Goal: Information Seeking & Learning: Learn about a topic

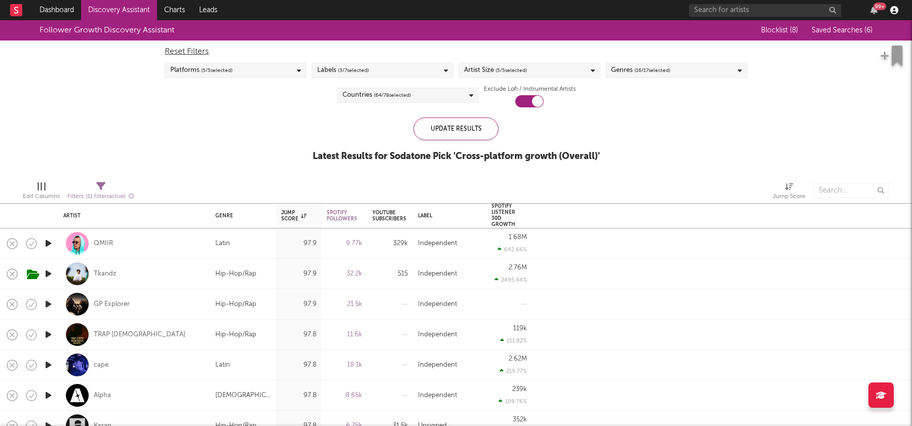
click at [894, 13] on icon "button" at bounding box center [894, 10] width 8 height 8
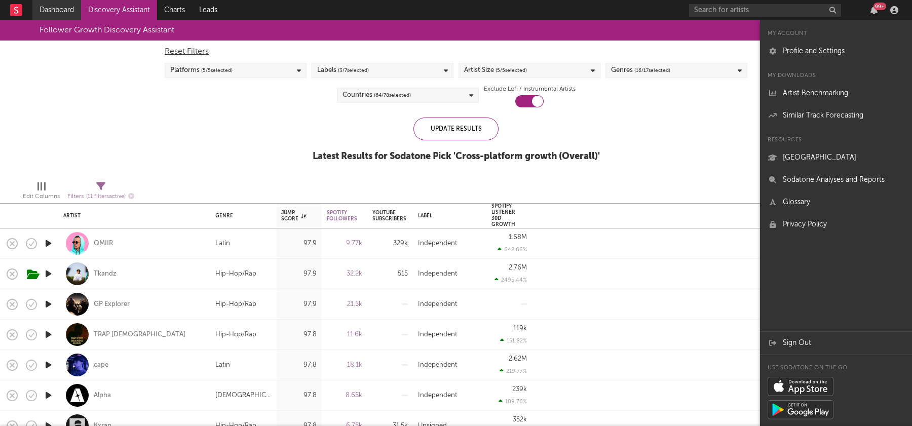
click at [67, 10] on link "Dashboard" at bounding box center [56, 10] width 49 height 20
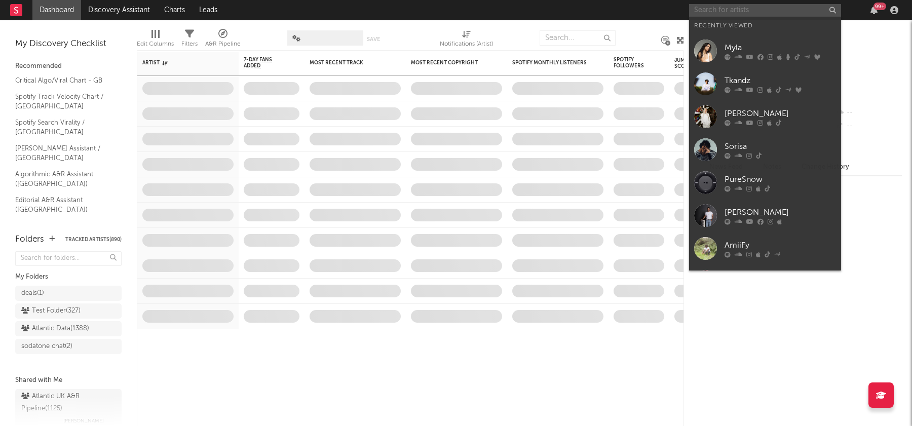
click at [742, 8] on input "text" at bounding box center [765, 10] width 152 height 13
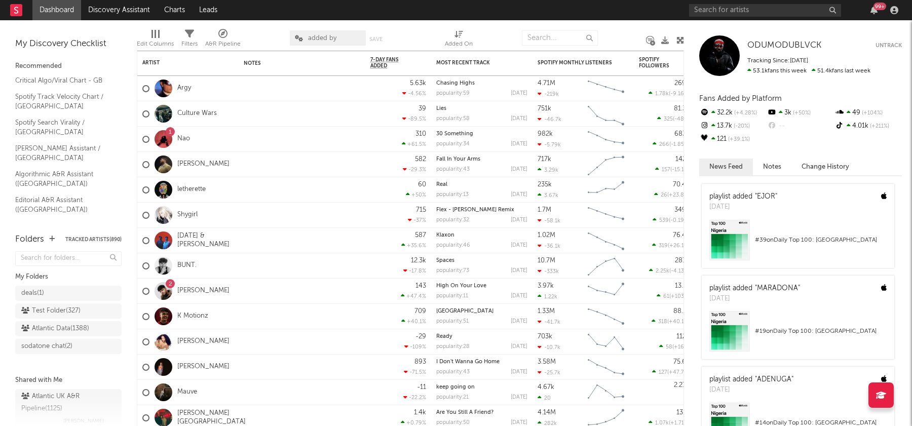
click at [399, 12] on nav "Dashboard Discovery Assistant Charts Leads 99 +" at bounding box center [456, 10] width 912 height 20
click at [134, 5] on link "Discovery Assistant" at bounding box center [119, 10] width 76 height 20
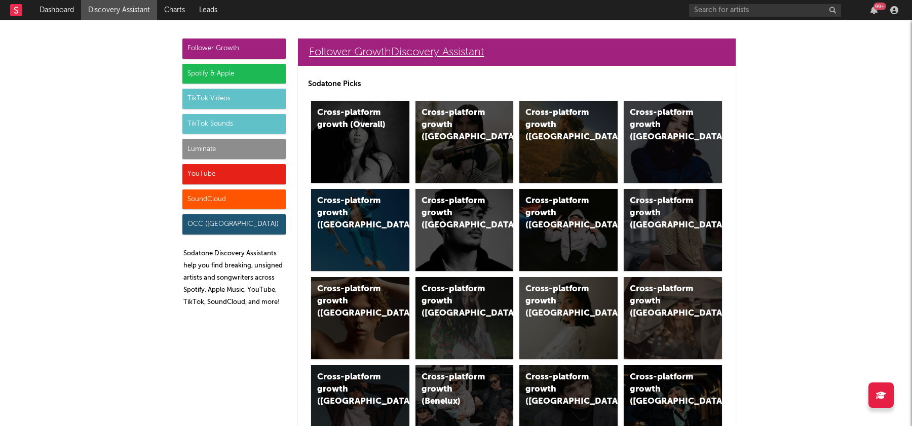
click at [378, 49] on link "Follower Growth Discovery Assistant" at bounding box center [517, 52] width 438 height 27
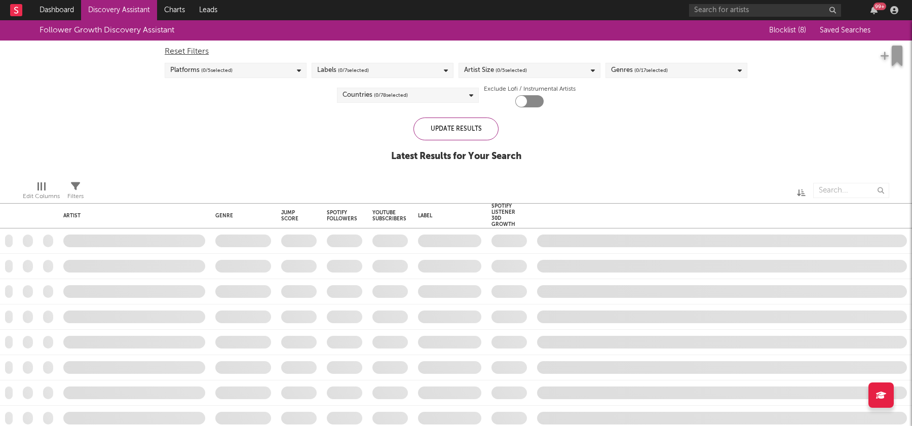
click at [849, 33] on span "Saved Searches" at bounding box center [846, 30] width 53 height 7
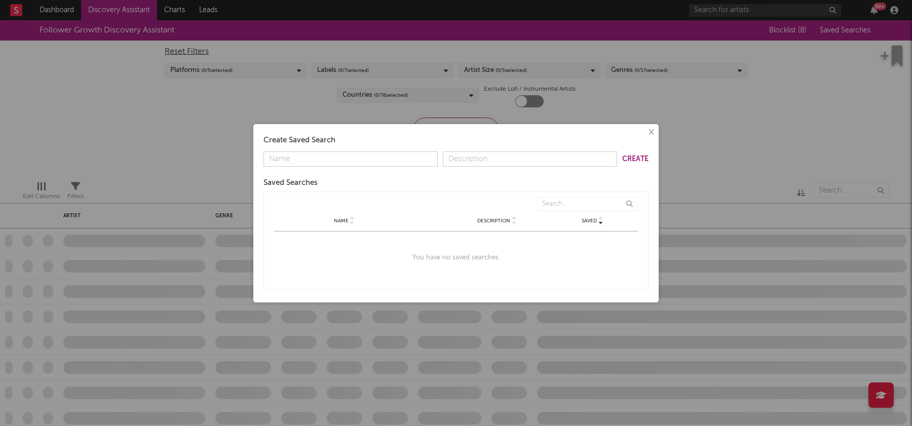
click at [722, 132] on div "× Create Saved Search Create Saved Searches Saved Name Description Saved Name D…" at bounding box center [456, 213] width 912 height 426
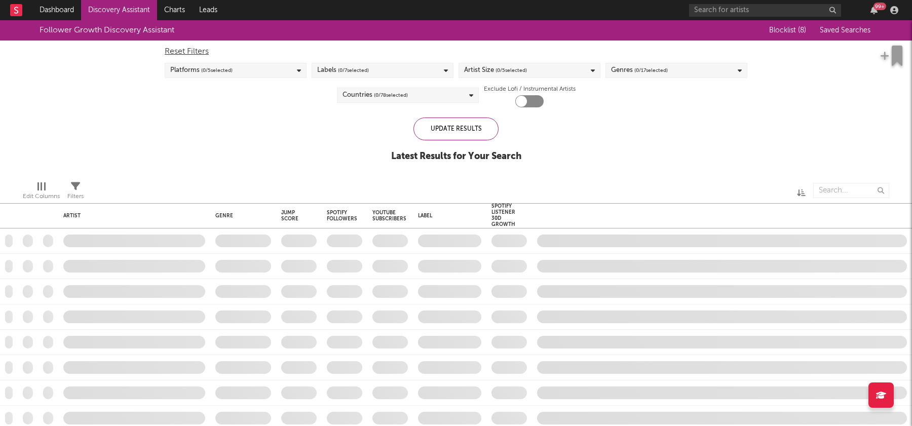
click at [834, 32] on span "Saved Searches" at bounding box center [846, 30] width 53 height 7
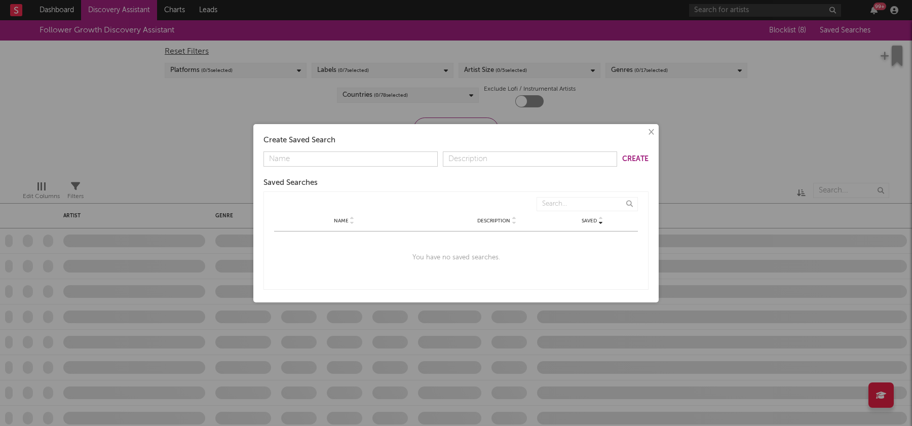
click at [649, 132] on button "×" at bounding box center [650, 132] width 11 height 11
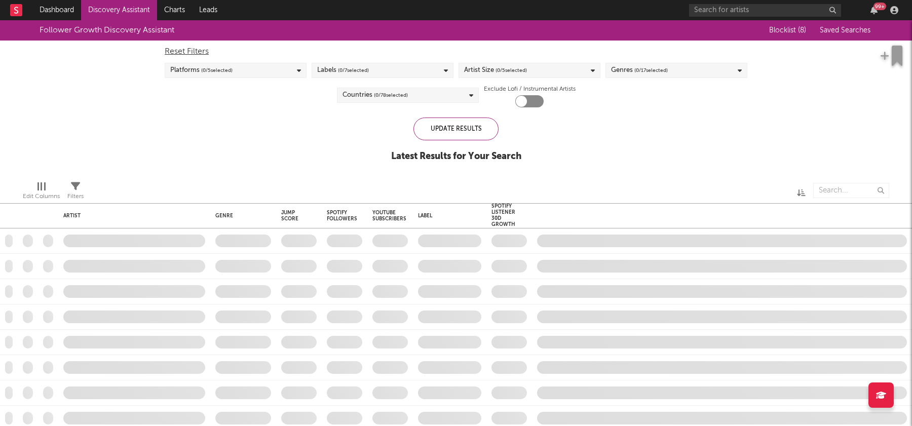
checkbox input "true"
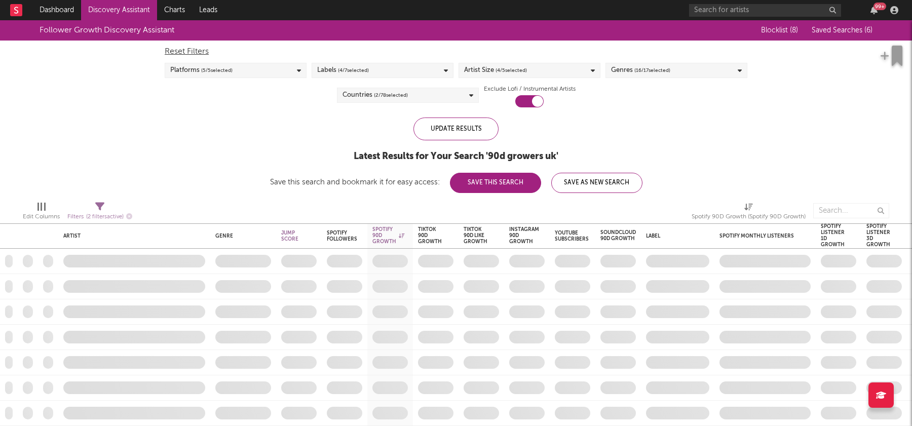
click at [849, 29] on span "Saved Searches ( 6 )" at bounding box center [842, 30] width 61 height 7
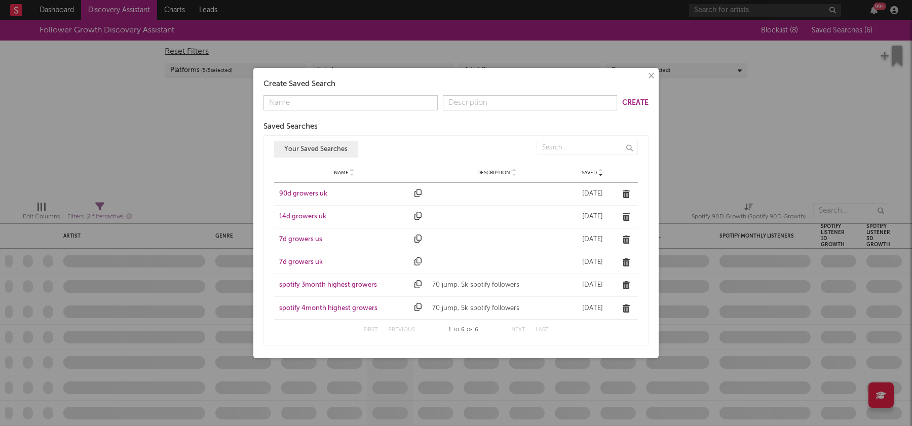
click at [652, 75] on button "×" at bounding box center [650, 75] width 11 height 11
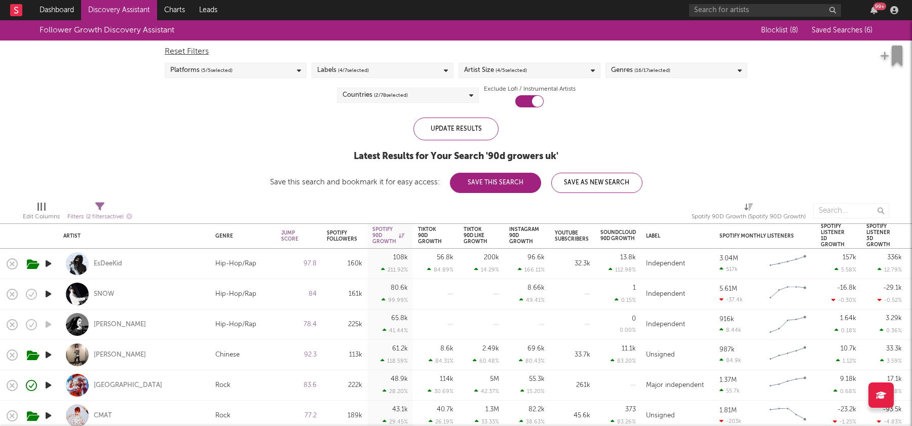
click at [847, 32] on span "Saved Searches ( 6 )" at bounding box center [842, 30] width 61 height 7
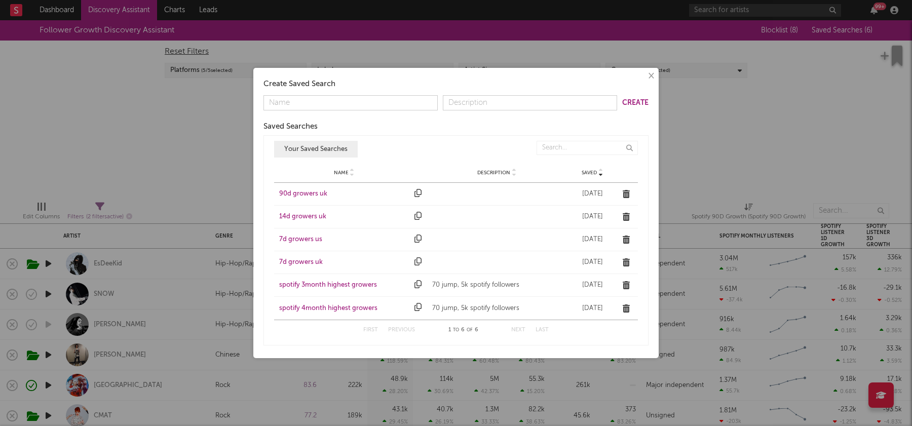
click at [308, 193] on div "90d growers uk" at bounding box center [344, 194] width 130 height 10
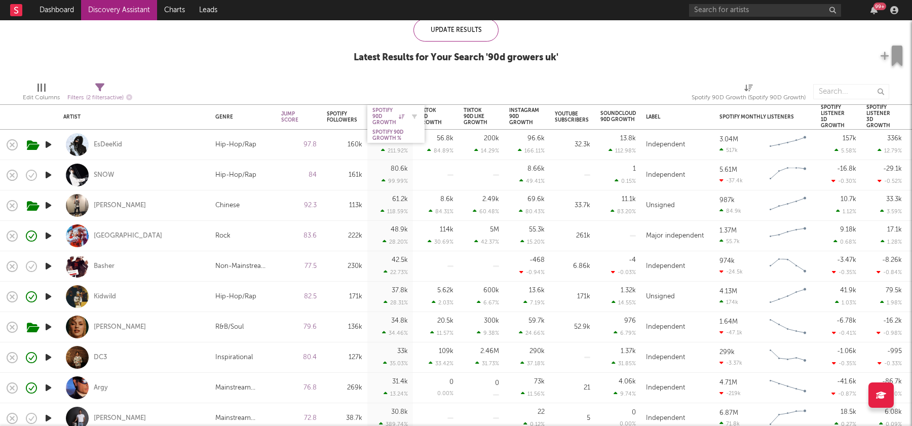
click at [403, 119] on div "Spotify 90D Growth" at bounding box center [388, 116] width 32 height 18
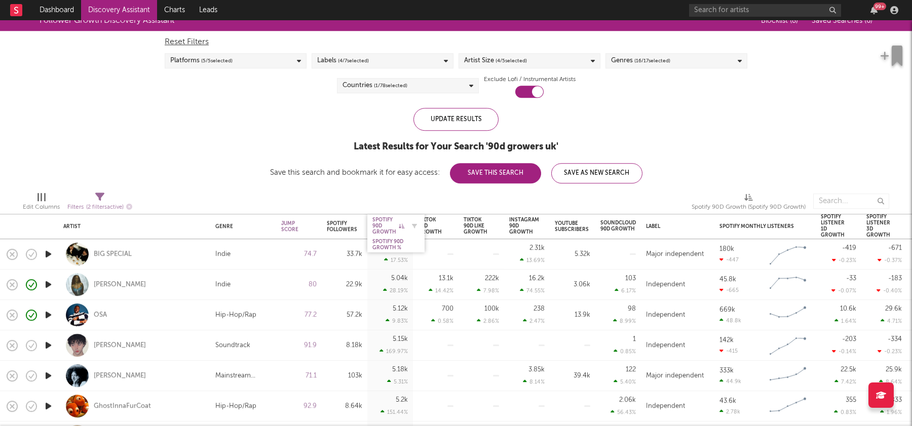
click at [404, 226] on div at bounding box center [411, 226] width 15 height 10
click at [399, 223] on icon at bounding box center [402, 225] width 6 height 5
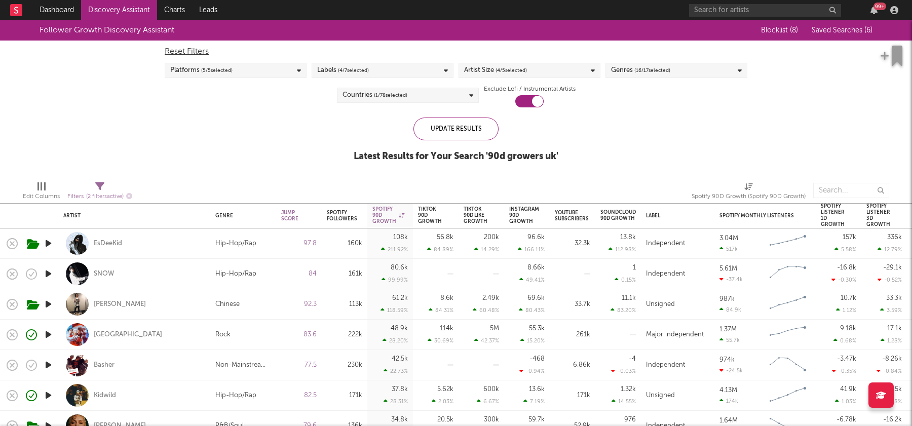
click at [753, 184] on span "Spotify 90D Growth (Spotify 90D Growth)" at bounding box center [749, 192] width 114 height 20
select select "-1"
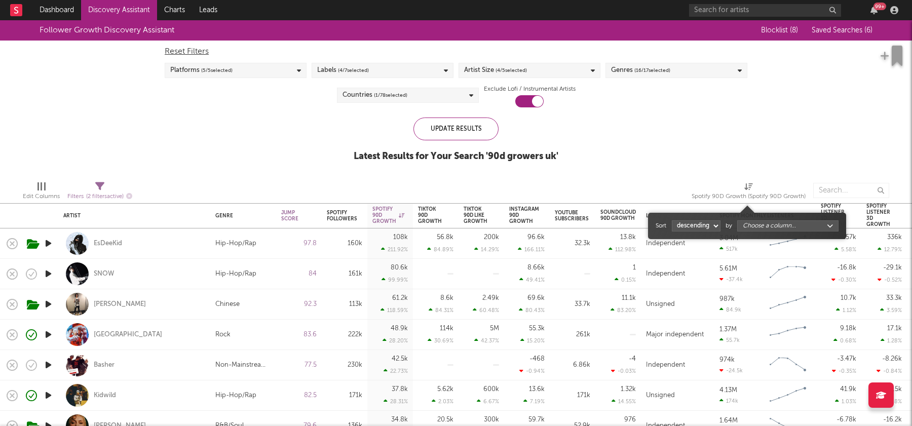
click at [752, 183] on span "Spotify 90D Growth (Spotify 90D Growth)" at bounding box center [749, 192] width 114 height 20
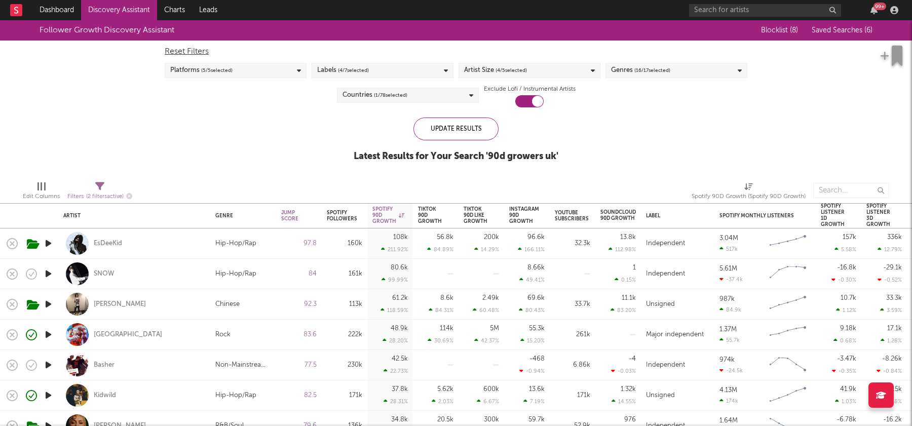
click at [839, 33] on span "Saved Searches ( 6 )" at bounding box center [842, 30] width 61 height 7
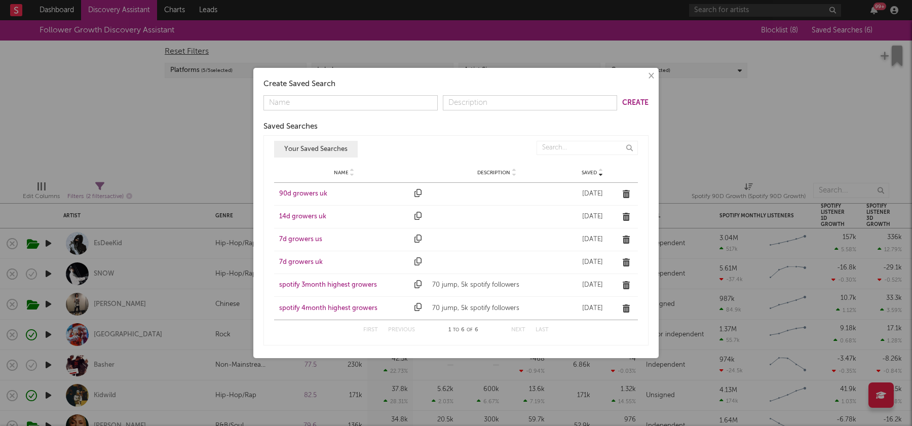
click at [304, 219] on div "14d growers uk" at bounding box center [344, 217] width 130 height 10
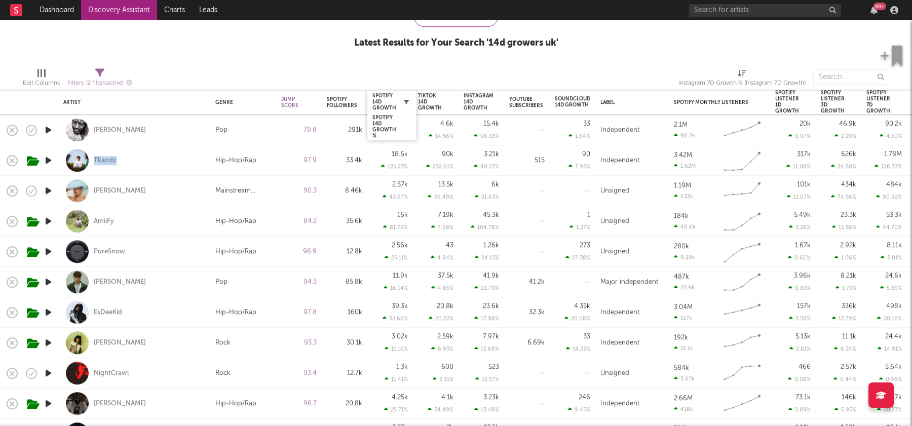
click at [406, 102] on icon "button" at bounding box center [406, 101] width 5 height 5
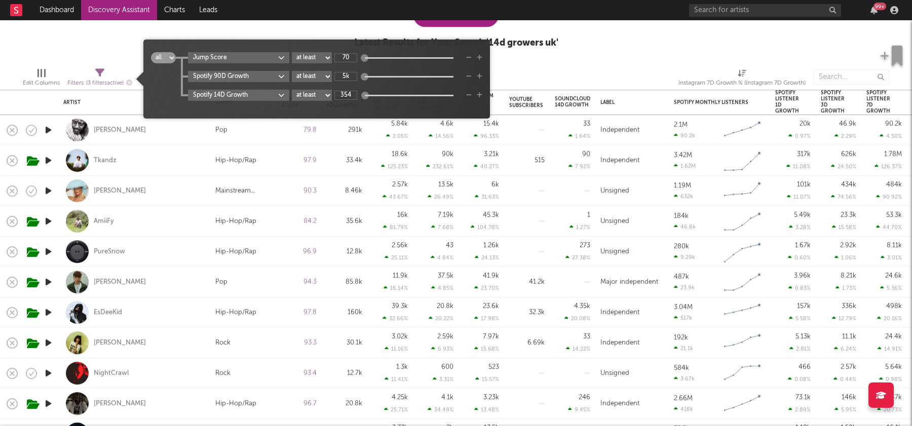
click at [570, 62] on div "Edit Columns Filters ( 3 filters active) Instagram 7D Growth % (Instagram 7D Gr…" at bounding box center [456, 74] width 912 height 30
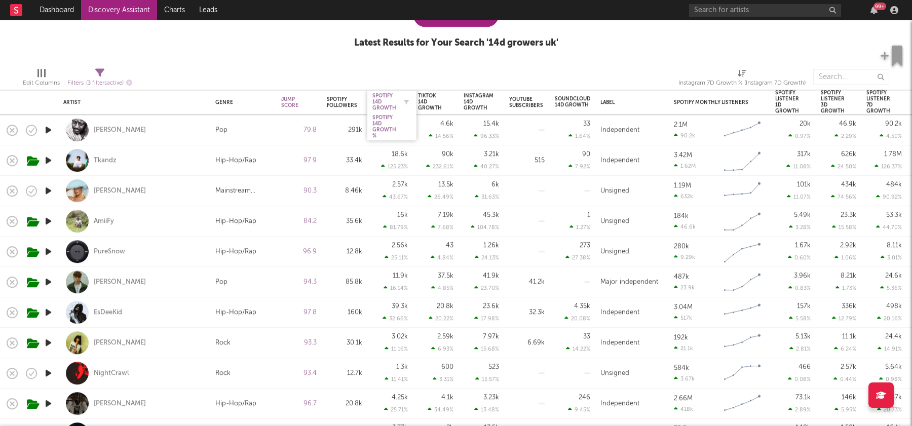
click at [377, 102] on div "Spotify 14D Growth" at bounding box center [384, 102] width 24 height 18
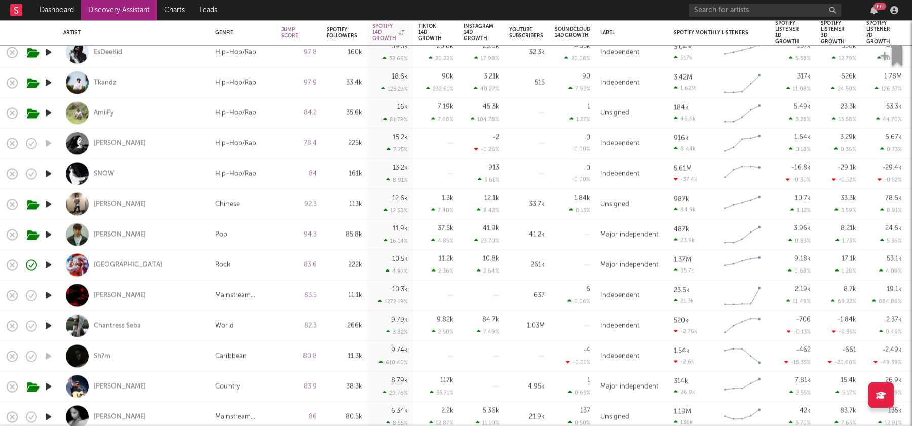
click at [64, 150] on div "Ella" at bounding box center [134, 144] width 142 height 30
select select "1w"
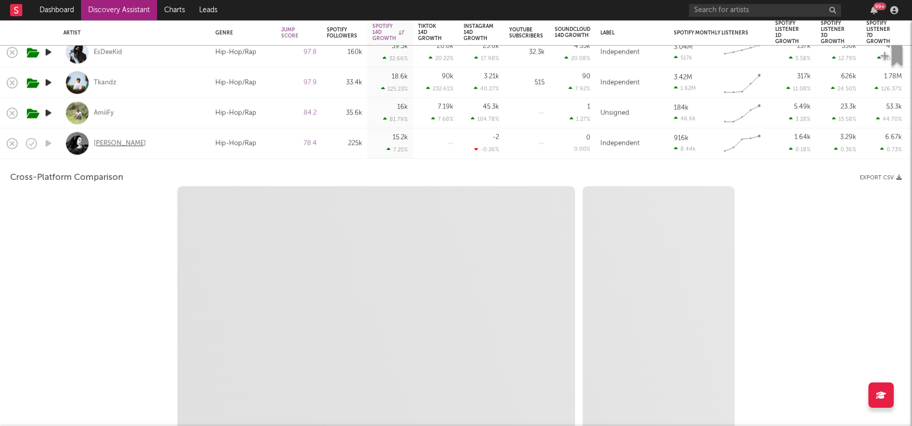
select select "6m"
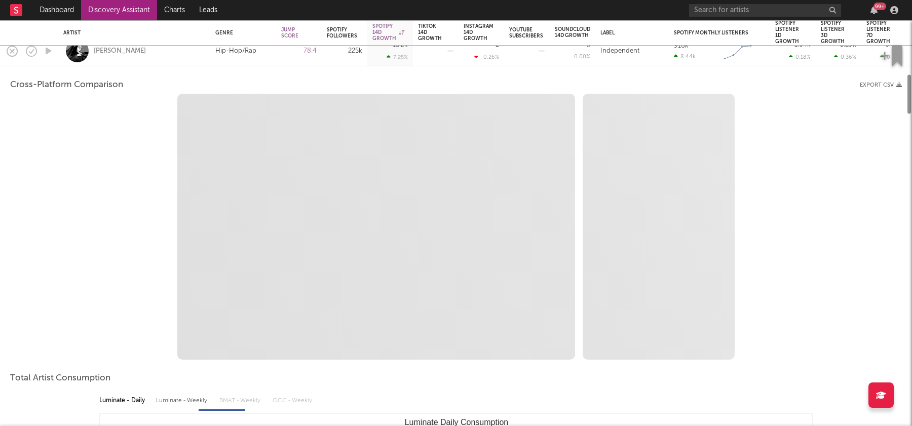
select select "1m"
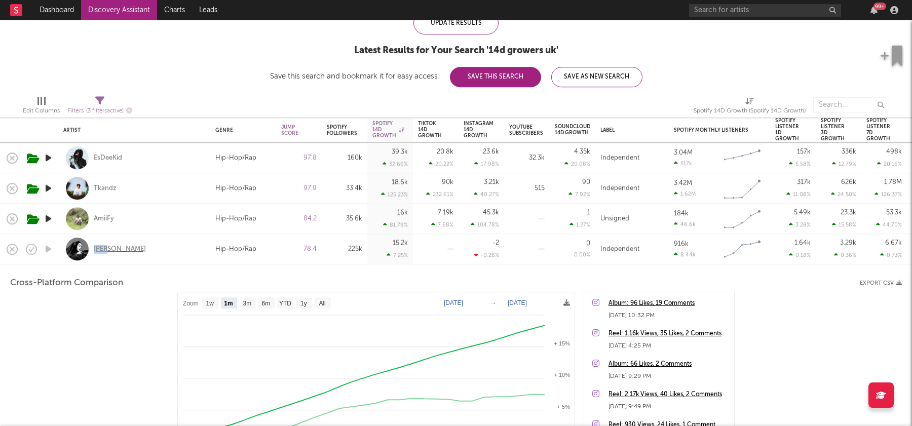
click at [98, 247] on div "Ella" at bounding box center [120, 249] width 52 height 9
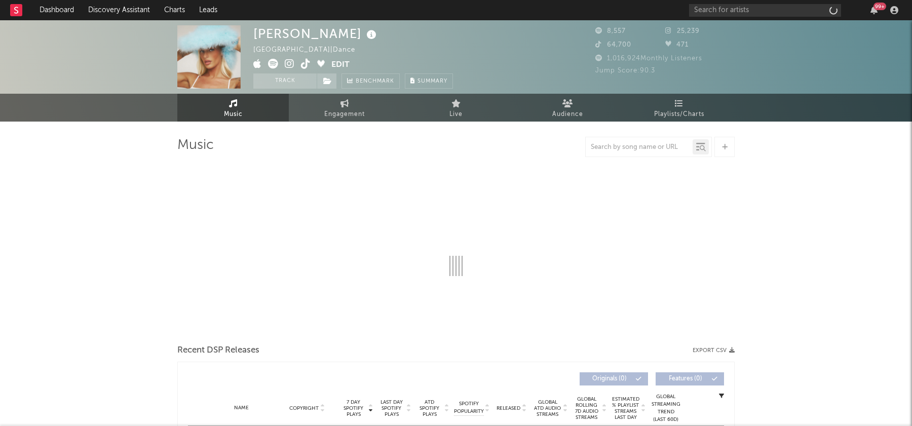
select select "1w"
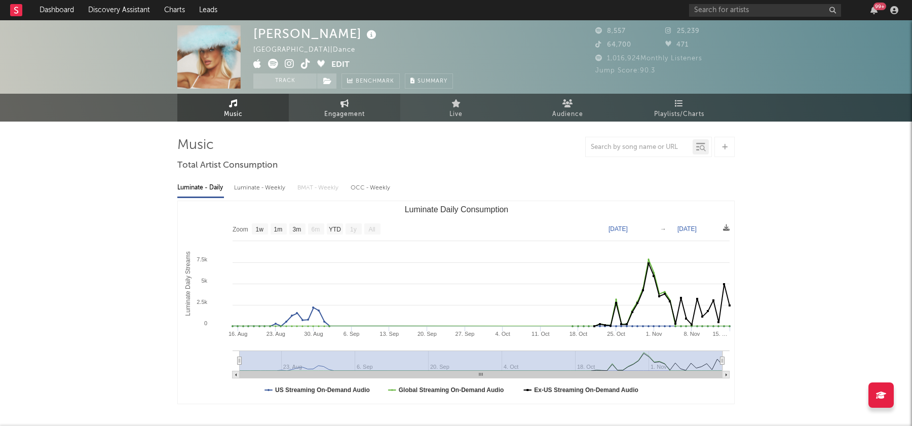
click at [351, 107] on link "Engagement" at bounding box center [344, 108] width 111 height 28
select select "1w"
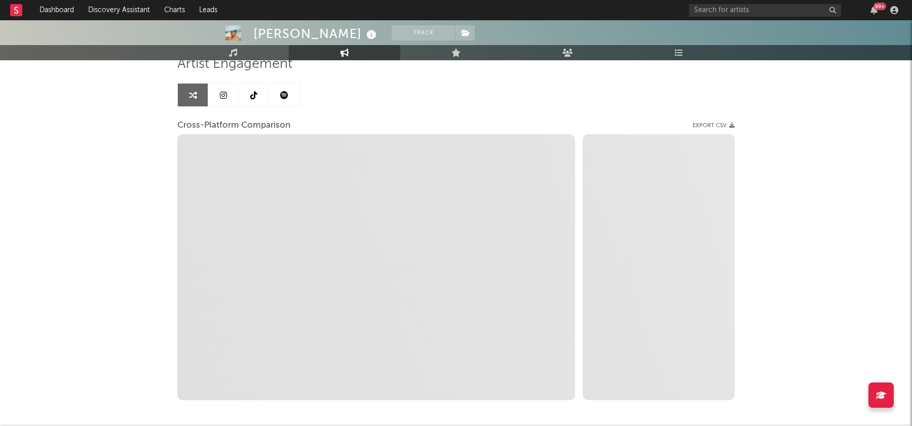
scroll to position [82, 0]
select select "1m"
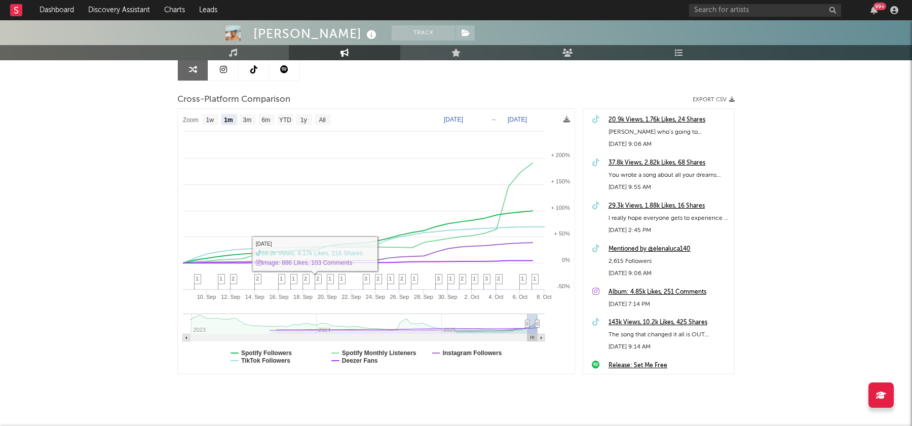
scroll to position [109, 0]
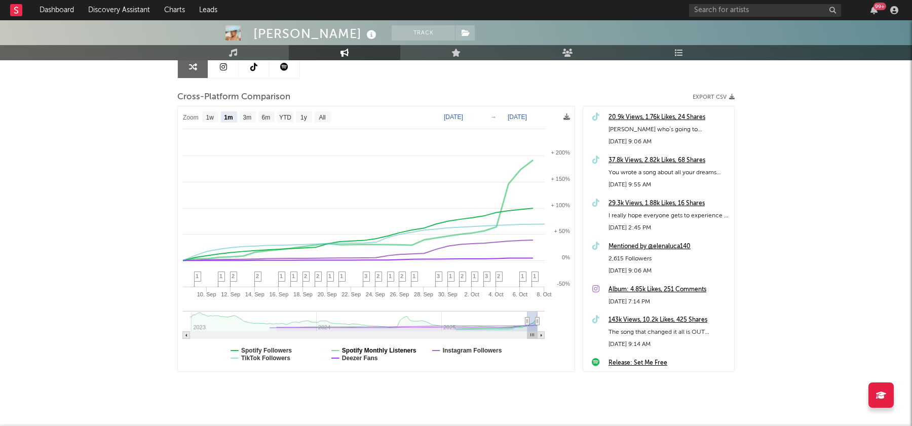
click at [370, 348] on text "Spotify Monthly Listeners" at bounding box center [379, 350] width 74 height 7
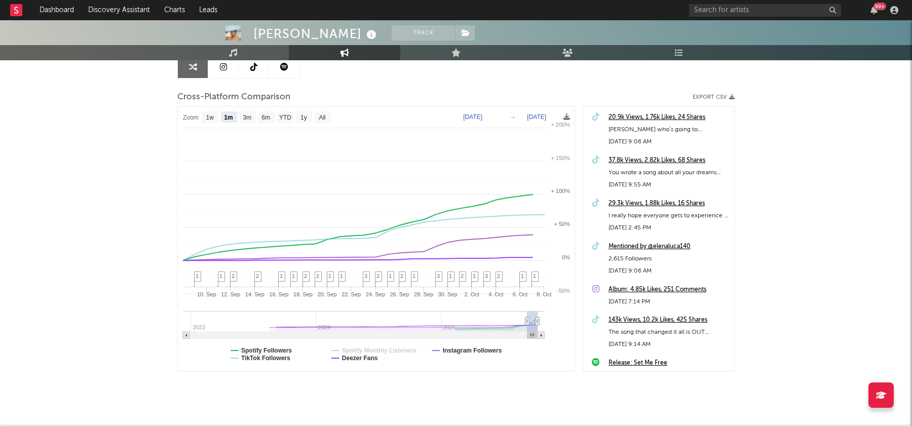
select select "1m"
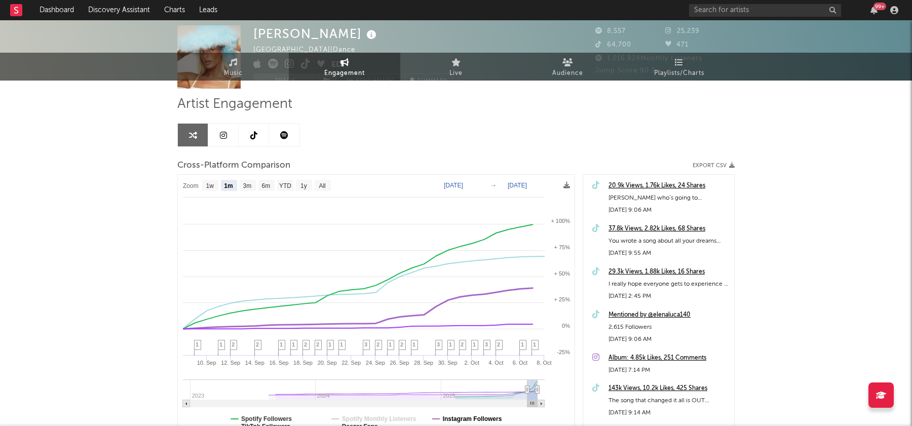
scroll to position [0, 0]
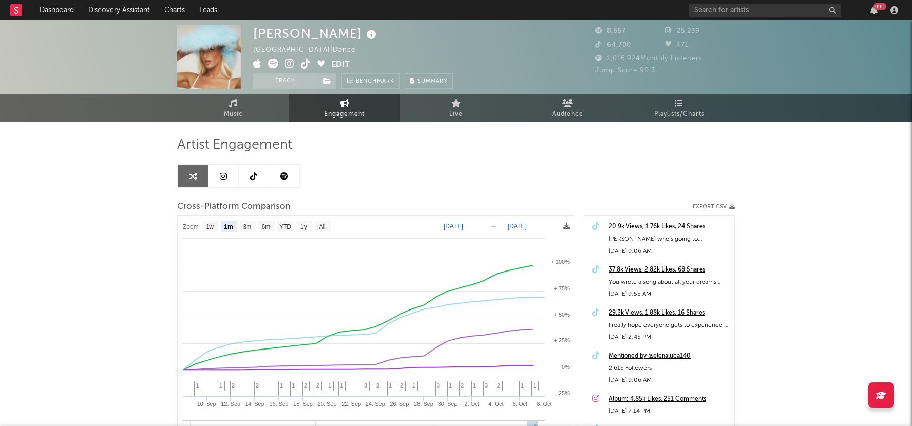
click at [269, 171] on link at bounding box center [284, 176] width 30 height 23
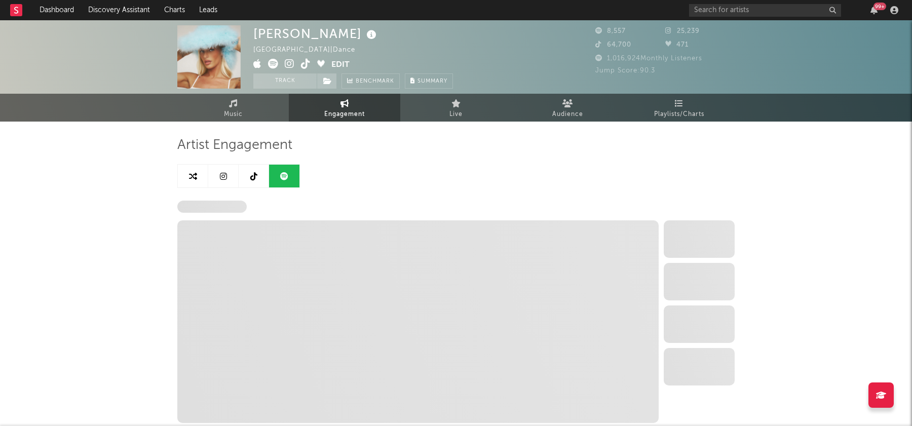
click at [246, 172] on link at bounding box center [254, 176] width 30 height 23
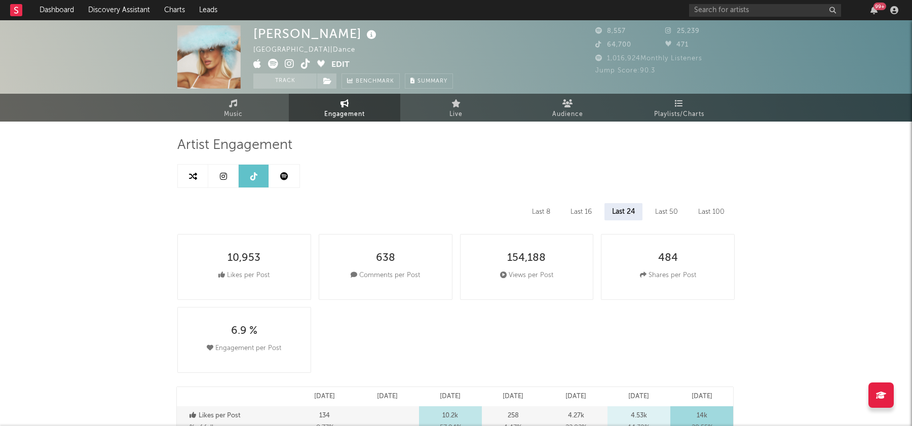
select select "6m"
click at [178, 176] on link at bounding box center [193, 176] width 30 height 23
select select "1m"
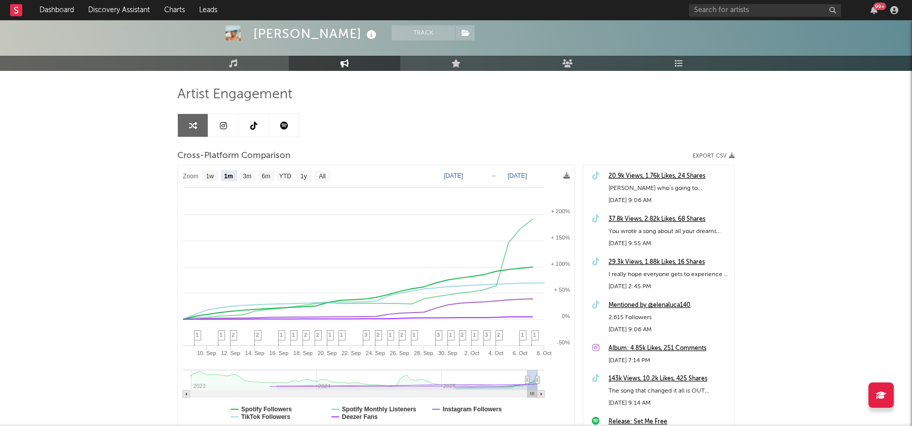
scroll to position [126, 0]
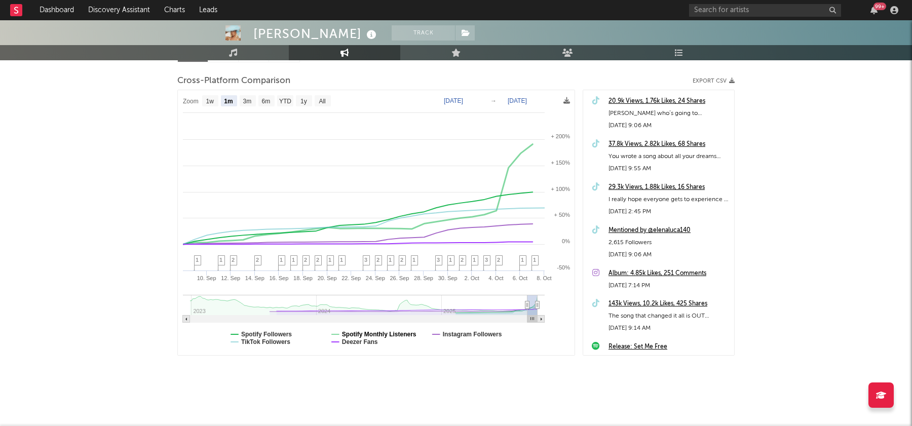
click at [370, 333] on text "Spotify Monthly Listeners" at bounding box center [379, 334] width 74 height 7
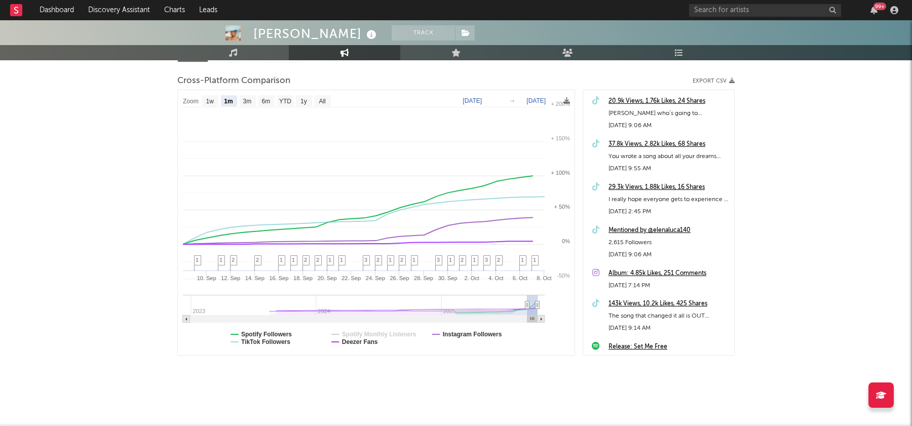
select select "1m"
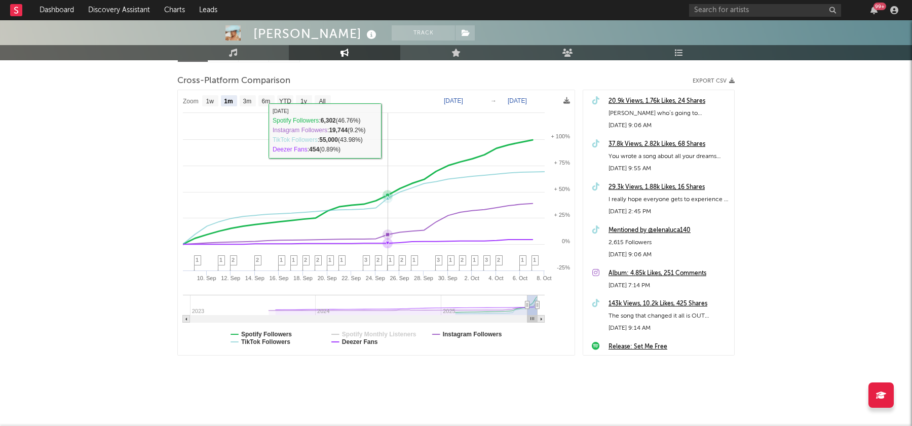
scroll to position [0, 0]
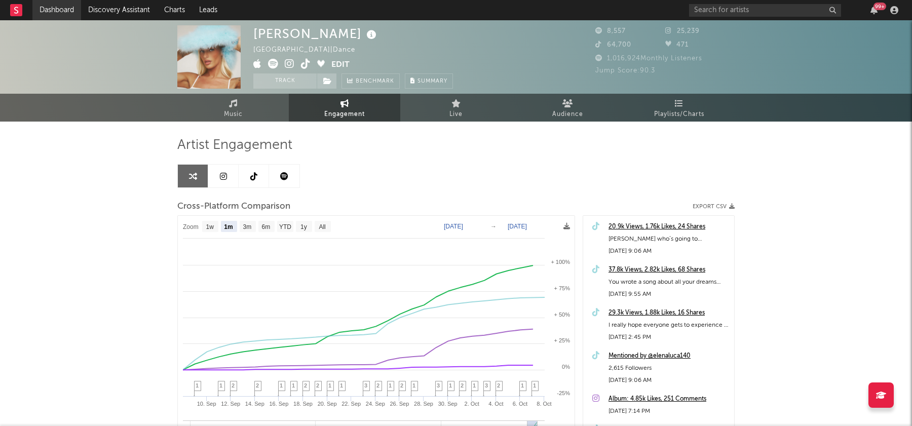
select select "6m"
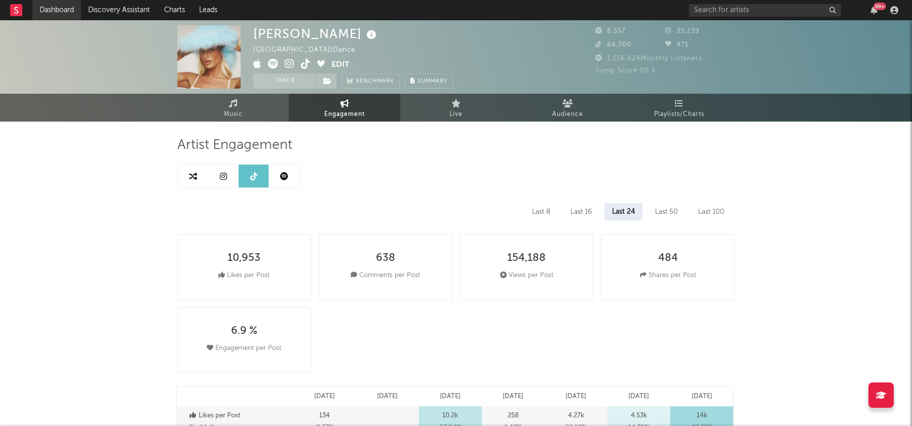
select select "6m"
select select "1w"
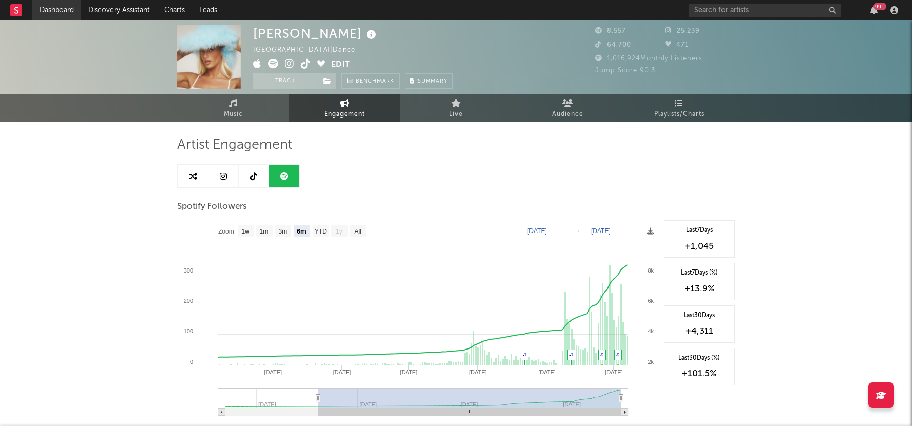
select select "1m"
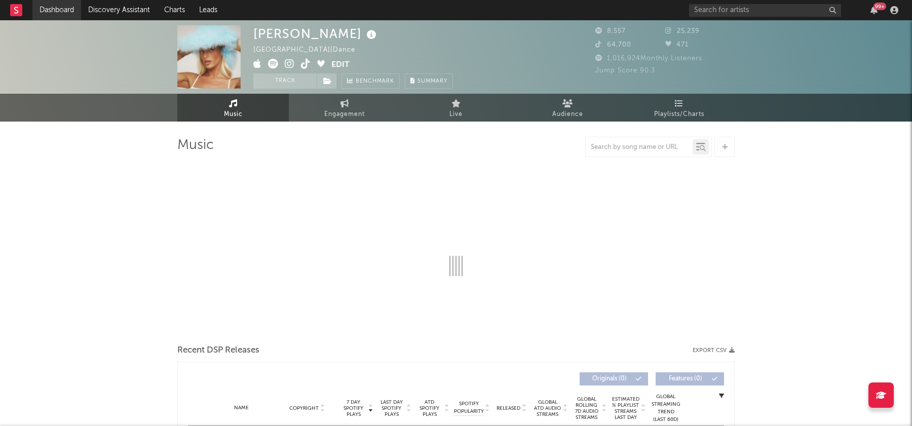
select select "1w"
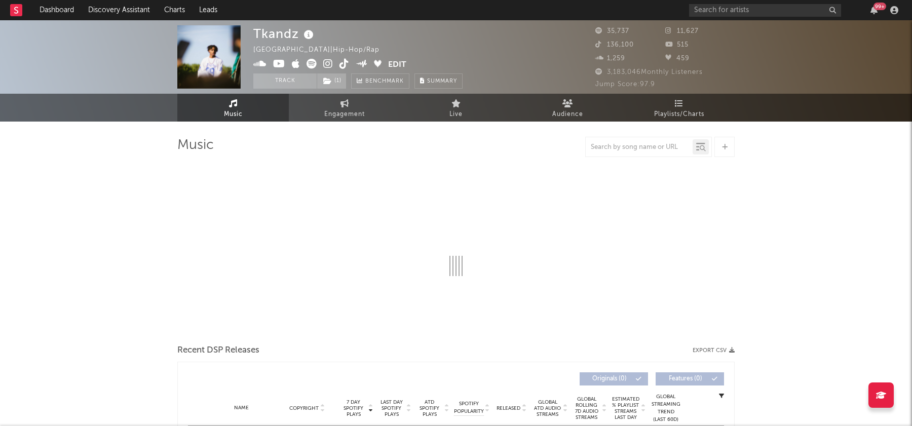
select select "6m"
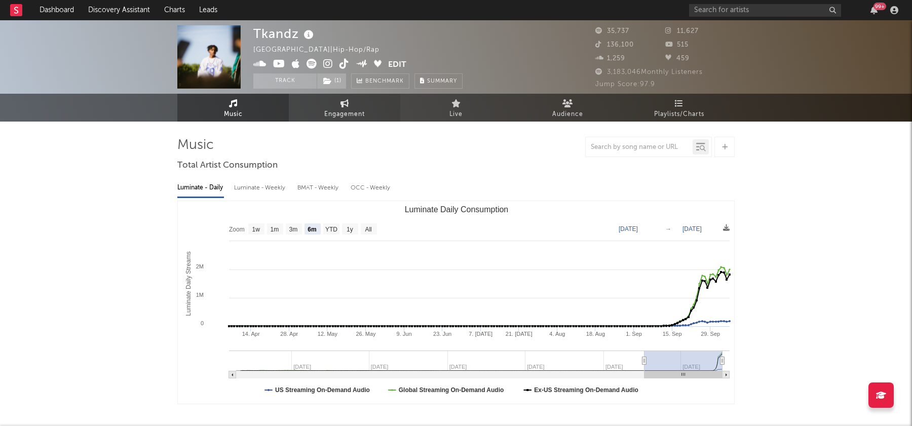
click at [338, 105] on link "Engagement" at bounding box center [344, 108] width 111 height 28
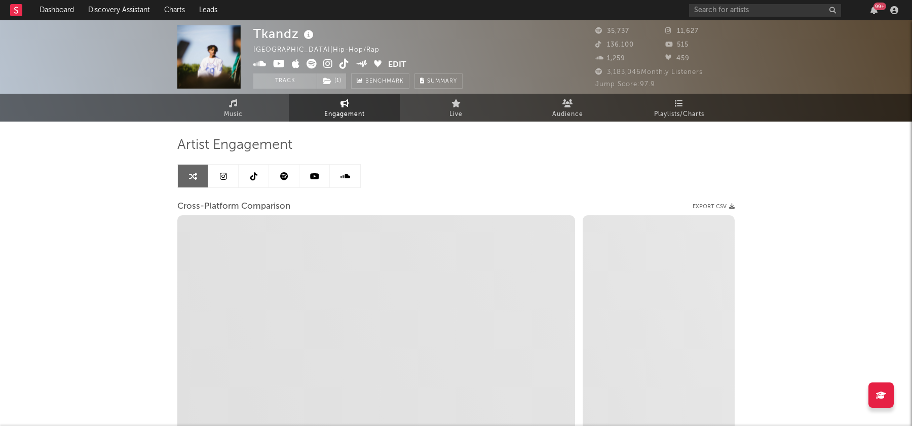
select select "1w"
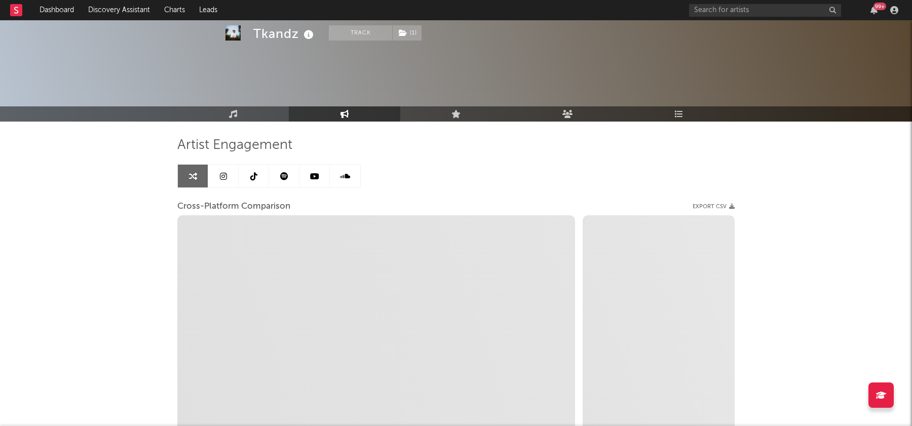
scroll to position [69, 0]
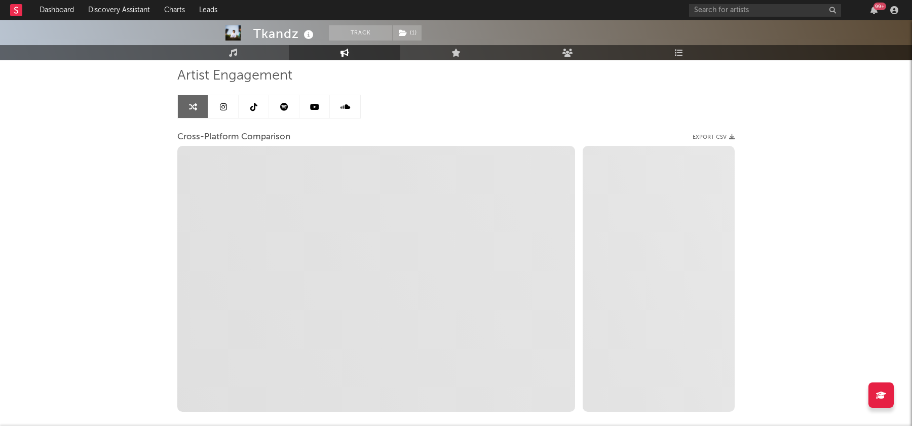
select select "1m"
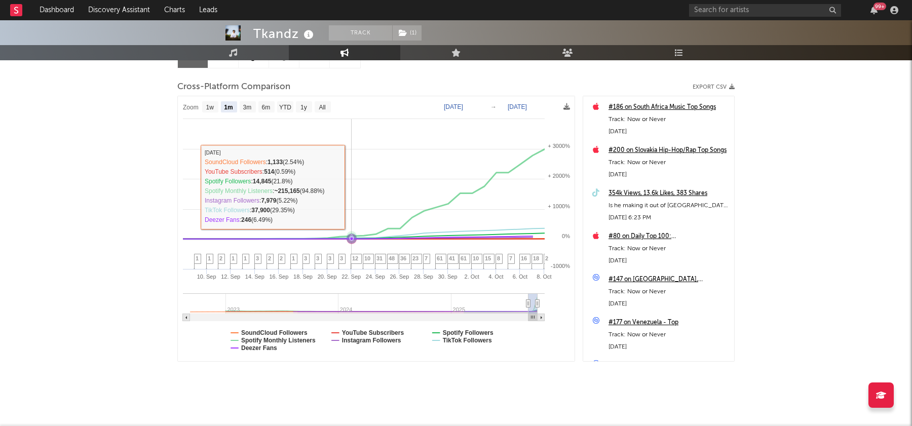
scroll to position [121, 0]
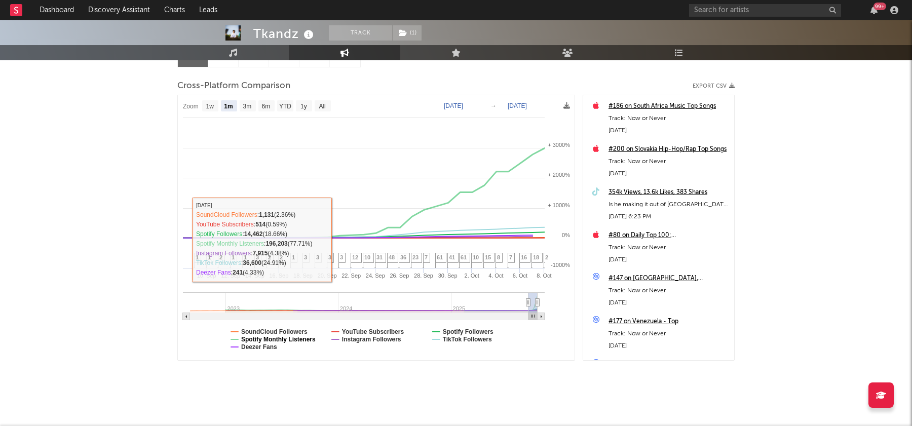
click at [298, 338] on text "Spotify Monthly Listeners" at bounding box center [278, 339] width 74 height 7
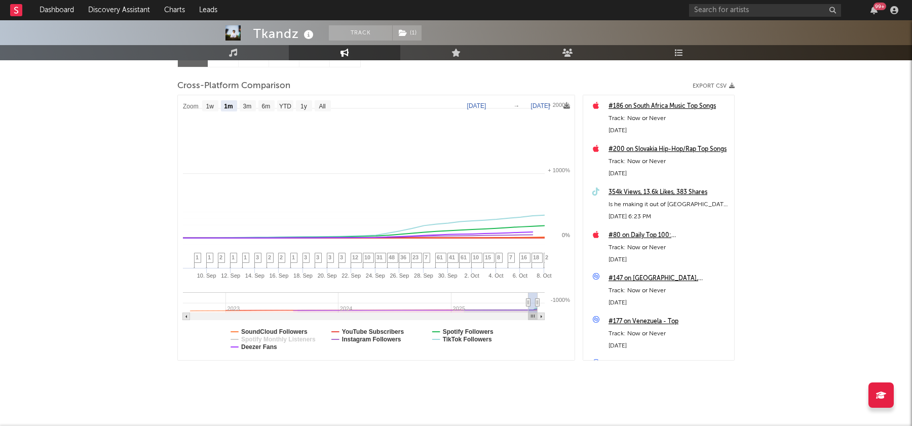
select select "1m"
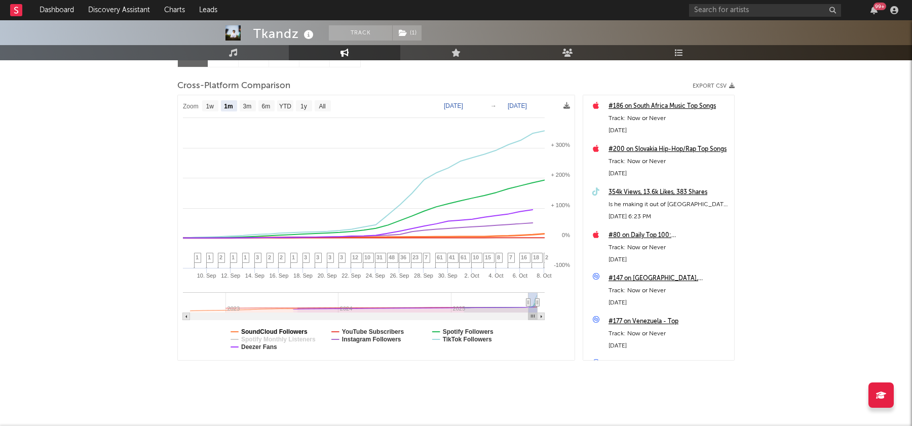
click at [281, 330] on text "SoundCloud Followers" at bounding box center [274, 331] width 66 height 7
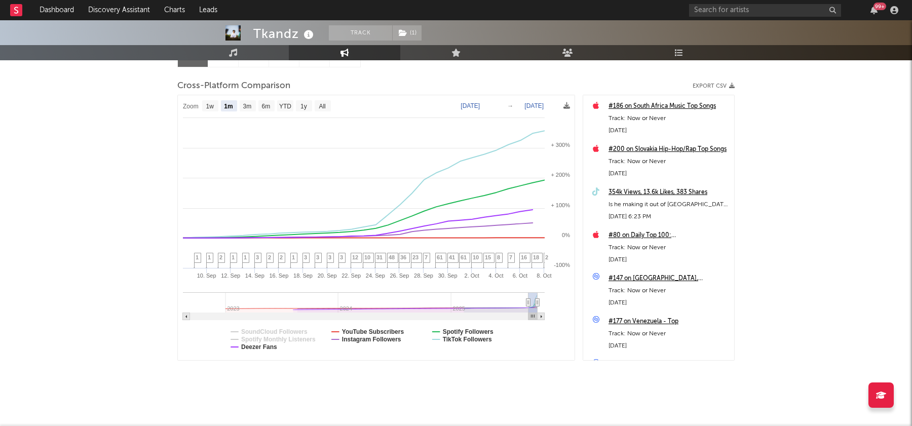
select select "1m"
click at [396, 331] on text "YouTube Subscribers" at bounding box center [373, 331] width 62 height 7
select select "1m"
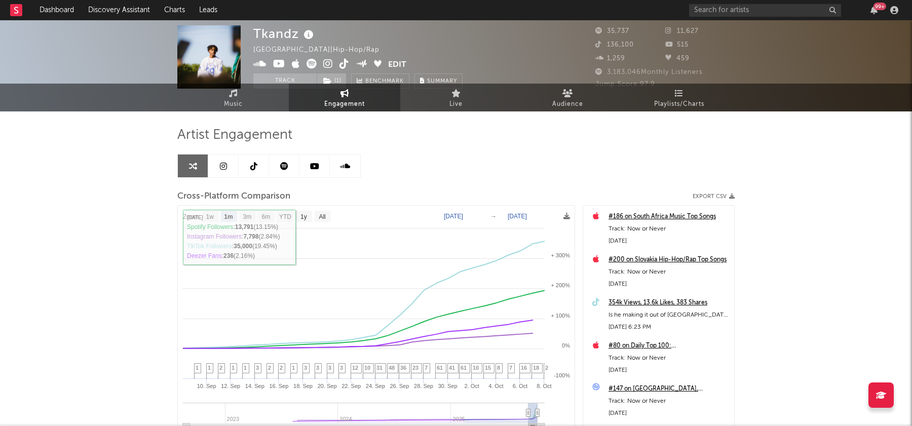
scroll to position [0, 0]
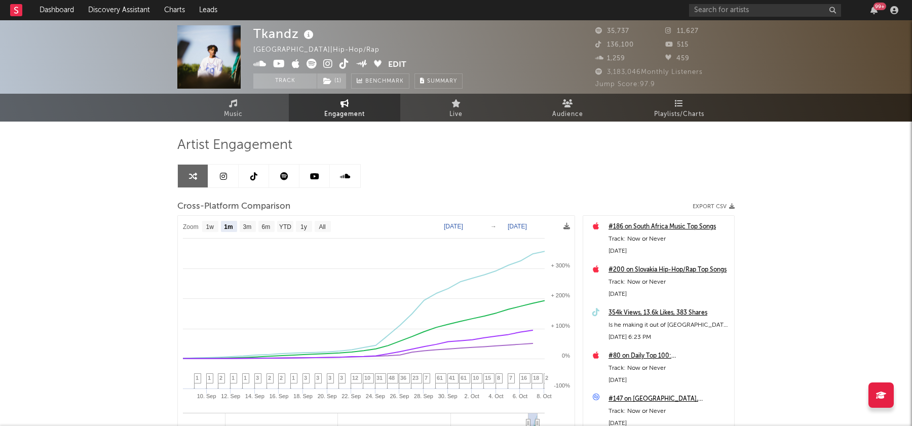
click at [327, 112] on span "Engagement" at bounding box center [344, 114] width 41 height 12
click at [250, 182] on link at bounding box center [254, 176] width 30 height 23
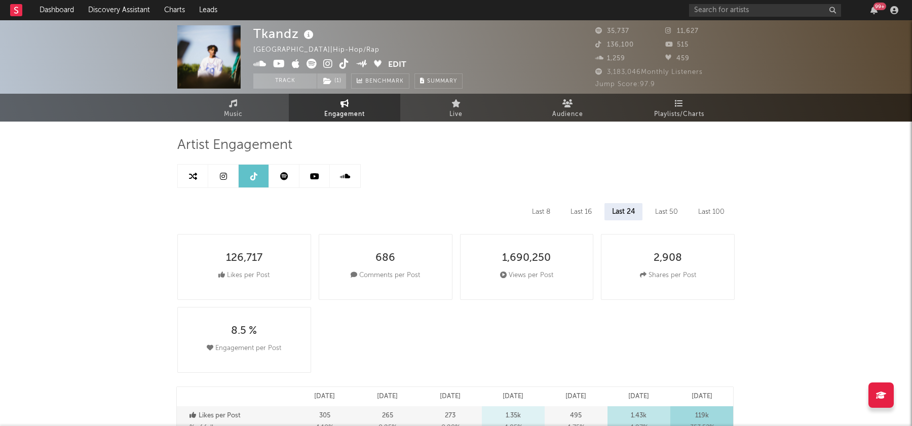
select select "6m"
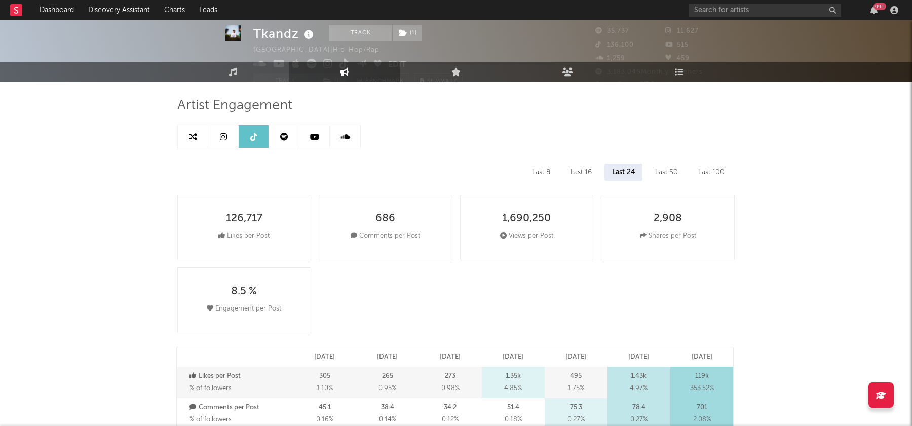
scroll to position [16, 0]
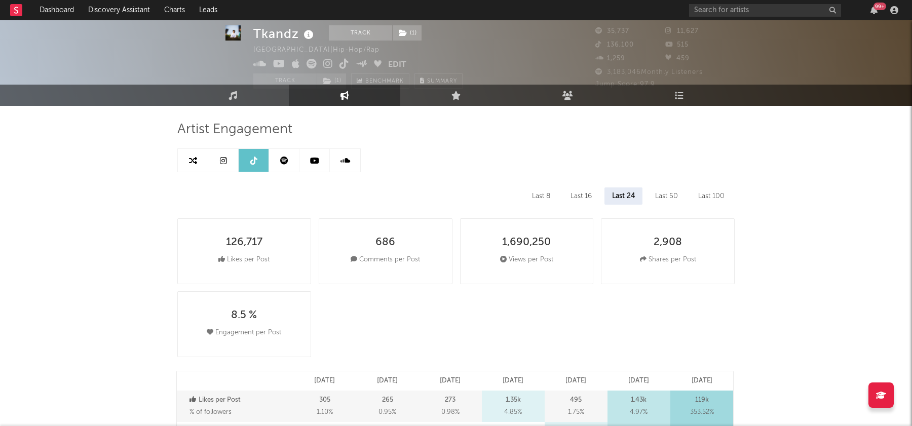
click at [283, 165] on link at bounding box center [284, 160] width 30 height 23
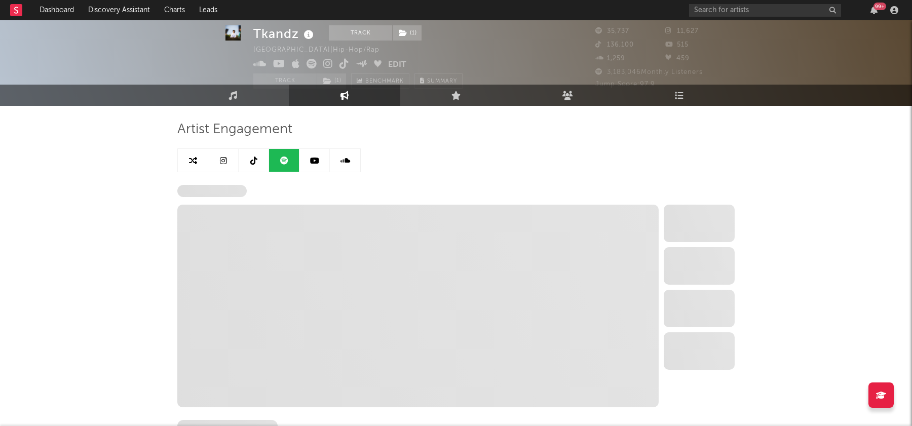
select select "6m"
select select "1w"
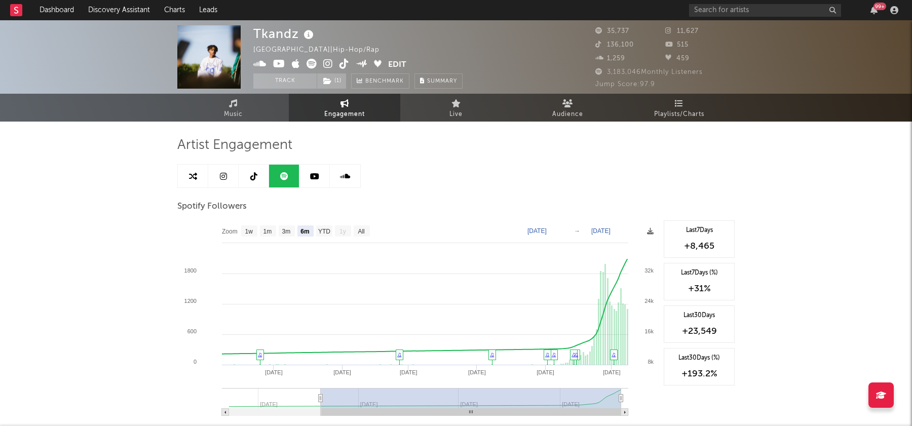
click at [253, 179] on icon at bounding box center [253, 176] width 7 height 8
select select "6m"
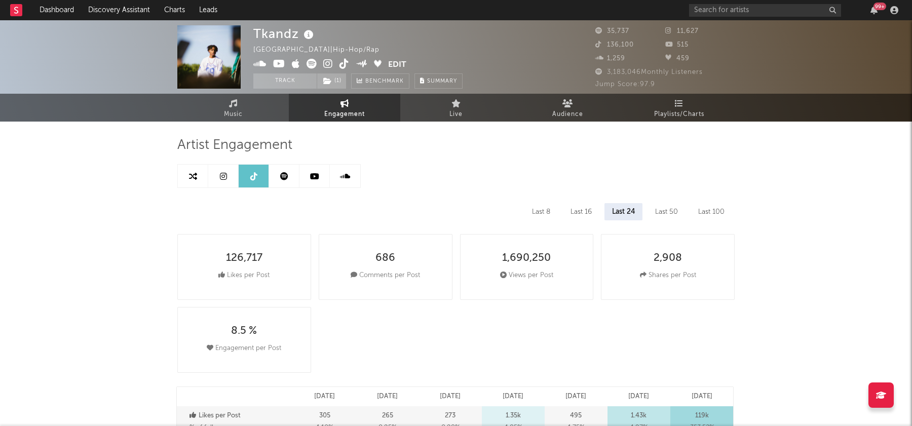
click at [194, 180] on icon at bounding box center [193, 176] width 8 height 8
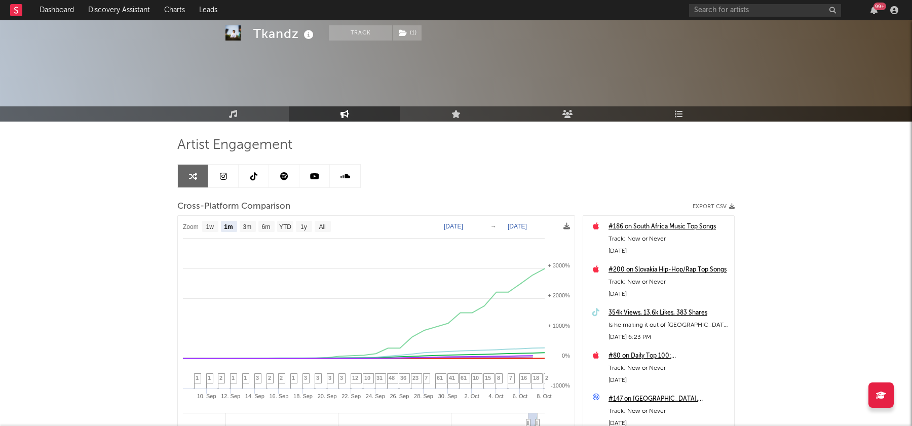
scroll to position [68, 0]
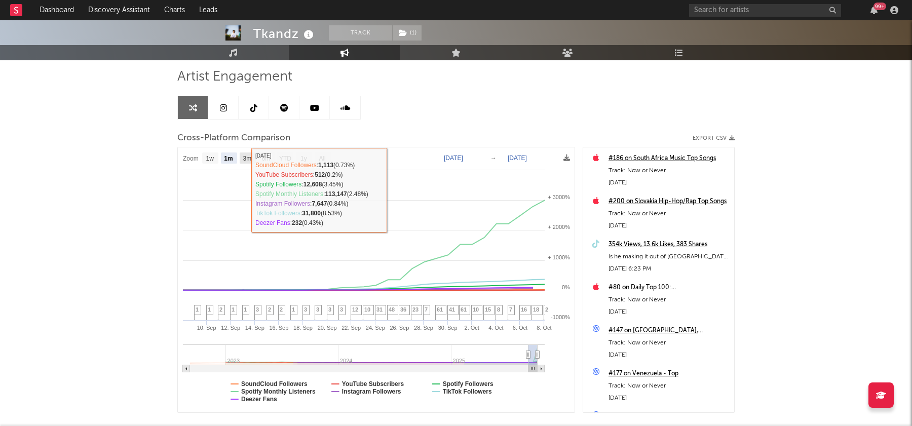
click at [243, 162] on rect at bounding box center [248, 158] width 16 height 11
select select "3m"
type input "2025-07-08"
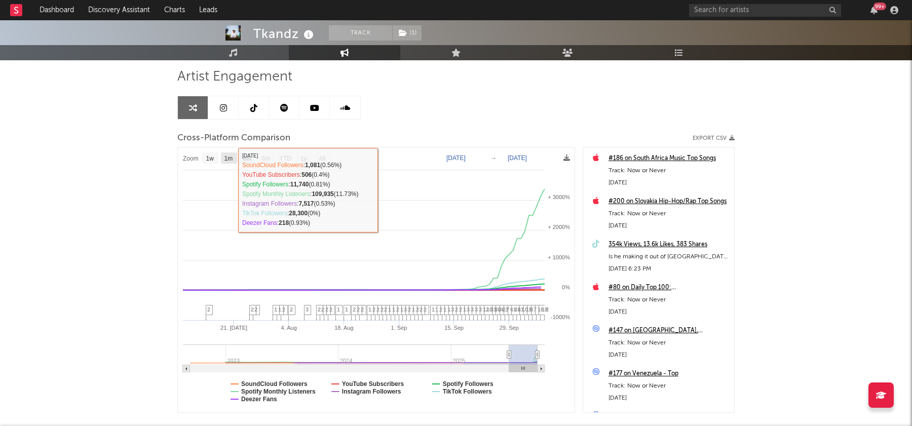
click at [231, 160] on text "1m" at bounding box center [228, 158] width 9 height 7
select select "1m"
type input "[DATE]"
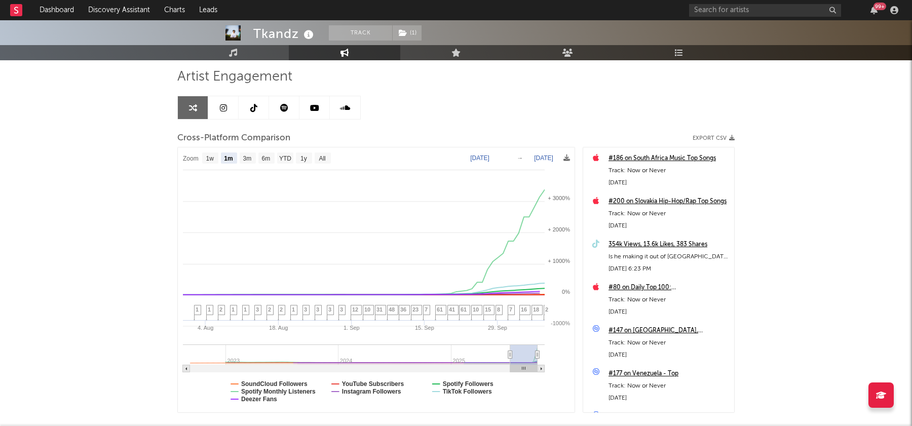
select select "1m"
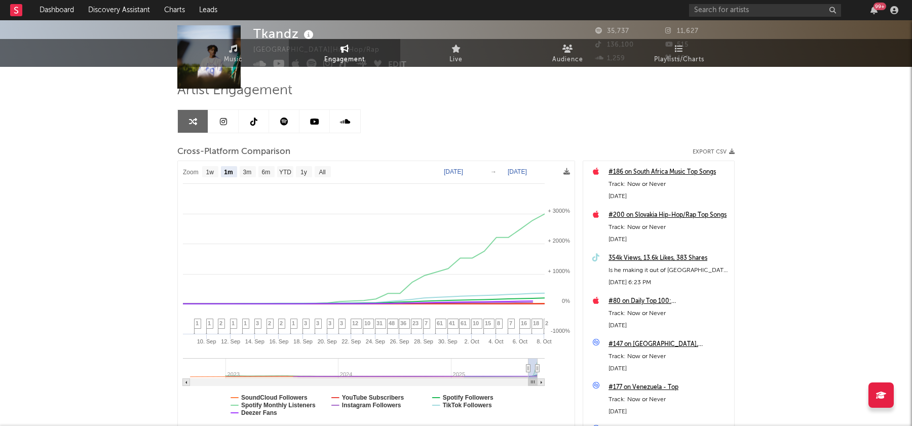
scroll to position [0, 0]
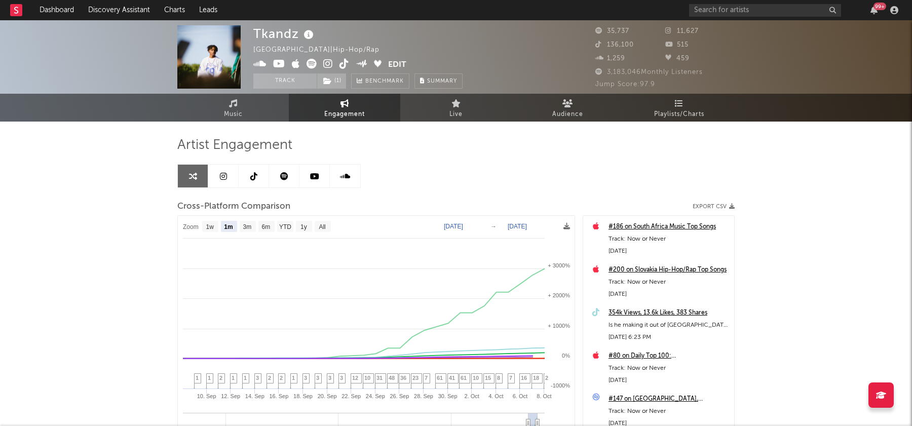
click at [253, 181] on link at bounding box center [254, 176] width 30 height 23
select select "6m"
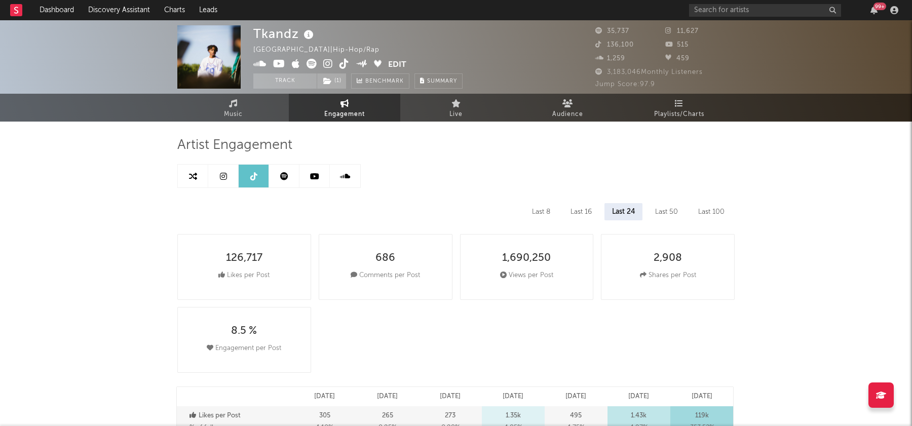
click at [191, 179] on icon at bounding box center [193, 176] width 8 height 8
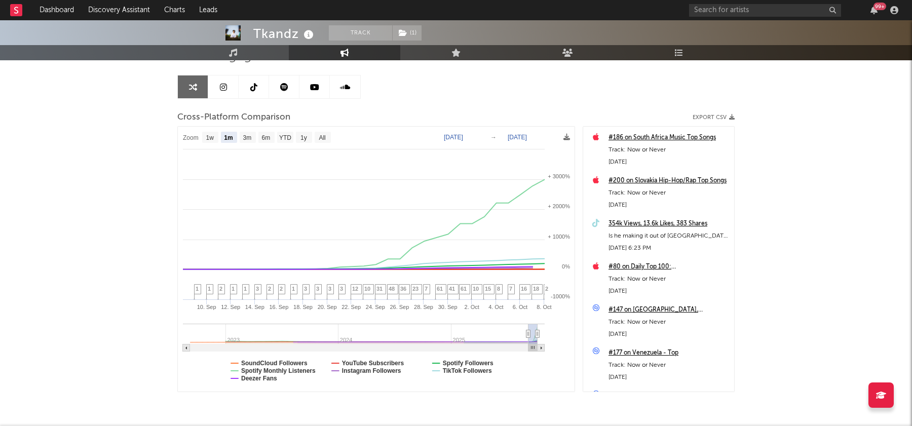
scroll to position [126, 0]
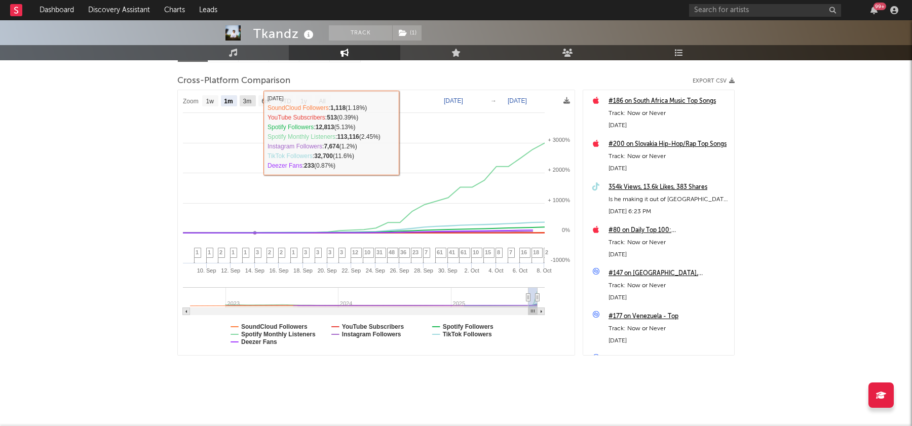
click at [249, 101] on text "3m" at bounding box center [247, 101] width 9 height 7
select select "3m"
type input "2025-07-08"
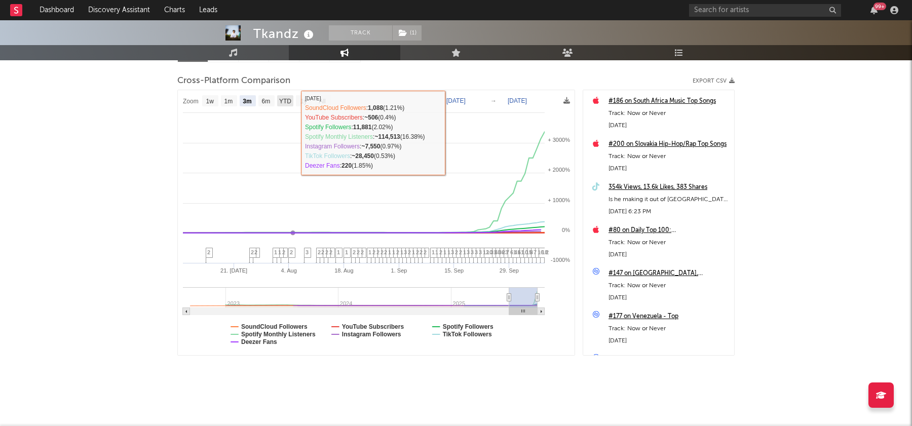
click at [282, 103] on text "YTD" at bounding box center [285, 101] width 12 height 7
select select "YTD"
type input "2025-01-01"
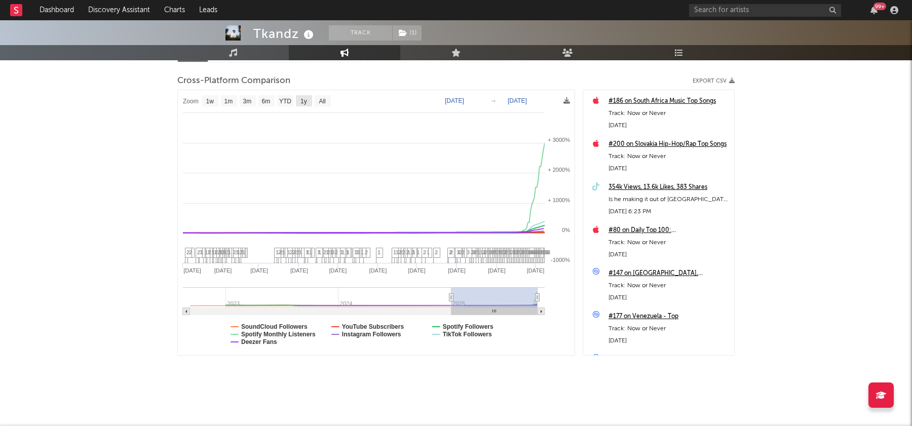
click at [302, 100] on text "1y" at bounding box center [303, 101] width 7 height 7
select select "1y"
type input "2024-10-08"
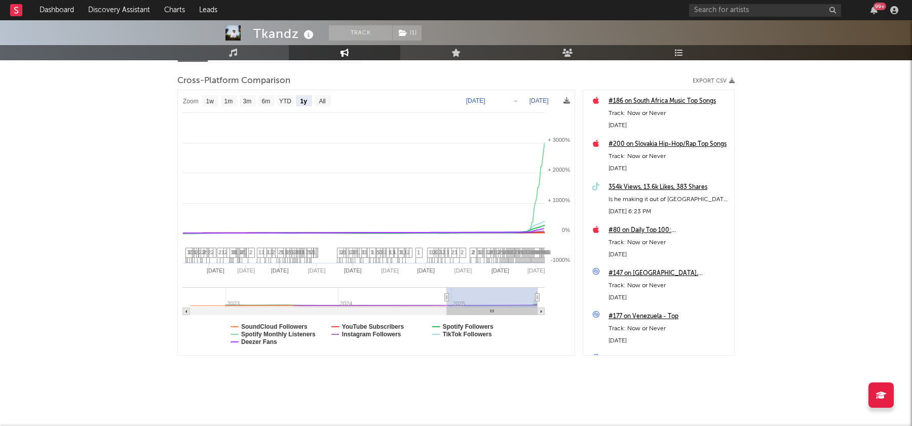
select select "1y"
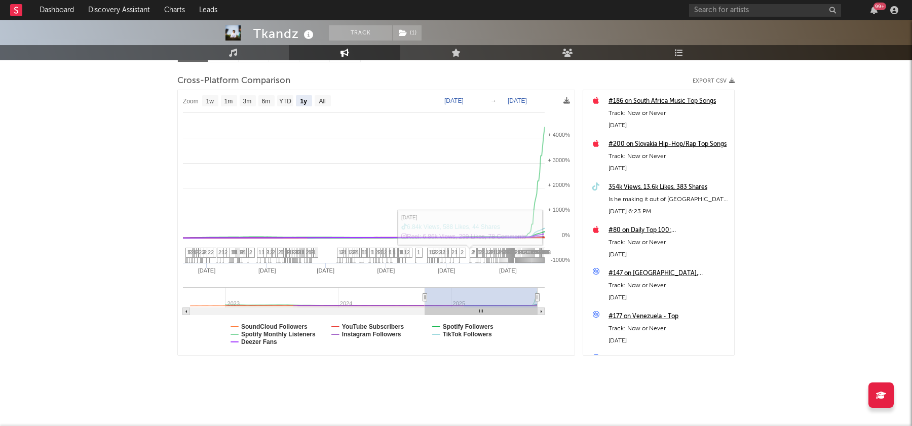
click at [262, 345] on rect at bounding box center [376, 223] width 397 height 266
click at [262, 341] on text "Deezer Fans" at bounding box center [259, 341] width 36 height 7
select select "1y"
click at [272, 332] on text "Spotify Monthly Listeners" at bounding box center [278, 334] width 74 height 7
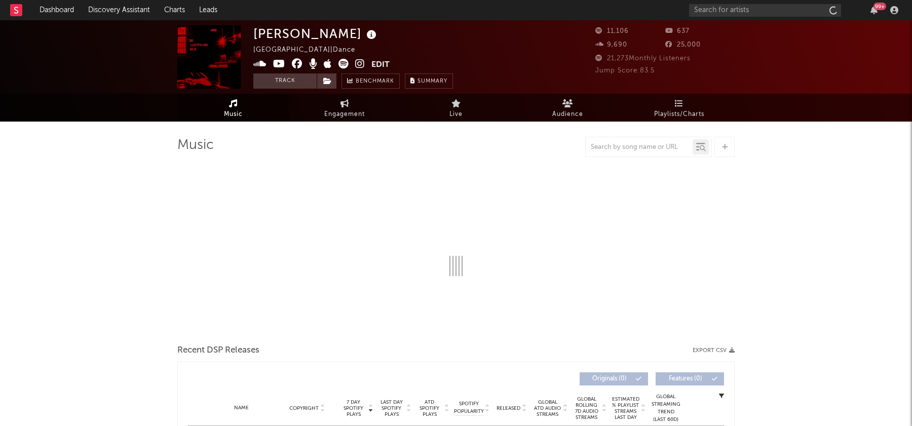
select select "6m"
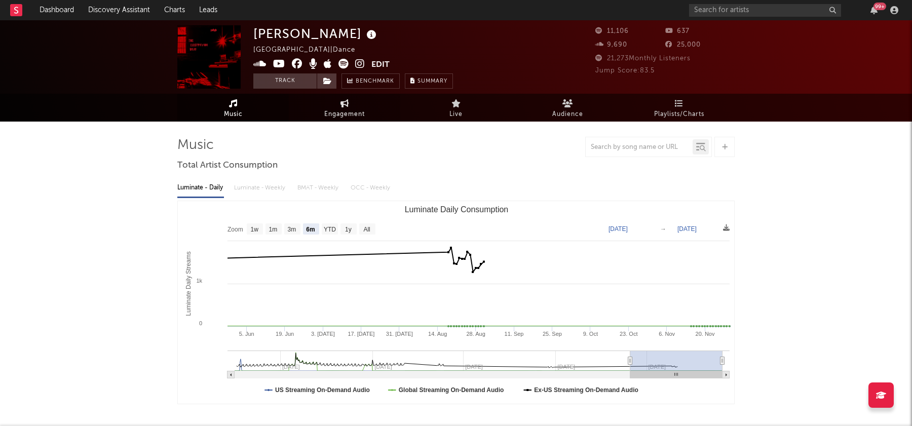
click at [347, 112] on span "Engagement" at bounding box center [344, 114] width 41 height 12
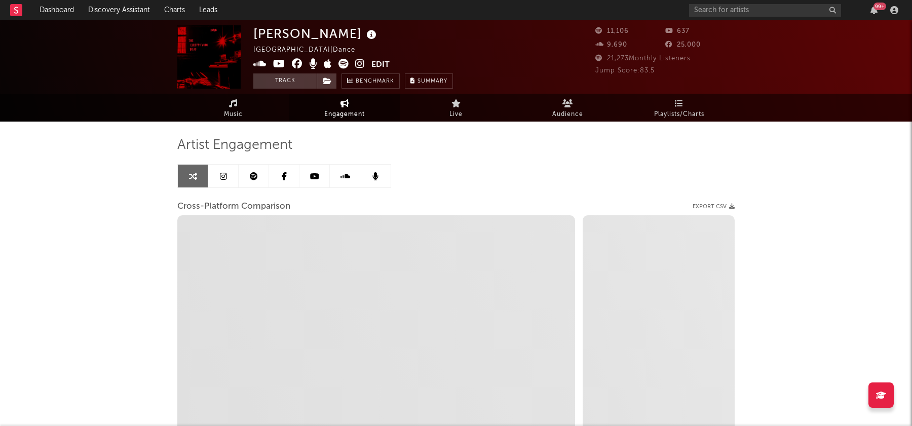
select select "1w"
select select "1m"
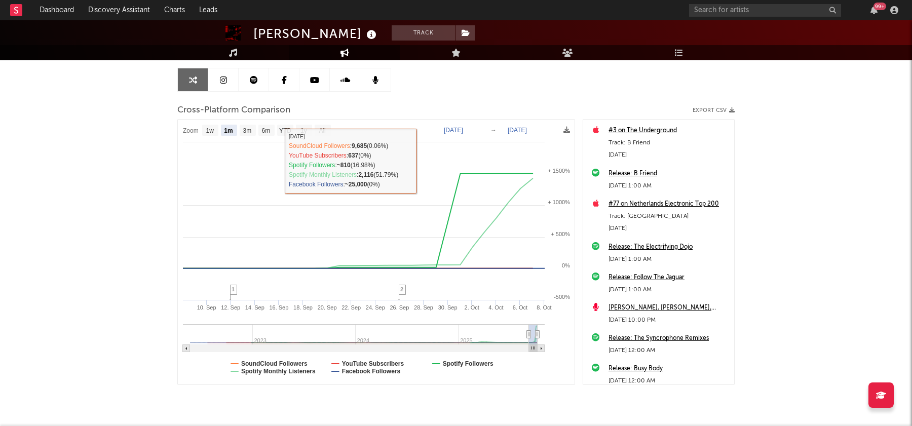
scroll to position [95, 0]
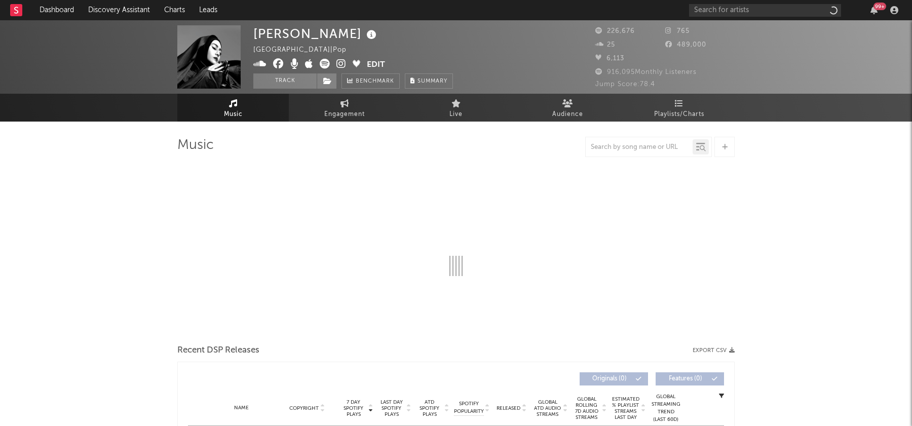
select select "6m"
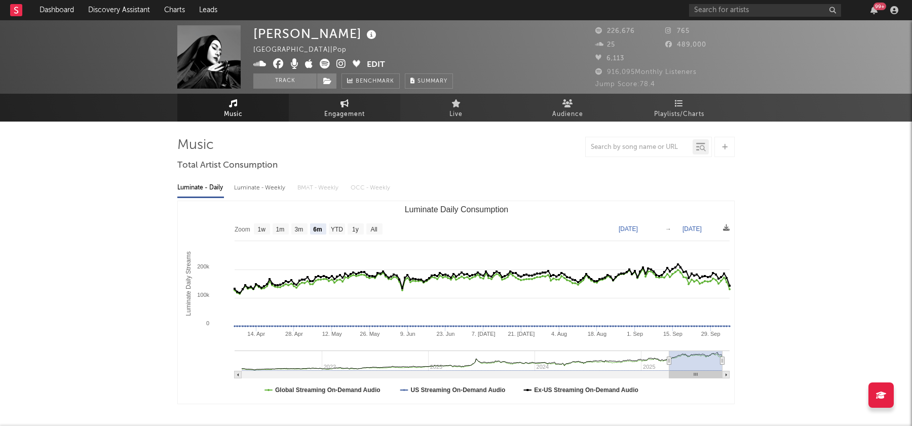
click at [334, 106] on link "Engagement" at bounding box center [344, 108] width 111 height 28
select select "1w"
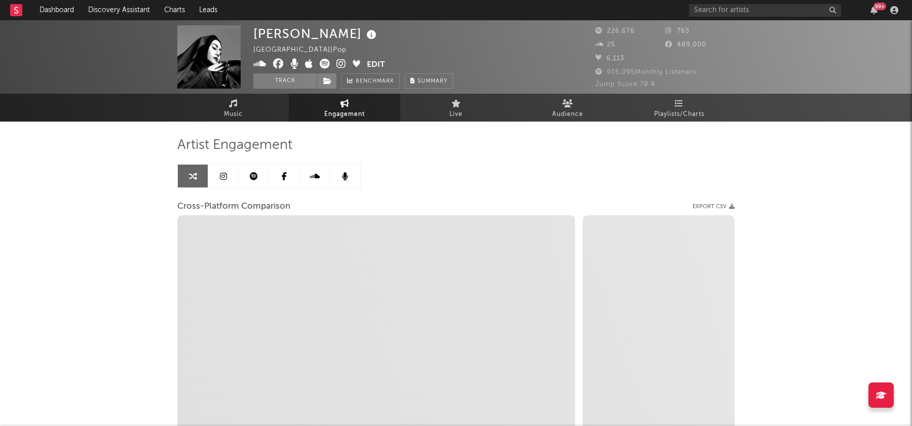
select select "1m"
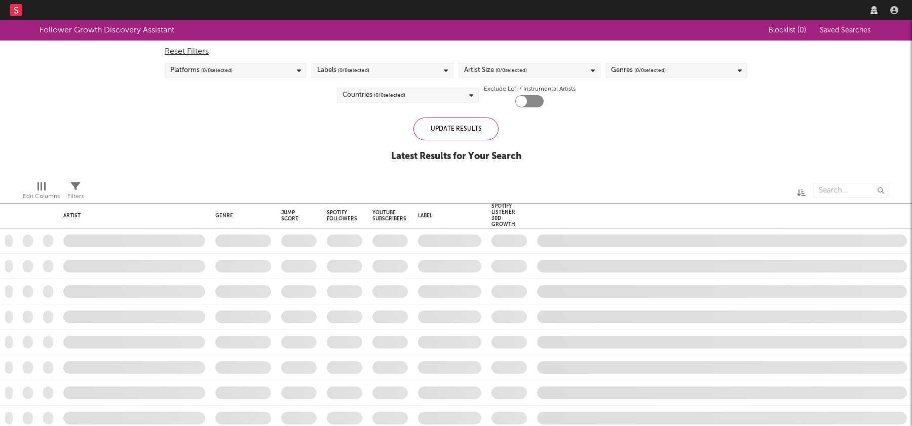
checkbox input "true"
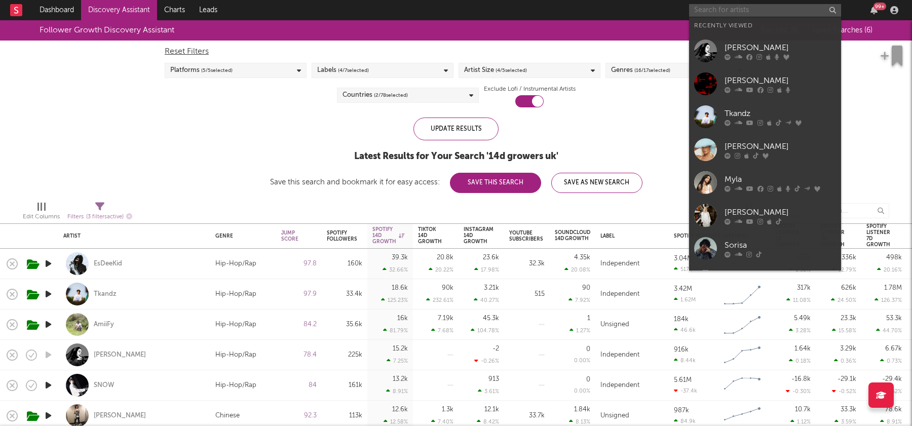
click at [729, 13] on input "text" at bounding box center [765, 10] width 152 height 13
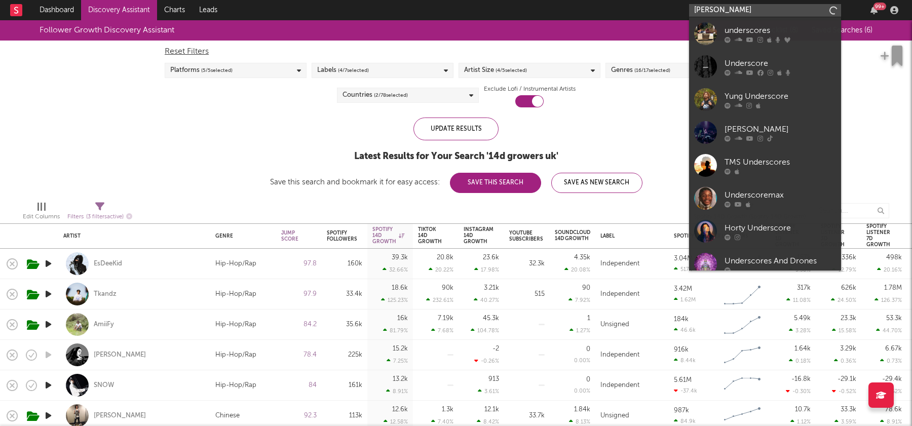
type input "[PERSON_NAME]"
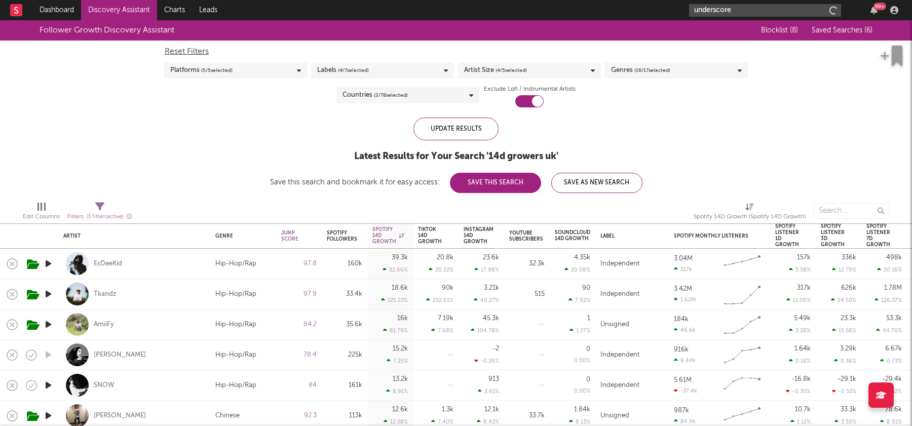
type input "underscores"
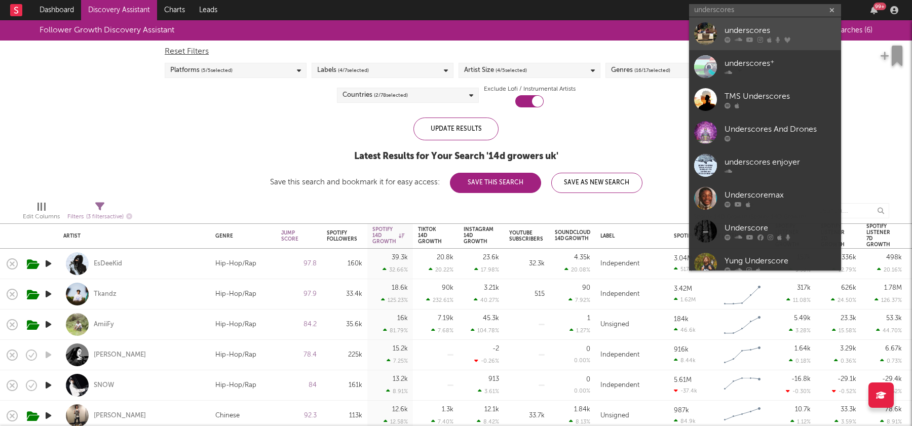
click at [710, 42] on div at bounding box center [705, 33] width 23 height 23
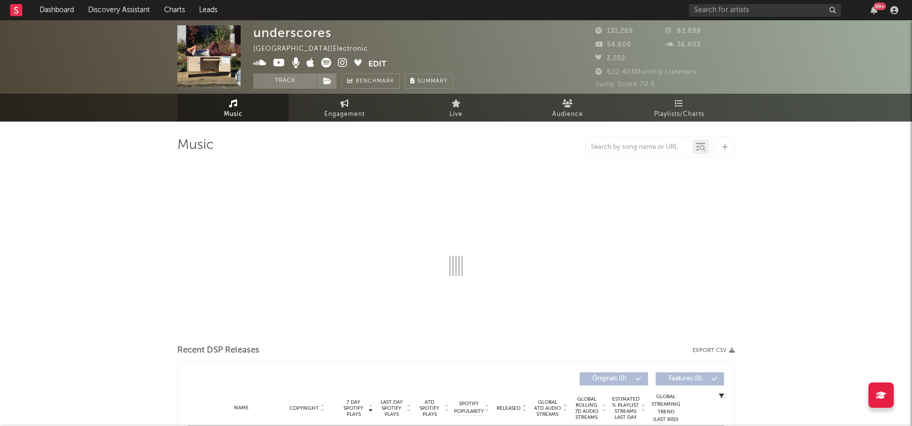
select select "6m"
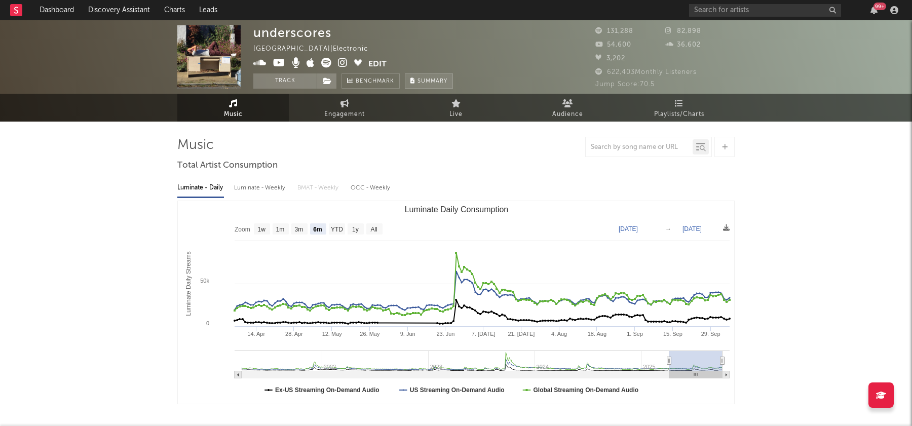
click at [436, 79] on span "Summary" at bounding box center [433, 82] width 30 height 6
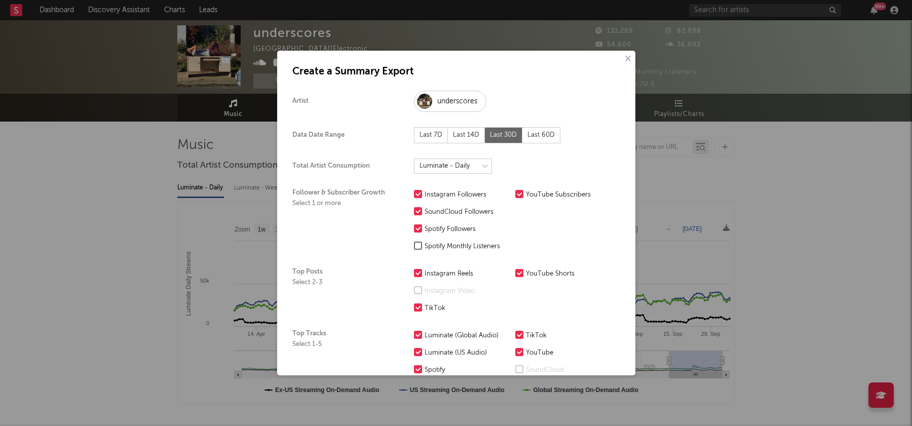
click at [627, 58] on button "×" at bounding box center [627, 58] width 11 height 11
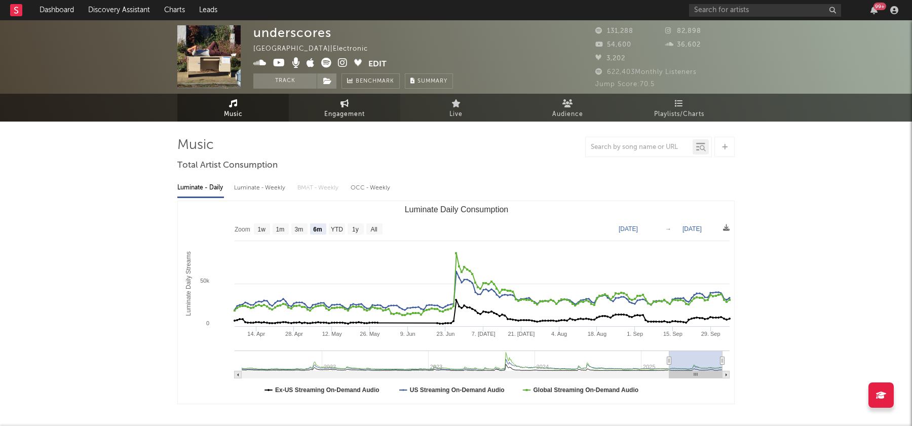
click at [355, 110] on span "Engagement" at bounding box center [344, 114] width 41 height 12
select select "1w"
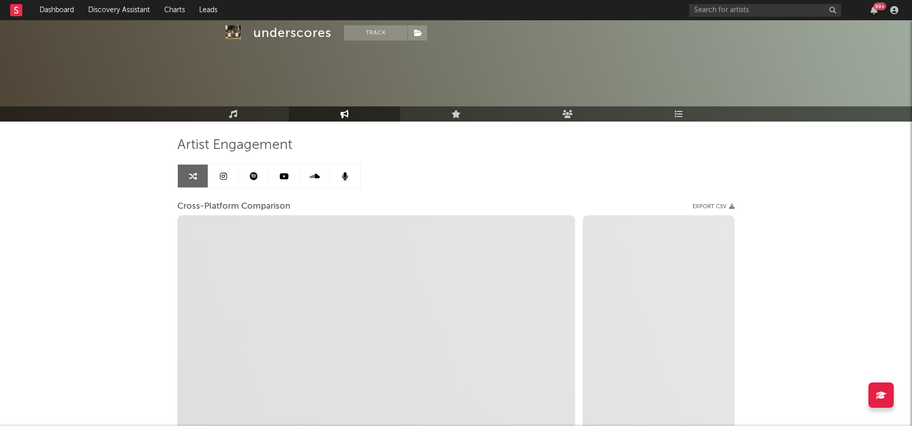
scroll to position [126, 0]
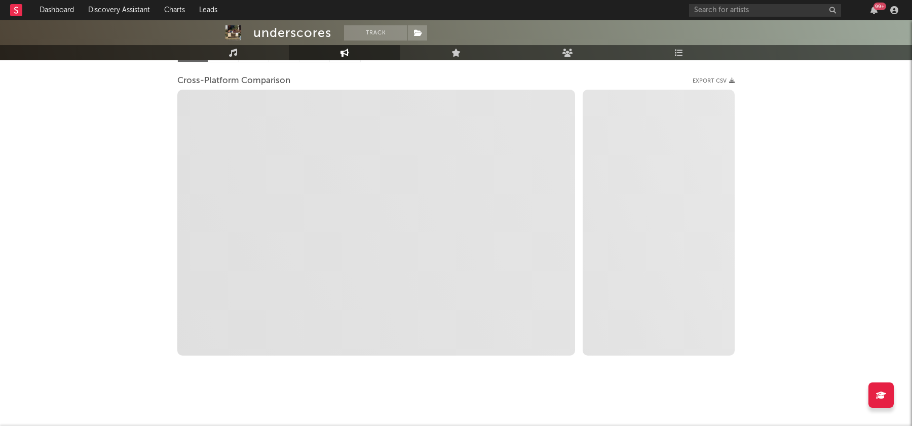
select select "1m"
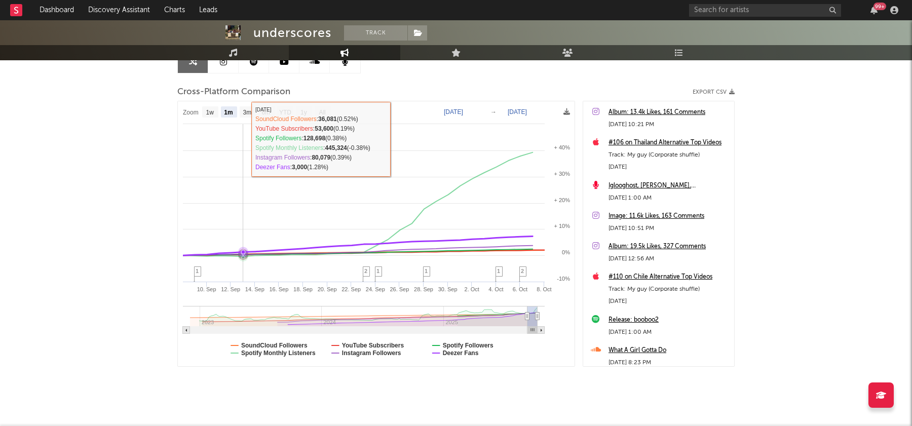
scroll to position [114, 0]
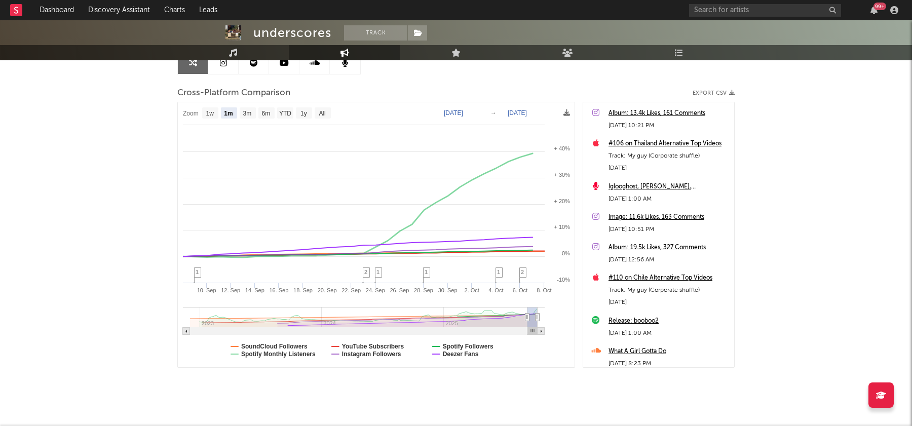
click at [297, 354] on text "Spotify Monthly Listeners" at bounding box center [278, 354] width 74 height 7
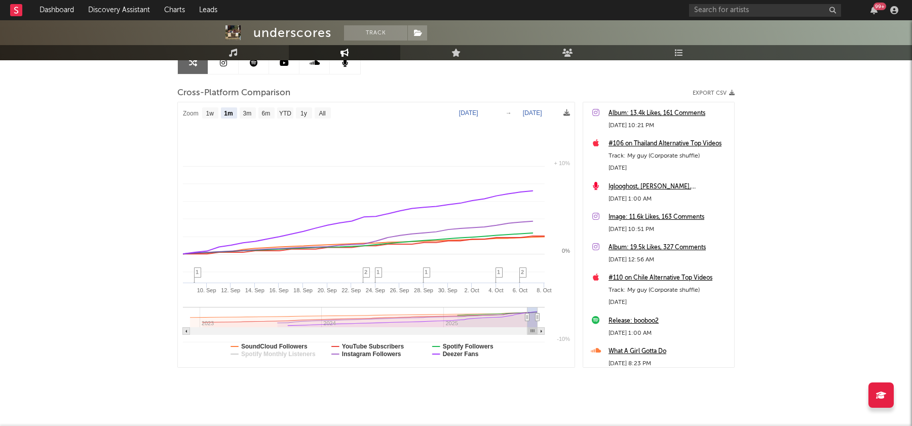
select select "1m"
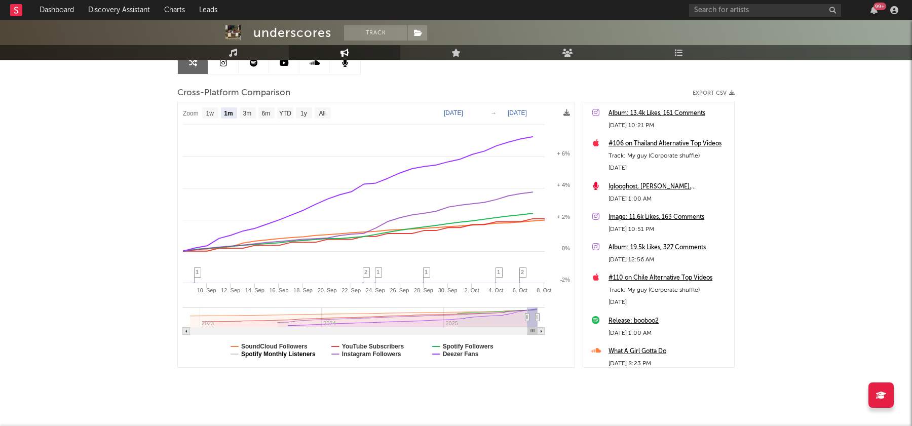
click at [297, 354] on text "Spotify Monthly Listeners" at bounding box center [278, 354] width 74 height 7
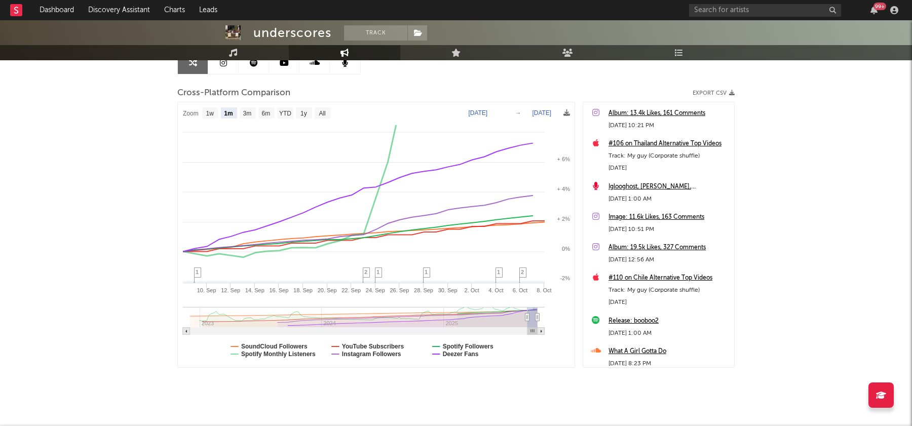
select select "1m"
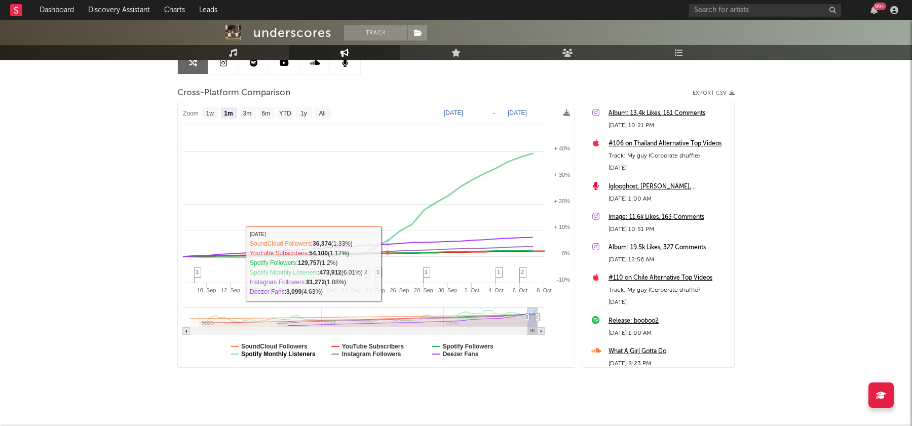
click at [290, 358] on rect at bounding box center [376, 235] width 397 height 266
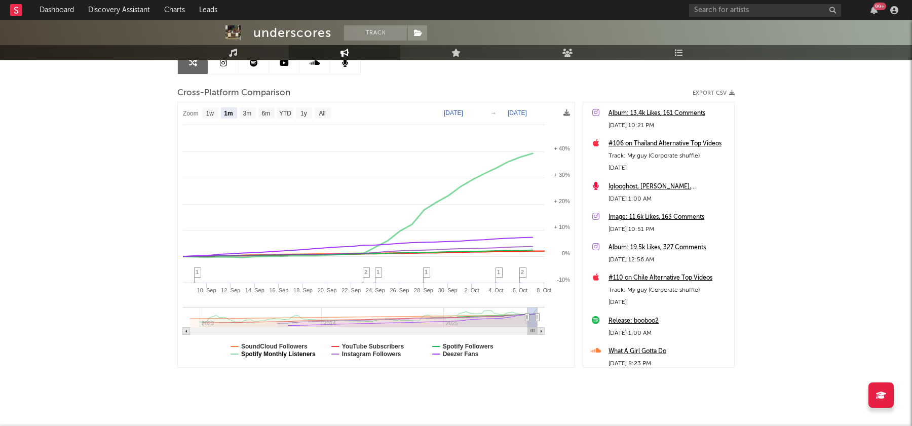
click at [290, 355] on text "Spotify Monthly Listeners" at bounding box center [278, 354] width 74 height 7
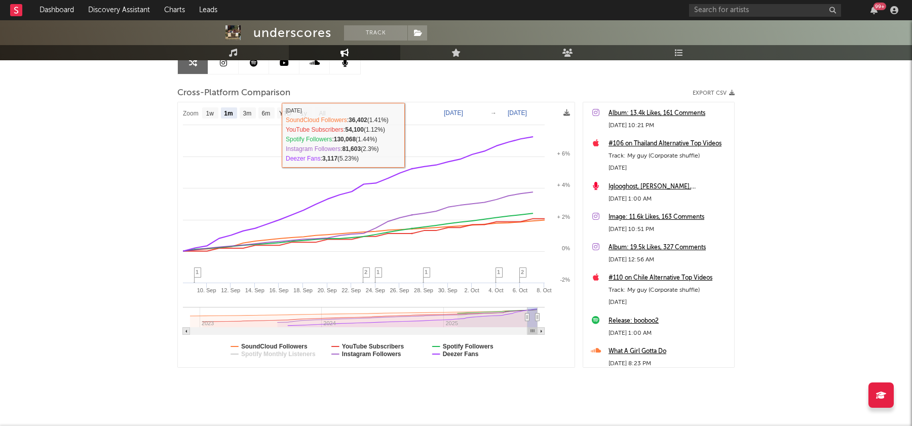
scroll to position [102, 0]
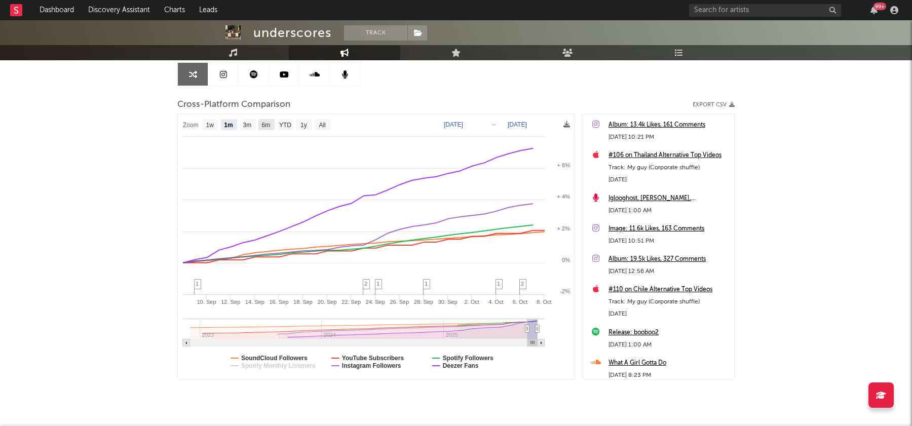
click at [267, 123] on text "6m" at bounding box center [266, 125] width 9 height 7
select select "6m"
type input "[DATE]"
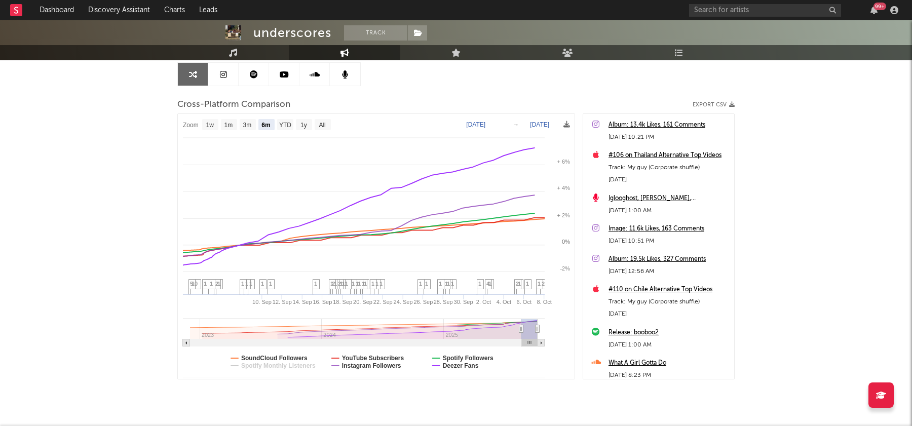
select select "6m"
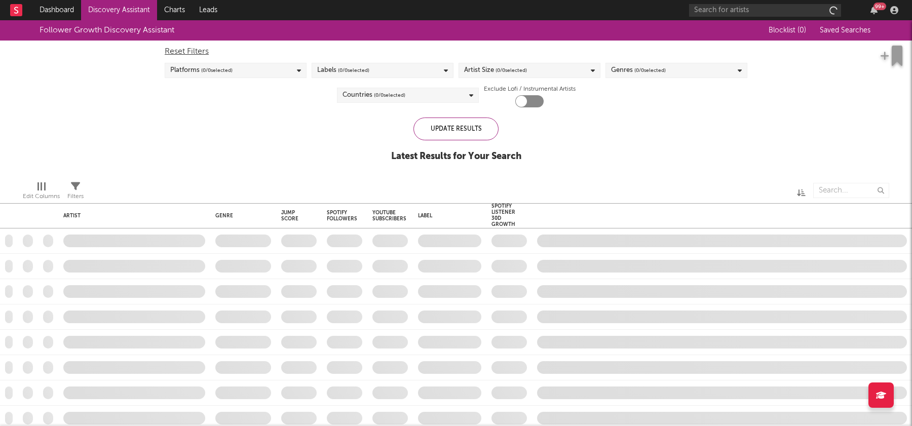
checkbox input "true"
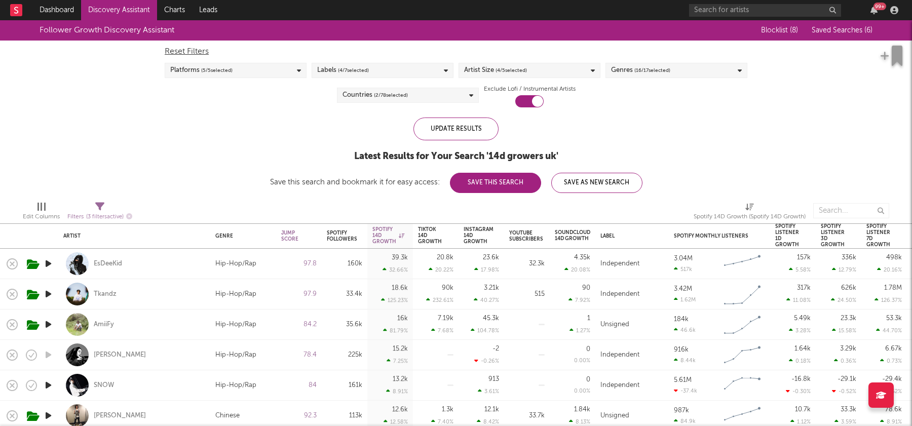
click at [862, 35] on div "Blocklist ( 8 ) Saved Searches ( 6 )" at bounding box center [809, 30] width 127 height 20
click at [851, 29] on span "Saved Searches ( 6 )" at bounding box center [842, 30] width 61 height 7
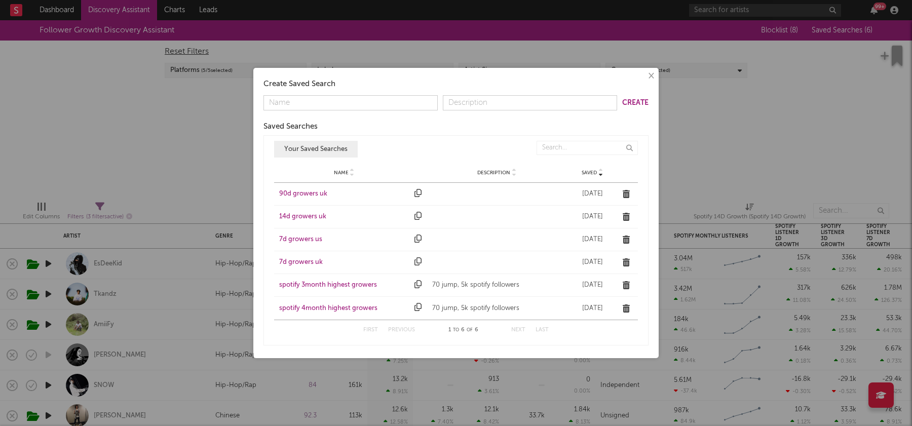
click at [306, 196] on div "90d growers uk" at bounding box center [344, 194] width 130 height 10
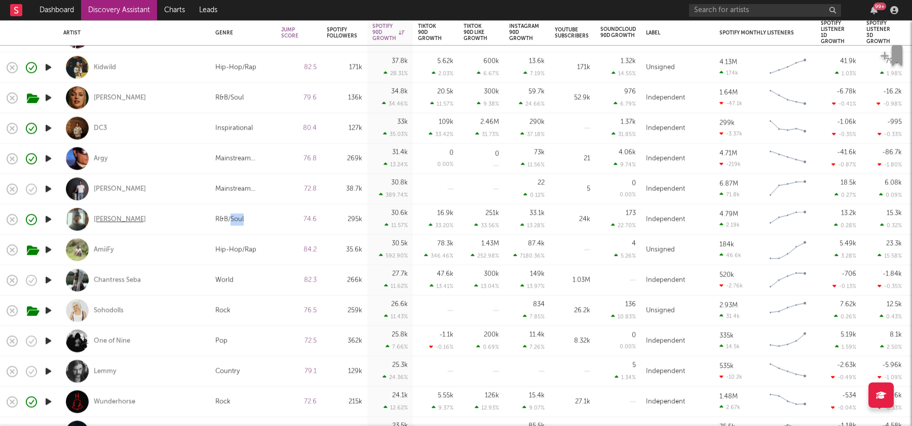
click at [114, 222] on div "Jalen Ngonda" at bounding box center [120, 219] width 52 height 9
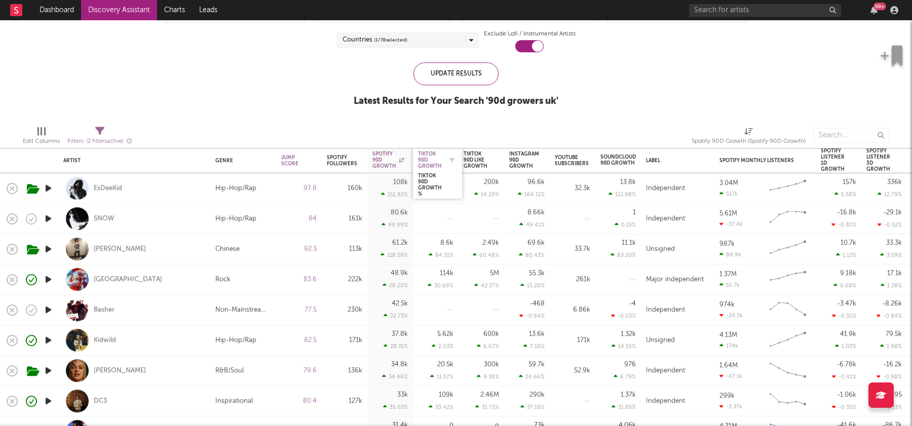
click at [433, 155] on div "Tiktok 90D Growth" at bounding box center [430, 160] width 24 height 18
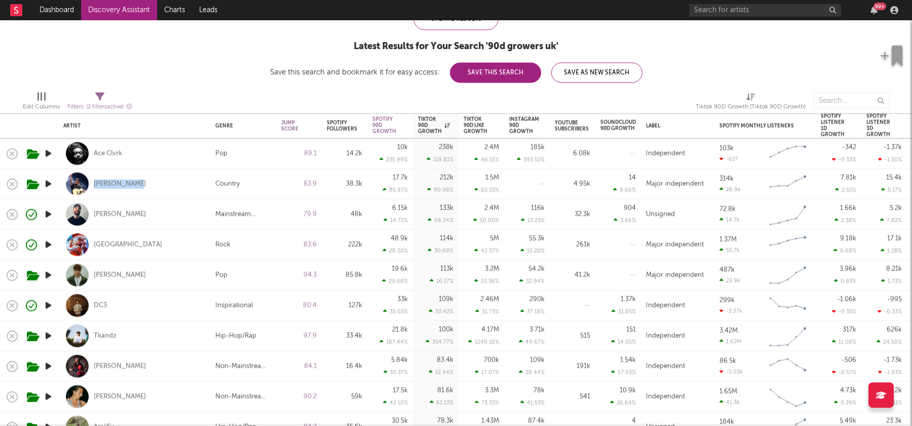
click at [322, 390] on div "59k" at bounding box center [345, 397] width 46 height 30
select select "1w"
select select "6m"
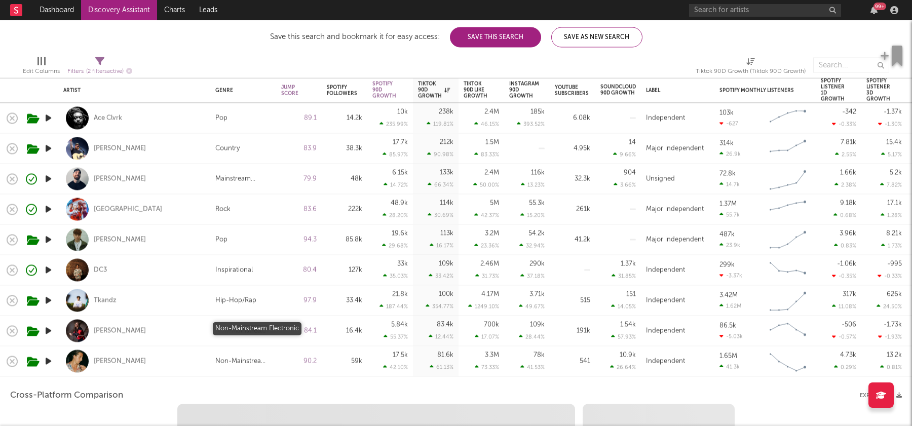
select select "1m"
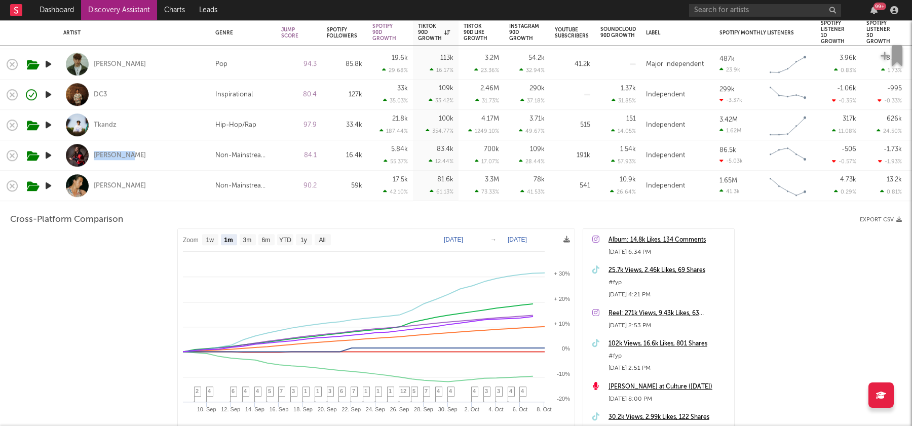
click at [160, 195] on div "Josh Baker" at bounding box center [134, 186] width 142 height 30
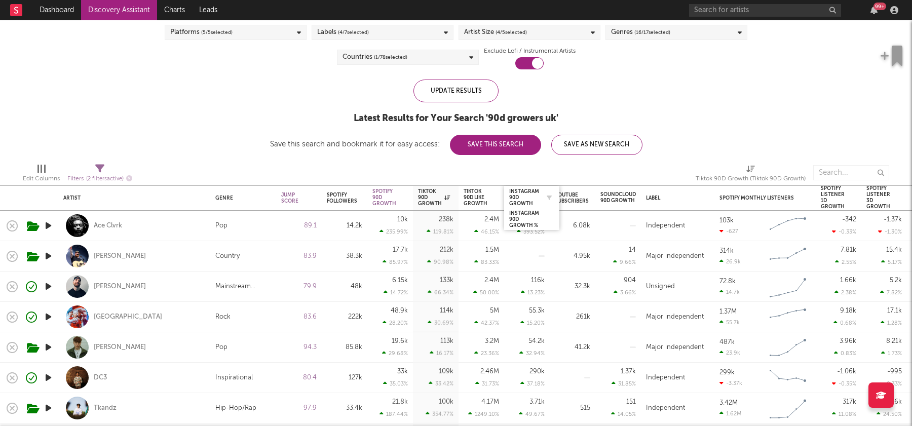
click at [541, 198] on div at bounding box center [546, 198] width 15 height 10
click at [532, 191] on div "Instagram 90D Growth" at bounding box center [524, 197] width 30 height 18
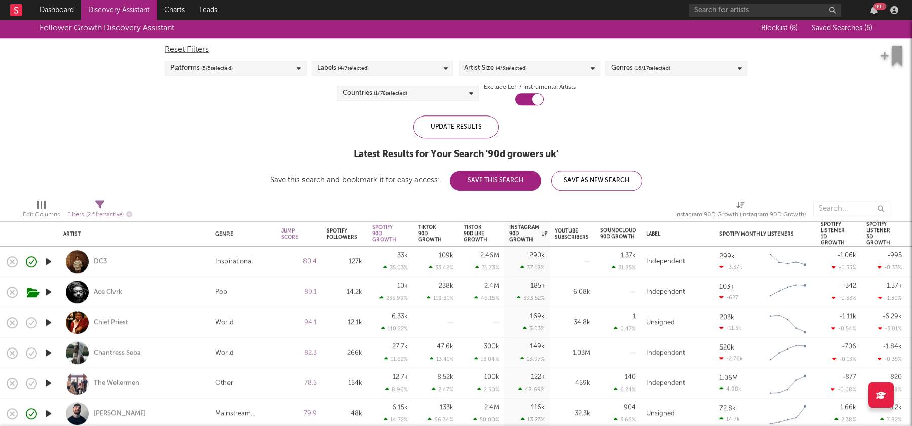
click at [855, 26] on span "Saved Searches ( 6 )" at bounding box center [842, 28] width 61 height 7
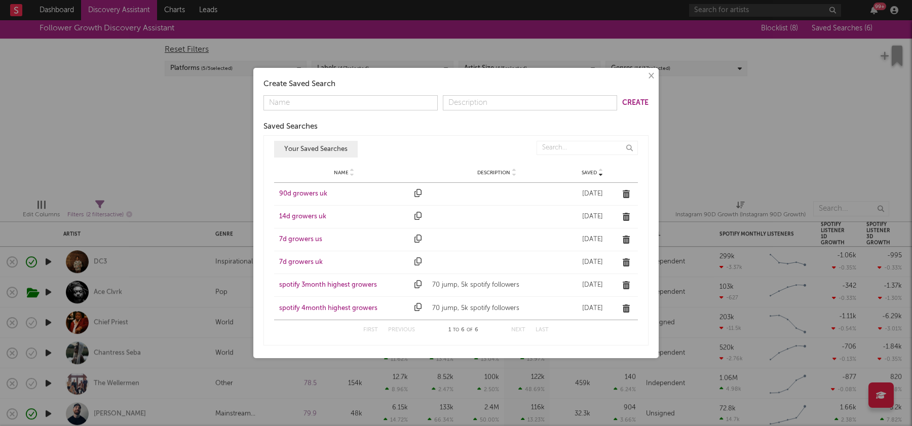
click at [323, 195] on div "90d growers uk" at bounding box center [344, 194] width 130 height 10
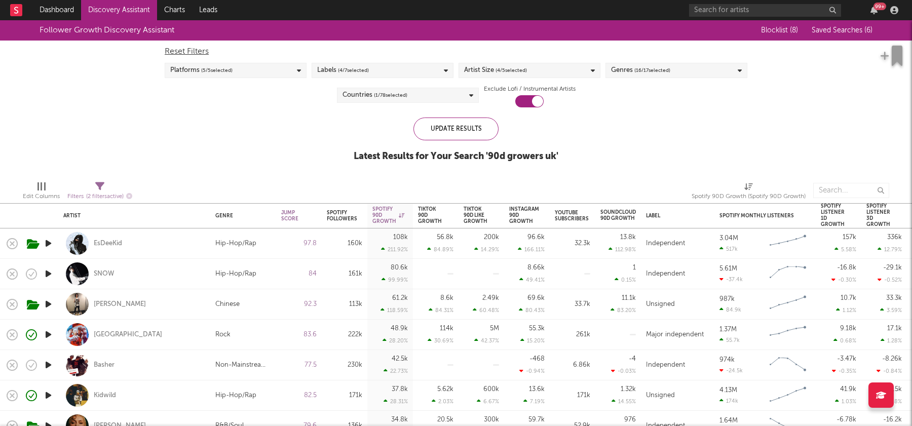
click at [838, 31] on span "Saved Searches ( 6 )" at bounding box center [842, 30] width 61 height 7
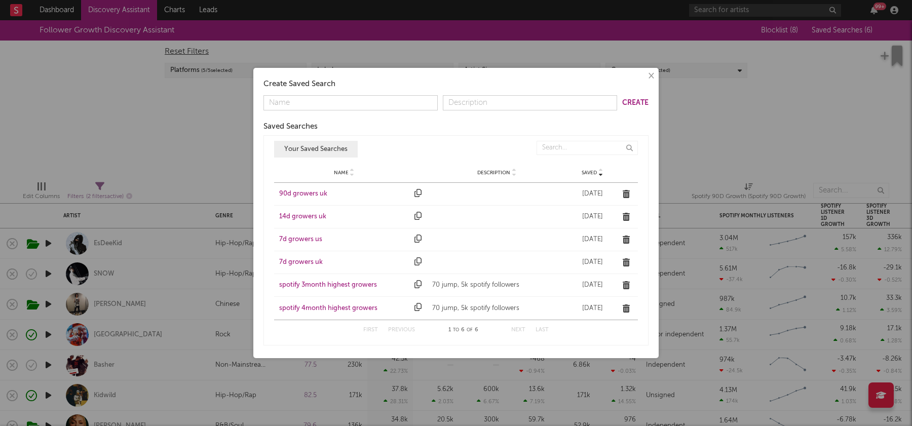
click at [313, 261] on div "7d growers uk" at bounding box center [344, 262] width 130 height 10
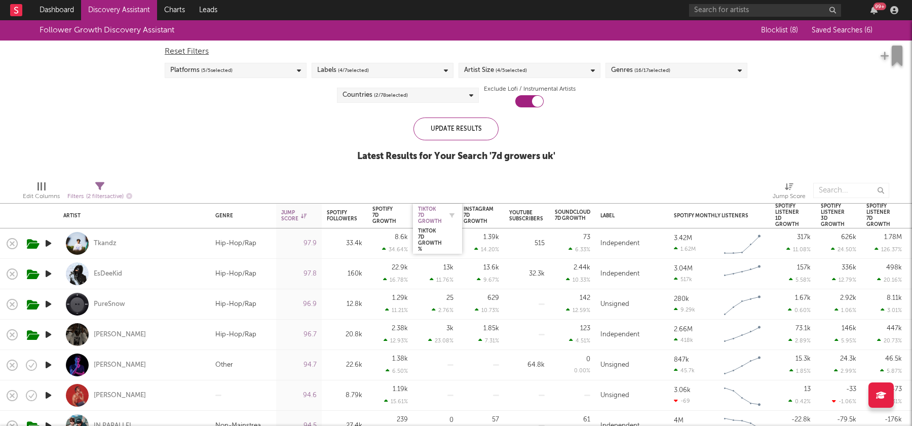
click at [435, 214] on div "Tiktok 7D Growth" at bounding box center [430, 215] width 24 height 18
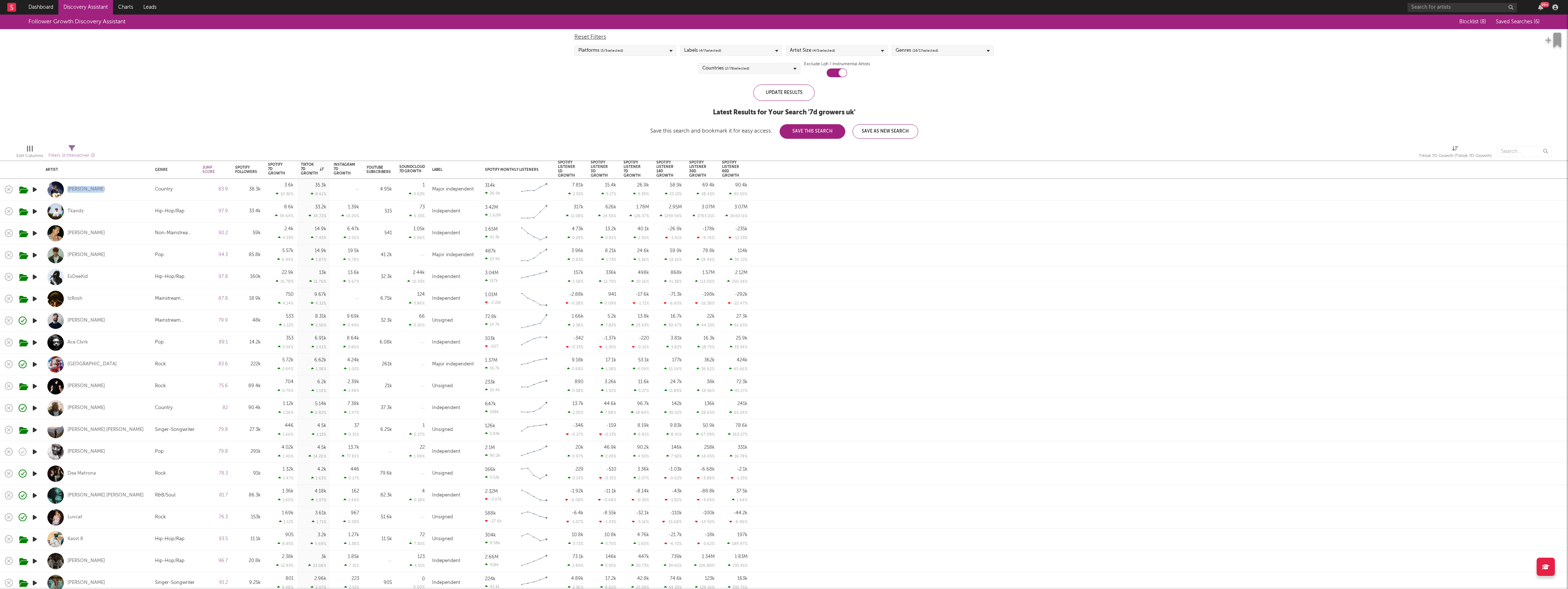
click at [78, 8] on link "Discovery Assistant" at bounding box center [86, 7] width 55 height 14
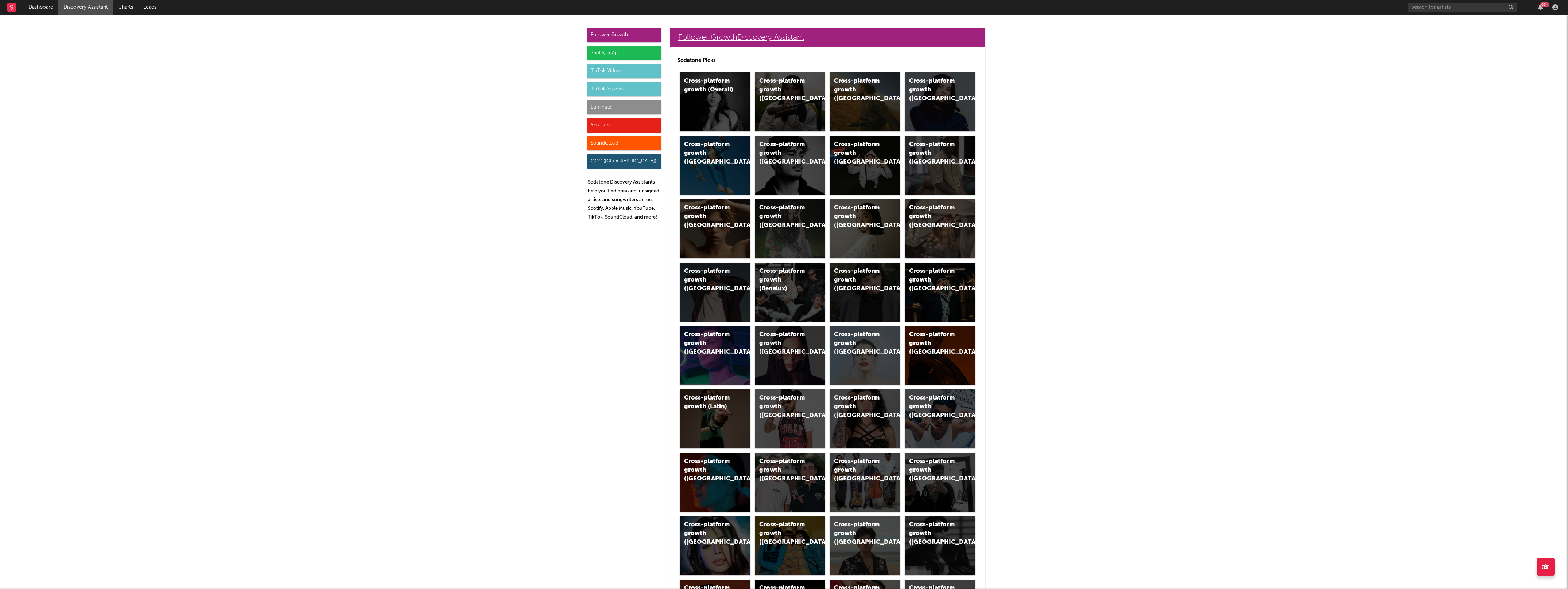
click at [656, 40] on link "Follower Growth Discovery Assistant" at bounding box center [828, 37] width 315 height 19
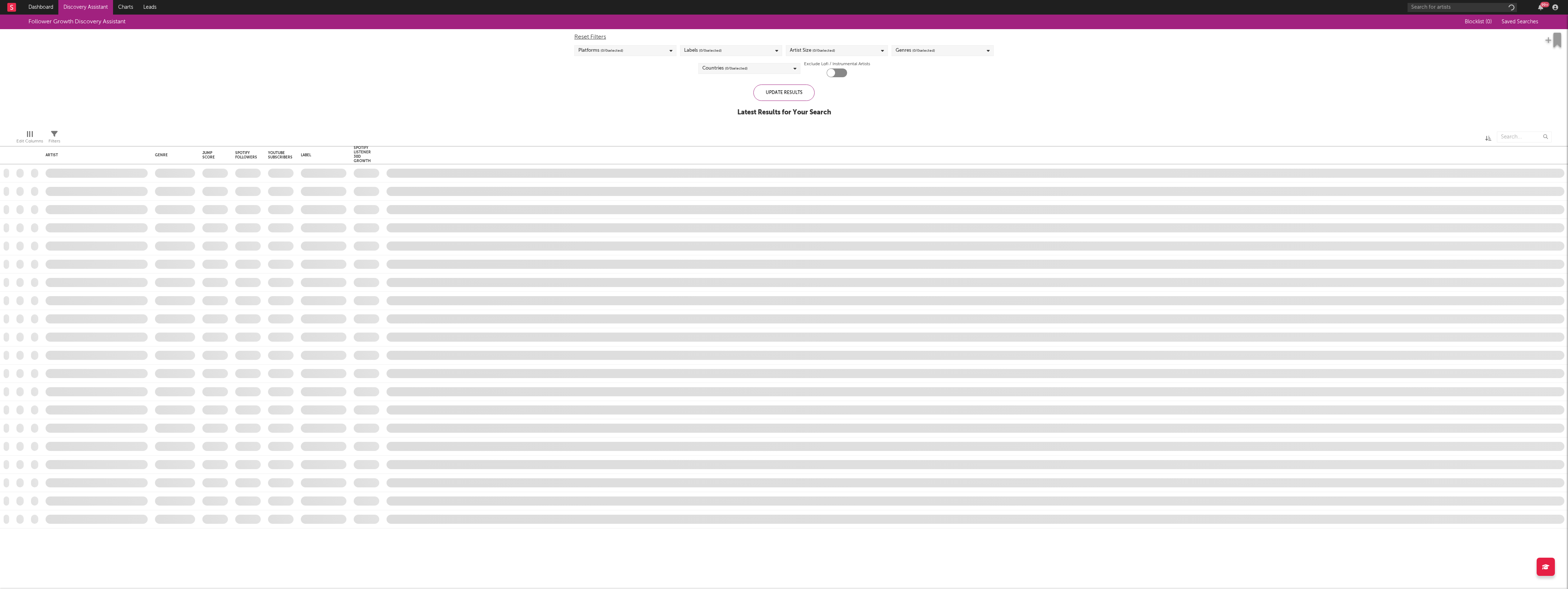
checkbox input "true"
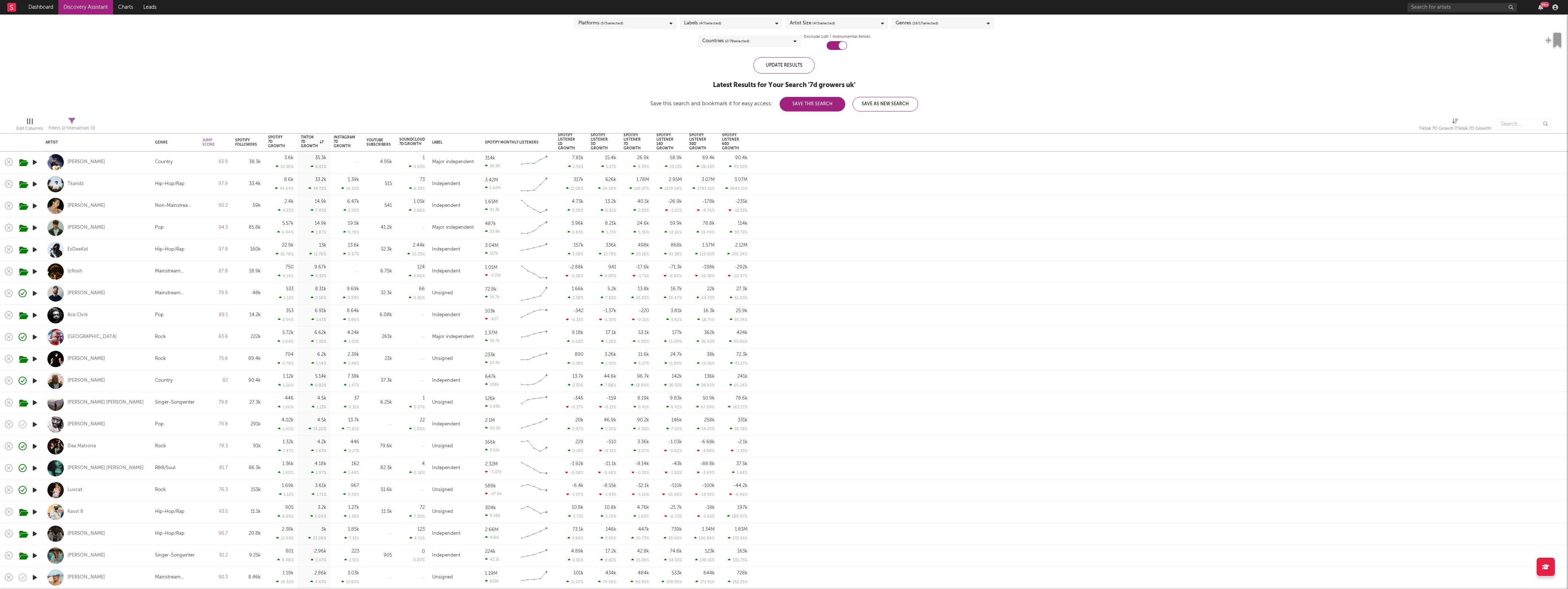
click at [237, 59] on div "Follower Growth Discovery Assistant Blocklist ( 8 ) Saved Searches ( 6 ) Reset …" at bounding box center [784, 49] width 1568 height 124
click at [271, 136] on div "Spotify 7D Growth" at bounding box center [276, 142] width 17 height 13
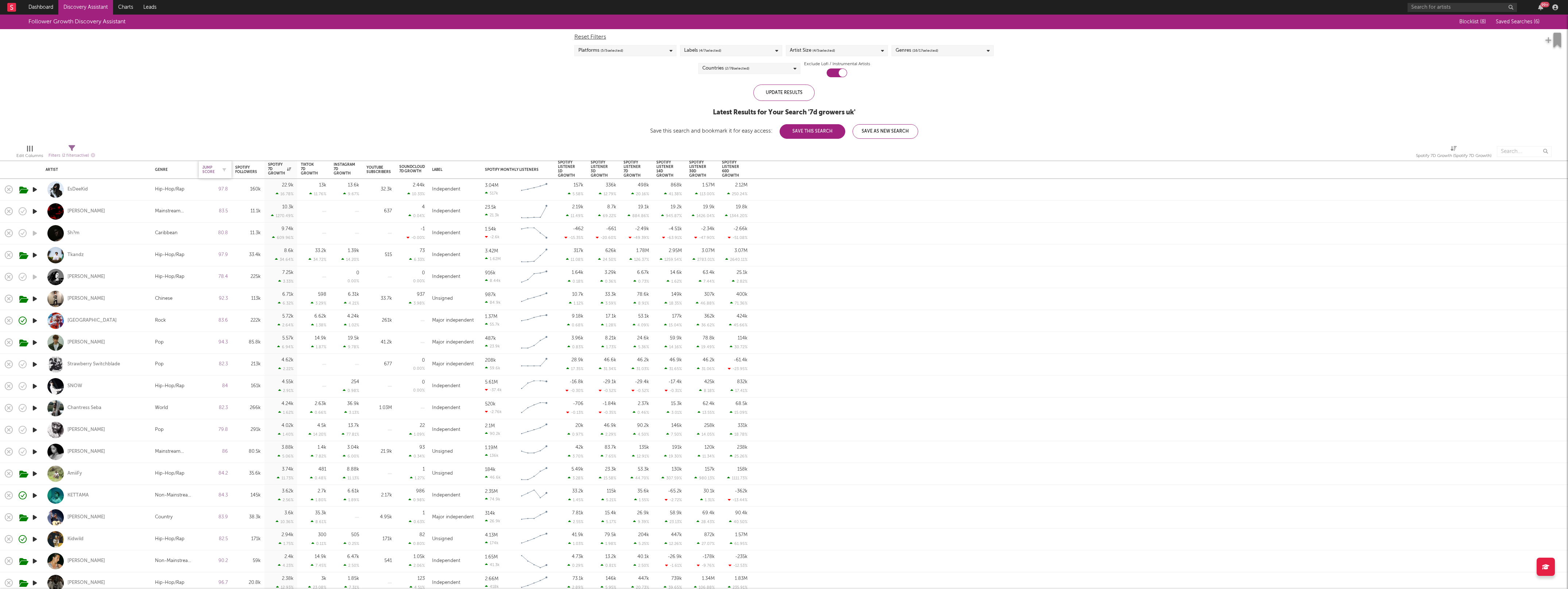
click at [219, 173] on div "Jump Score" at bounding box center [214, 169] width 25 height 15
click at [210, 172] on div "Jump Score" at bounding box center [209, 170] width 14 height 9
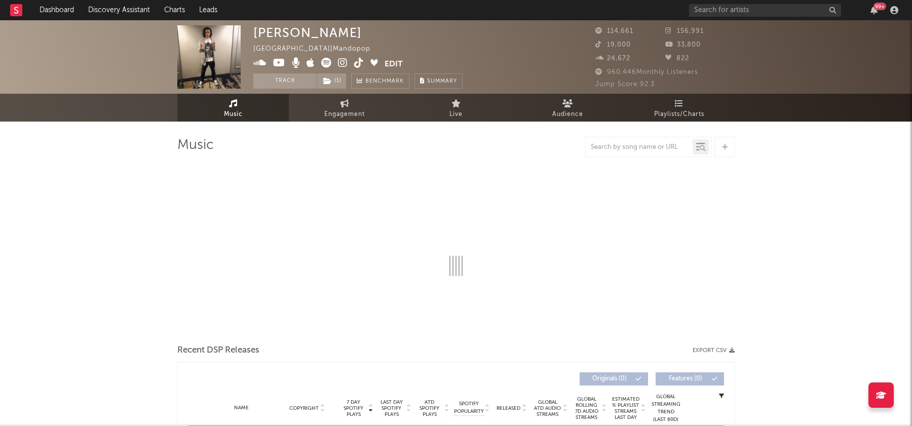
select select "6m"
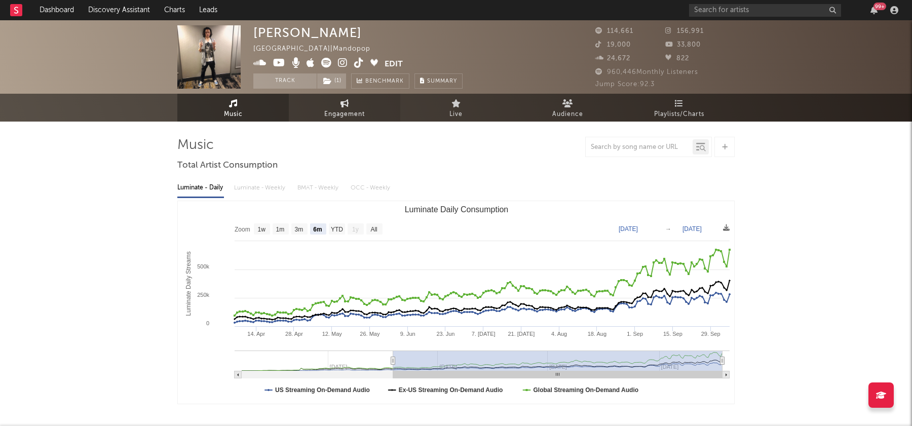
click at [355, 110] on span "Engagement" at bounding box center [344, 114] width 41 height 12
select select "1w"
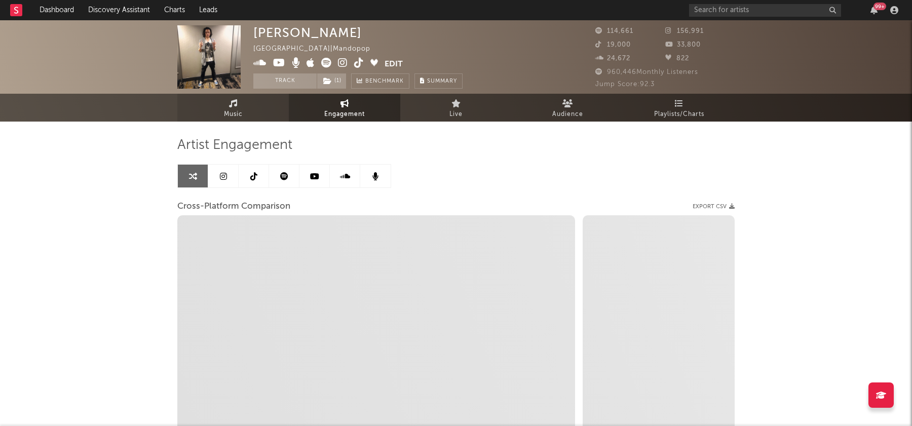
select select "1m"
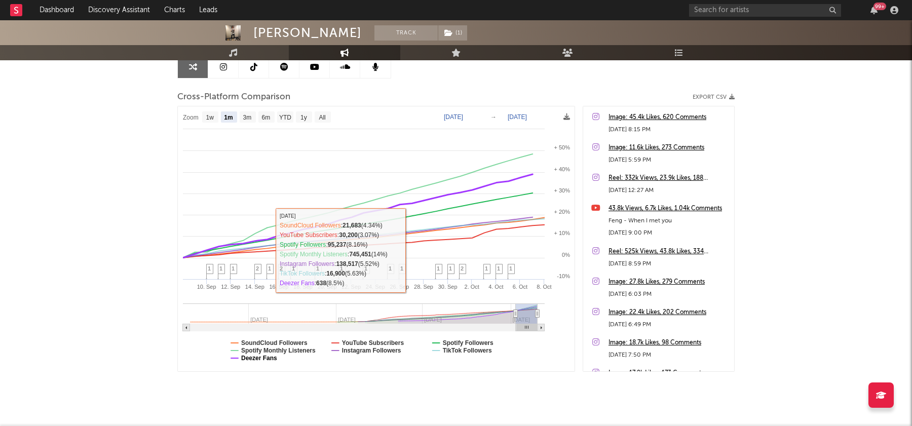
scroll to position [107, 0]
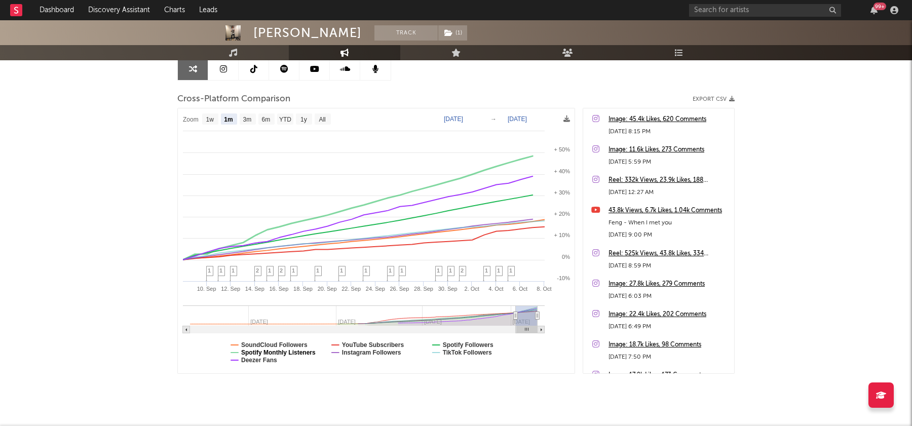
click at [280, 350] on text "Spotify Monthly Listeners" at bounding box center [278, 352] width 74 height 7
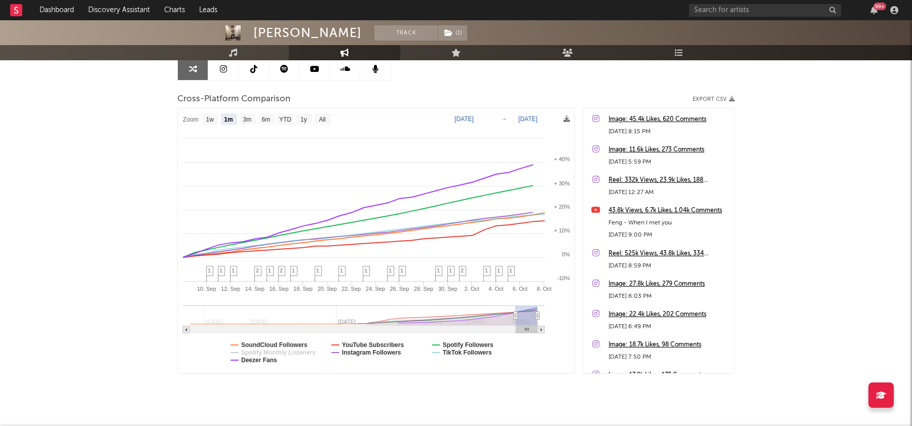
select select "1m"
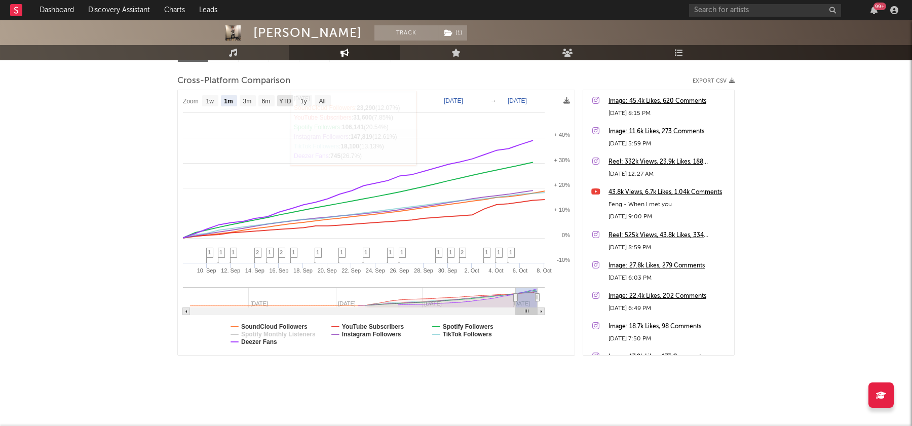
scroll to position [0, 0]
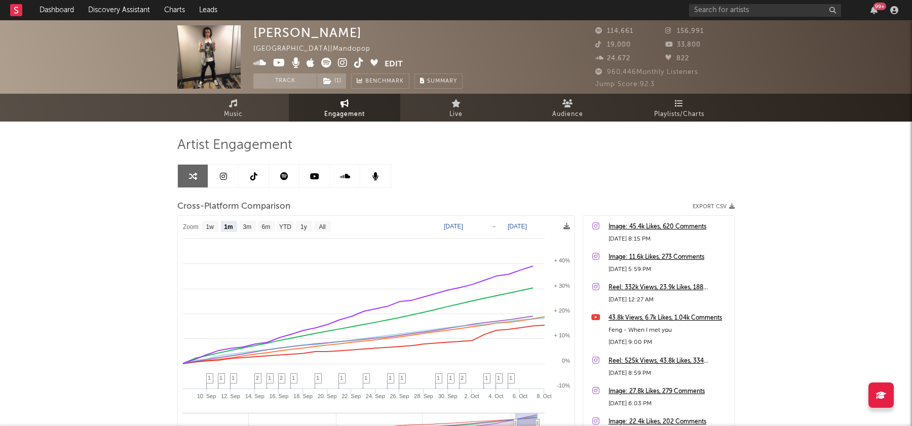
click at [256, 175] on icon at bounding box center [253, 176] width 7 height 8
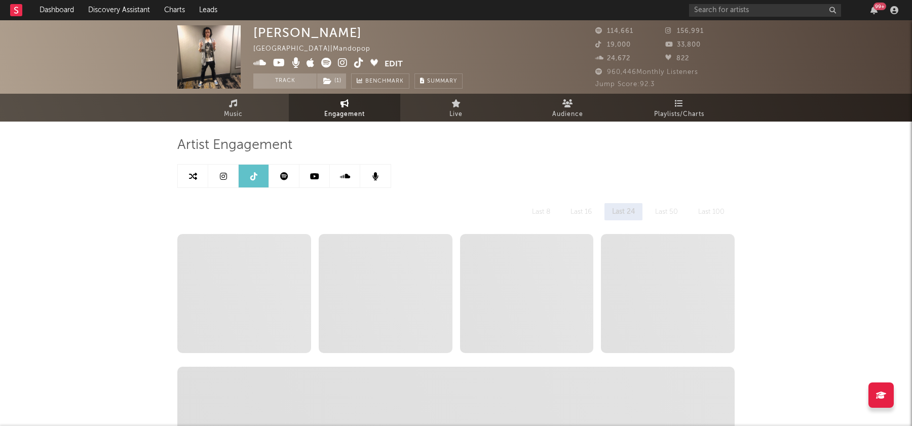
select select "6m"
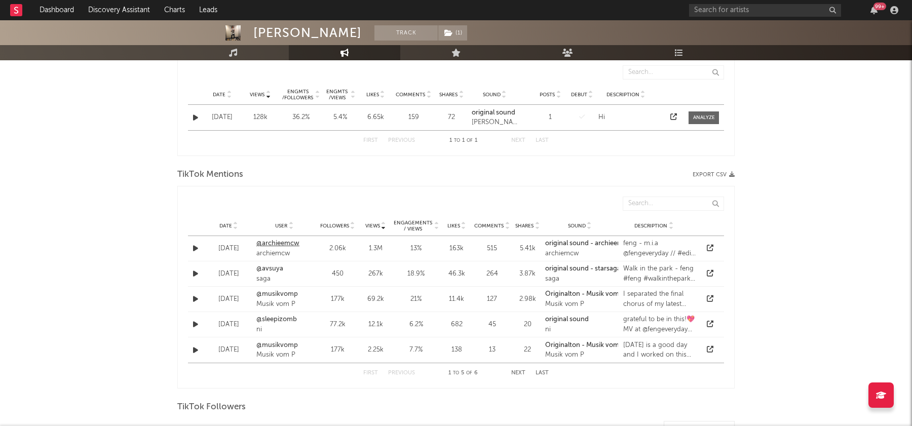
scroll to position [381, 0]
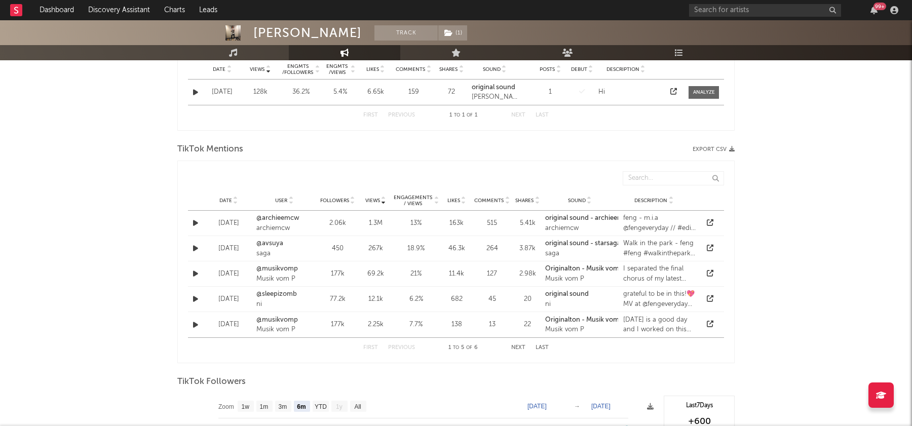
click at [236, 201] on icon at bounding box center [235, 203] width 5 height 4
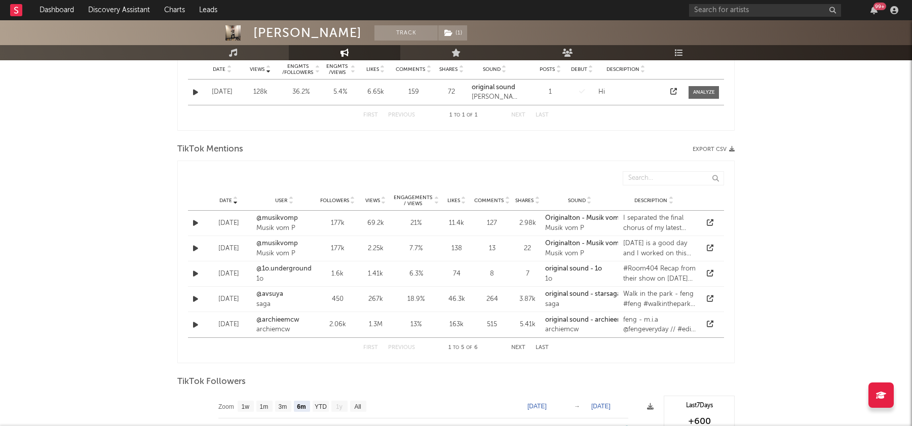
click at [236, 201] on icon at bounding box center [235, 203] width 5 height 4
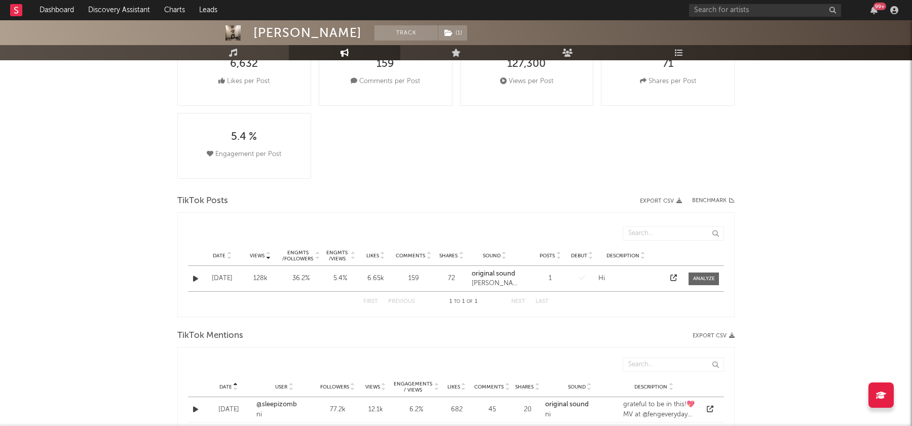
scroll to position [204, 0]
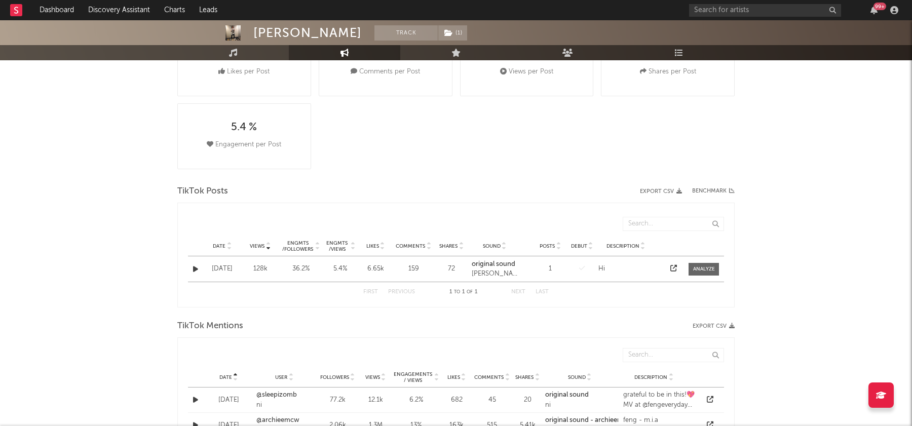
click at [229, 246] on icon at bounding box center [229, 248] width 5 height 4
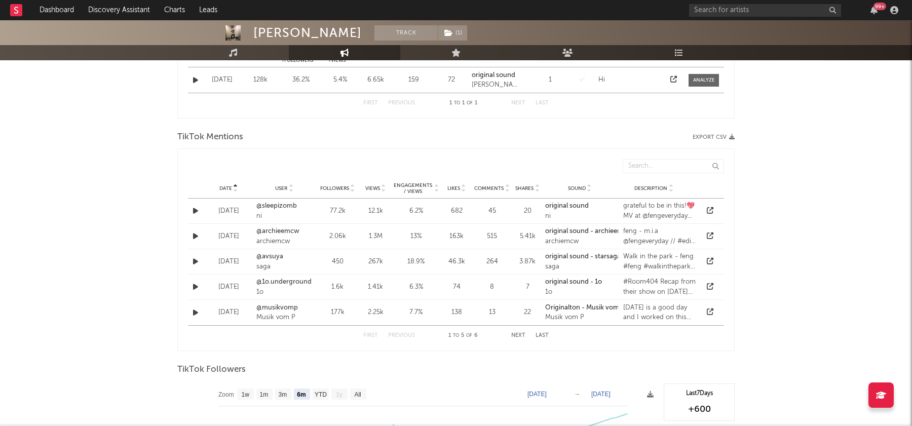
scroll to position [390, 0]
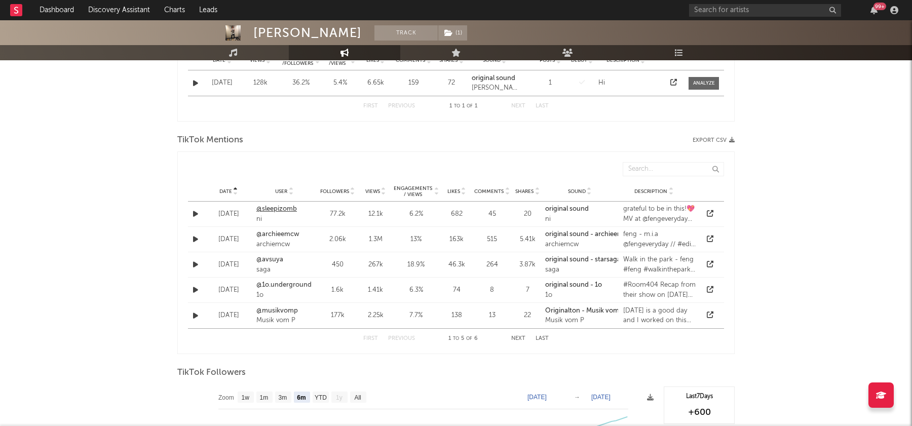
click at [268, 207] on link "@sleepizomb" at bounding box center [284, 209] width 56 height 10
click at [711, 215] on icon at bounding box center [710, 213] width 7 height 7
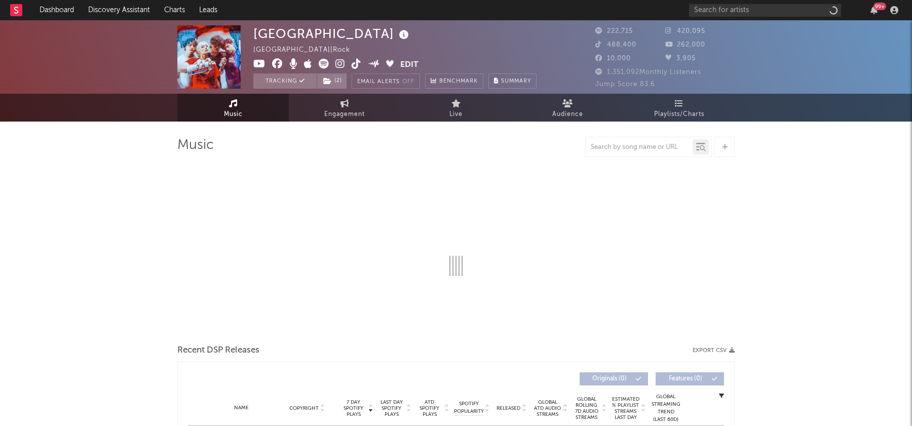
select select "6m"
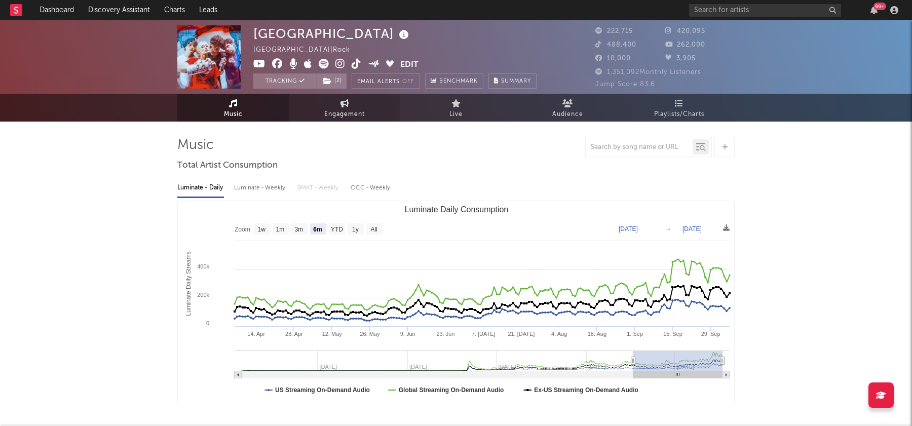
click at [342, 119] on span "Engagement" at bounding box center [344, 114] width 41 height 12
select select "1w"
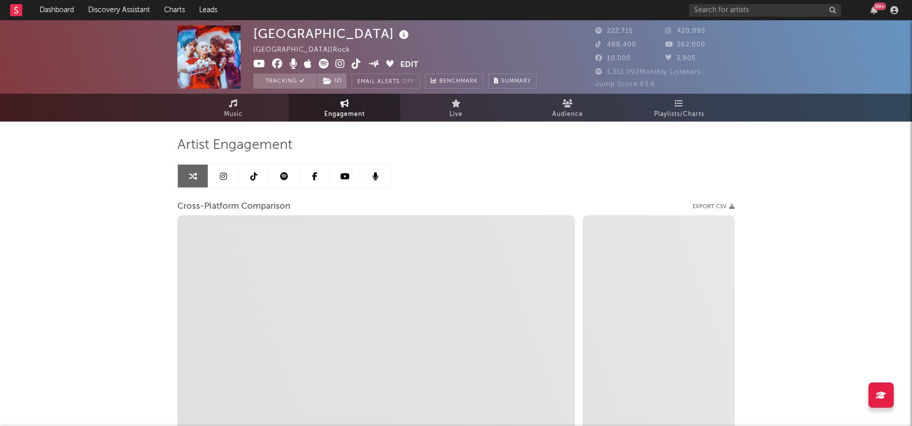
select select "1m"
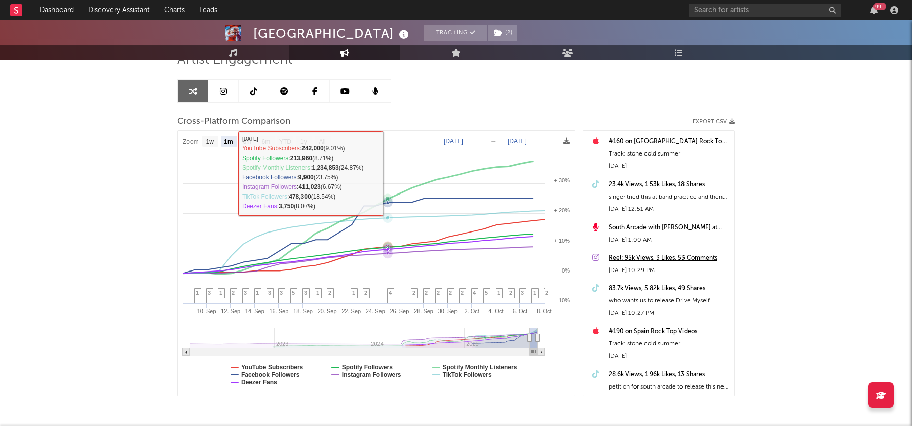
scroll to position [126, 0]
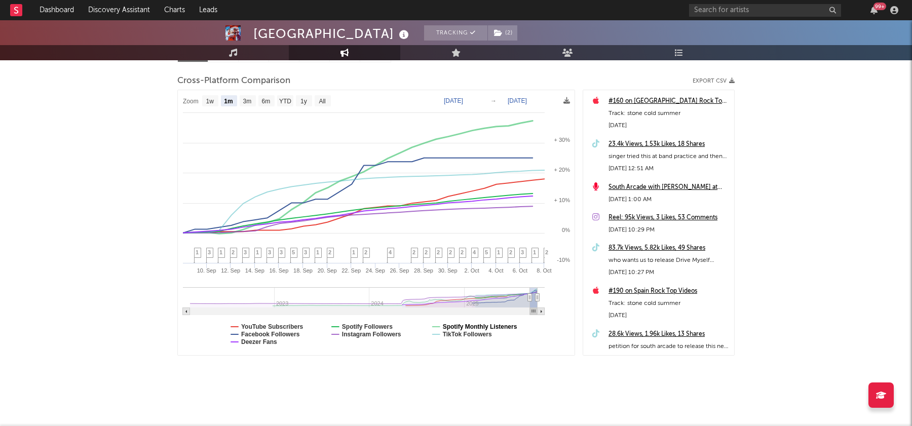
click at [480, 323] on text "Spotify Monthly Listeners" at bounding box center [480, 326] width 74 height 7
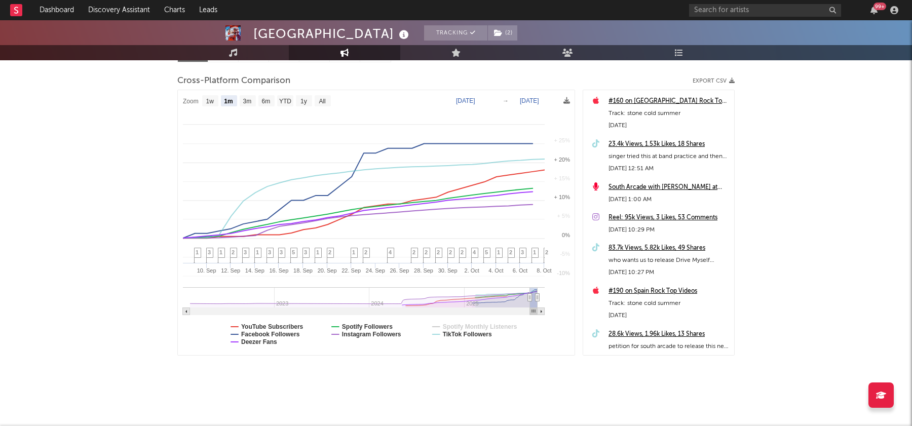
select select "1m"
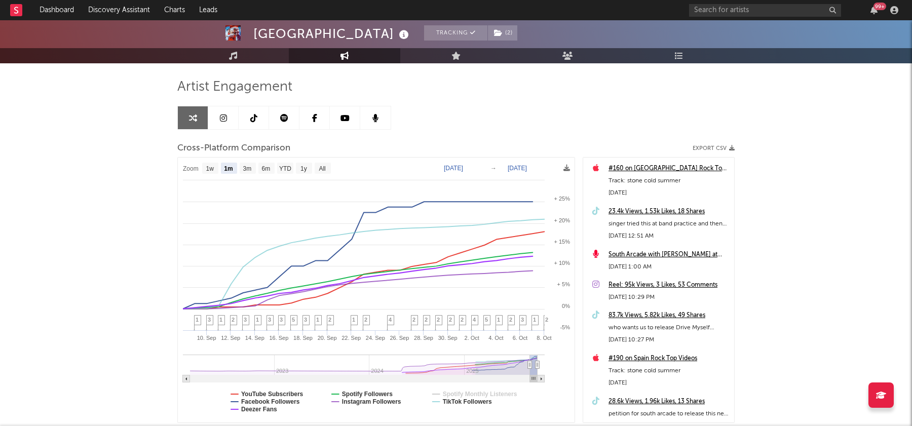
scroll to position [0, 0]
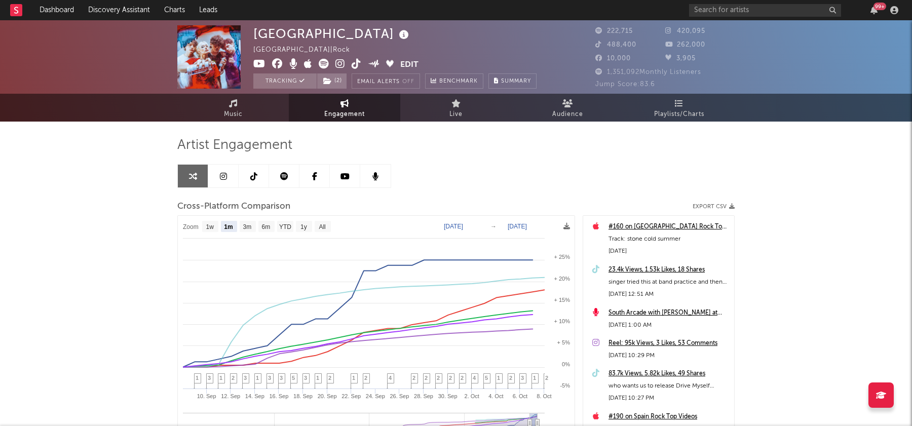
click at [256, 174] on icon at bounding box center [253, 176] width 7 height 8
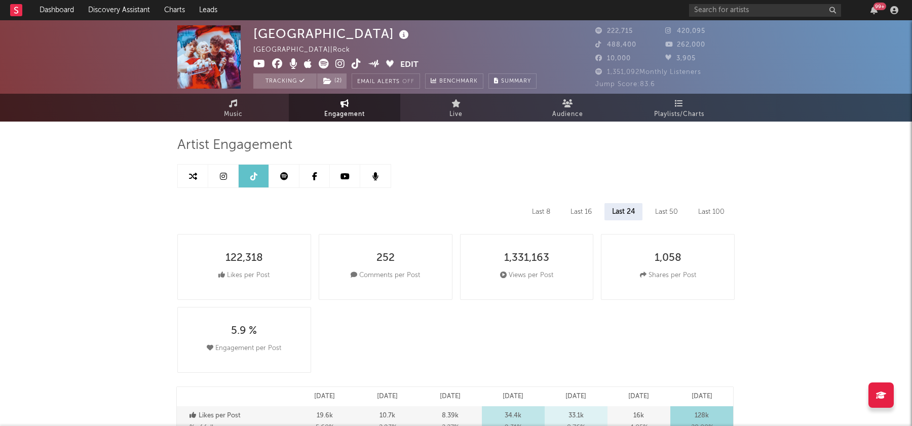
select select "6m"
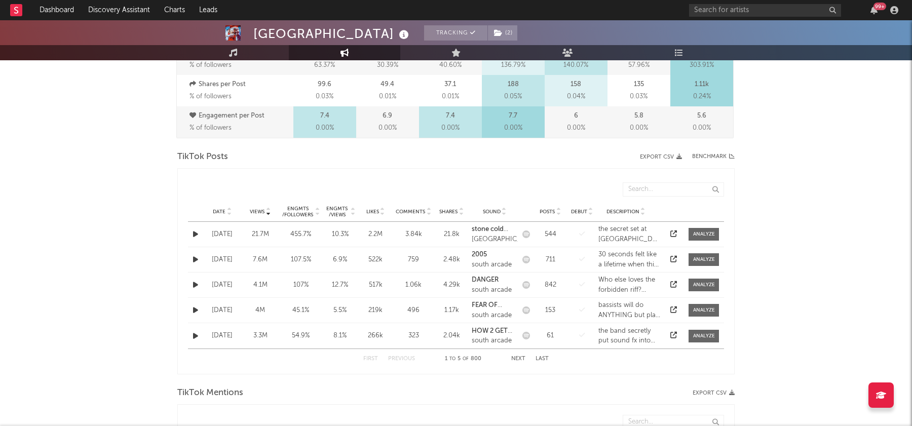
scroll to position [424, 0]
click at [351, 213] on icon at bounding box center [352, 215] width 5 height 4
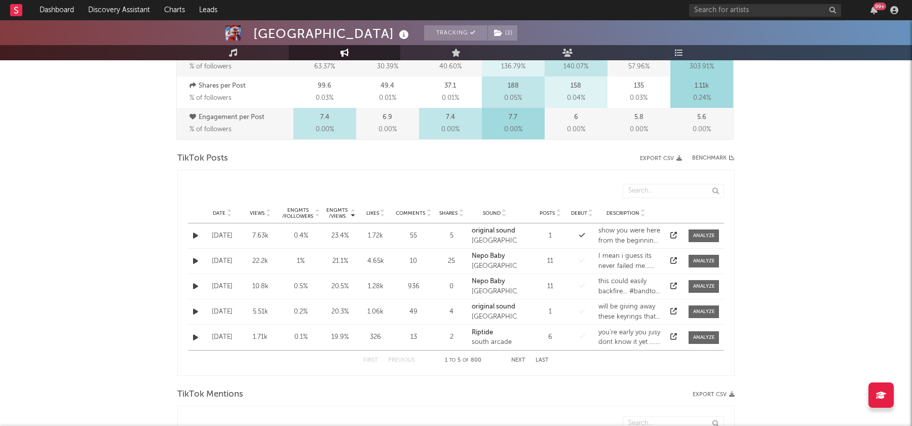
scroll to position [0, 0]
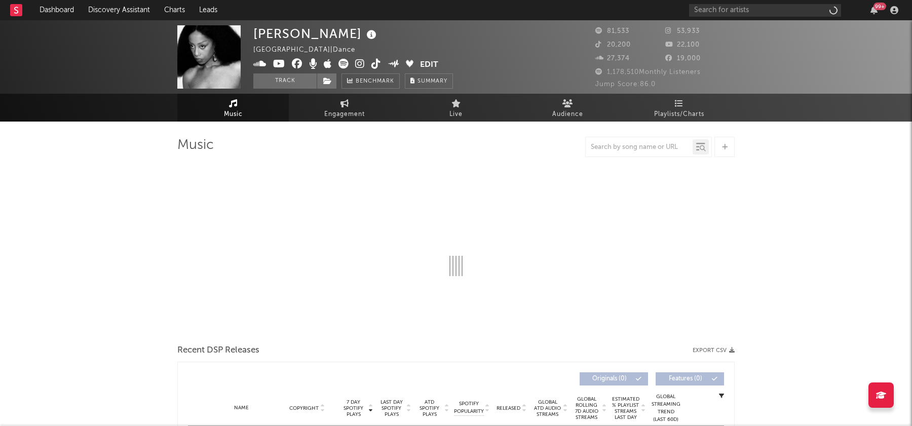
select select "6m"
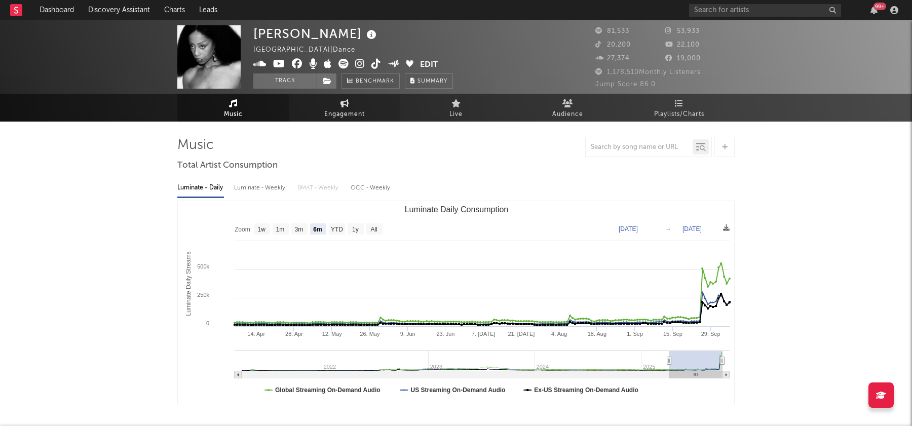
click at [342, 115] on span "Engagement" at bounding box center [344, 114] width 41 height 12
select select "1w"
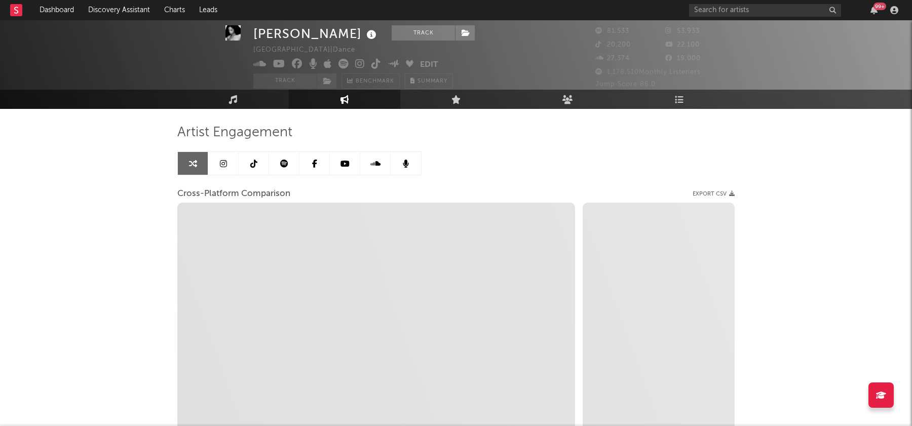
scroll to position [126, 0]
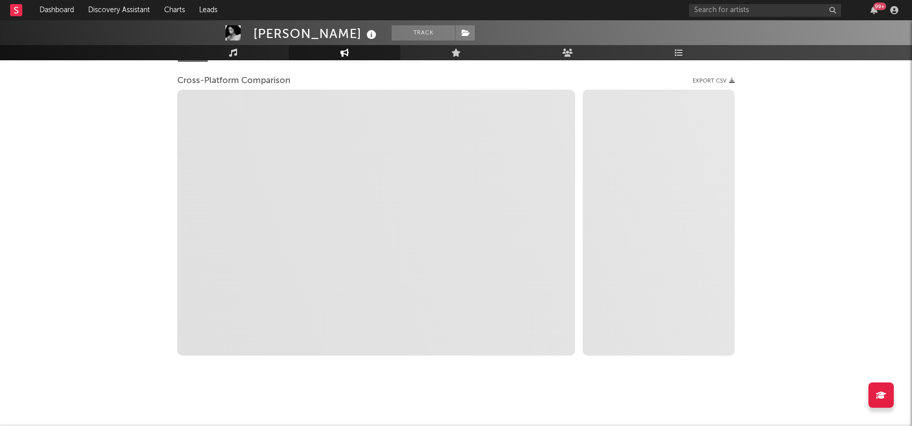
select select "1m"
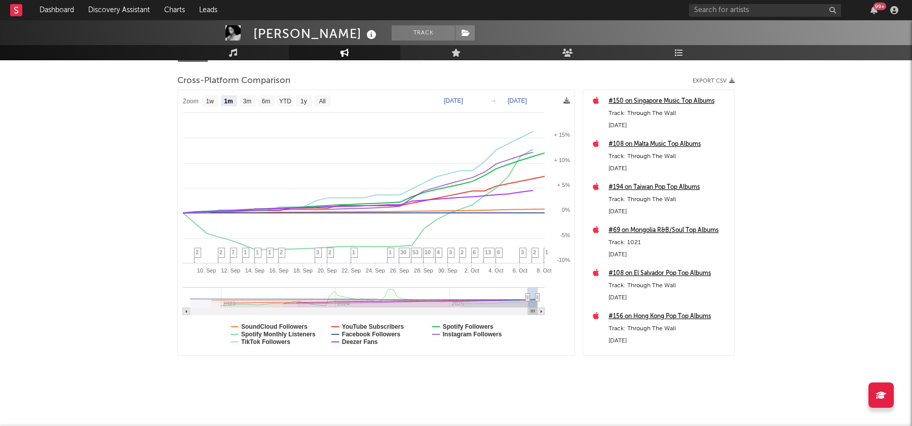
scroll to position [125, 0]
click at [294, 335] on text "Spotify Monthly Listeners" at bounding box center [278, 335] width 74 height 7
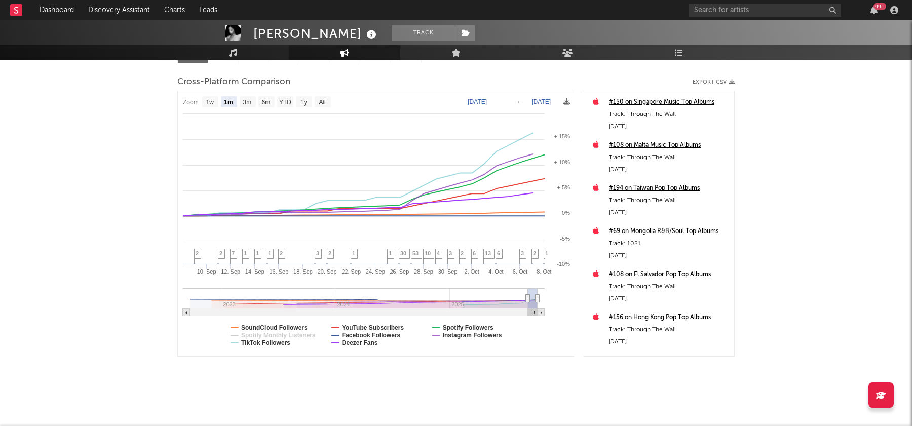
select select "1m"
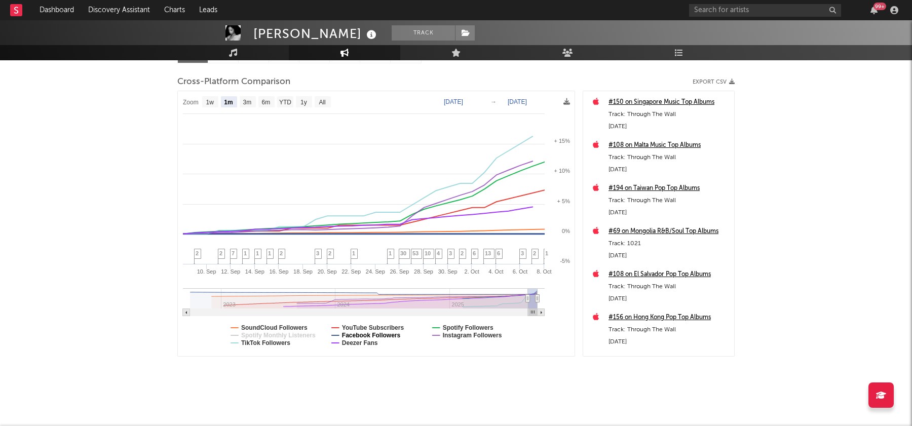
click at [374, 333] on text "Facebook Followers" at bounding box center [371, 335] width 59 height 7
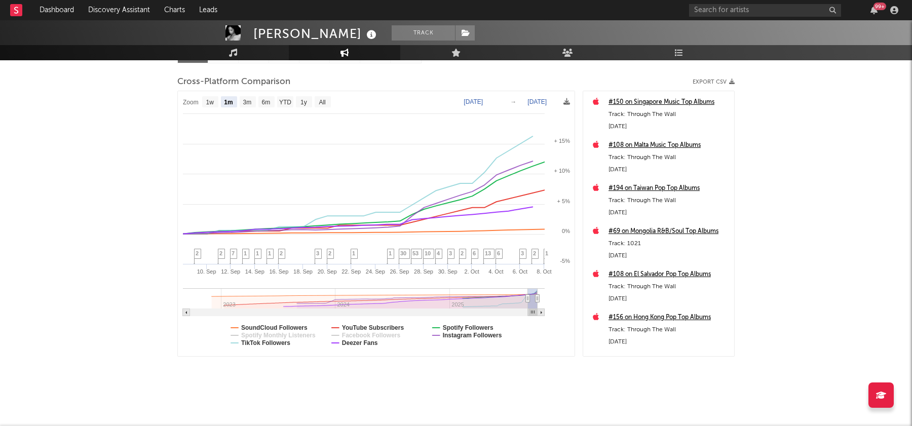
select select "1m"
click at [372, 329] on text "YouTube Subscribers" at bounding box center [373, 327] width 62 height 7
select select "1m"
click at [372, 329] on text "YouTube Subscribers" at bounding box center [373, 327] width 62 height 7
select select "1m"
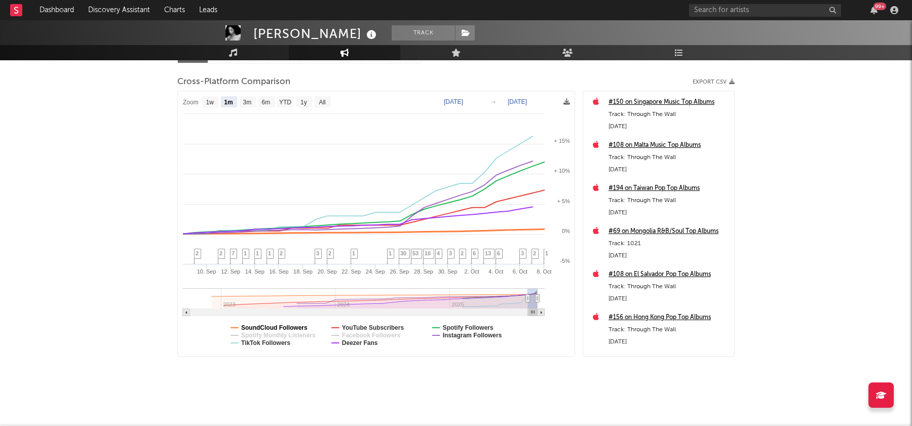
click at [284, 328] on text "SoundCloud Followers" at bounding box center [274, 327] width 66 height 7
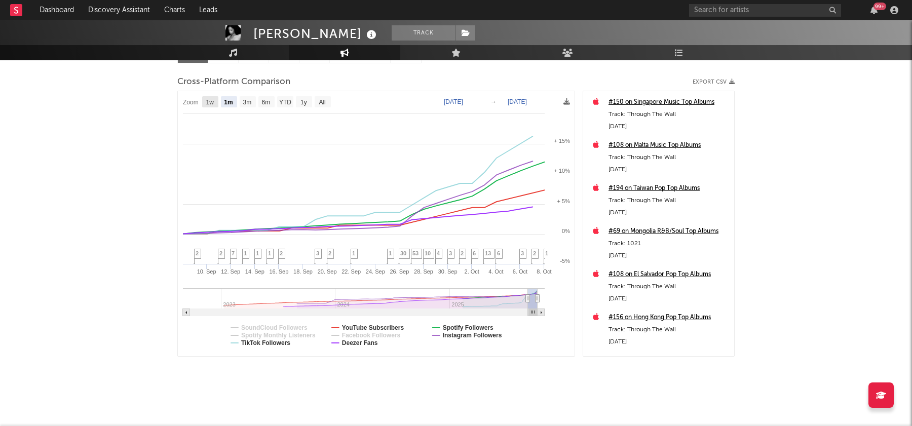
click at [209, 103] on text "1w" at bounding box center [210, 102] width 8 height 7
select select "1w"
type input "[DATE]"
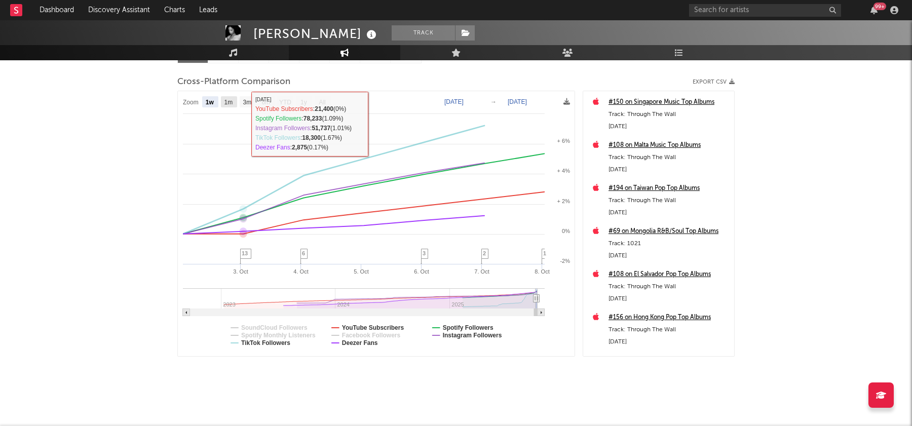
click at [228, 104] on text "1m" at bounding box center [228, 102] width 9 height 7
select select "1m"
type input "[DATE]"
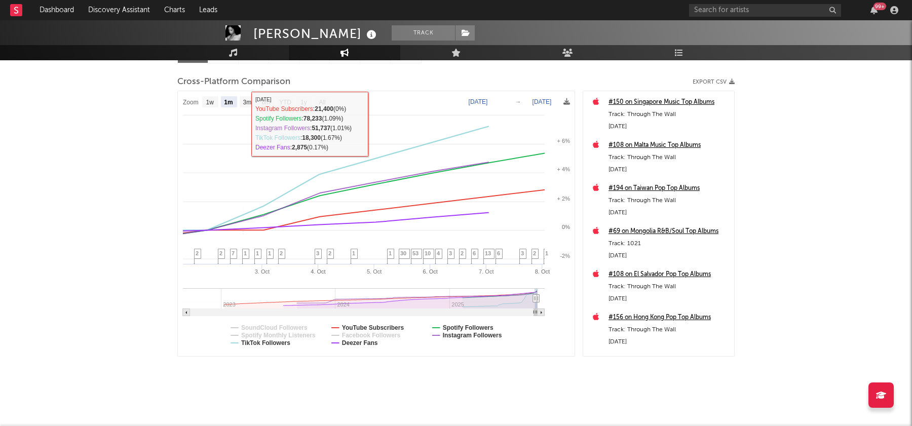
select select "1m"
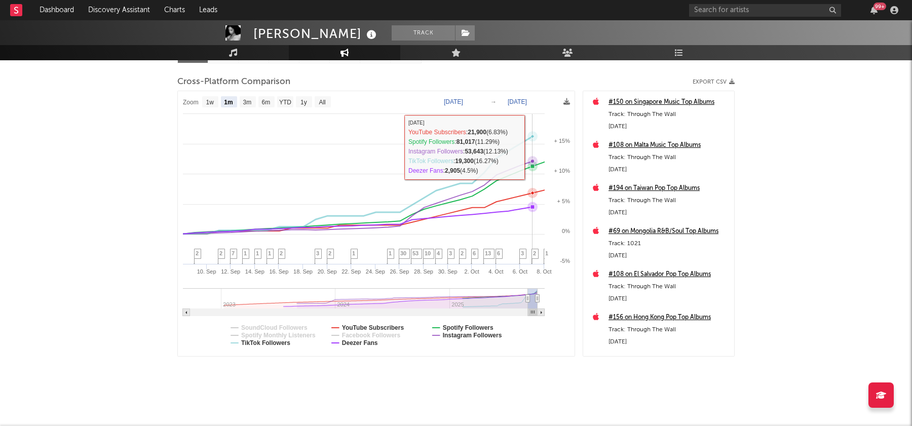
scroll to position [0, 0]
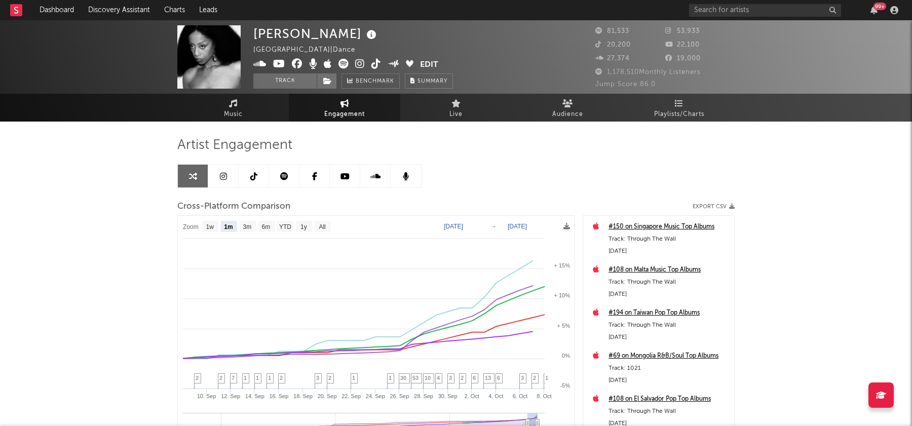
click at [338, 108] on span "Engagement" at bounding box center [344, 114] width 41 height 12
click at [349, 116] on span "Engagement" at bounding box center [344, 114] width 41 height 12
click at [254, 178] on icon at bounding box center [253, 176] width 7 height 8
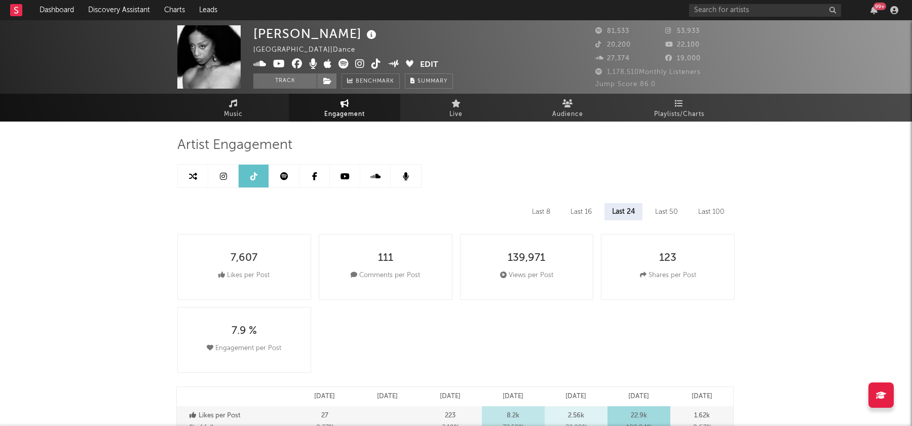
select select "6m"
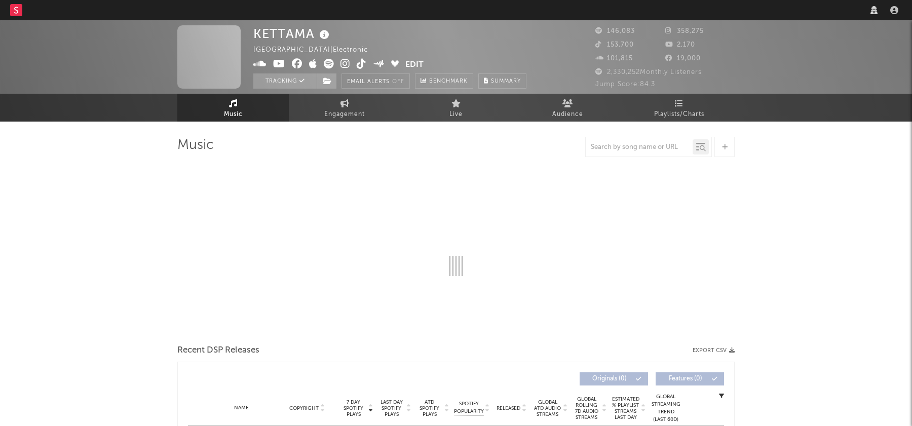
select select "6m"
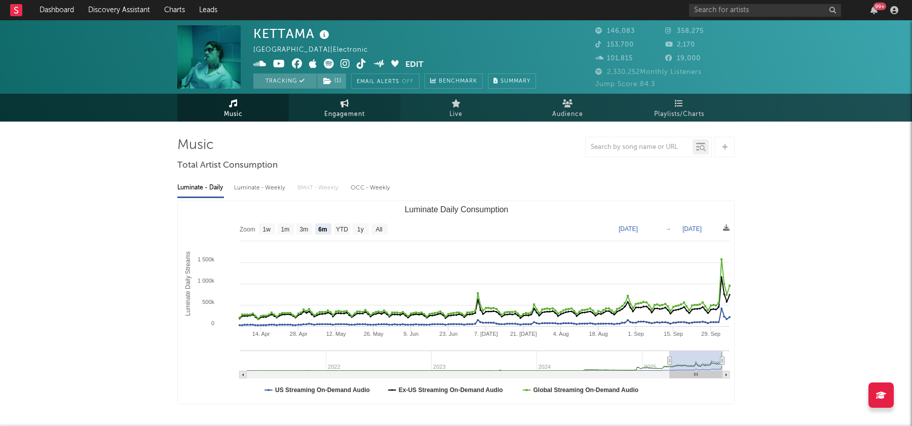
click at [345, 118] on span "Engagement" at bounding box center [344, 114] width 41 height 12
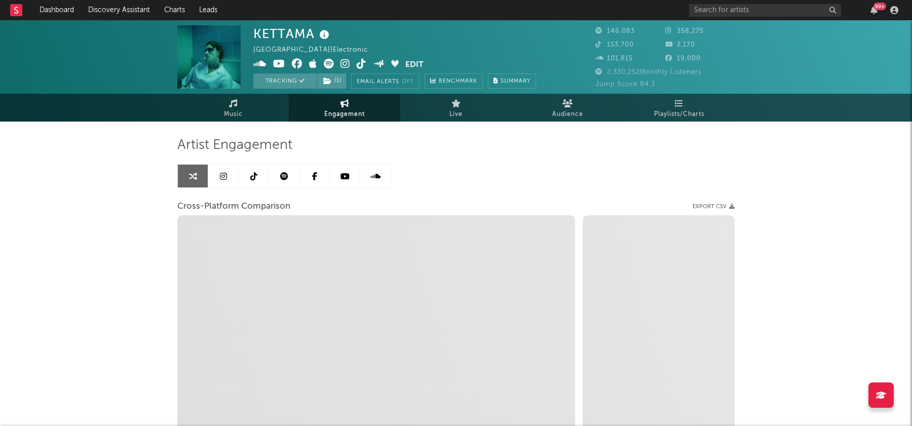
select select "1w"
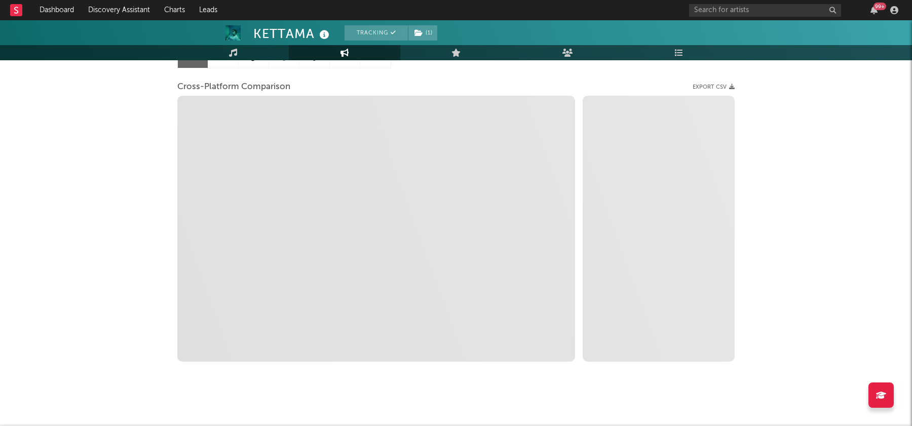
scroll to position [126, 0]
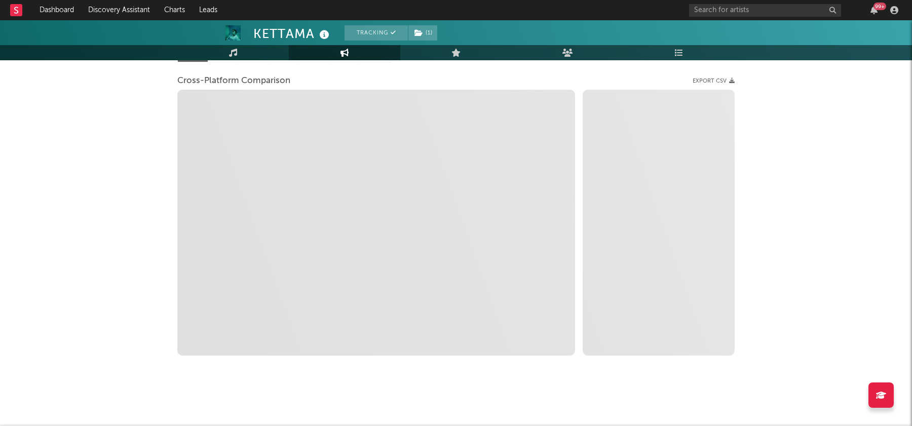
select select "1m"
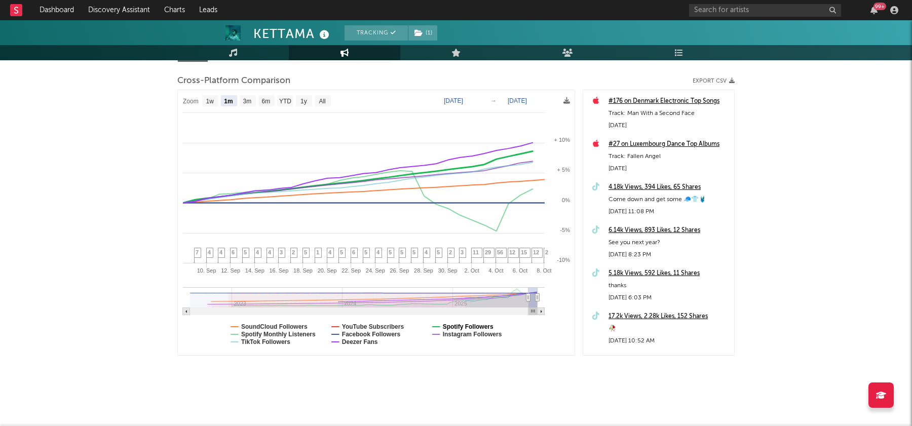
click at [477, 327] on text "Spotify Followers" at bounding box center [468, 326] width 51 height 7
select select "1m"
click at [477, 327] on text "Spotify Followers" at bounding box center [468, 326] width 51 height 7
select select "1m"
click at [282, 334] on text "Spotify Monthly Listeners" at bounding box center [278, 334] width 74 height 7
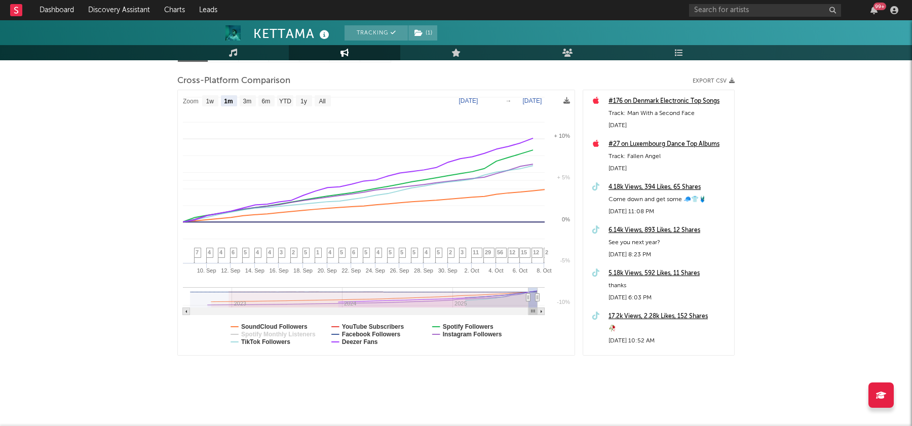
select select "1m"
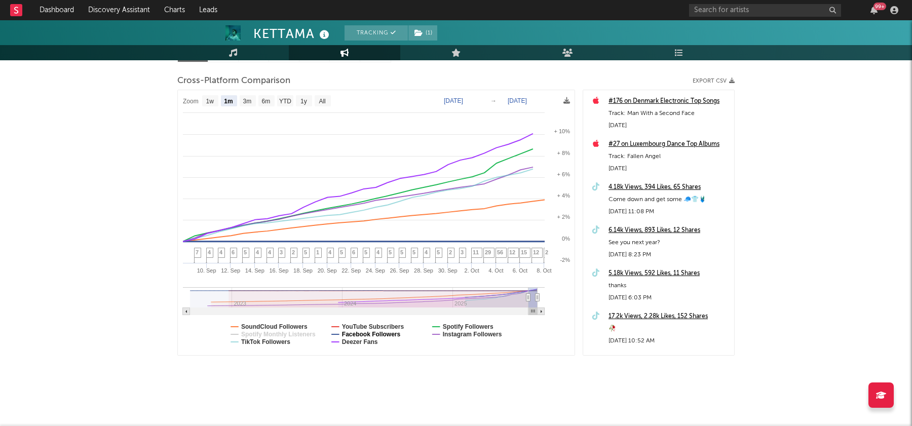
click at [376, 334] on text "Facebook Followers" at bounding box center [371, 334] width 59 height 7
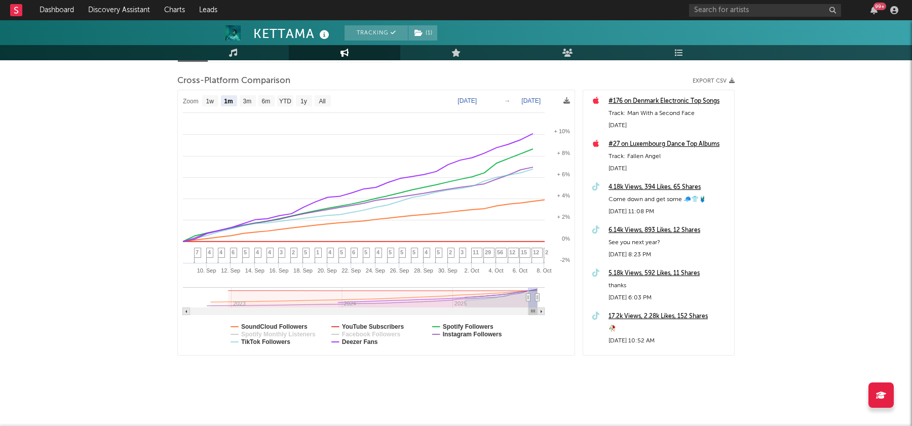
select select "1m"
click at [376, 334] on text "Facebook Followers" at bounding box center [371, 334] width 59 height 7
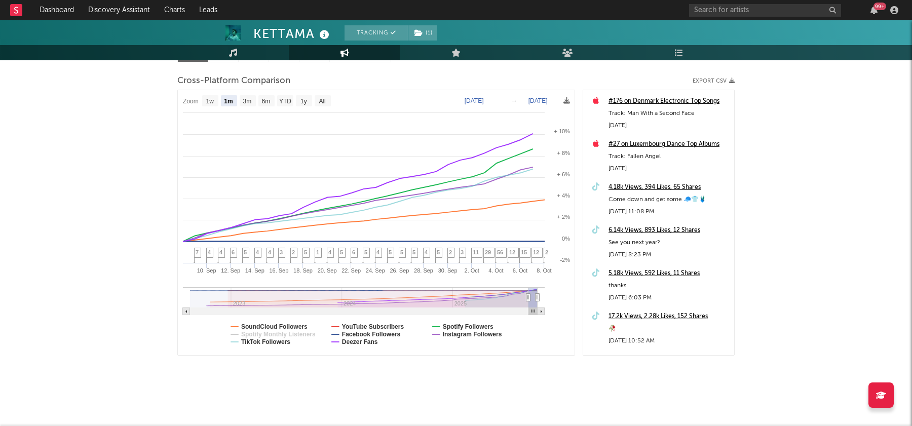
select select "1m"
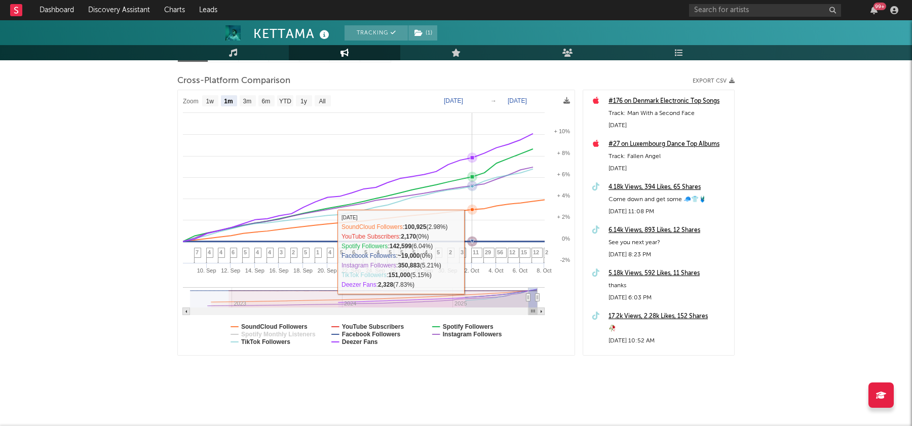
scroll to position [0, 0]
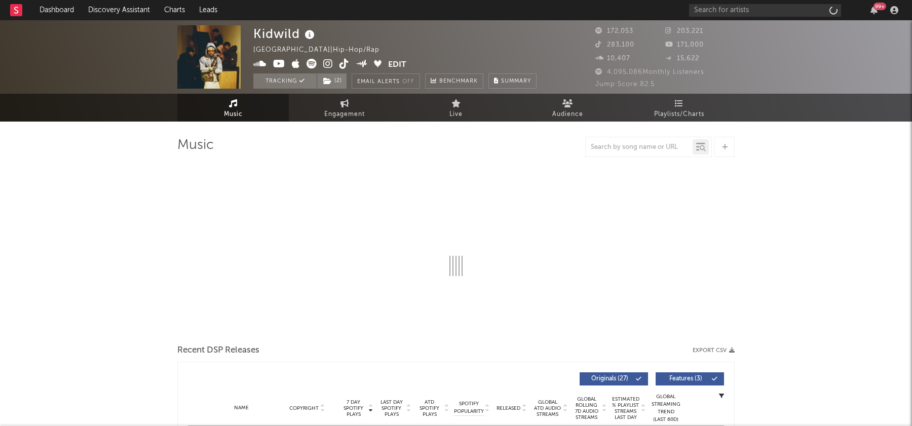
select select "6m"
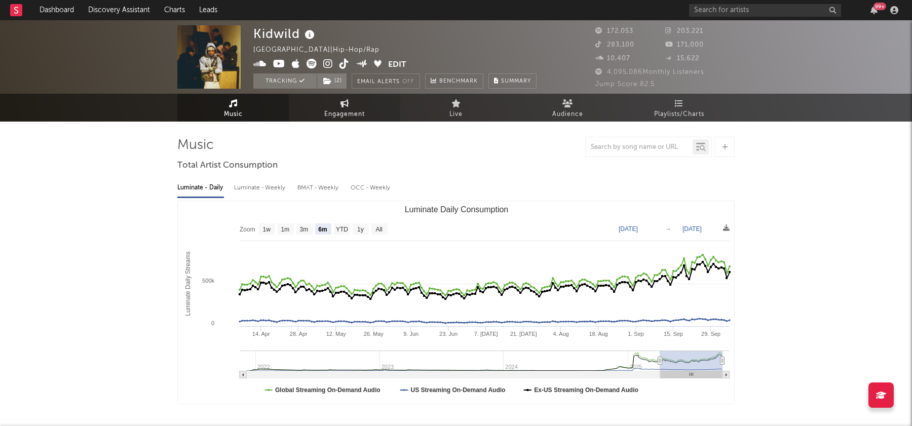
click at [345, 117] on span "Engagement" at bounding box center [344, 114] width 41 height 12
select select "1w"
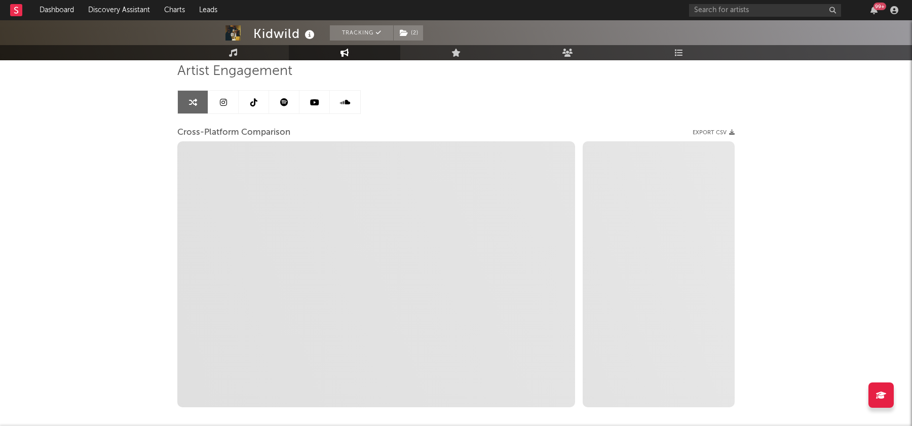
scroll to position [77, 0]
select select "1m"
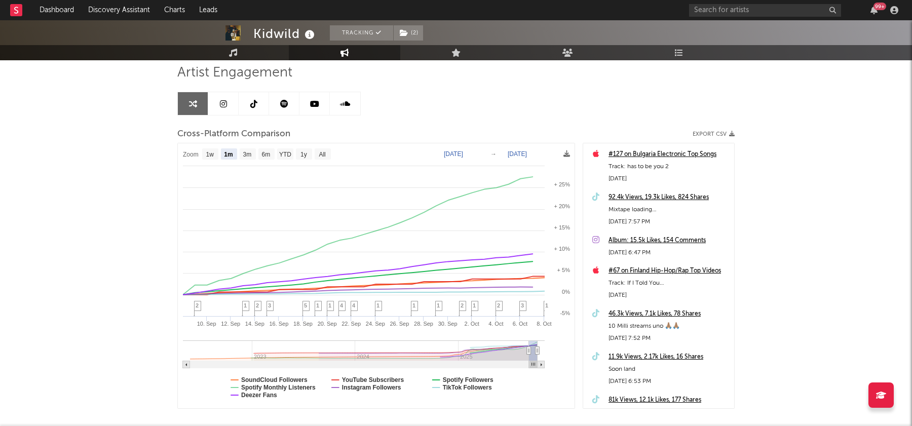
scroll to position [71, 0]
click at [300, 388] on text "Spotify Monthly Listeners" at bounding box center [278, 388] width 74 height 7
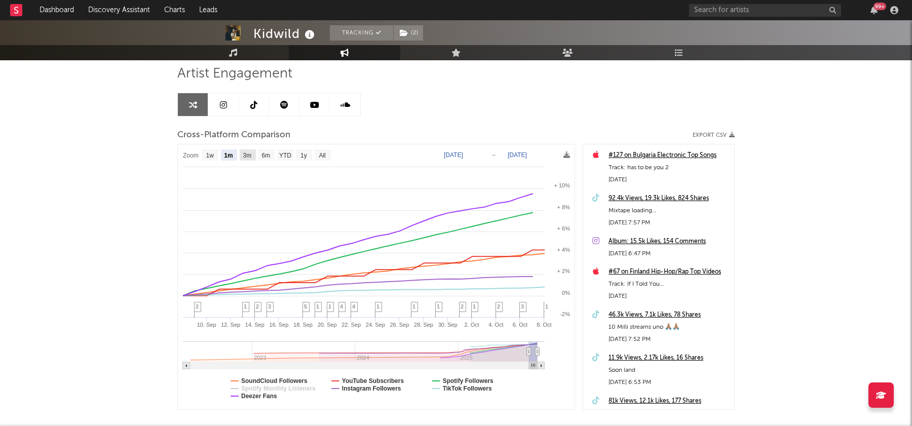
click at [243, 155] on text "3m" at bounding box center [247, 155] width 9 height 7
select select "3m"
type input "[DATE]"
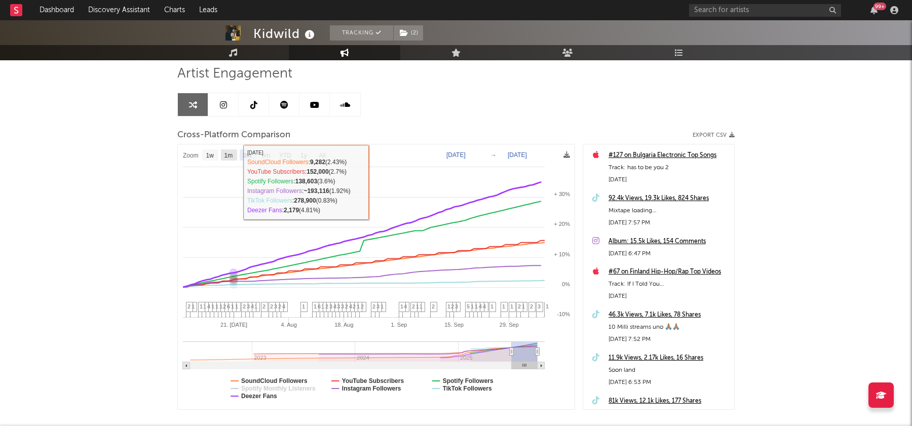
click at [229, 155] on text "1m" at bounding box center [228, 155] width 9 height 7
select select "1m"
type input "2025-09-08"
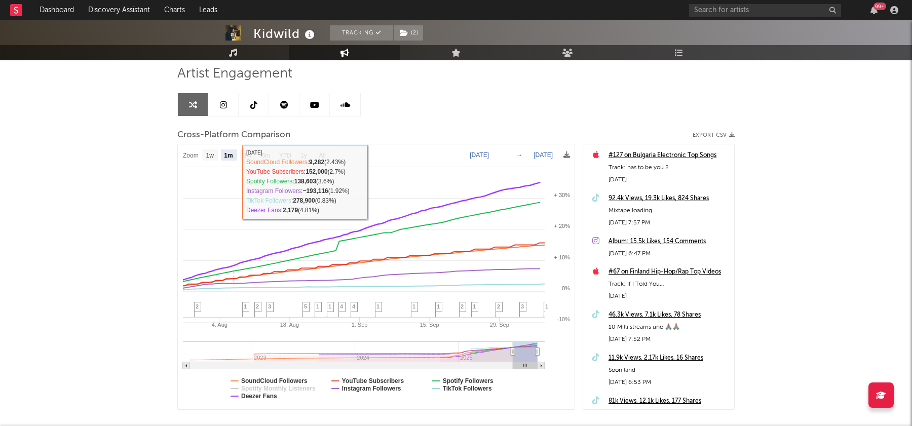
select select "1m"
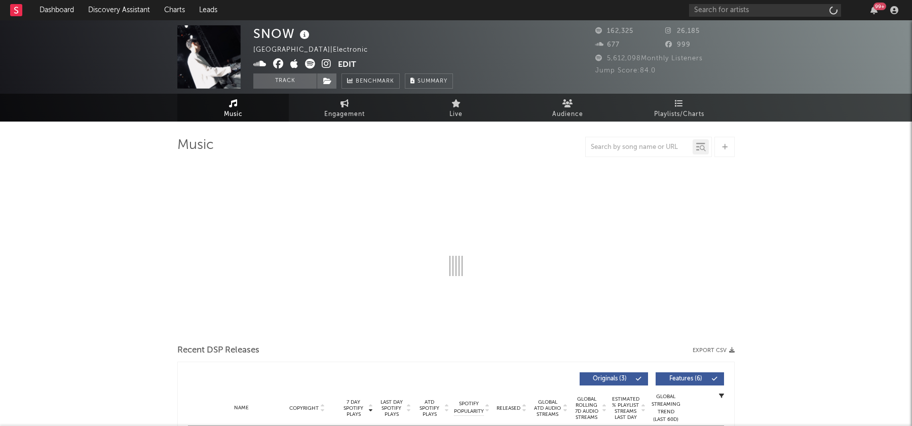
select select "6m"
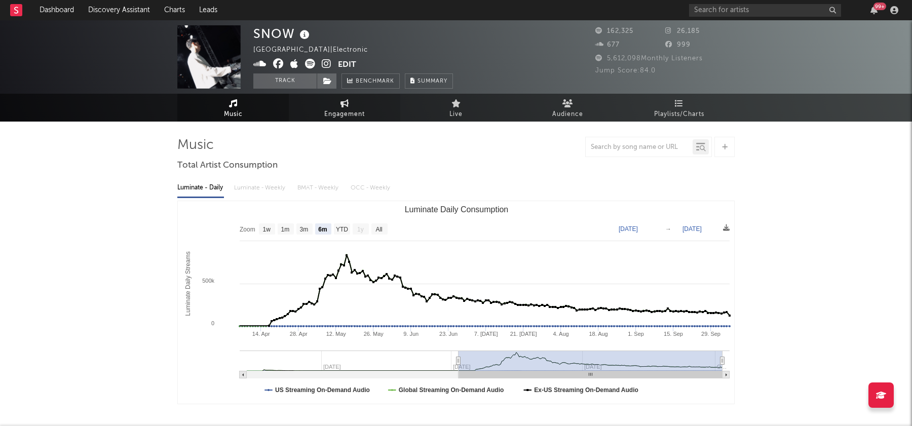
click at [345, 107] on link "Engagement" at bounding box center [344, 108] width 111 height 28
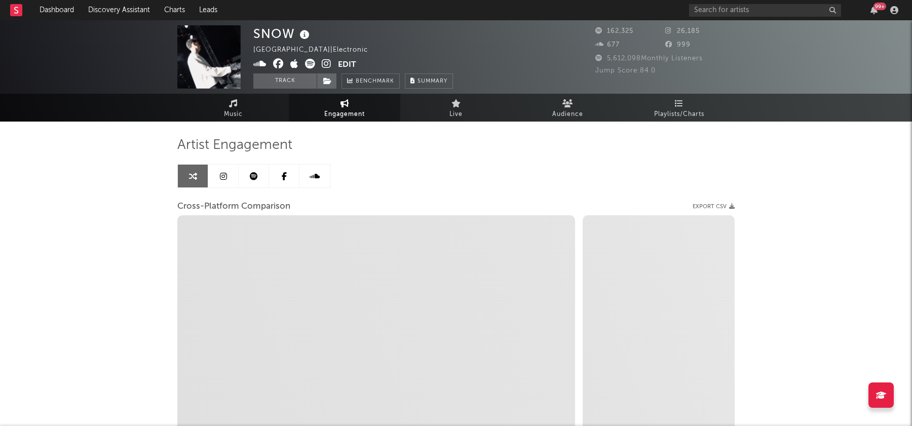
select select "1w"
select select "1m"
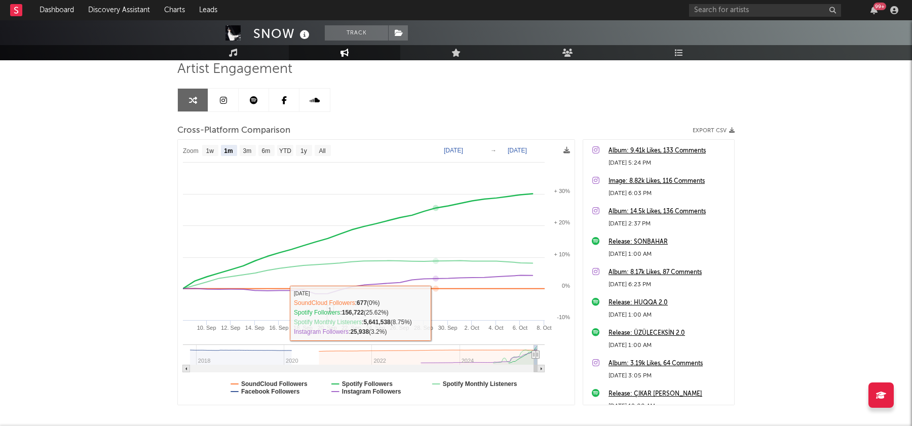
scroll to position [126, 0]
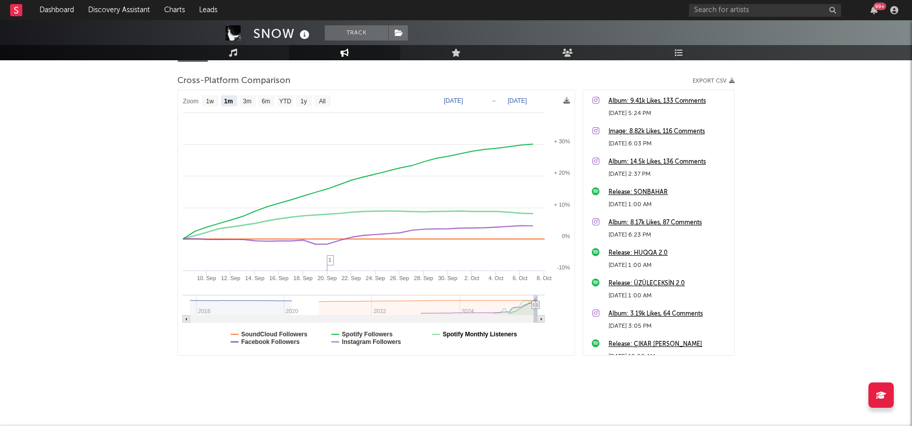
click at [465, 333] on text "Spotify Monthly Listeners" at bounding box center [480, 334] width 74 height 7
select select "1m"
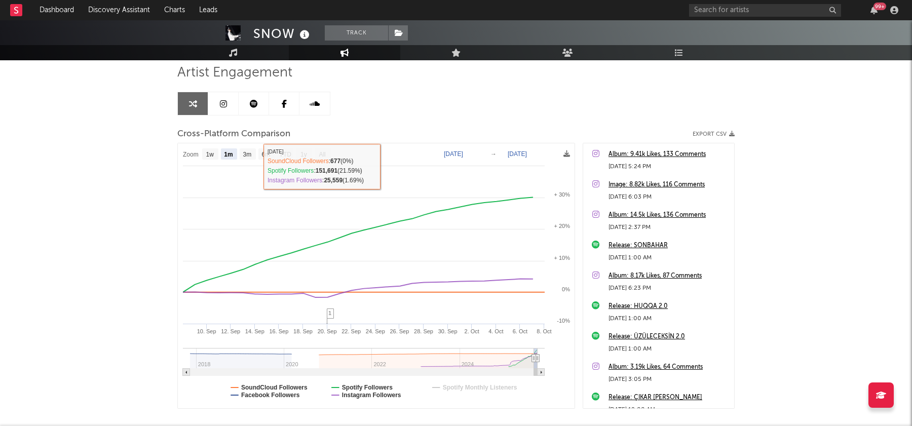
scroll to position [0, 0]
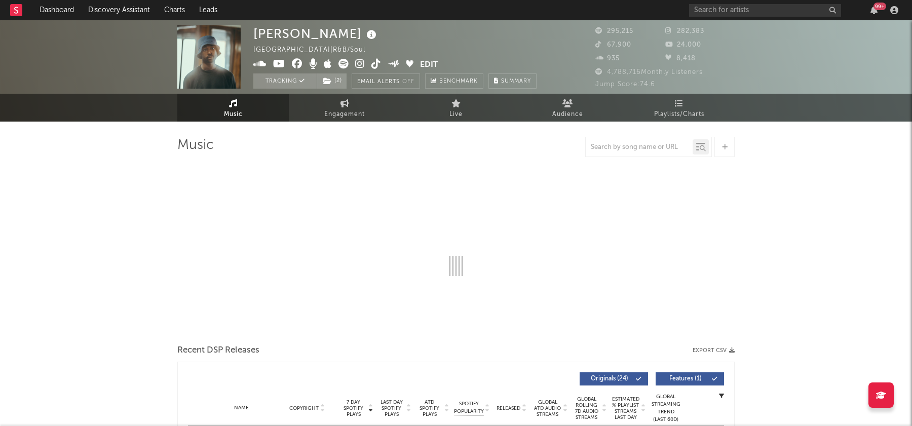
select select "6m"
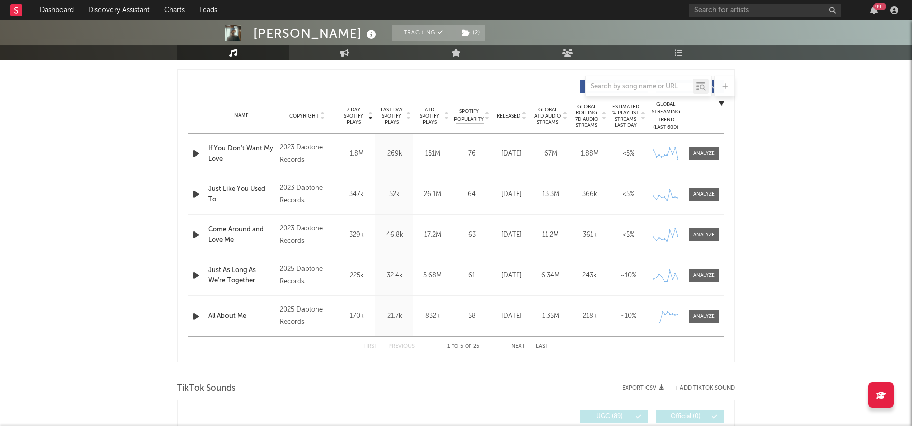
scroll to position [360, 0]
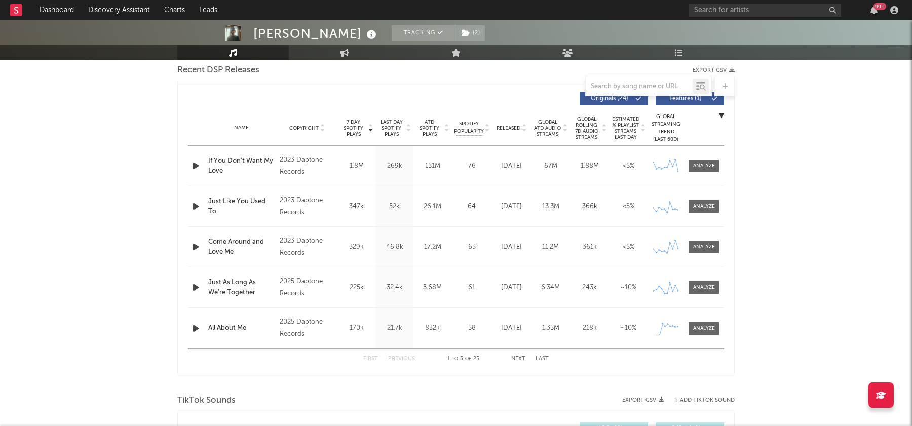
click at [194, 163] on icon "button" at bounding box center [196, 166] width 11 height 13
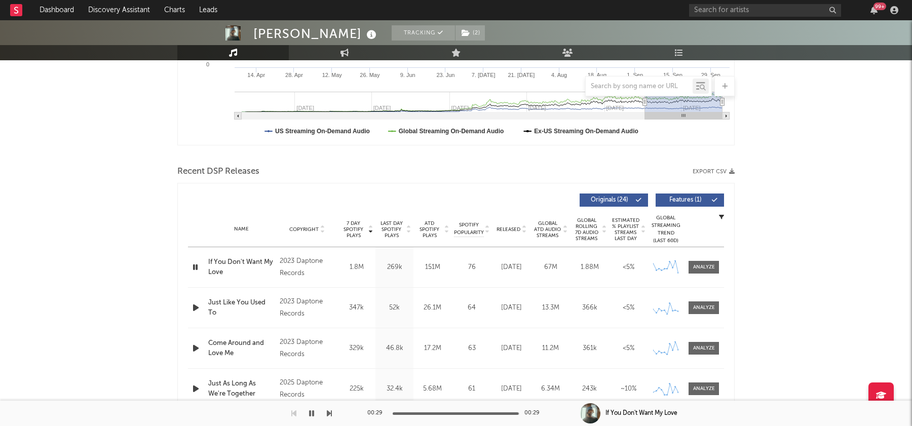
scroll to position [268, 0]
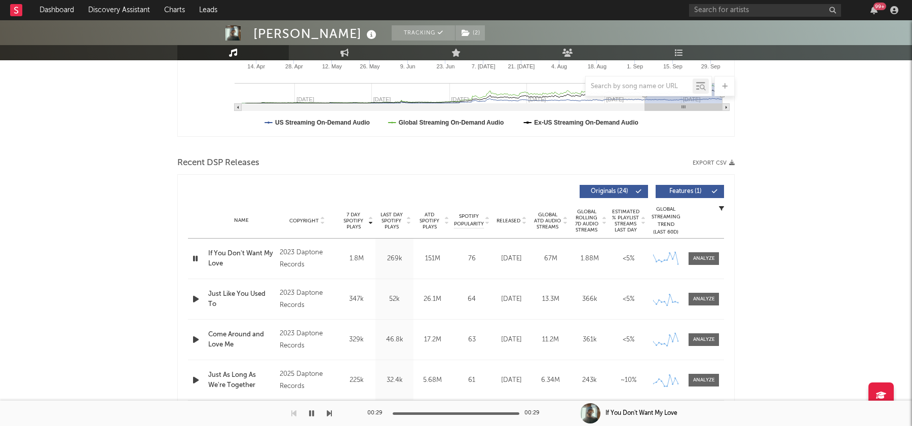
click at [194, 297] on icon "button" at bounding box center [196, 299] width 11 height 13
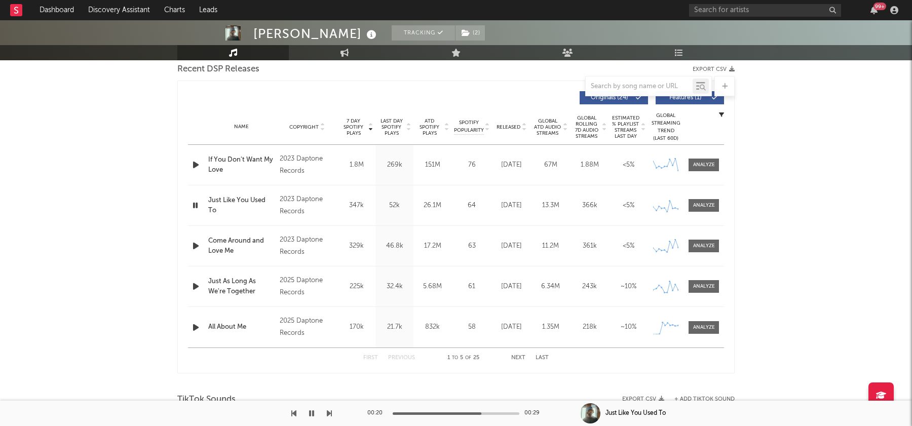
scroll to position [360, 0]
click at [192, 329] on icon "button" at bounding box center [196, 328] width 11 height 13
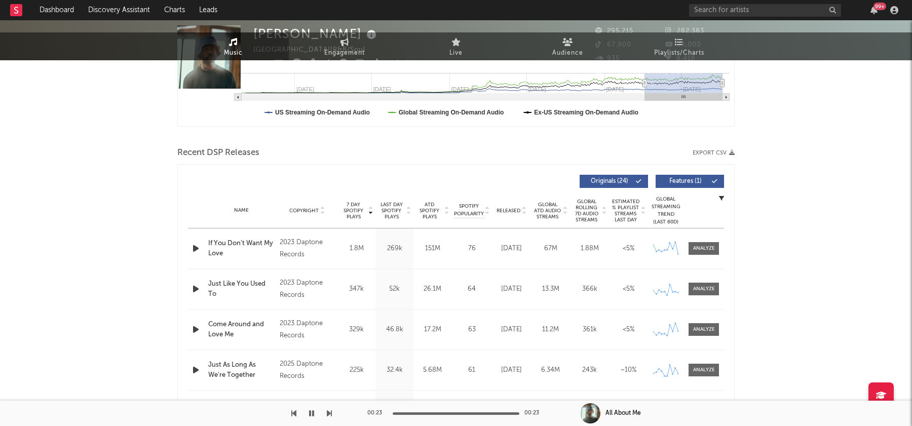
scroll to position [0, 0]
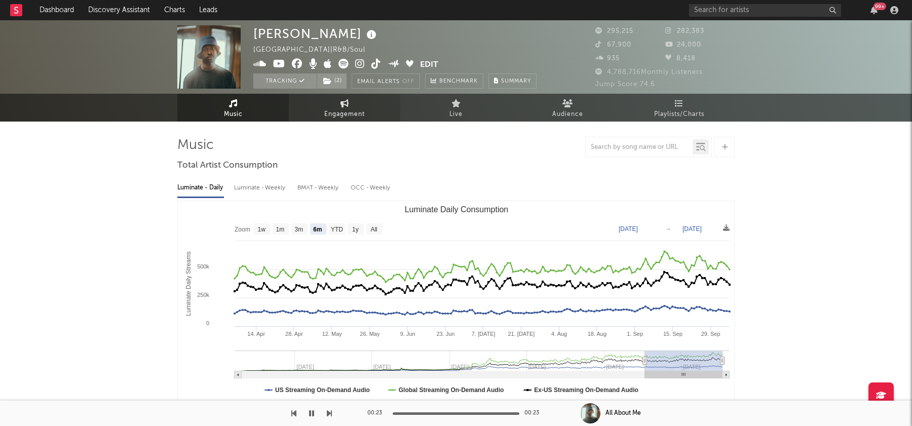
click at [348, 101] on icon at bounding box center [345, 103] width 9 height 8
select select "1w"
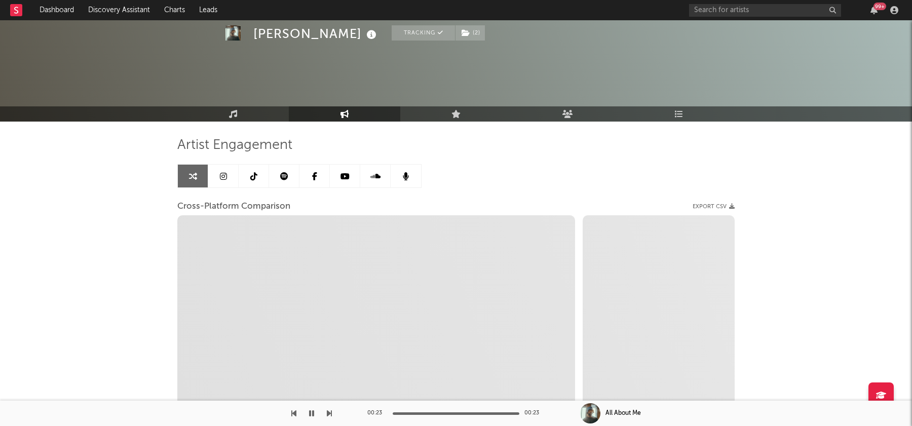
scroll to position [126, 0]
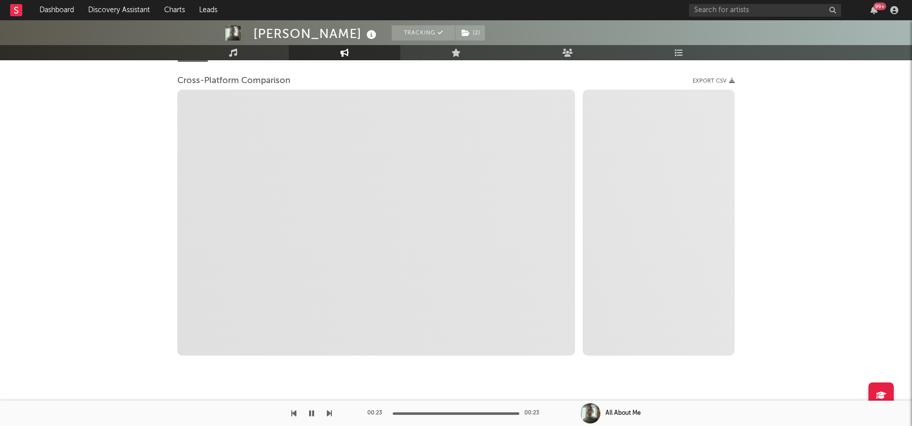
select select "1m"
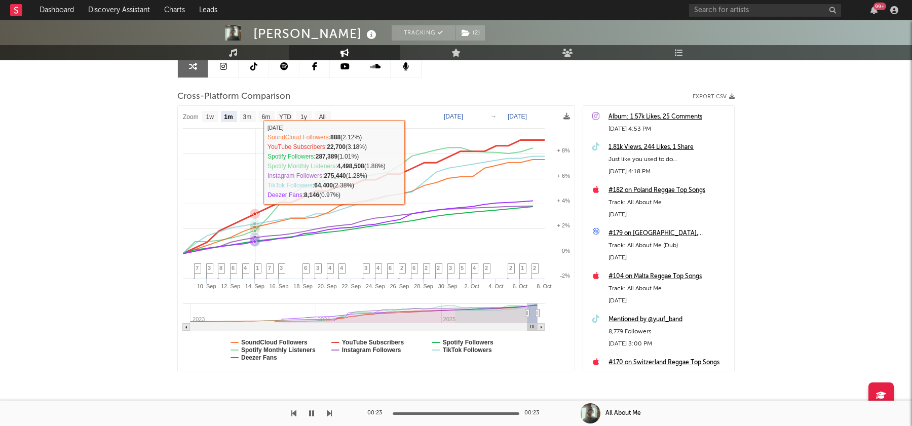
scroll to position [113, 0]
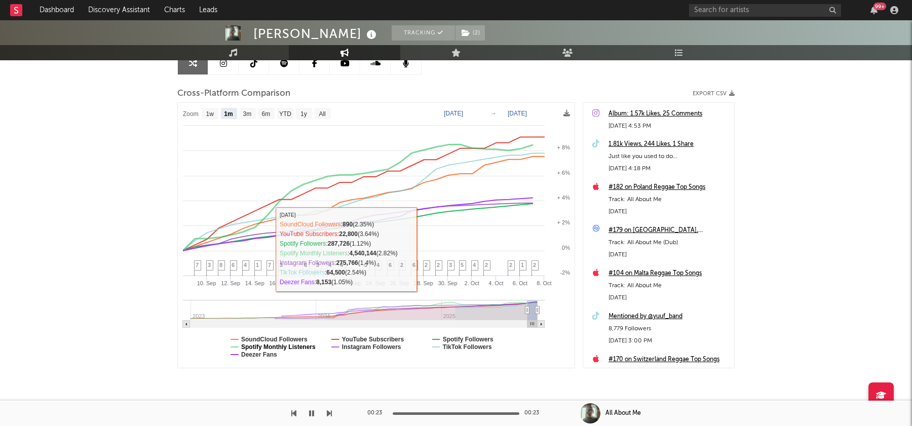
click at [285, 348] on text "Spotify Monthly Listeners" at bounding box center [278, 347] width 74 height 7
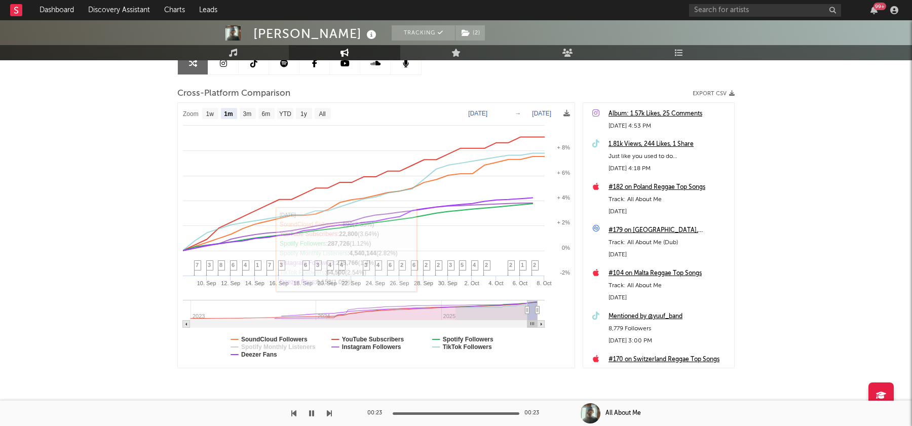
select select "1m"
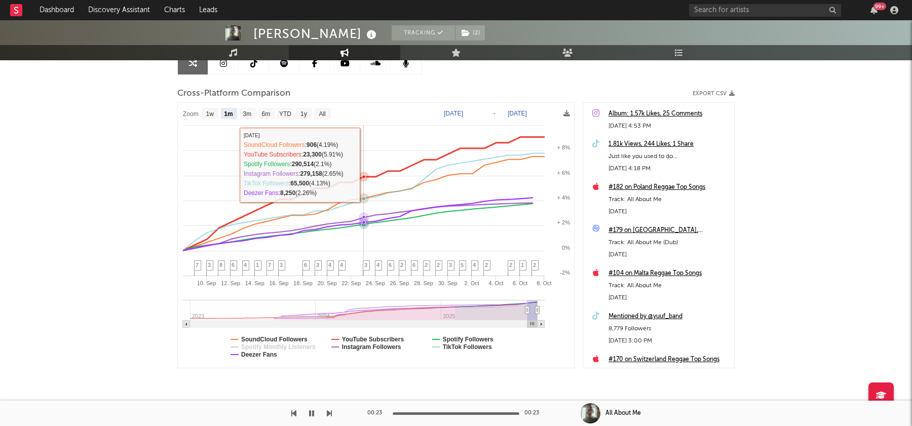
scroll to position [0, 0]
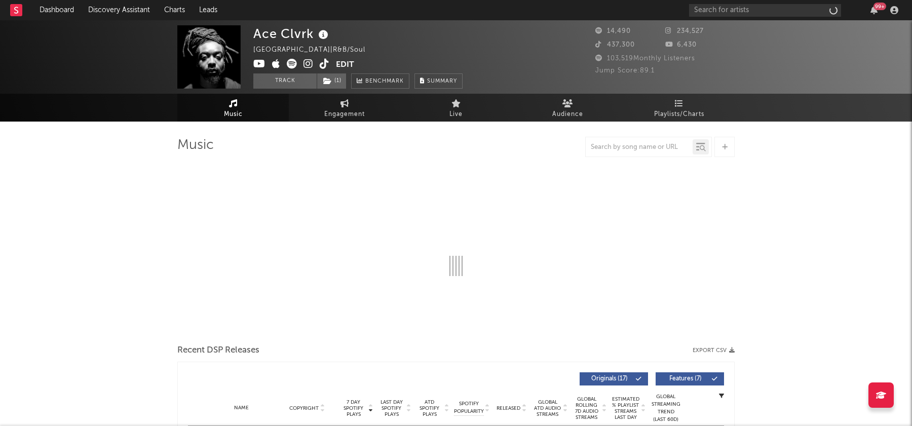
select select "6m"
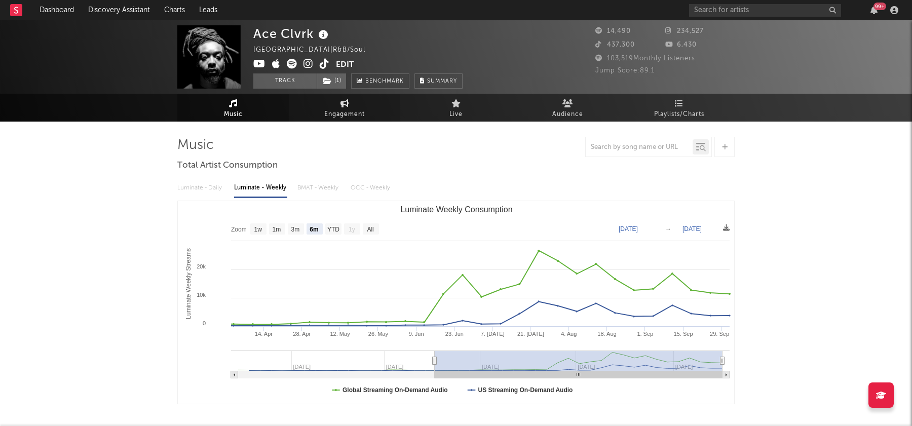
click at [339, 111] on span "Engagement" at bounding box center [344, 114] width 41 height 12
select select "1w"
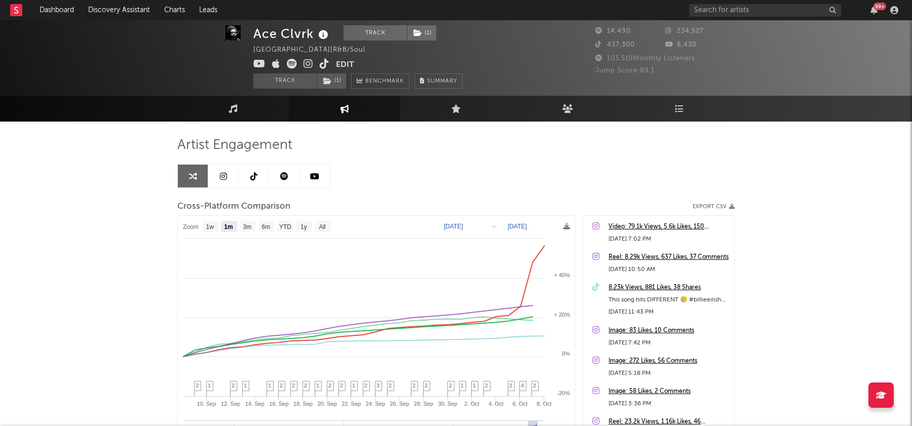
scroll to position [43, 0]
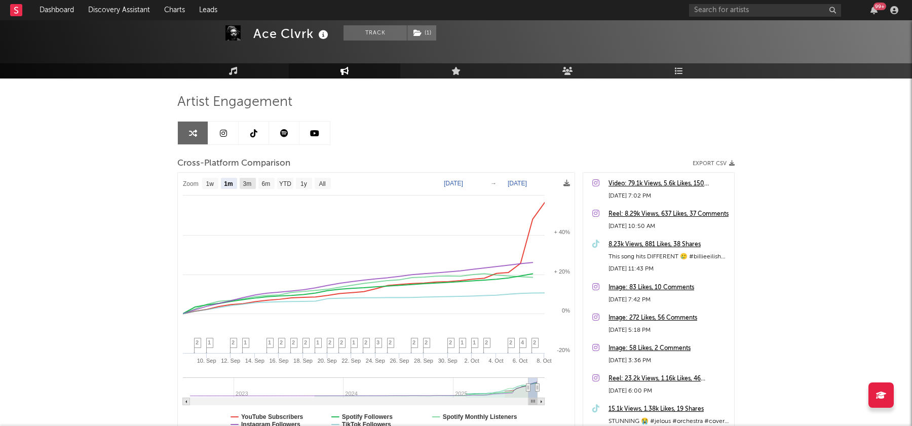
click at [246, 183] on text "3m" at bounding box center [247, 183] width 9 height 7
select select "3m"
type input "[DATE]"
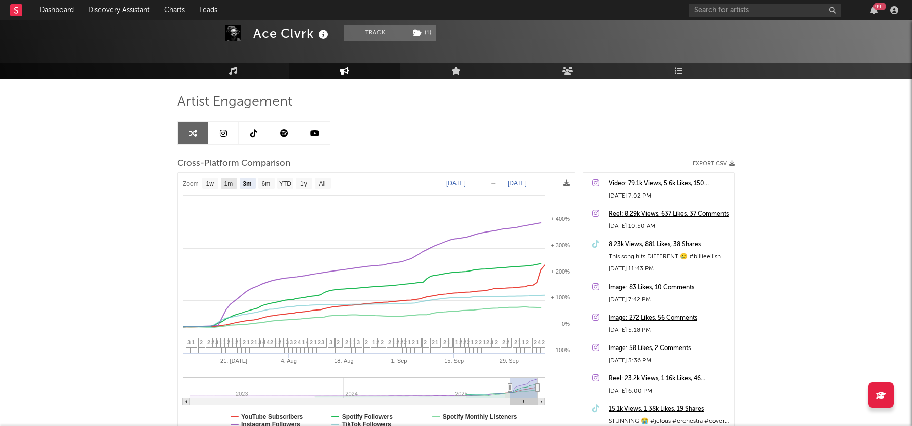
click at [228, 184] on text "1m" at bounding box center [228, 183] width 9 height 7
select select "1m"
type input "[DATE]"
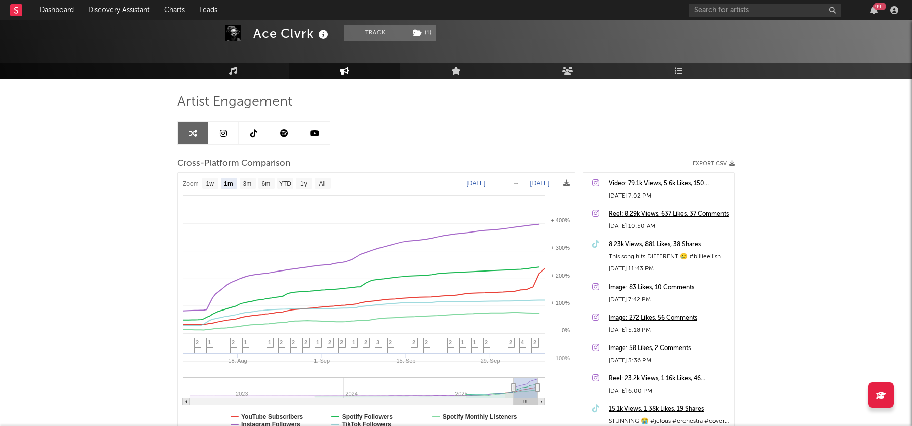
select select "1m"
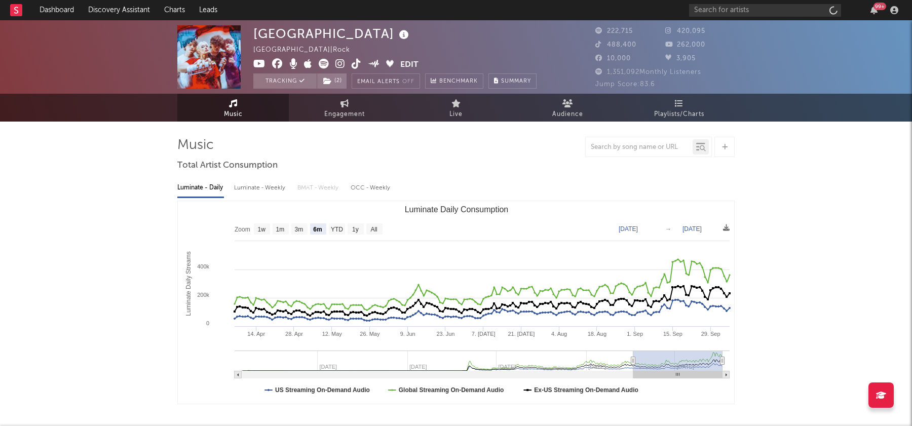
select select "6m"
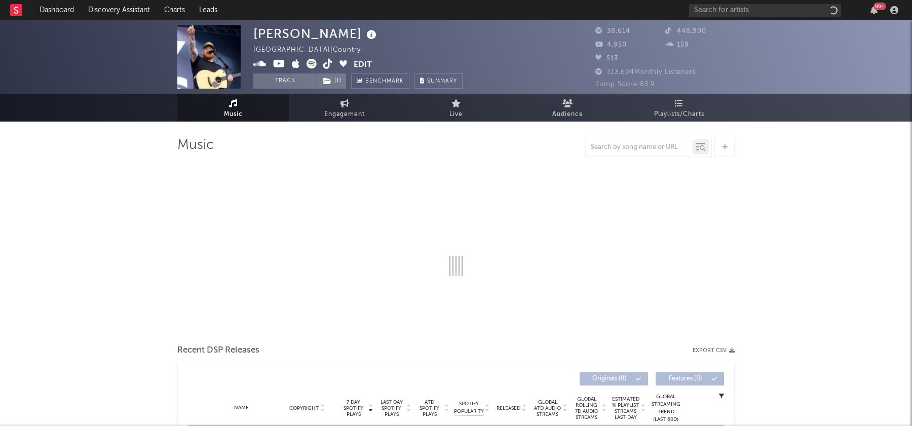
select select "1w"
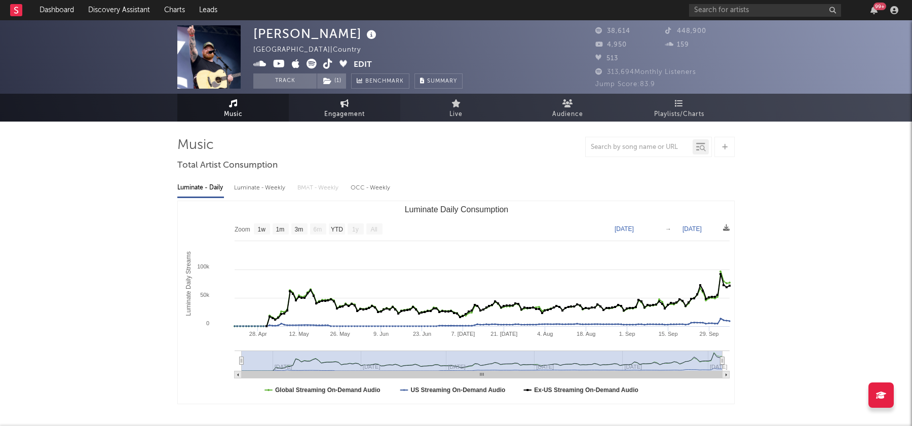
click at [342, 114] on span "Engagement" at bounding box center [344, 114] width 41 height 12
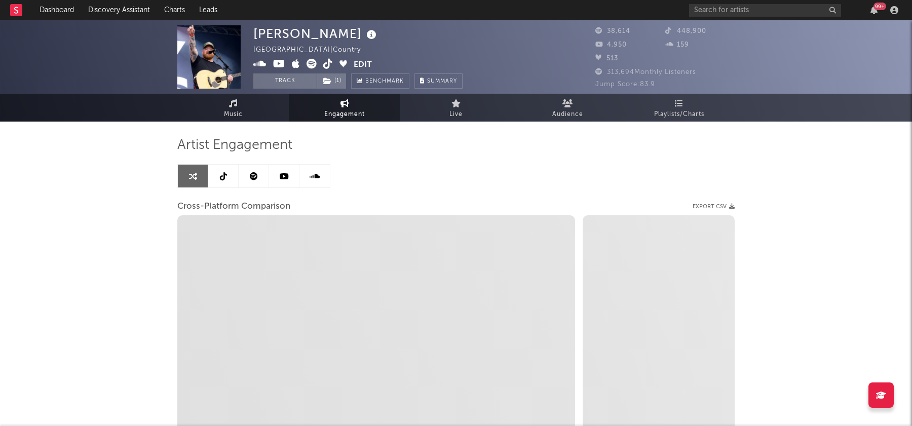
select select "1w"
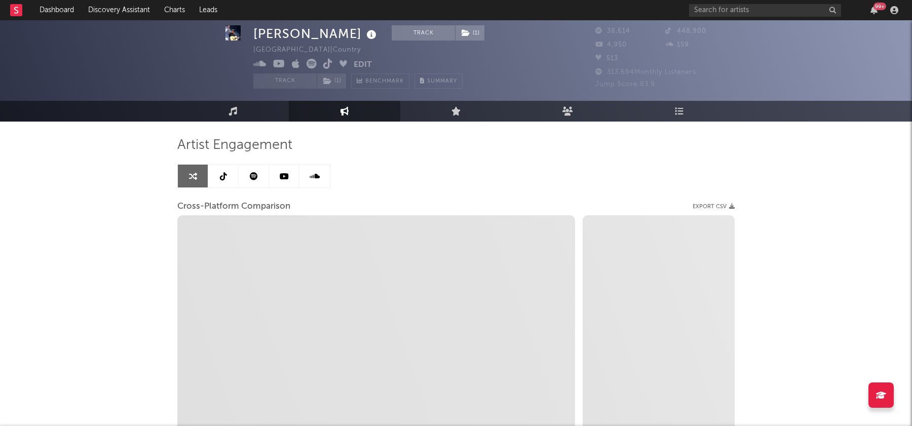
scroll to position [46, 0]
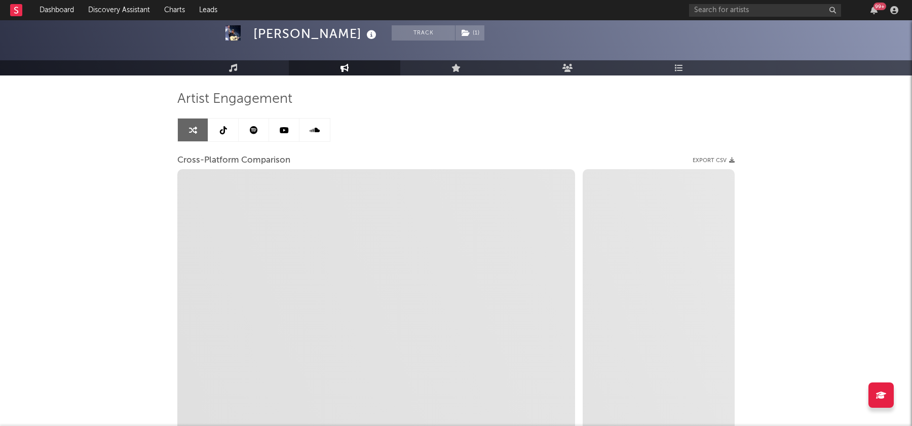
select select "1m"
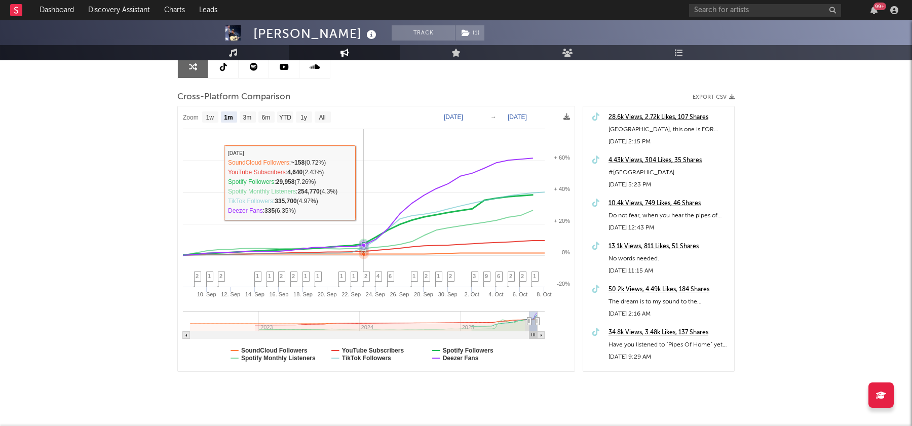
scroll to position [110, 0]
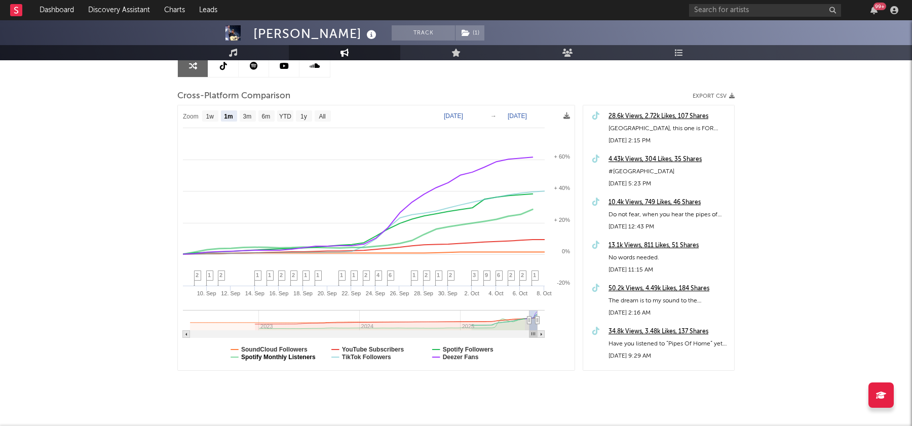
click at [293, 355] on text "Spotify Monthly Listeners" at bounding box center [278, 357] width 74 height 7
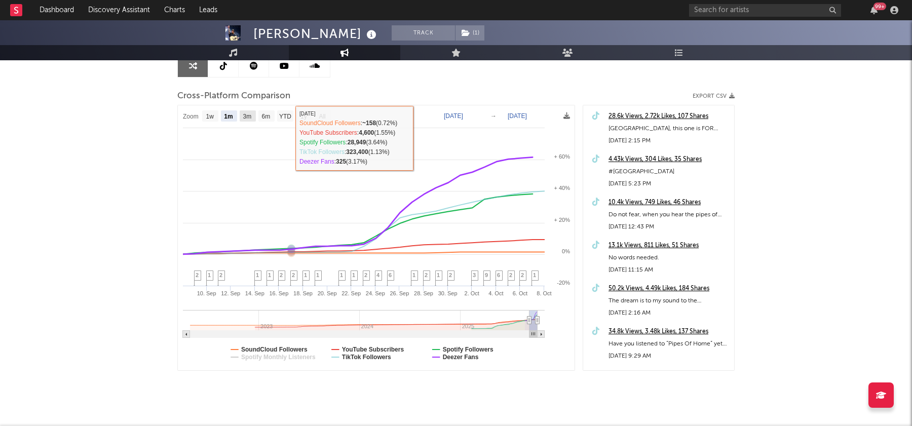
click at [246, 113] on text "3m" at bounding box center [247, 116] width 9 height 7
select select "3m"
type input "[DATE]"
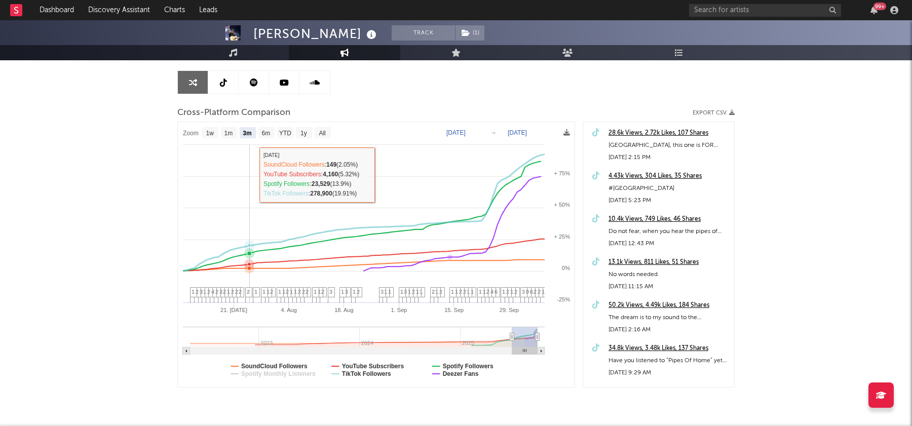
scroll to position [88, 0]
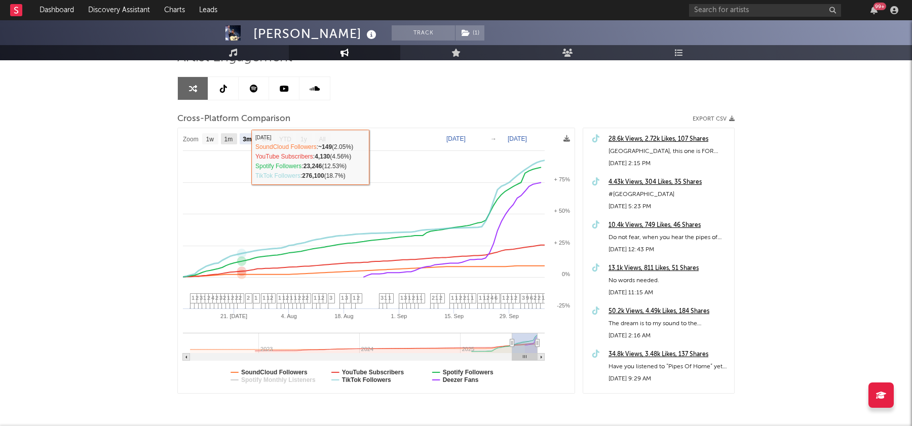
click at [227, 136] on text "1m" at bounding box center [228, 139] width 9 height 7
select select "1m"
type input "[DATE]"
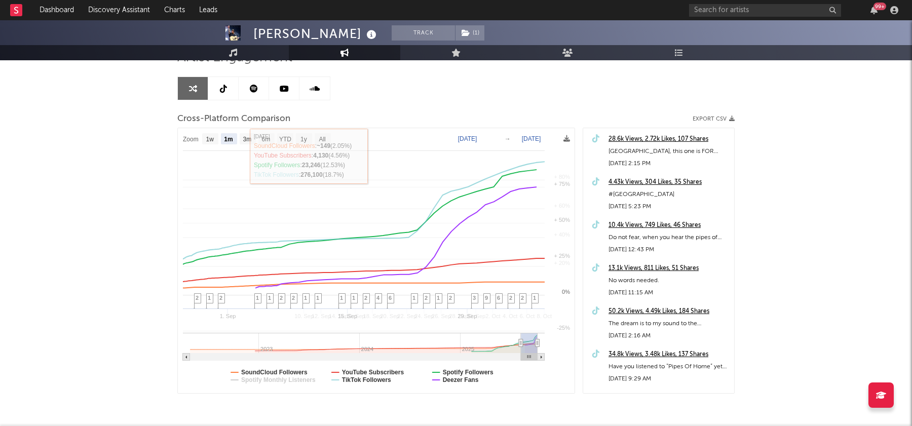
select select "1m"
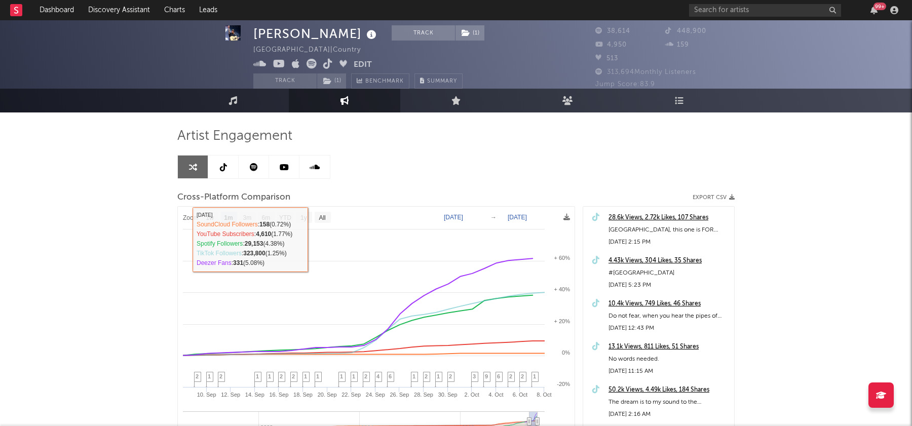
scroll to position [0, 0]
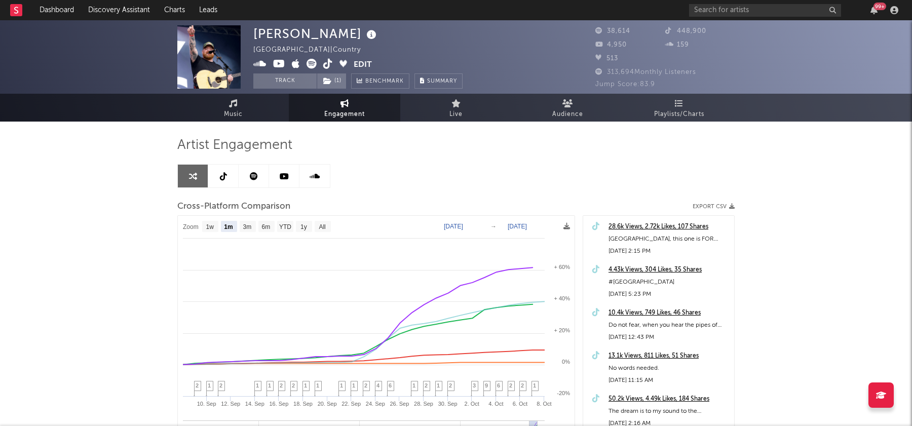
click at [327, 109] on span "Engagement" at bounding box center [344, 114] width 41 height 12
click at [228, 176] on link at bounding box center [223, 176] width 30 height 23
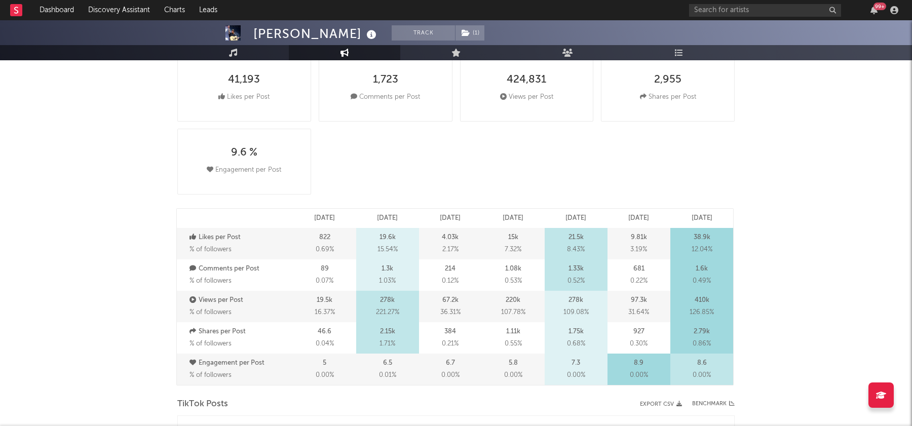
select select "6m"
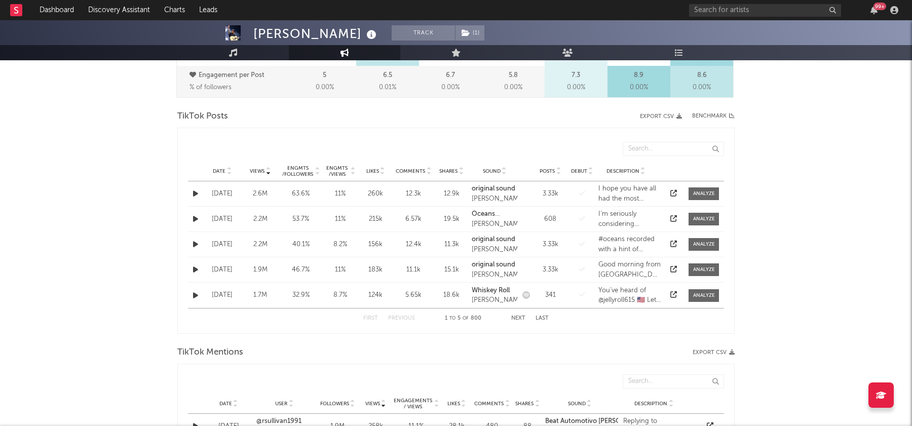
scroll to position [458, 0]
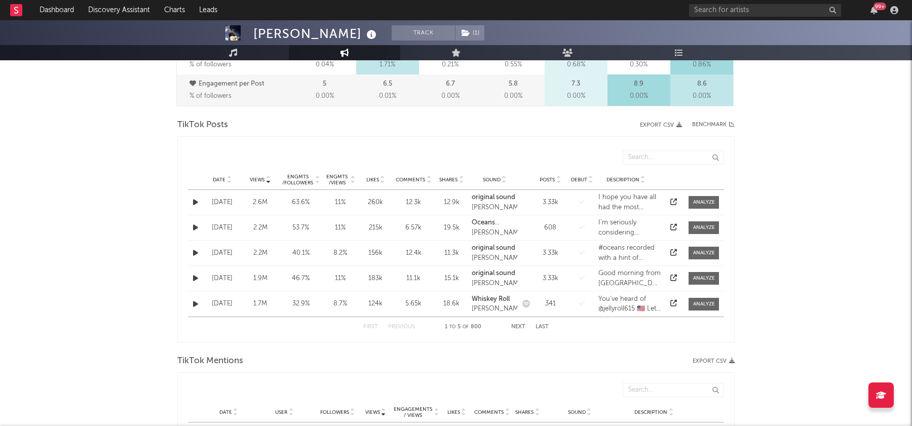
click at [343, 176] on div "Engmts / Views" at bounding box center [337, 180] width 24 height 12
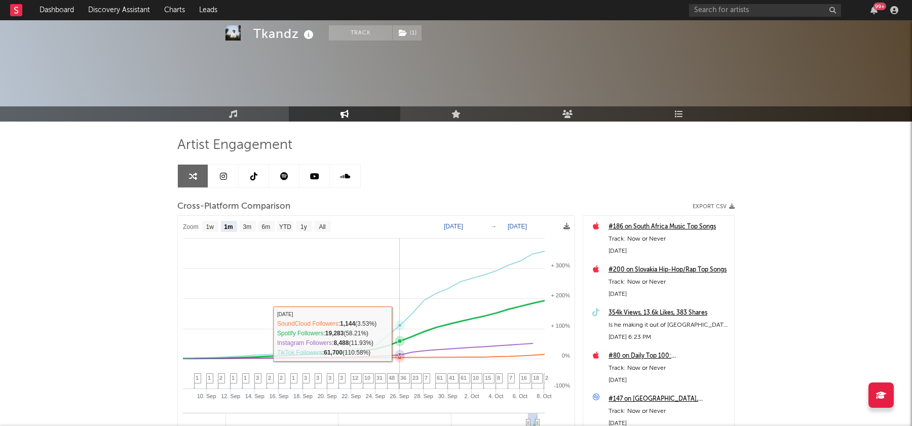
scroll to position [126, 0]
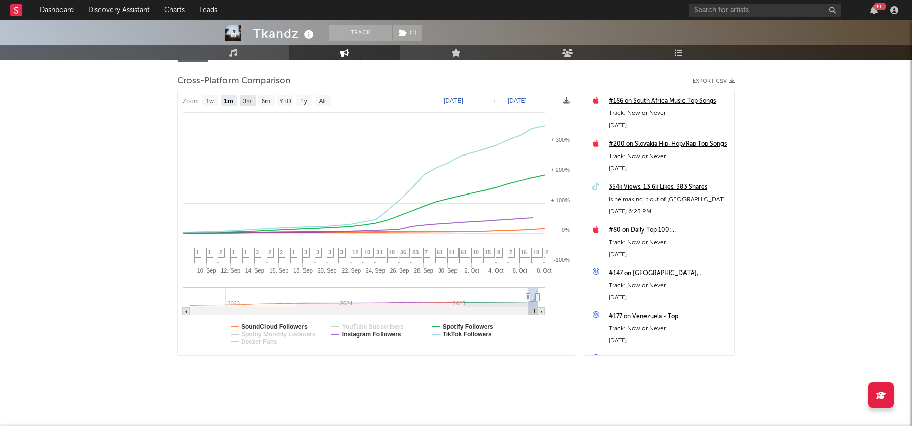
click at [245, 104] on rect at bounding box center [248, 100] width 16 height 11
select select "3m"
type input "[DATE]"
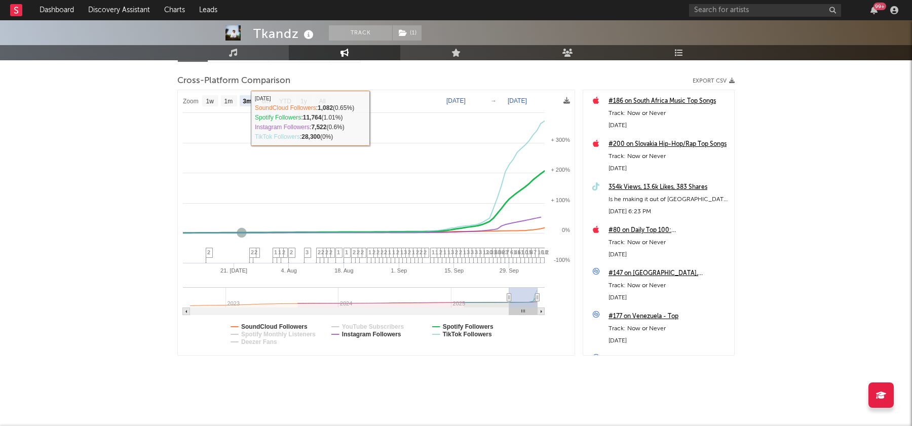
click at [233, 104] on rect at bounding box center [229, 100] width 16 height 11
select select "1m"
type input "2025-09-08"
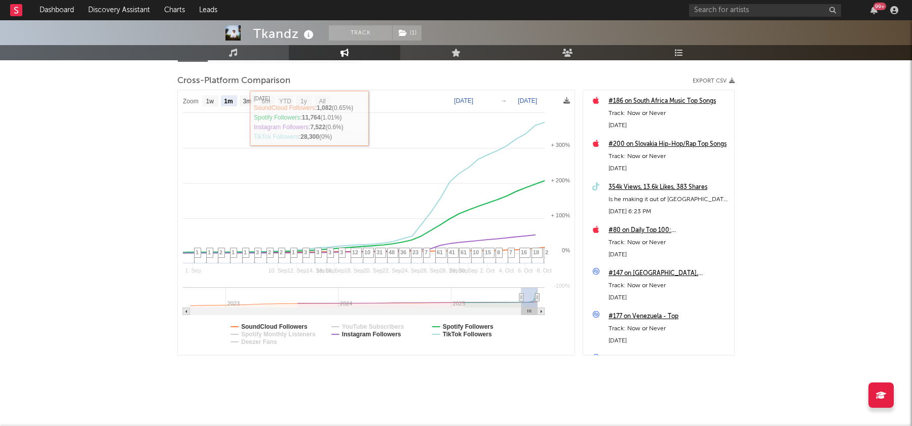
select select "1m"
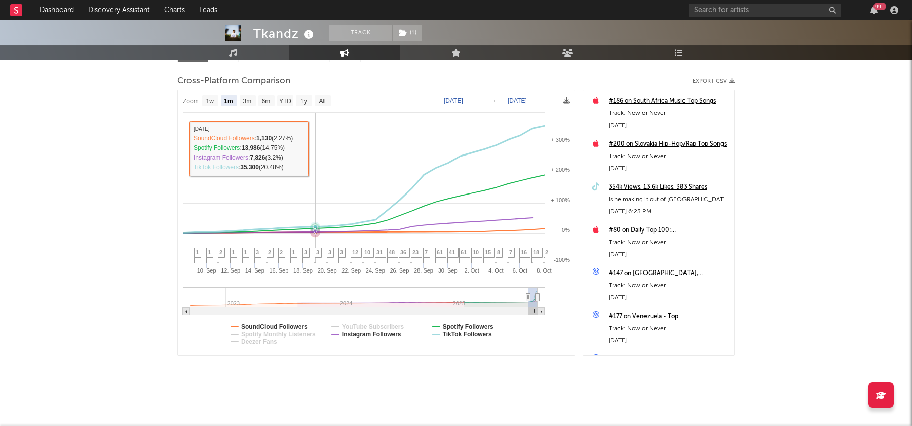
scroll to position [0, 0]
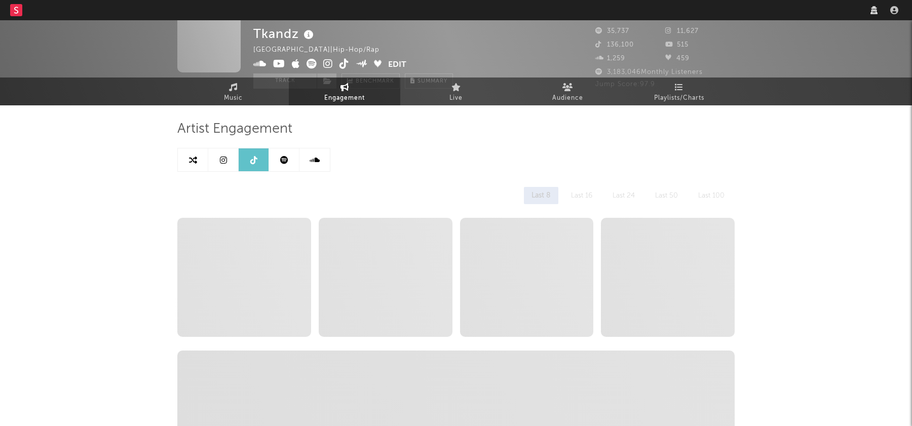
select select "6m"
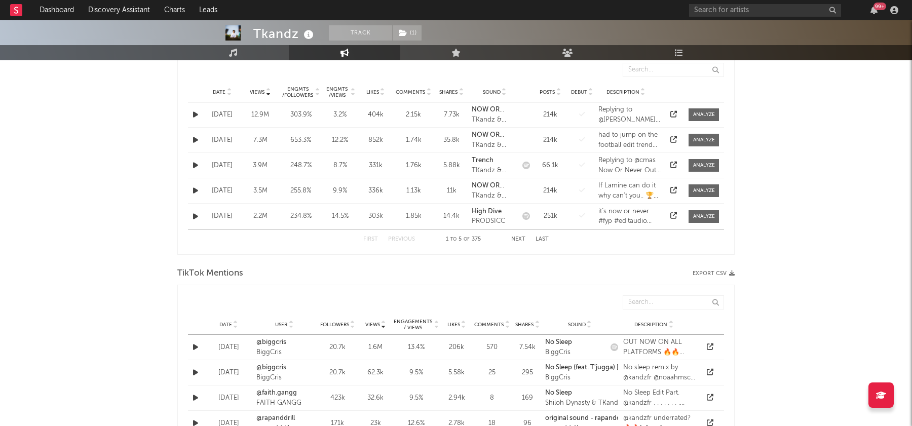
scroll to position [545, 0]
click at [674, 141] on icon at bounding box center [673, 140] width 7 height 7
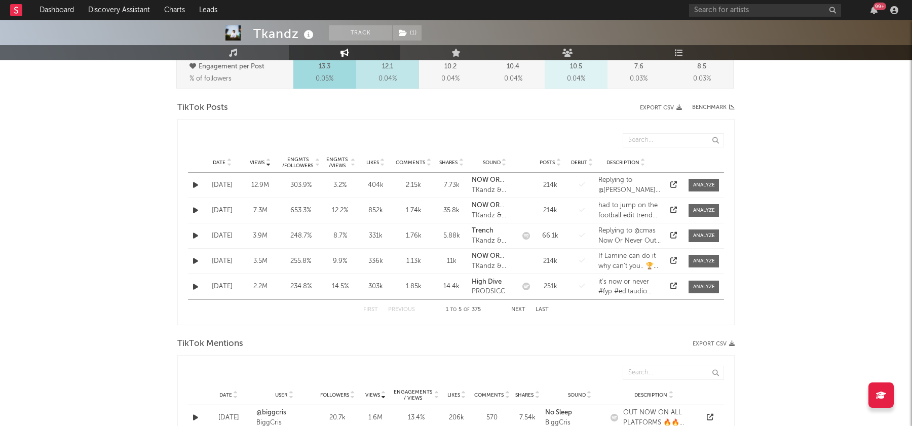
scroll to position [480, 0]
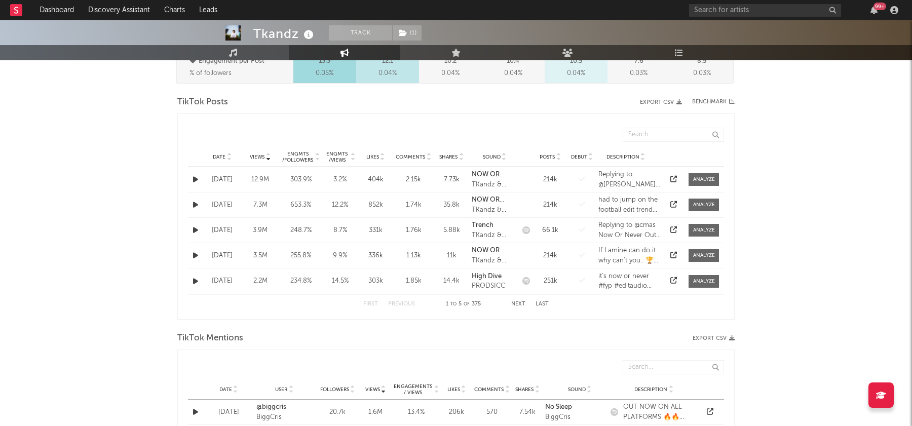
click at [260, 156] on span "Views" at bounding box center [257, 157] width 15 height 6
click at [676, 176] on icon at bounding box center [673, 179] width 7 height 7
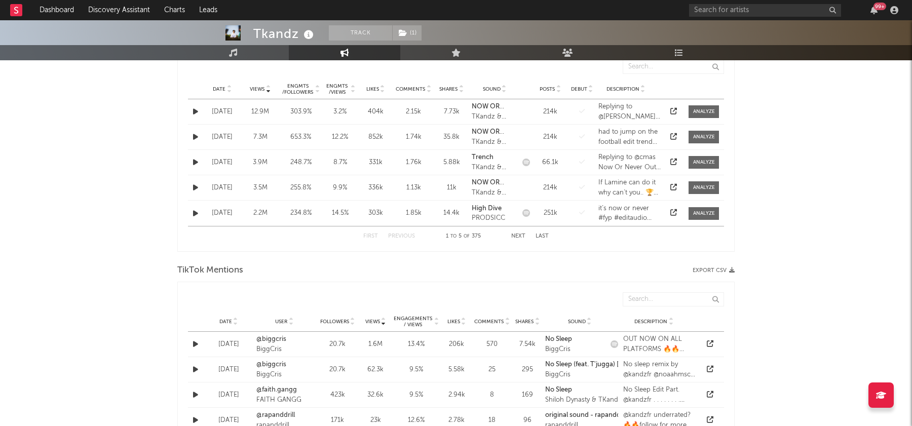
scroll to position [535, 0]
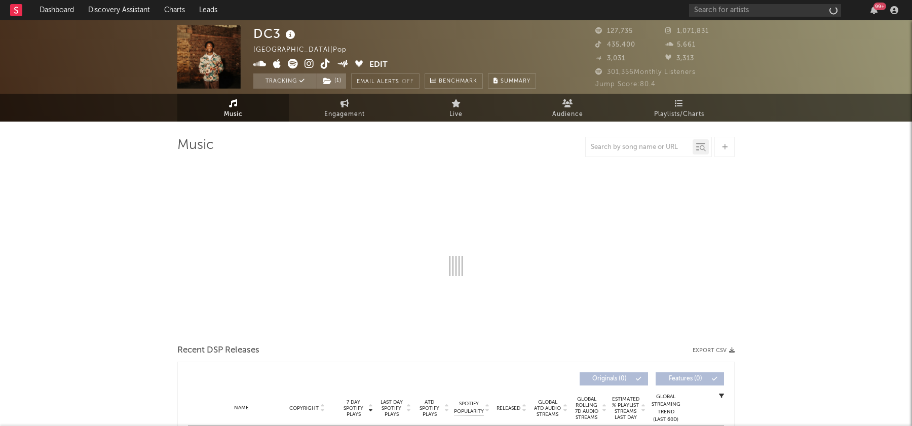
select select "6m"
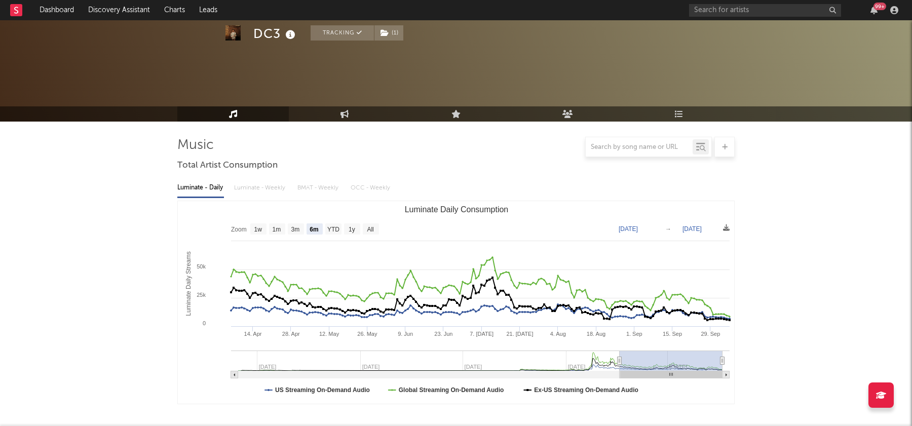
scroll to position [335, 0]
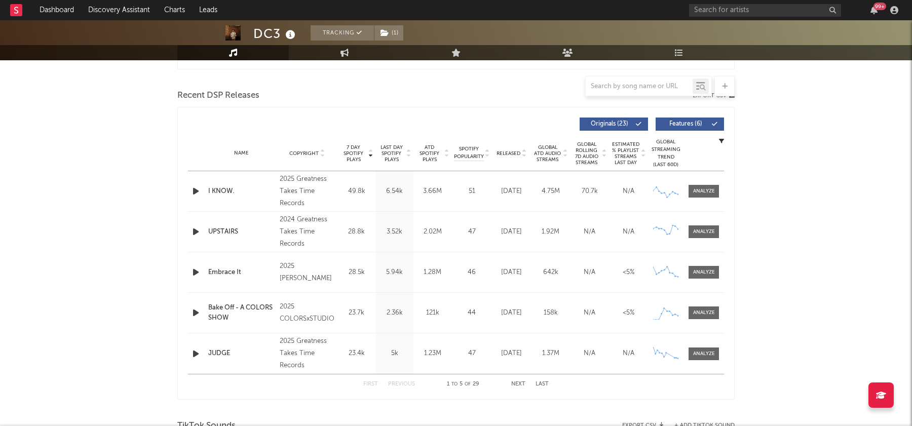
click at [197, 190] on icon "button" at bounding box center [196, 191] width 11 height 13
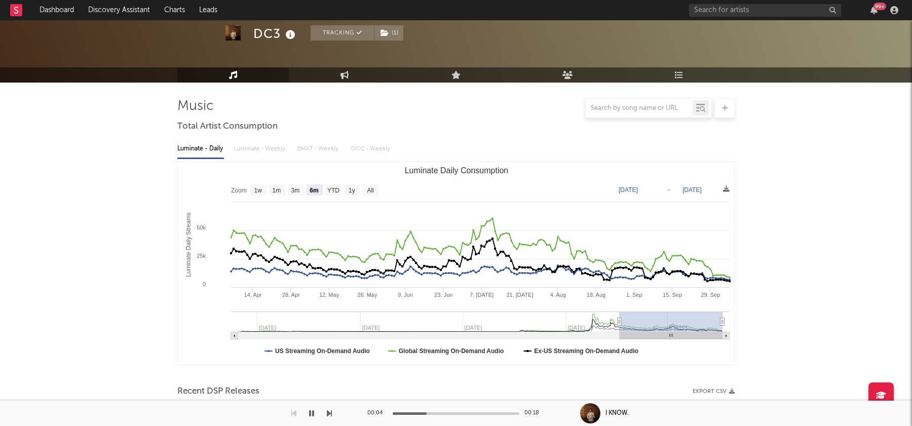
scroll to position [0, 0]
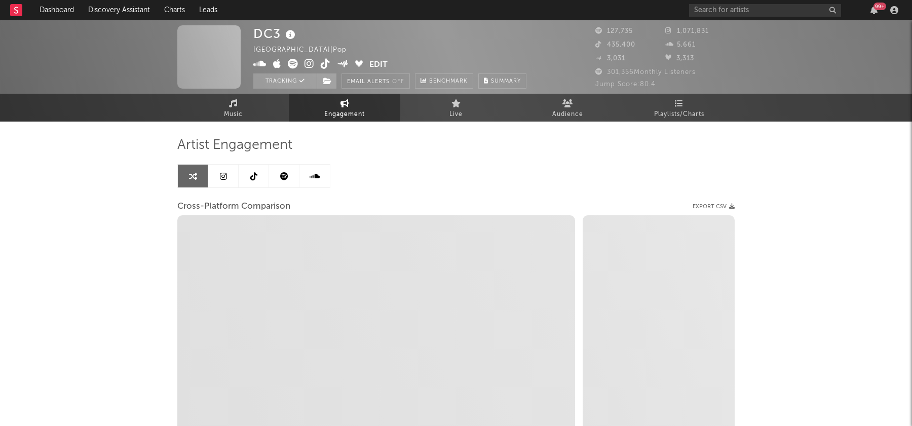
select select "1w"
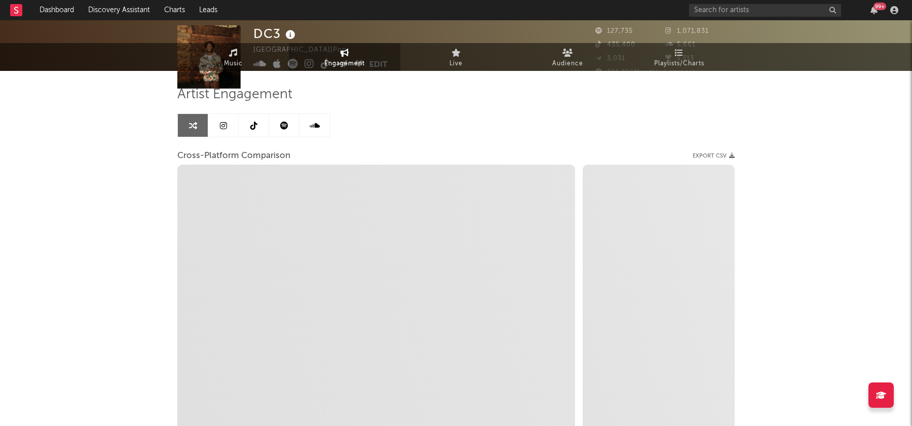
scroll to position [66, 0]
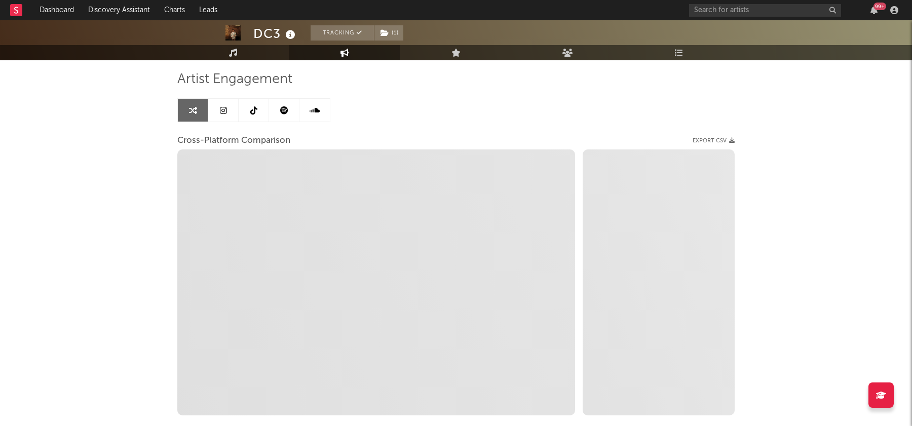
select select "1m"
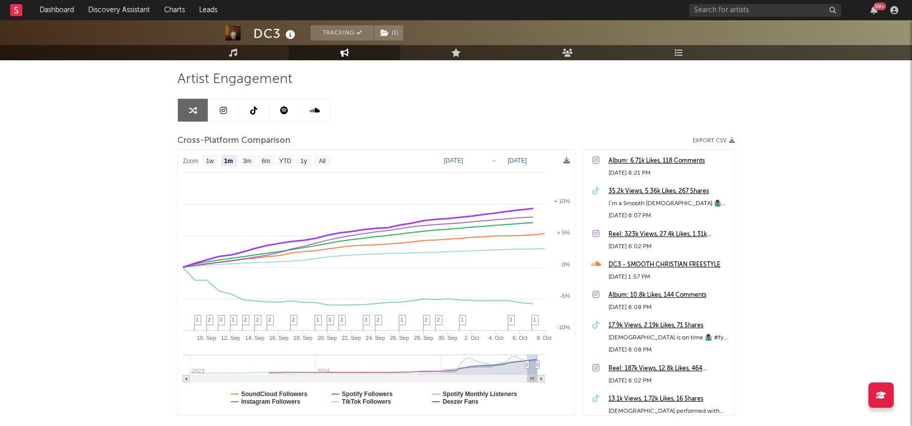
select select "1m"
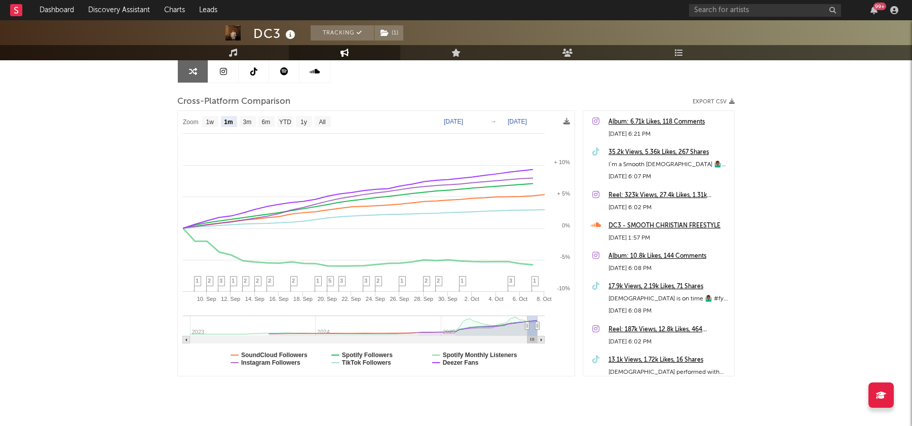
scroll to position [109, 0]
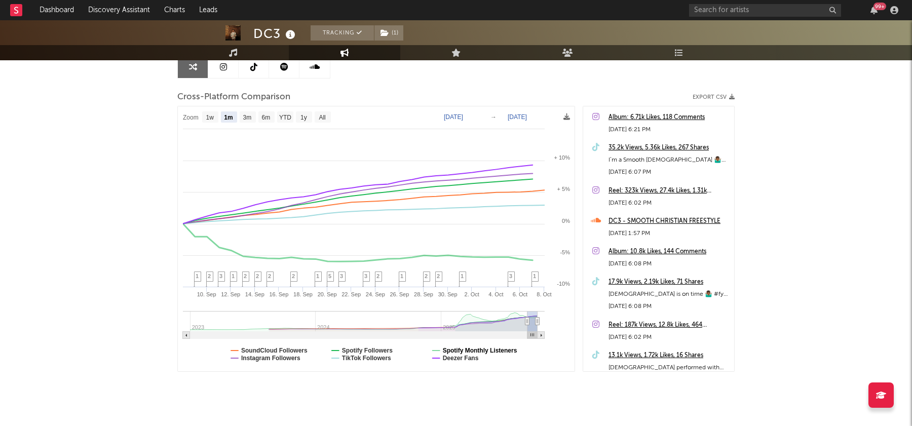
click at [477, 349] on text "Spotify Monthly Listeners" at bounding box center [480, 350] width 74 height 7
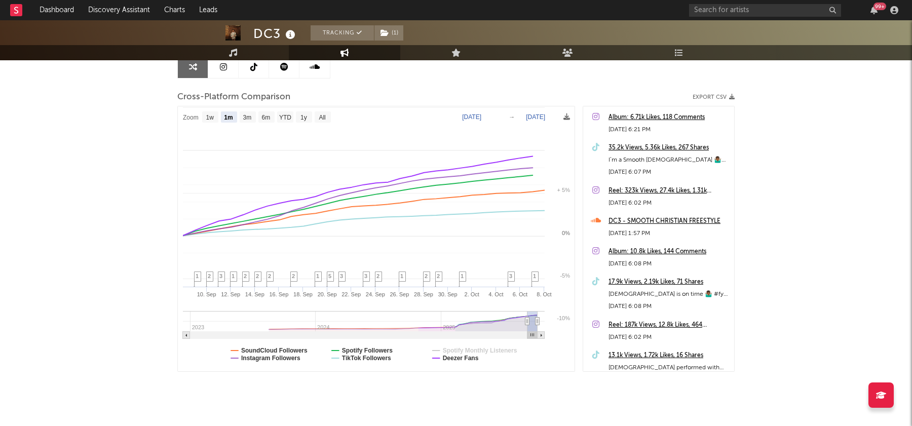
select select "1m"
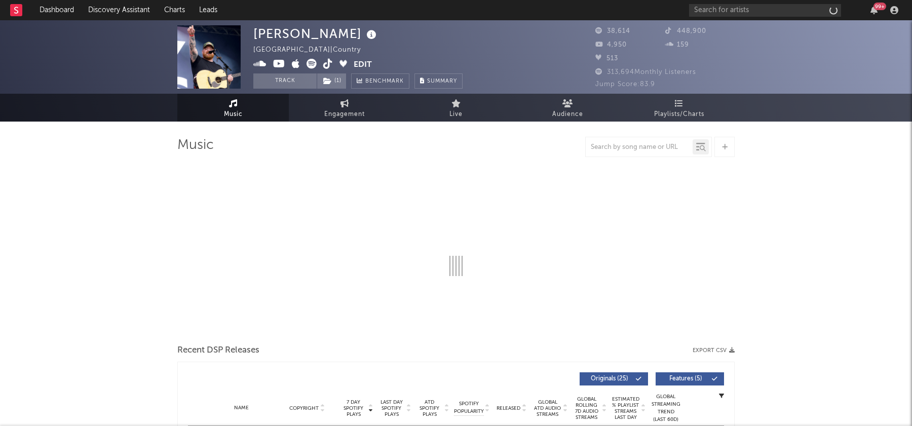
select select "1w"
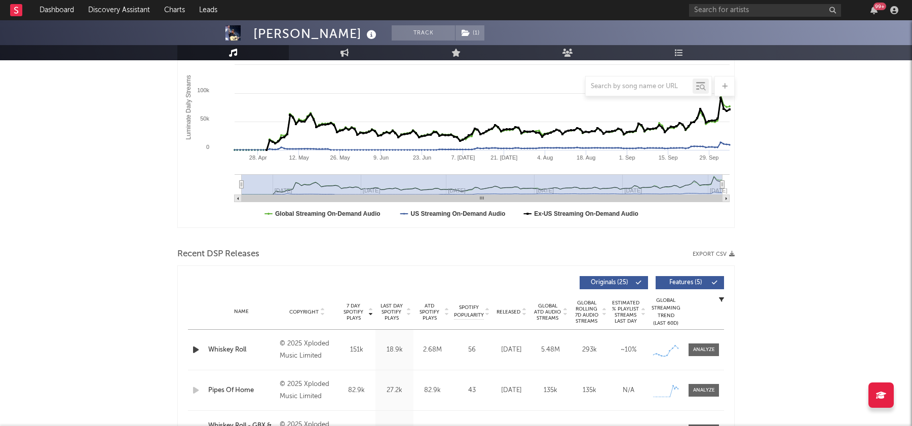
scroll to position [211, 0]
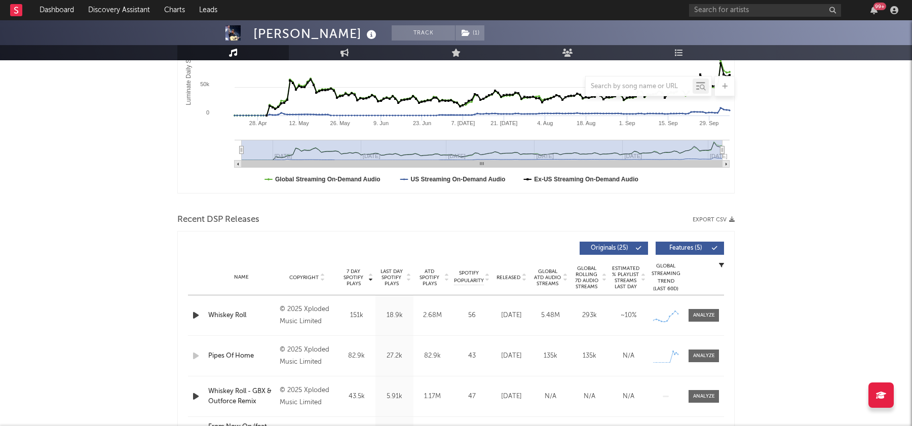
click at [196, 312] on icon "button" at bounding box center [196, 315] width 11 height 13
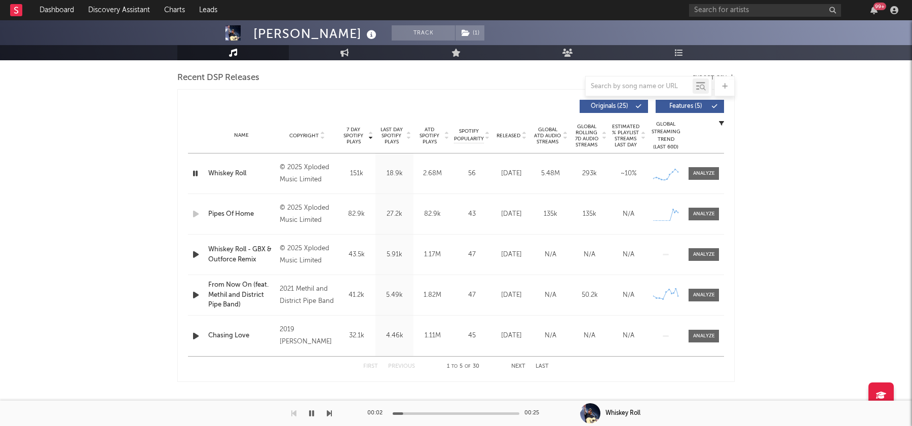
scroll to position [357, 0]
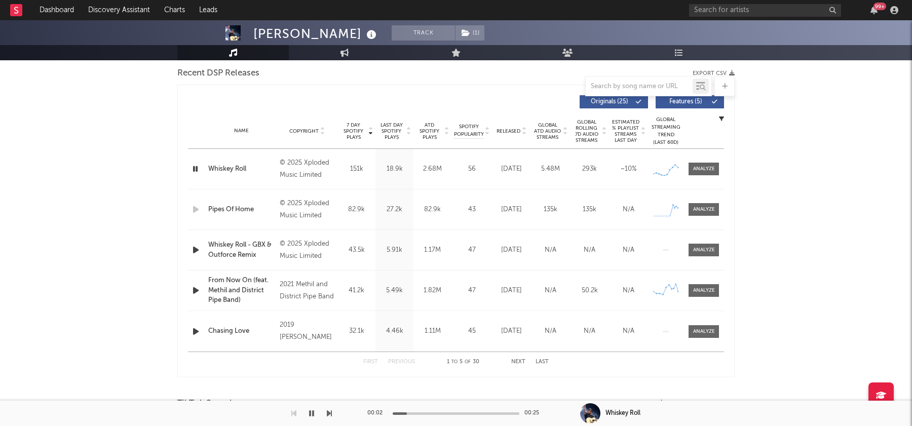
click at [195, 168] on icon "button" at bounding box center [196, 169] width 10 height 13
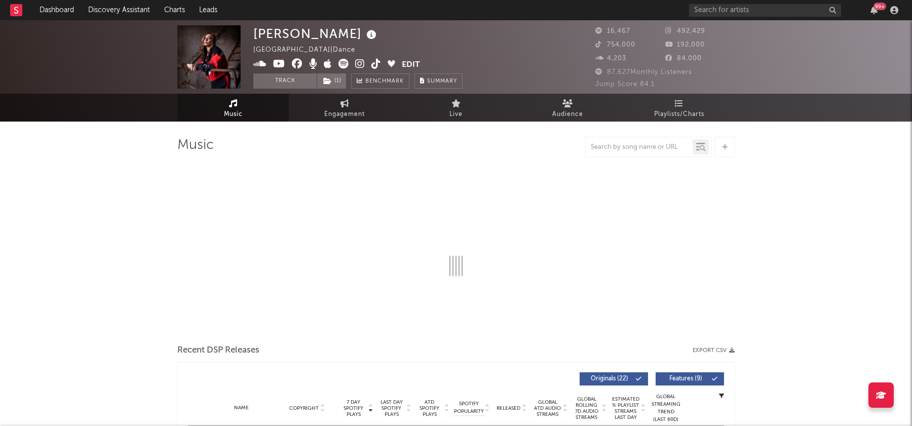
select select "6m"
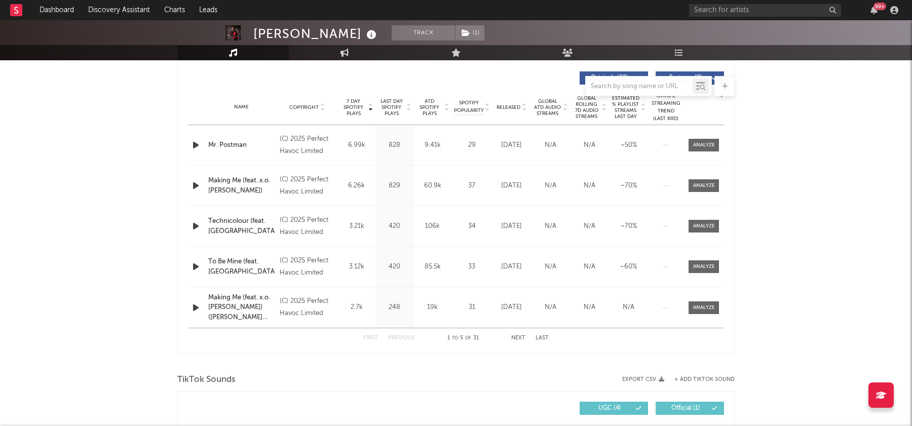
scroll to position [375, 0]
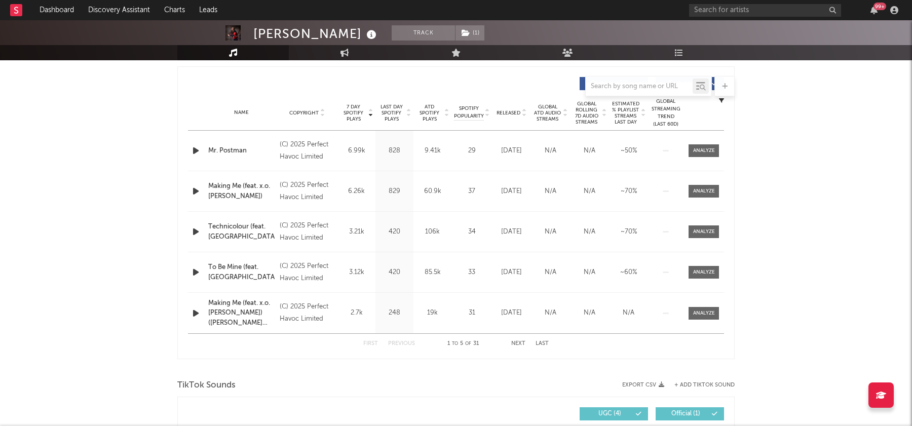
click at [197, 146] on icon "button" at bounding box center [196, 150] width 11 height 13
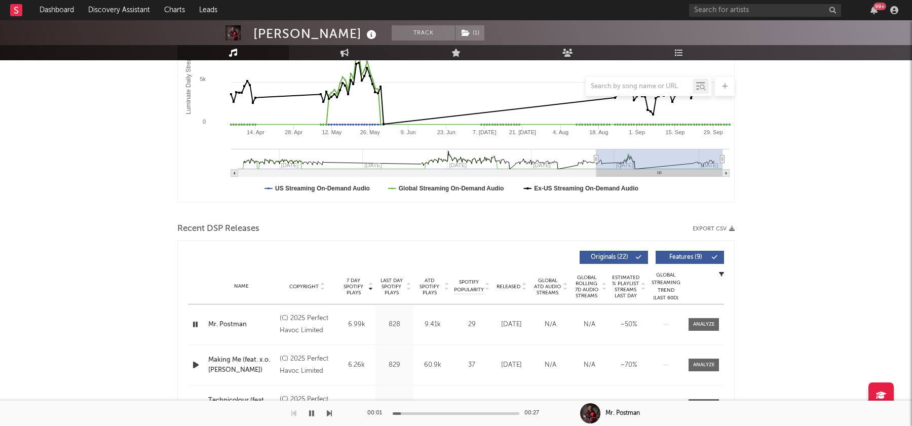
scroll to position [0, 0]
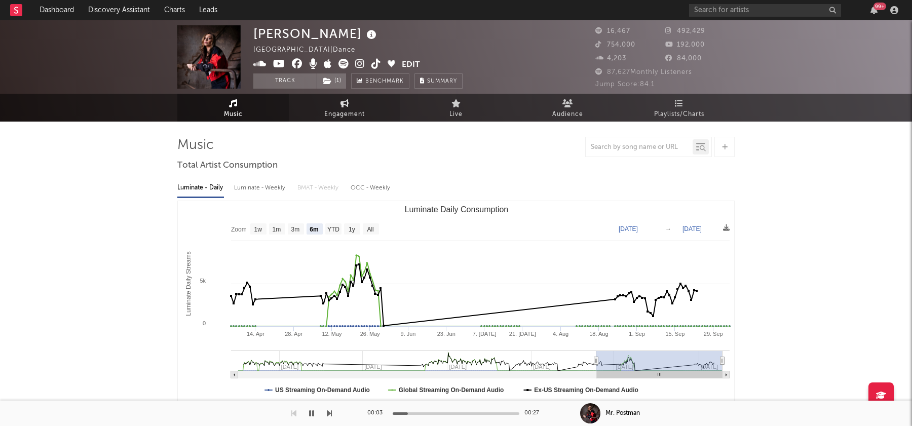
click at [338, 120] on span "Engagement" at bounding box center [344, 114] width 41 height 12
select select "1w"
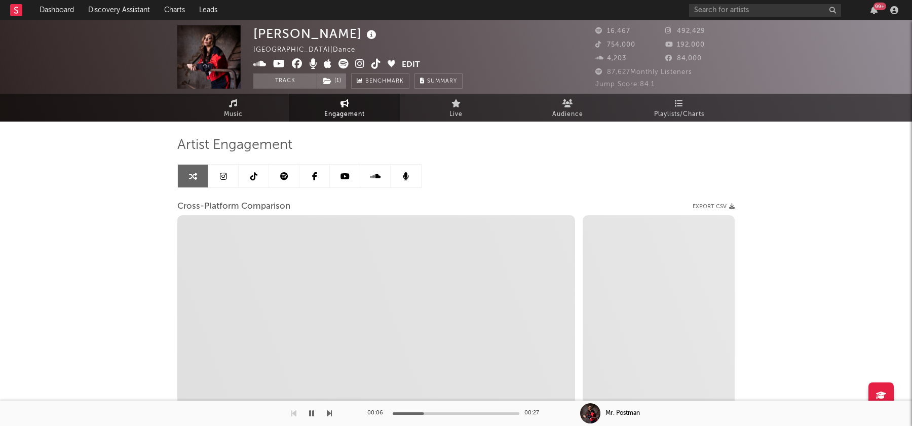
select select "1m"
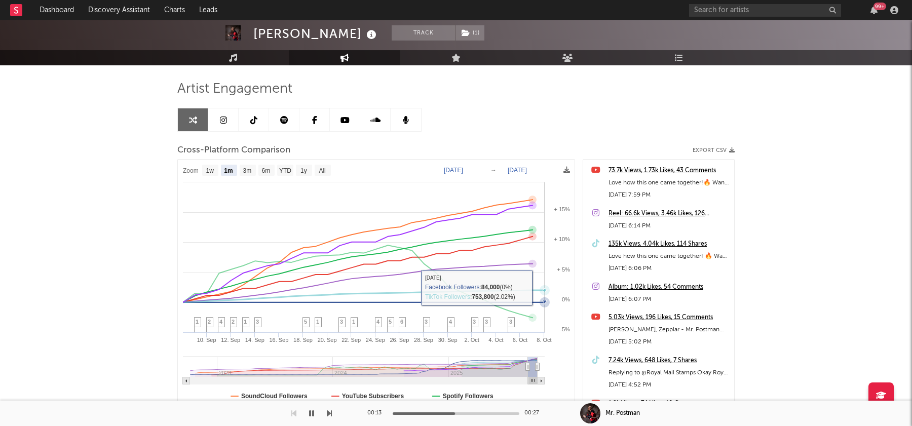
scroll to position [126, 0]
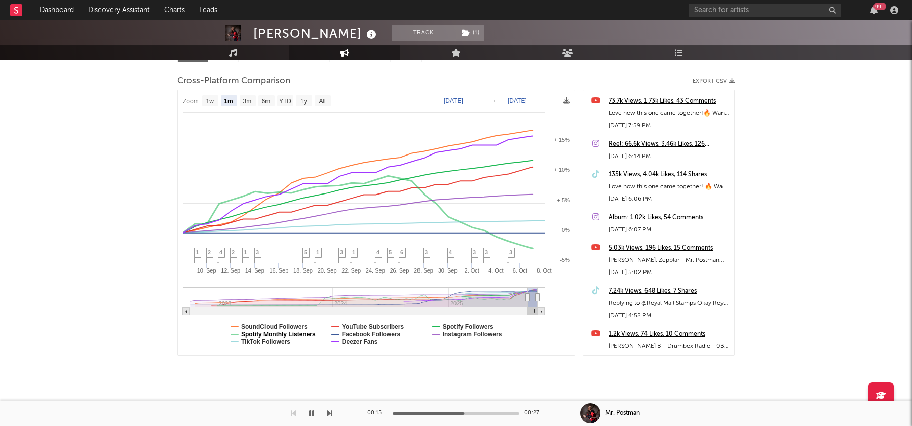
click at [269, 333] on text "Spotify Monthly Listeners" at bounding box center [278, 334] width 74 height 7
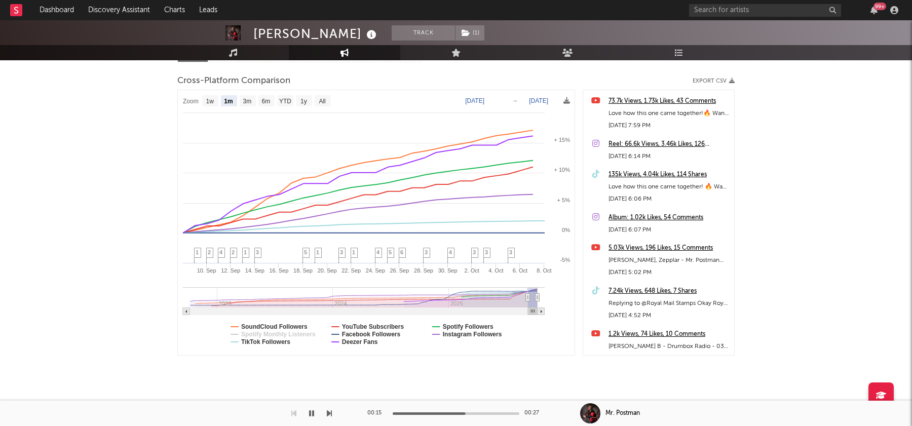
select select "1m"
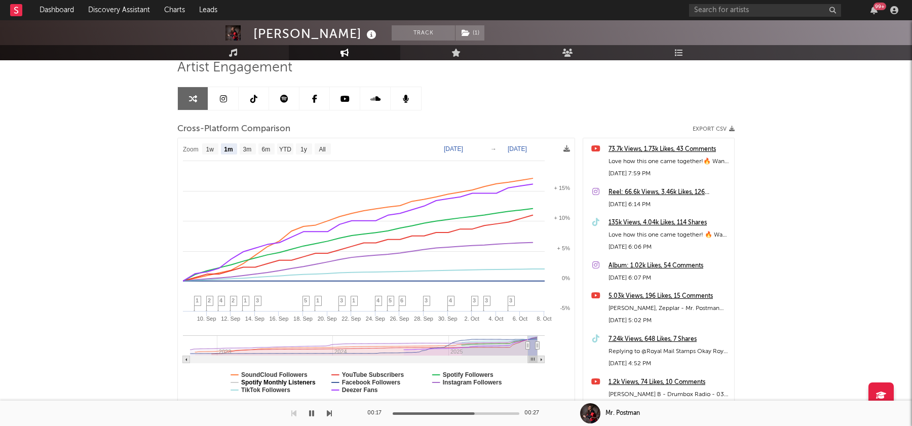
scroll to position [77, 0]
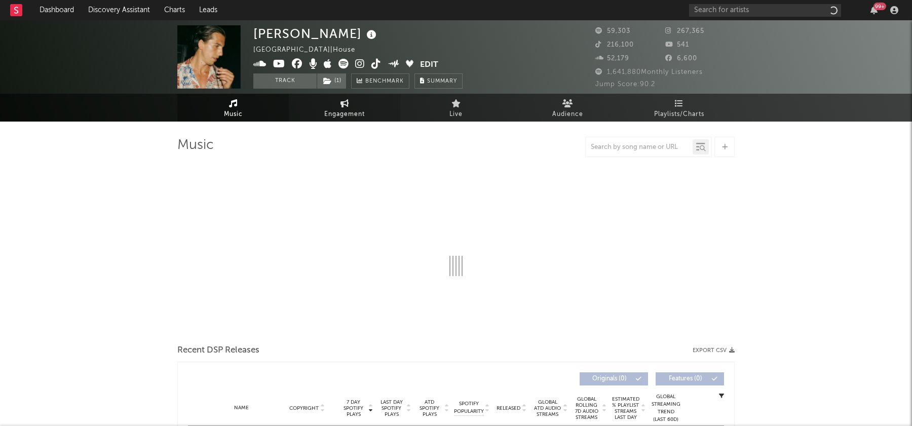
select select "6m"
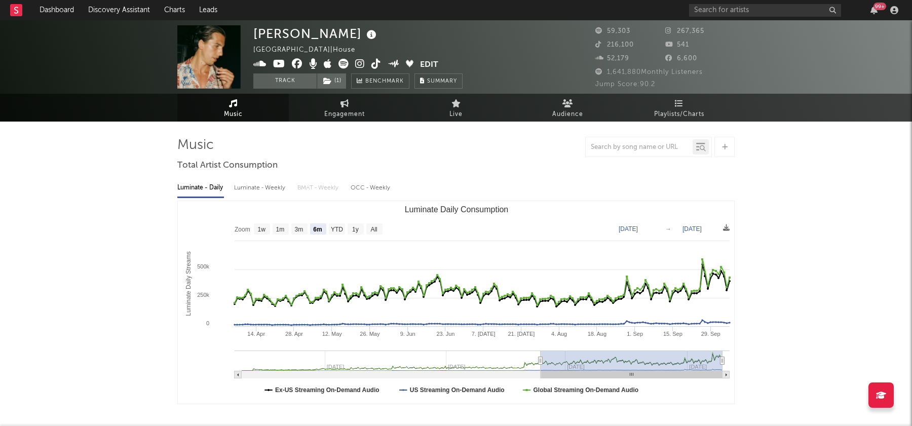
click at [330, 115] on span "Engagement" at bounding box center [344, 114] width 41 height 12
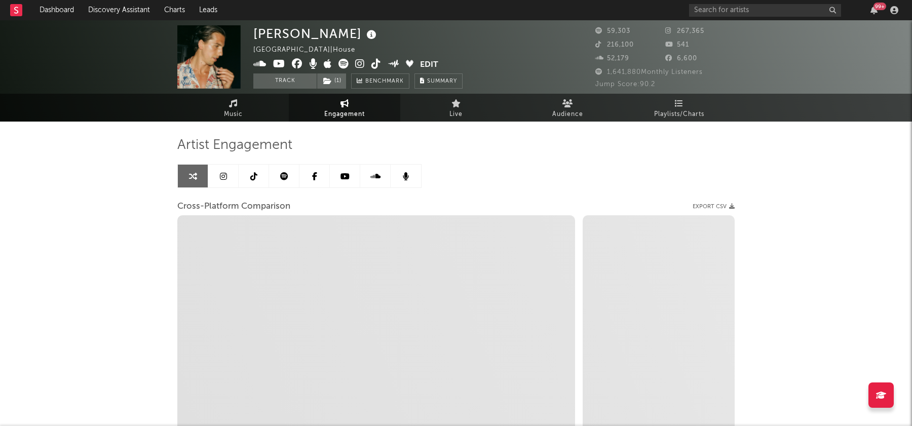
select select "1w"
click at [346, 109] on span "Engagement" at bounding box center [344, 114] width 41 height 12
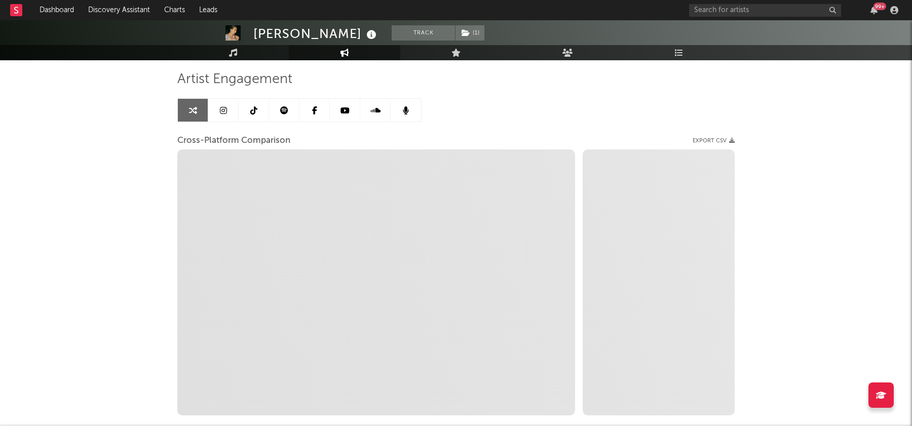
scroll to position [84, 0]
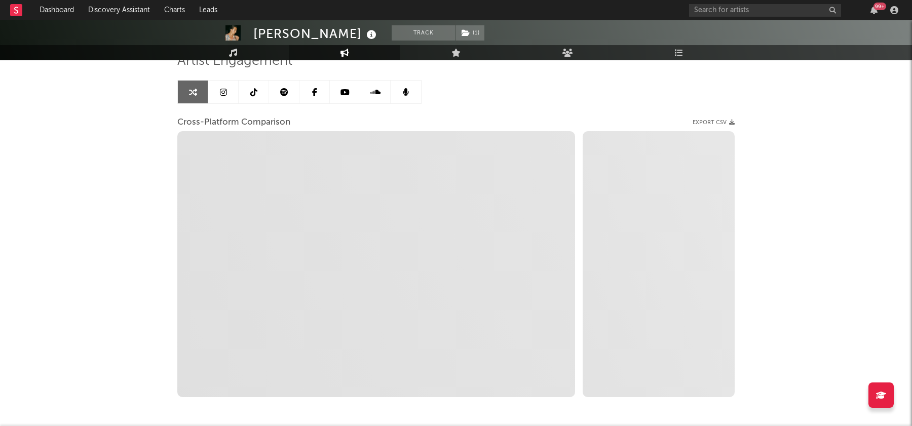
select select "1m"
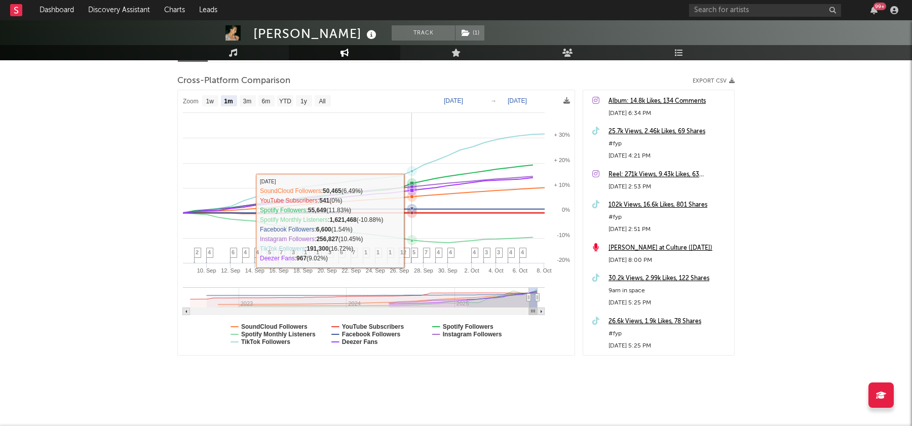
scroll to position [125, 0]
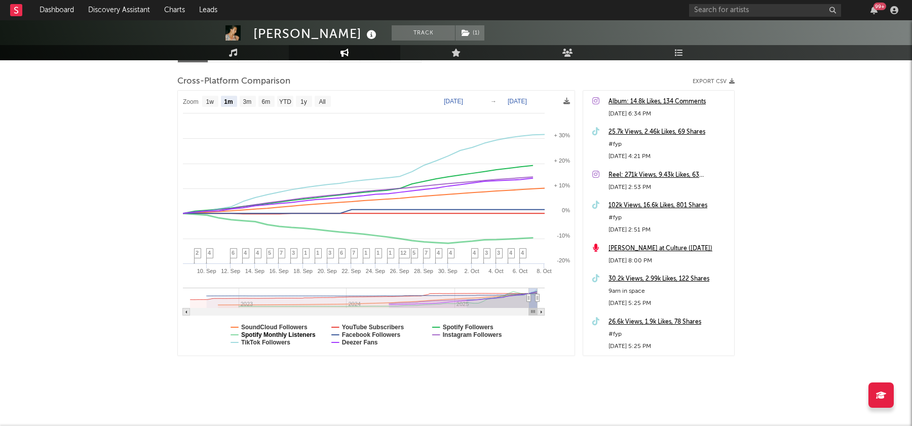
click at [278, 334] on text "Spotify Monthly Listeners" at bounding box center [278, 334] width 74 height 7
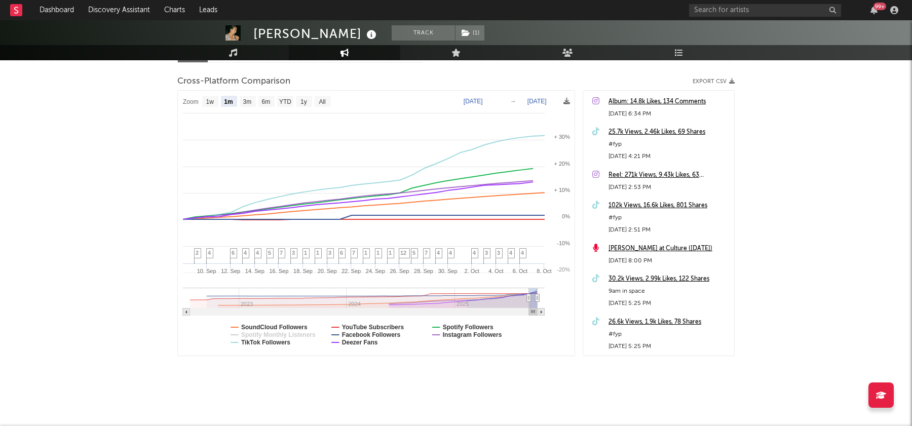
select select "1m"
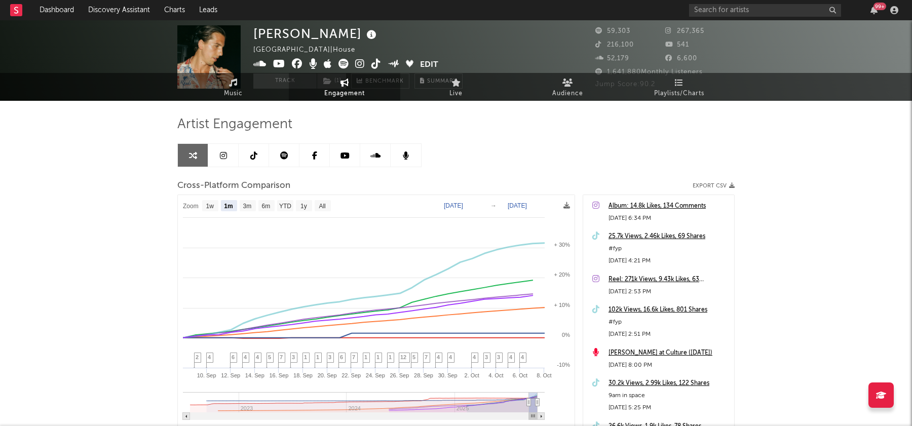
scroll to position [0, 0]
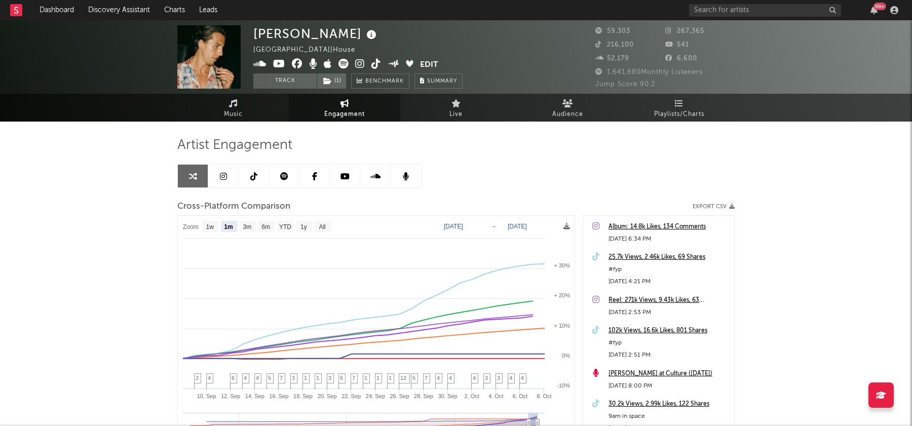
click at [254, 185] on link at bounding box center [254, 176] width 30 height 23
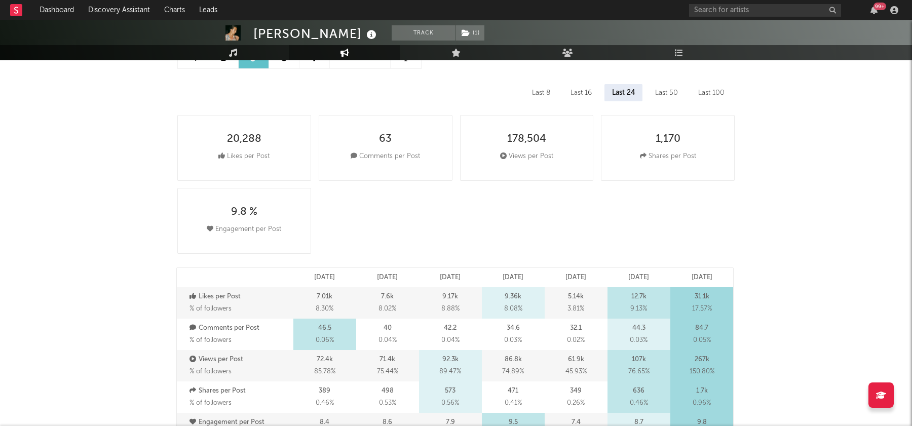
scroll to position [203, 0]
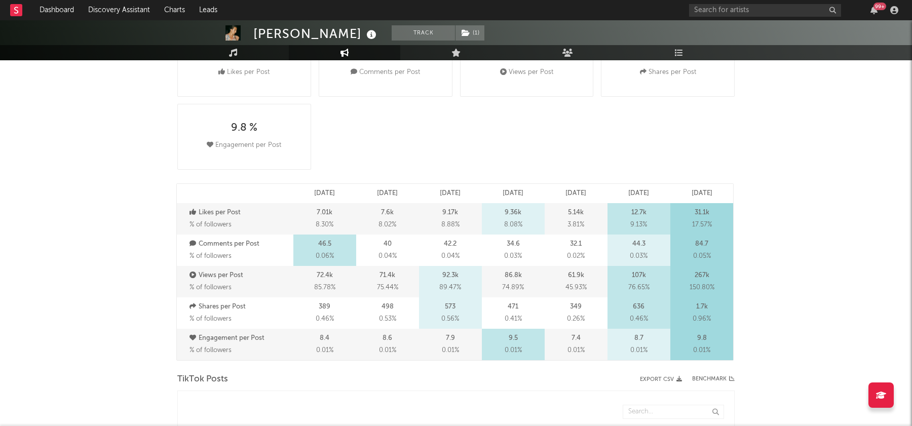
select select "6m"
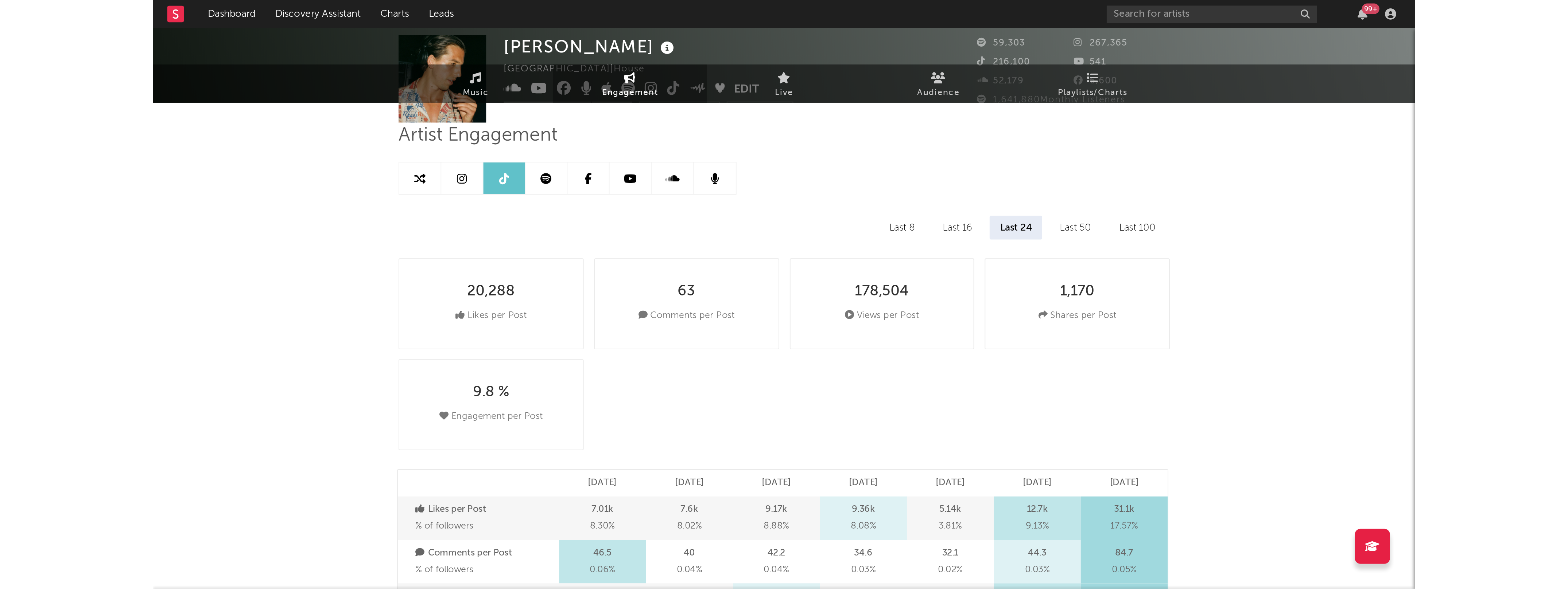
scroll to position [40, 0]
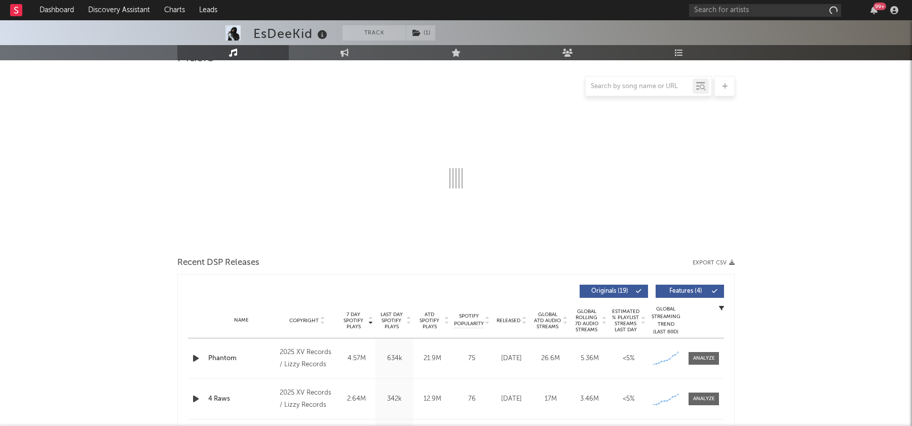
select select "6m"
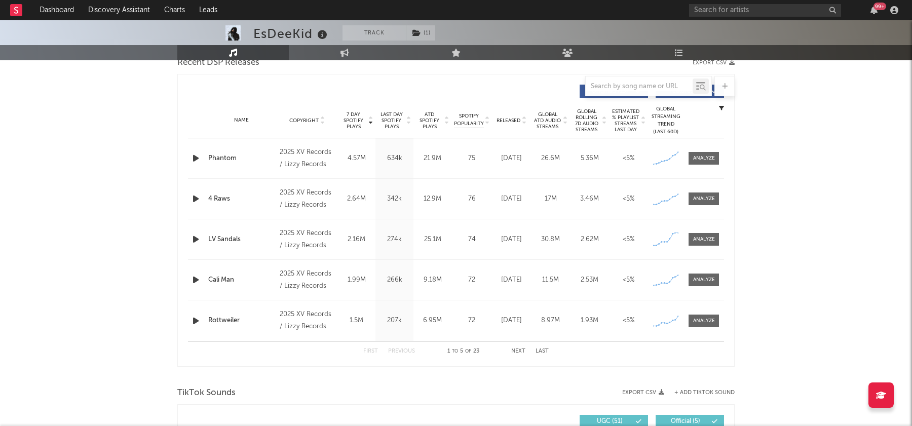
scroll to position [371, 0]
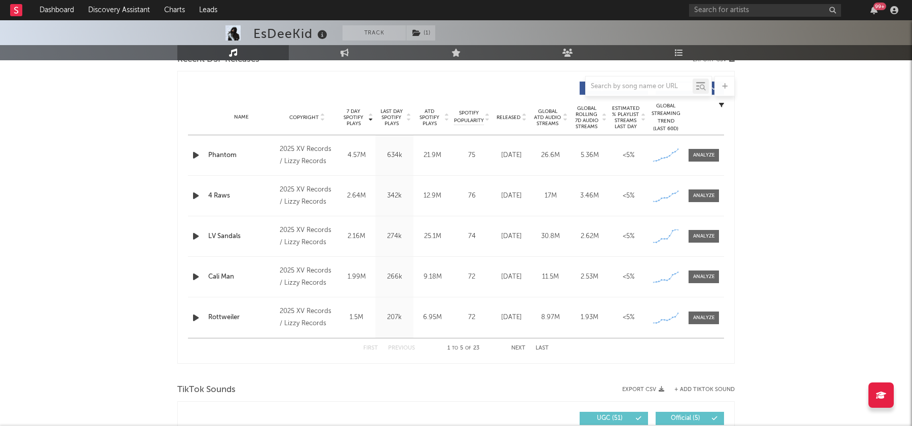
click at [188, 155] on div at bounding box center [197, 155] width 18 height 13
click at [195, 155] on icon "button" at bounding box center [196, 155] width 11 height 13
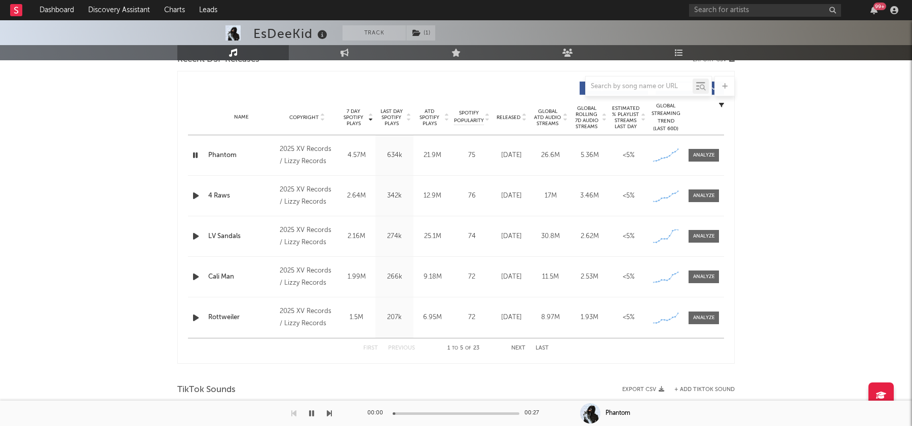
scroll to position [0, 0]
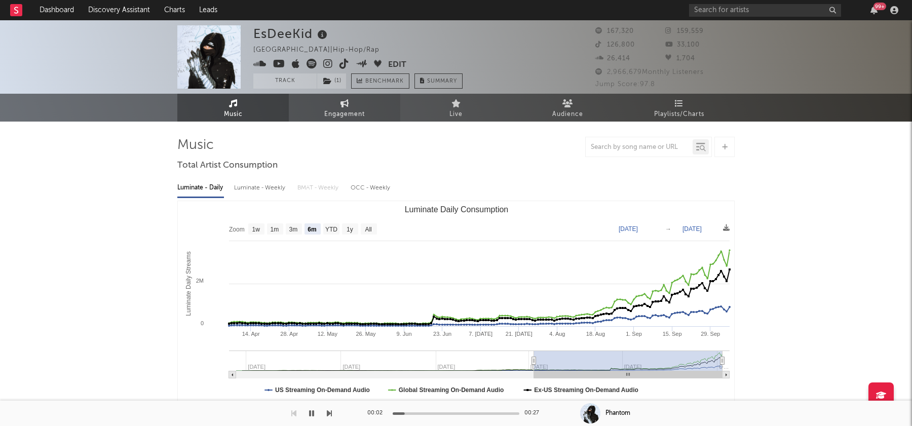
click at [354, 115] on span "Engagement" at bounding box center [344, 114] width 41 height 12
select select "1w"
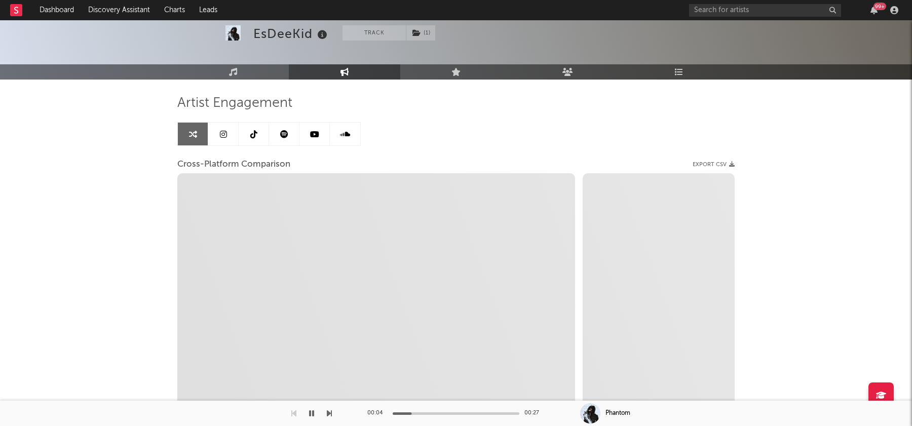
scroll to position [50, 0]
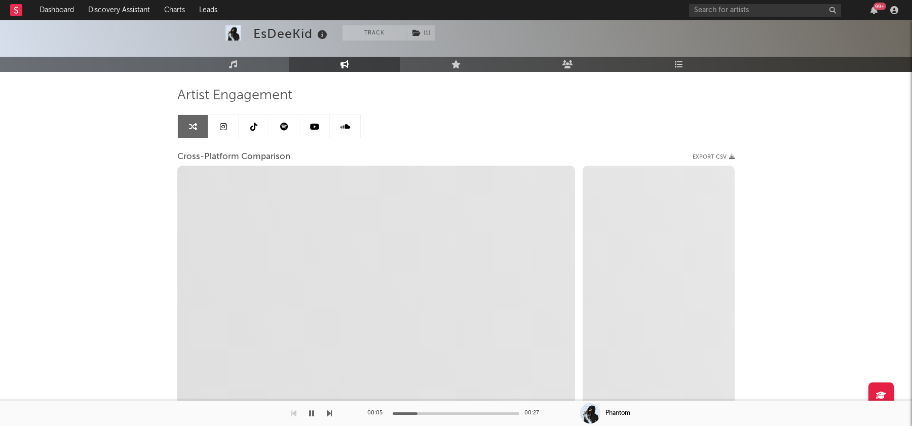
select select "1m"
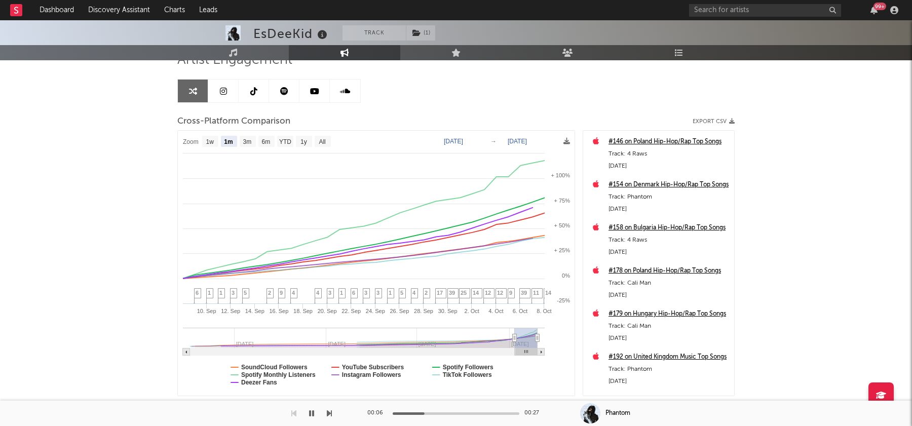
scroll to position [126, 0]
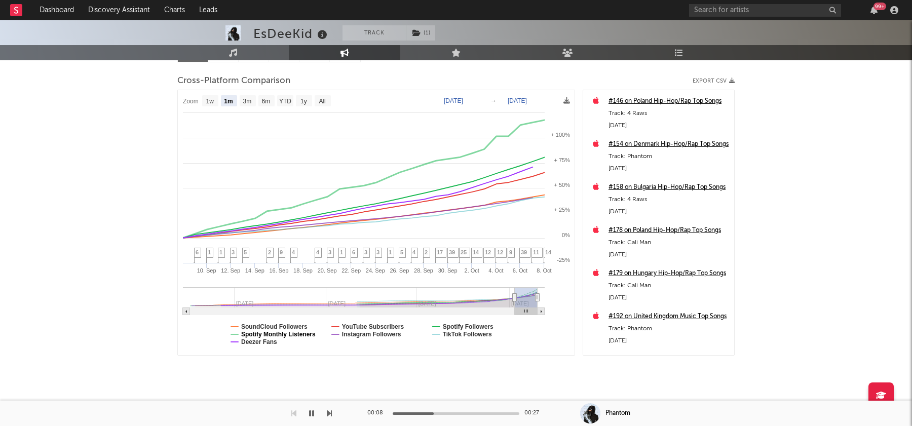
click at [278, 334] on text "Spotify Monthly Listeners" at bounding box center [278, 334] width 74 height 7
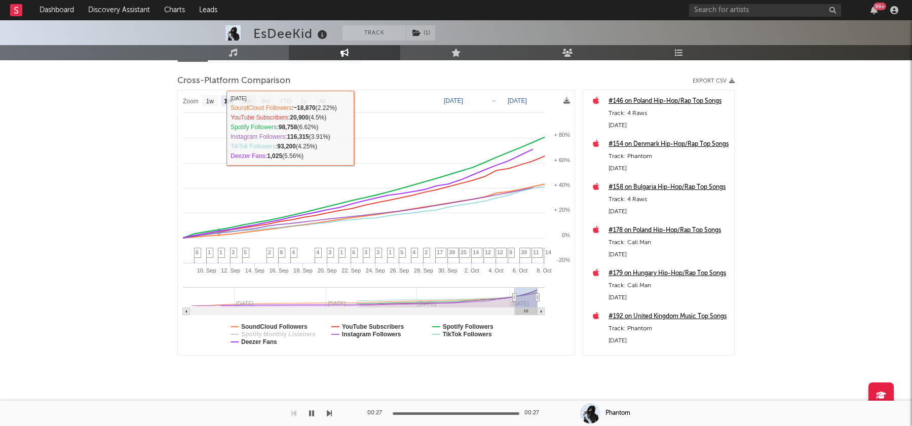
click at [243, 101] on text "3m" at bounding box center [247, 101] width 9 height 7
select select "3m"
type input "[DATE]"
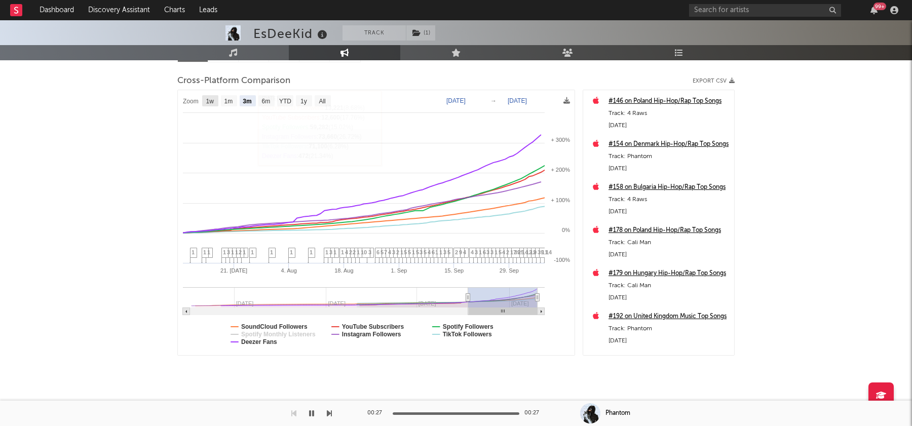
click at [211, 100] on text "1w" at bounding box center [210, 101] width 8 height 7
select select "1w"
type input "2025-10-02"
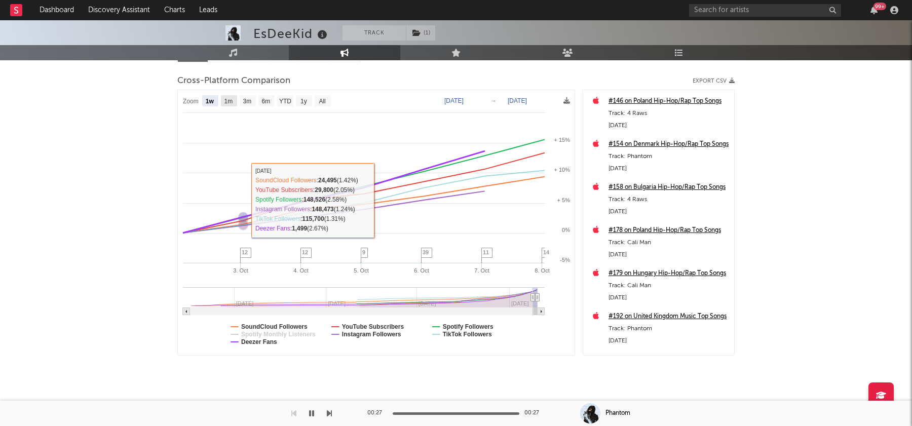
click at [230, 95] on rect at bounding box center [229, 100] width 16 height 11
select select "1m"
type input "[DATE]"
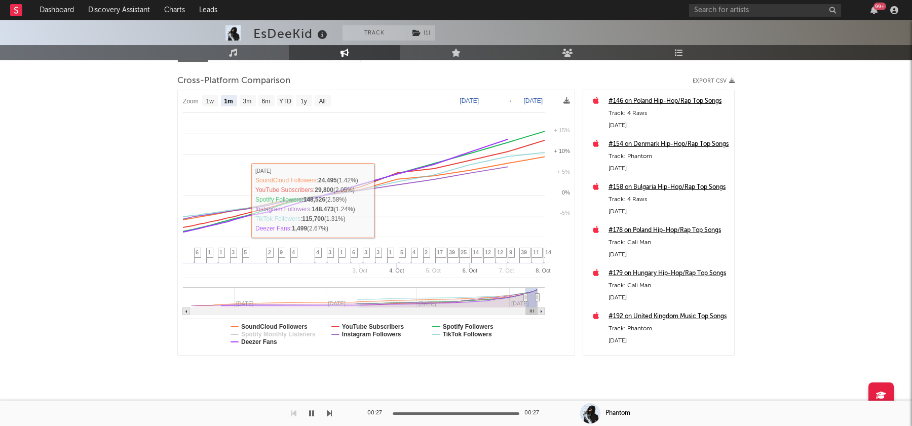
select select "1m"
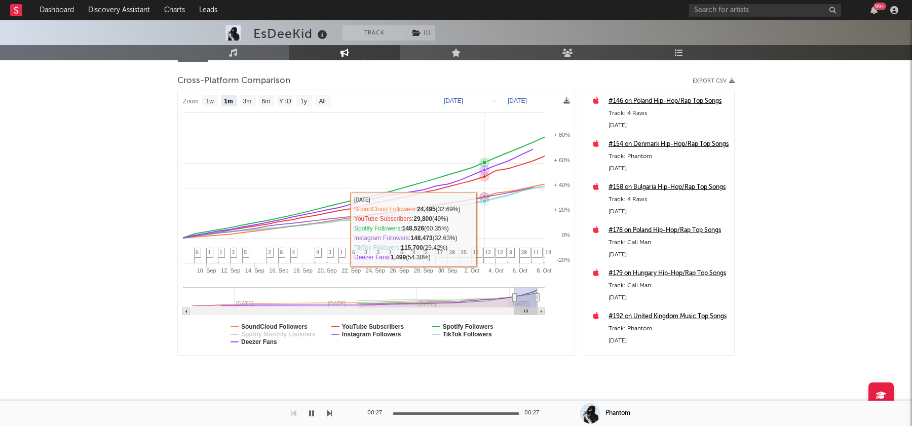
scroll to position [0, 0]
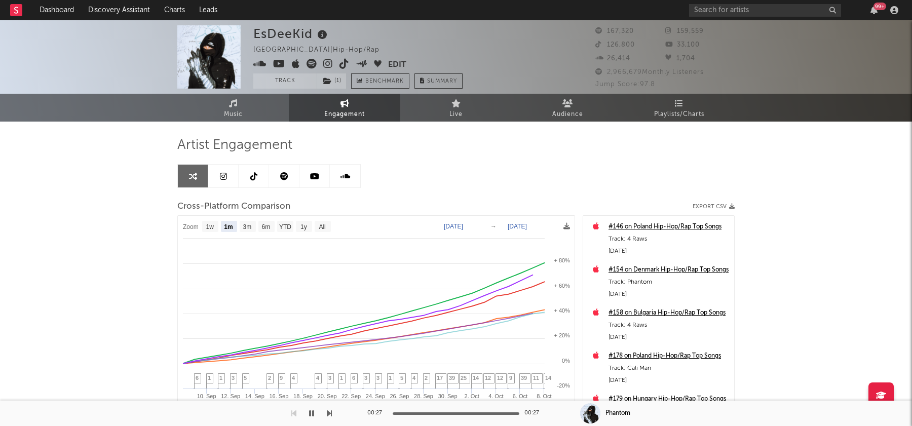
click at [249, 176] on link at bounding box center [254, 176] width 30 height 23
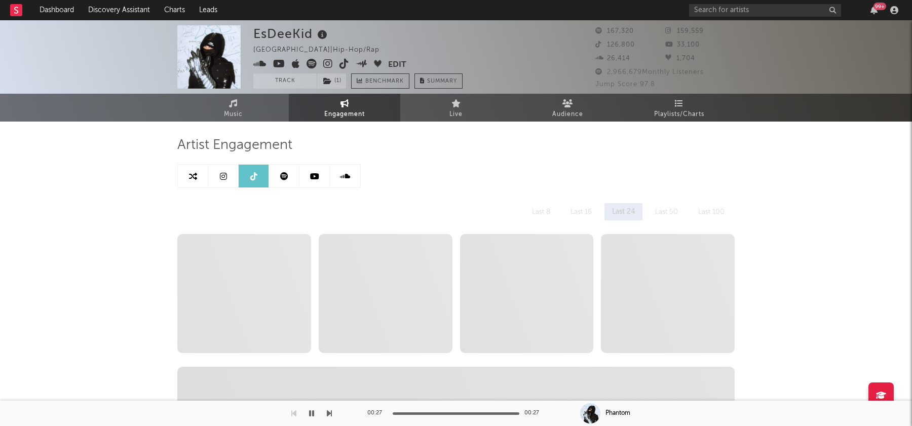
select select "6m"
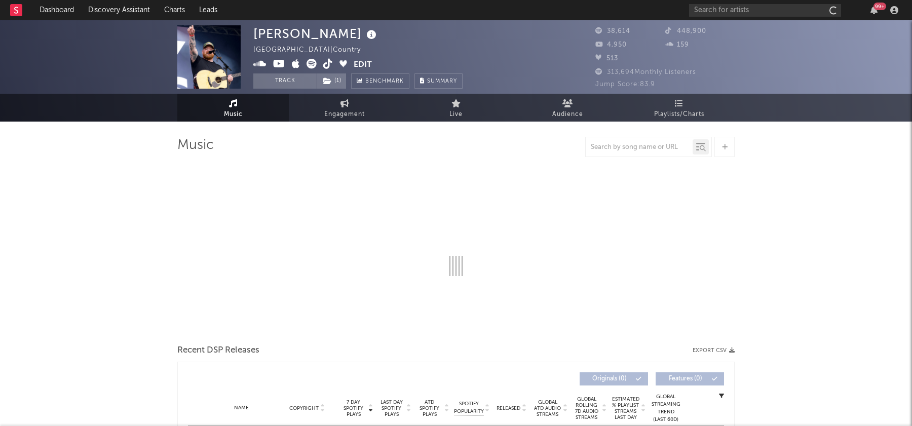
select select "1w"
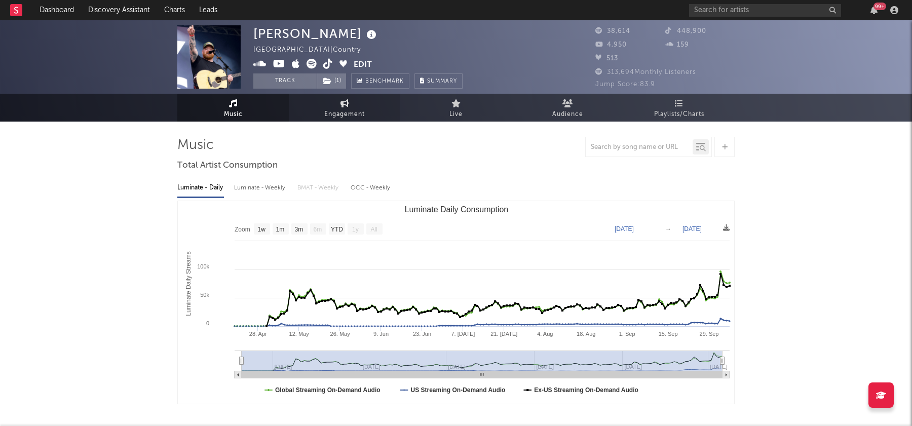
click at [330, 116] on span "Engagement" at bounding box center [344, 114] width 41 height 12
select select "1w"
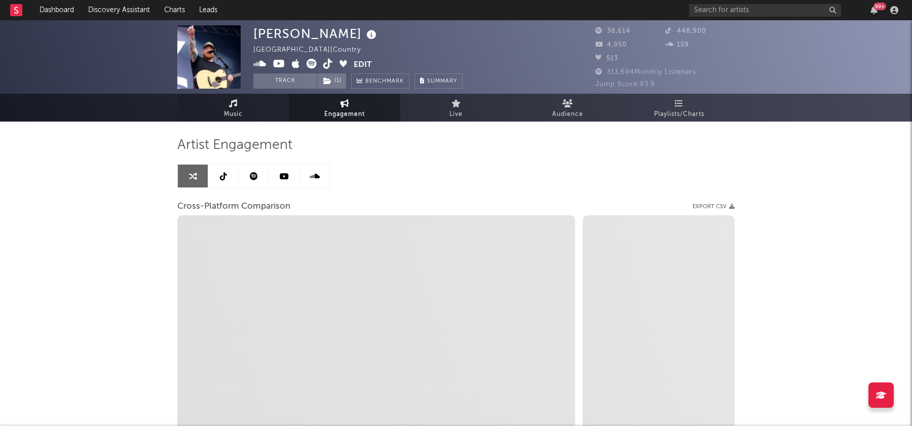
select select "1m"
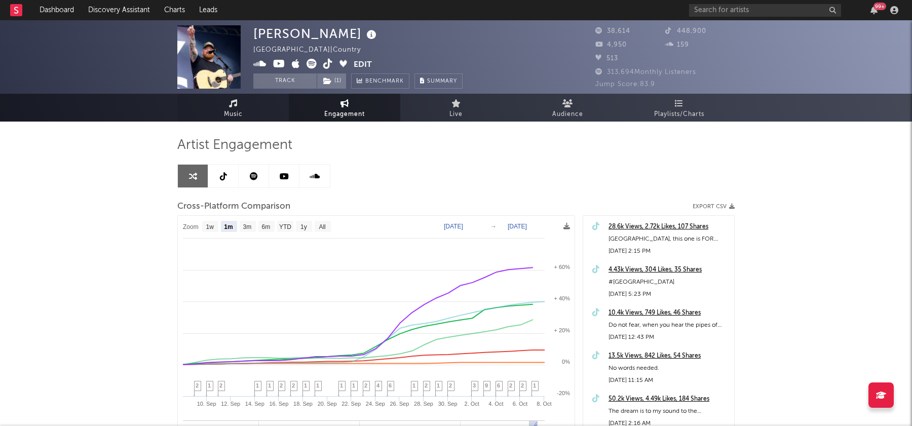
click at [235, 101] on icon at bounding box center [233, 103] width 9 height 8
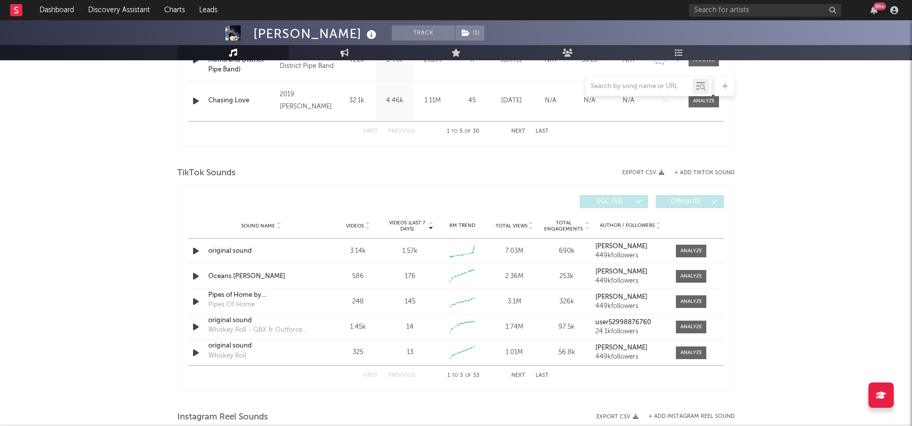
select select "1w"
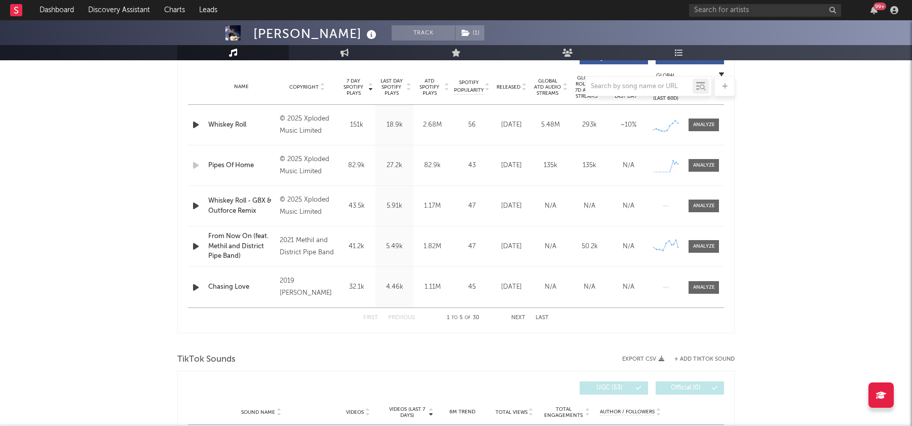
scroll to position [396, 0]
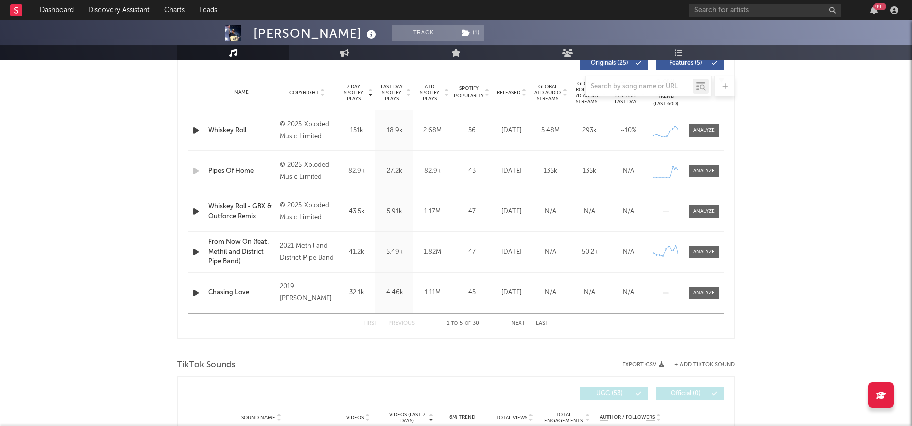
click at [193, 128] on icon "button" at bounding box center [196, 130] width 11 height 13
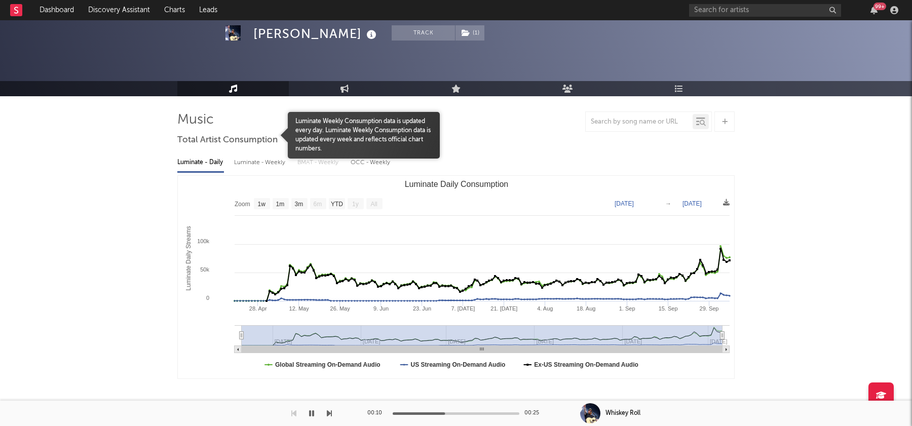
scroll to position [0, 0]
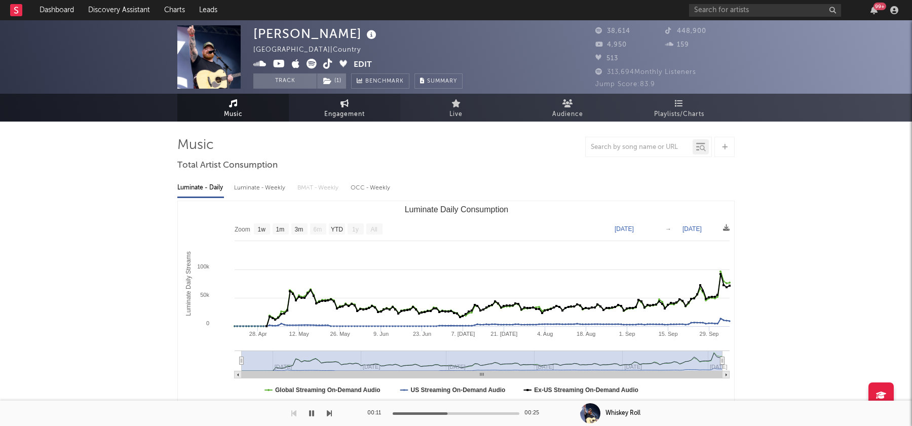
click at [331, 112] on span "Engagement" at bounding box center [344, 114] width 41 height 12
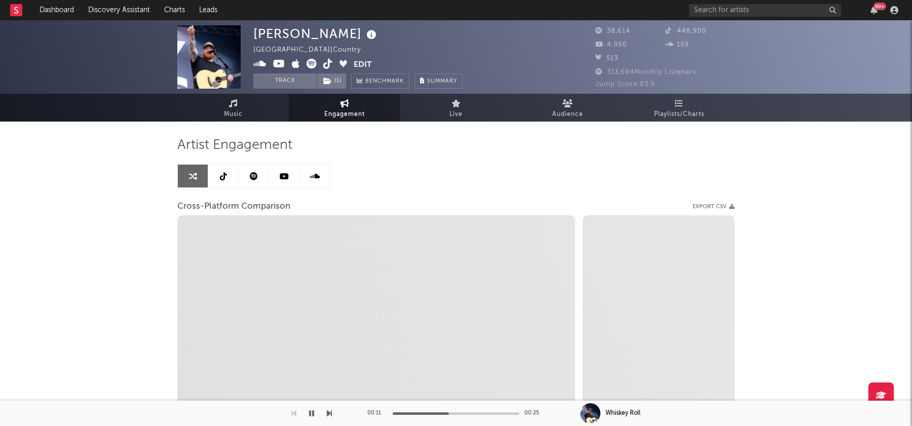
select select "1w"
select select "1m"
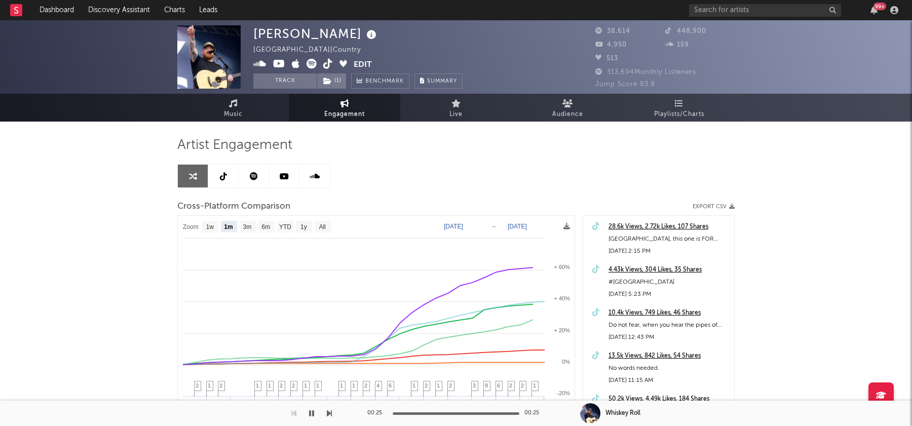
click at [366, 60] on button "Edit" at bounding box center [363, 65] width 18 height 13
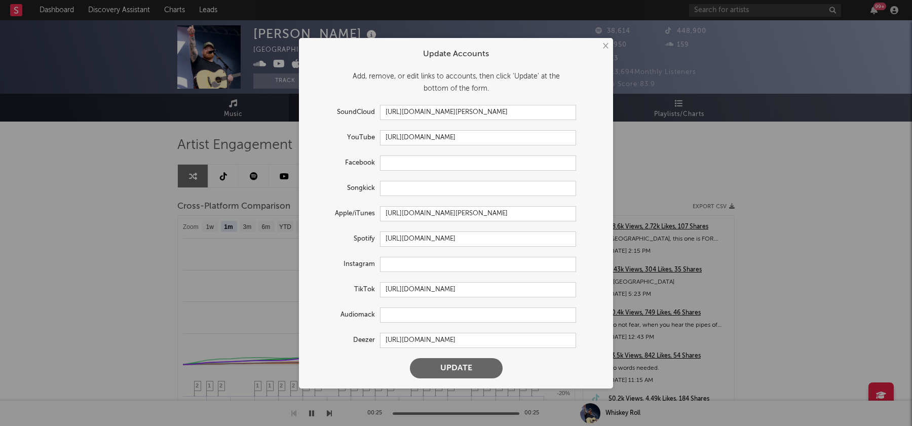
click at [608, 46] on button "×" at bounding box center [604, 46] width 11 height 11
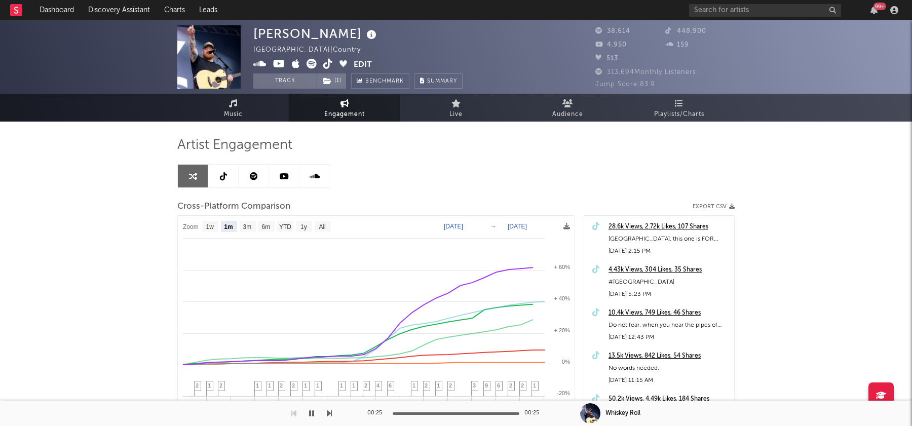
scroll to position [121, 0]
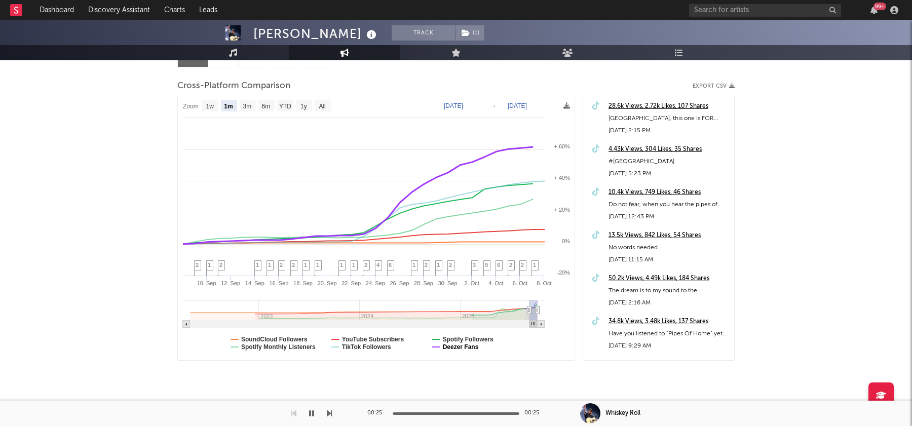
click at [469, 349] on text "Deezer Fans" at bounding box center [461, 347] width 36 height 7
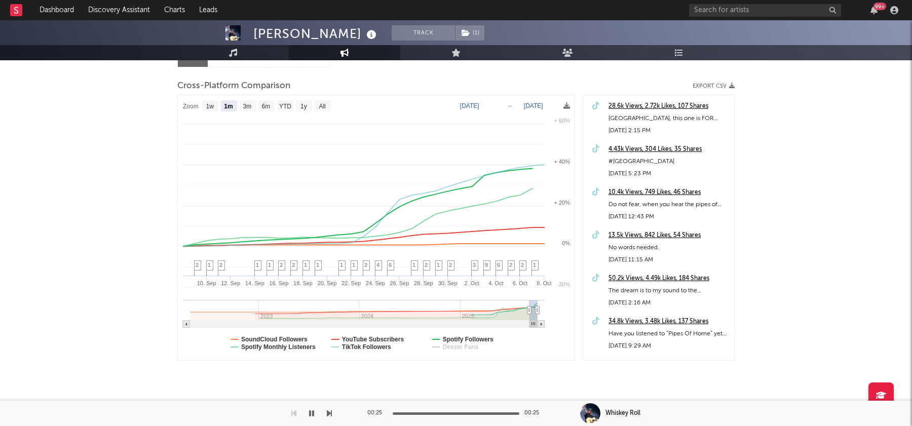
select select "1m"
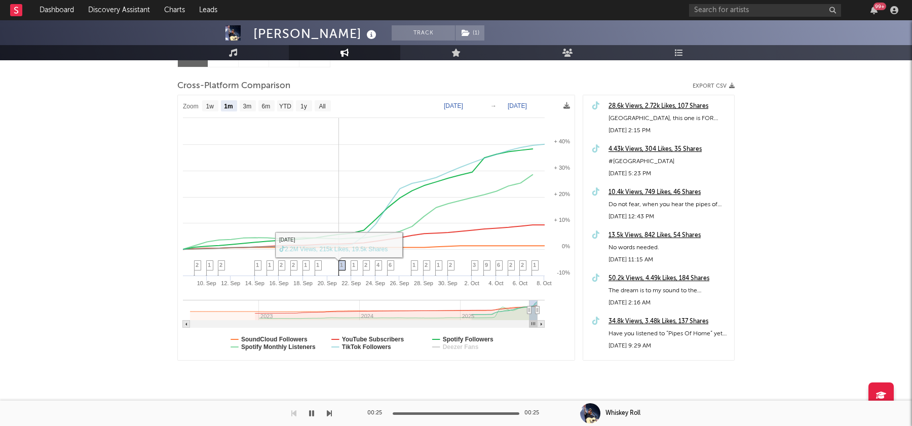
click at [341, 266] on span "1" at bounding box center [341, 265] width 3 height 6
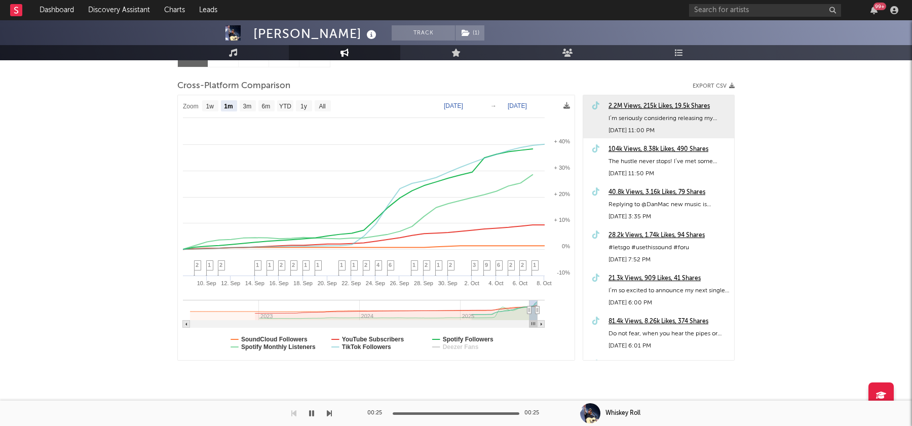
click at [663, 101] on div "2.2M Views, 215k Likes, 19.5k Shares" at bounding box center [669, 106] width 121 height 12
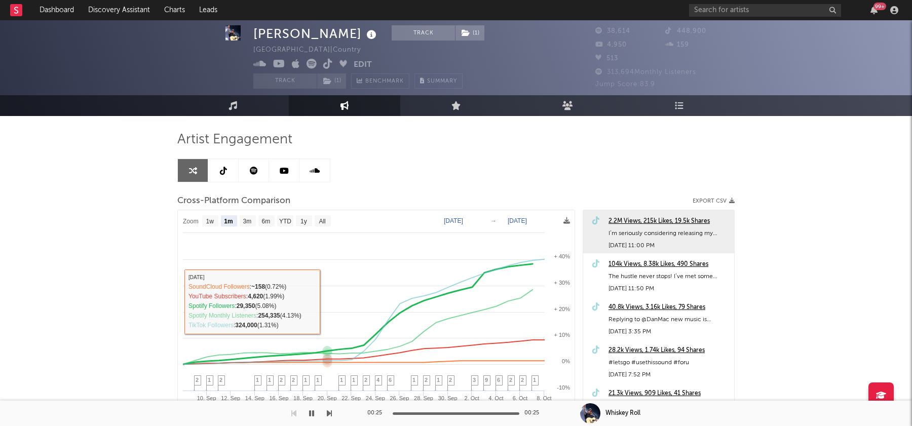
scroll to position [2, 0]
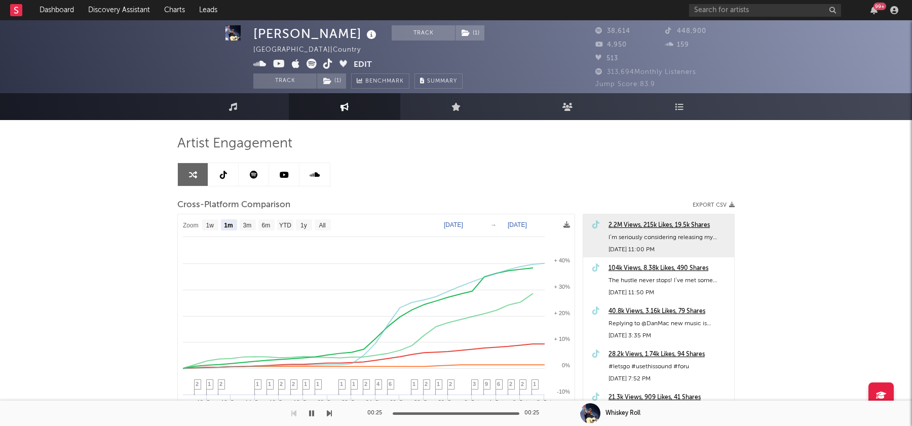
click at [220, 172] on icon at bounding box center [223, 175] width 7 height 8
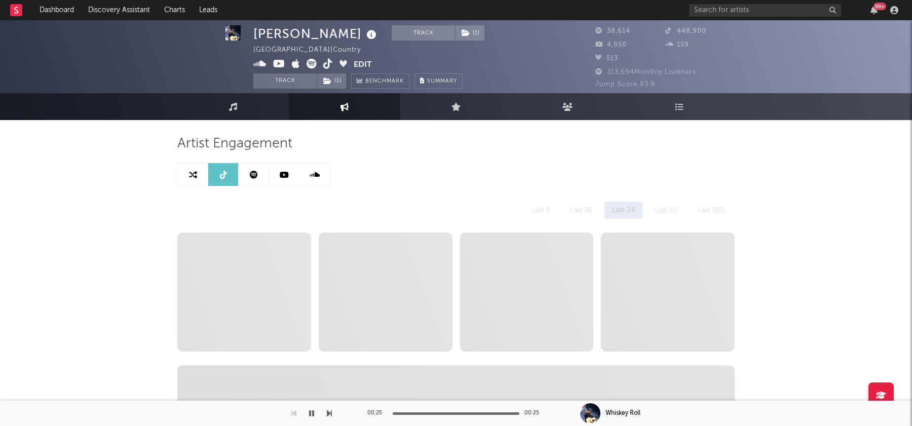
select select "6m"
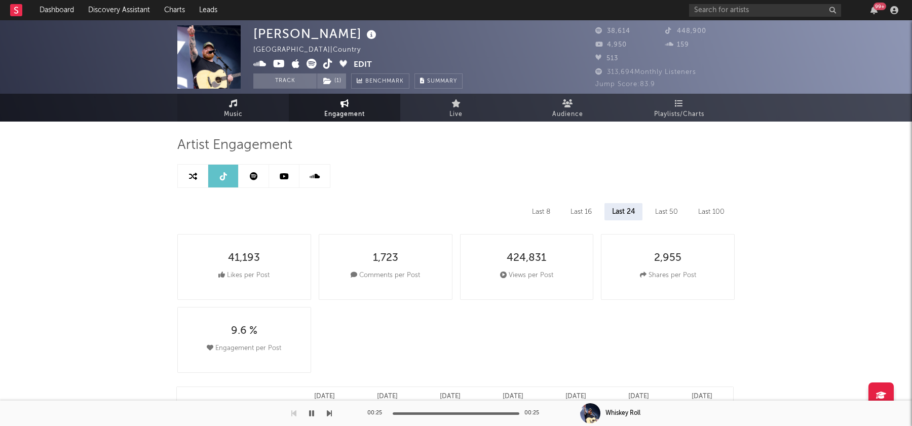
click at [226, 109] on span "Music" at bounding box center [233, 114] width 19 height 12
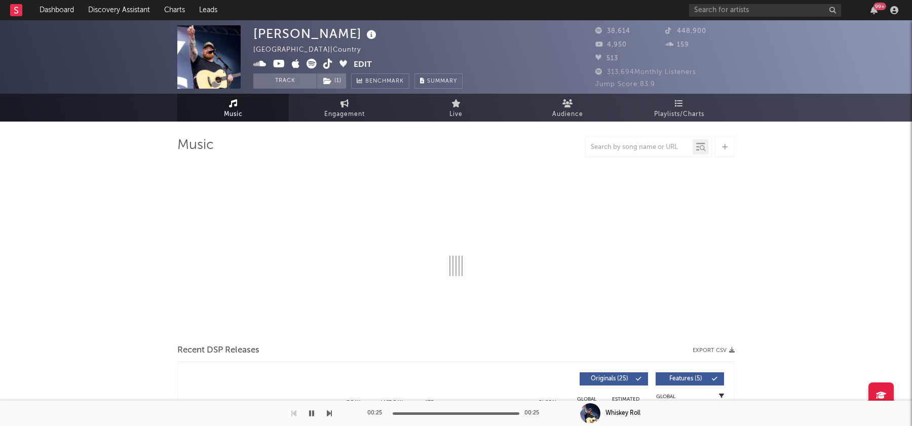
select select "1w"
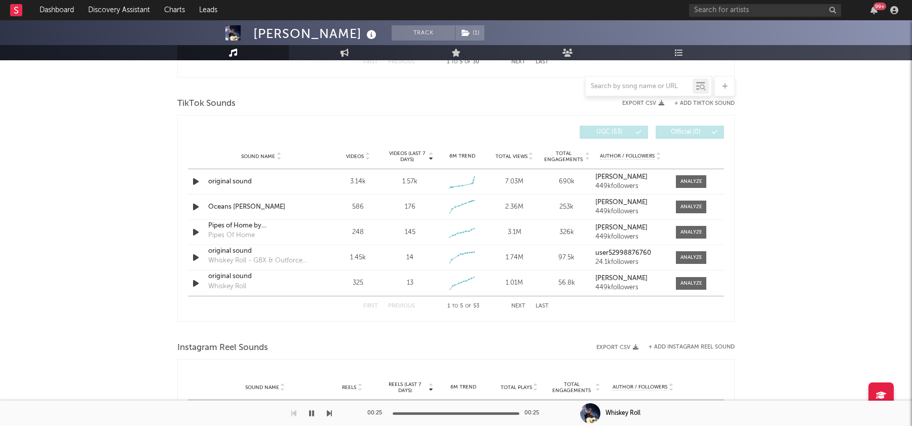
scroll to position [645, 0]
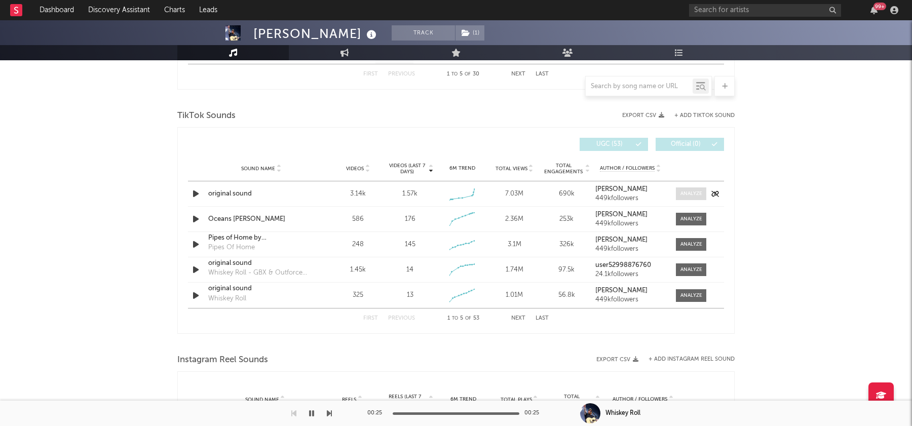
click at [683, 192] on div at bounding box center [692, 194] width 22 height 8
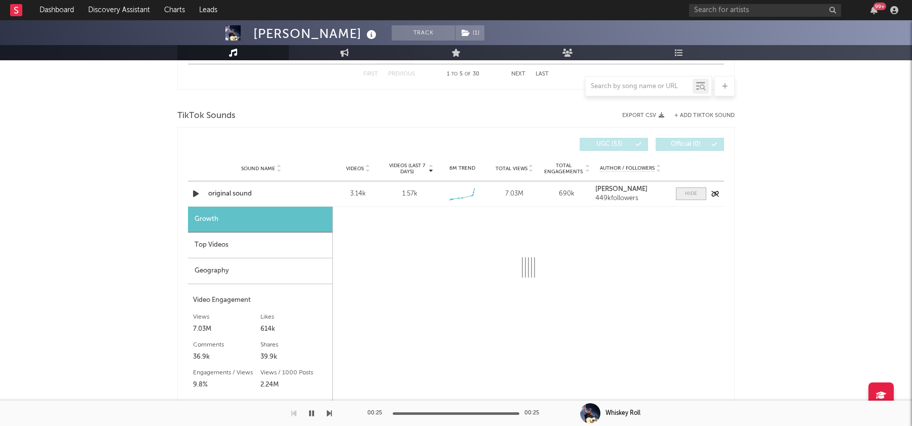
select select "1w"
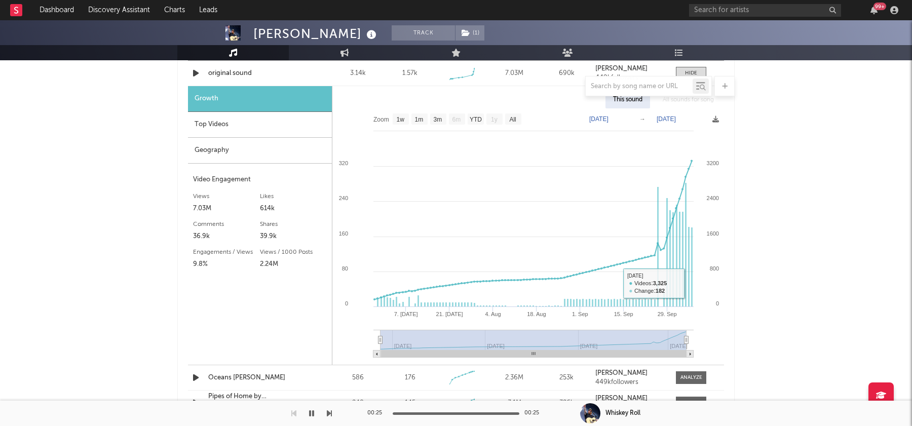
scroll to position [776, 0]
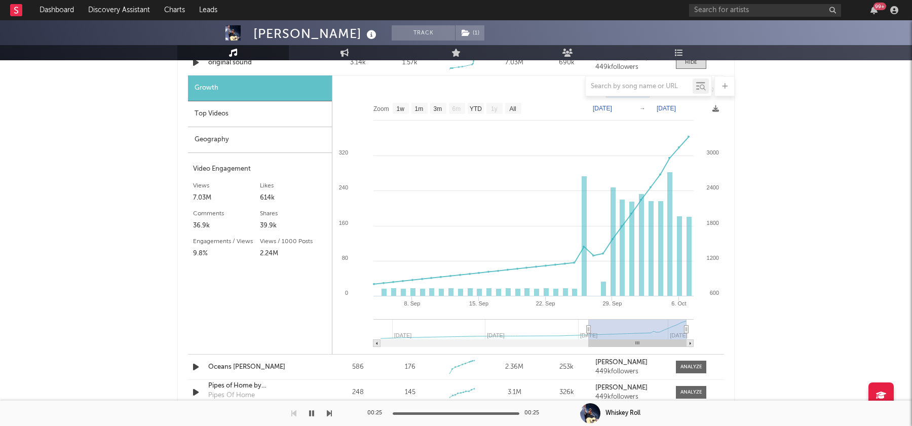
type input "2025-09-12"
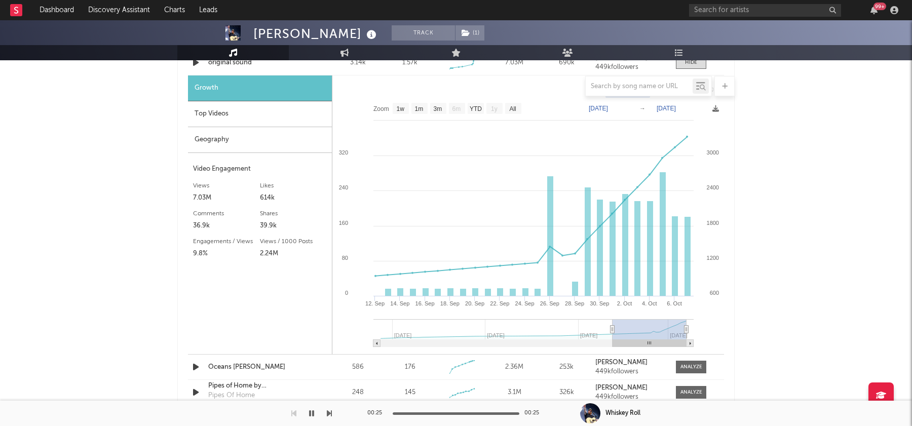
drag, startPoint x: 380, startPoint y: 326, endPoint x: 613, endPoint y: 330, distance: 233.1
click at [613, 330] on icon at bounding box center [613, 330] width 4 height 8
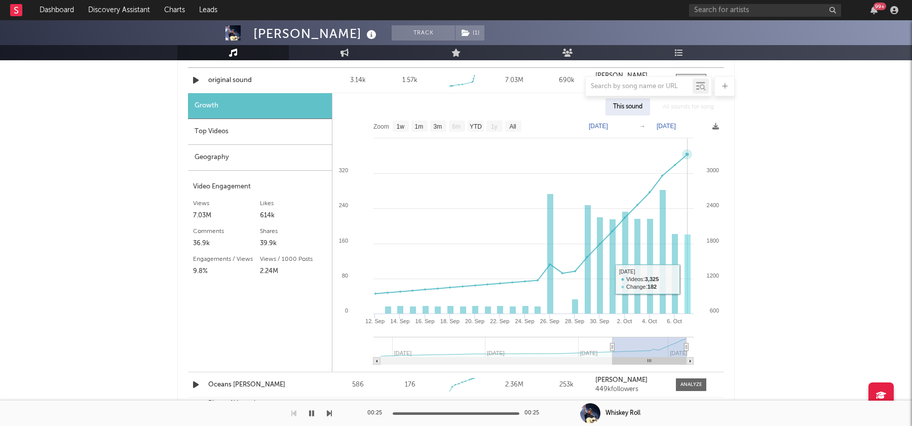
scroll to position [753, 0]
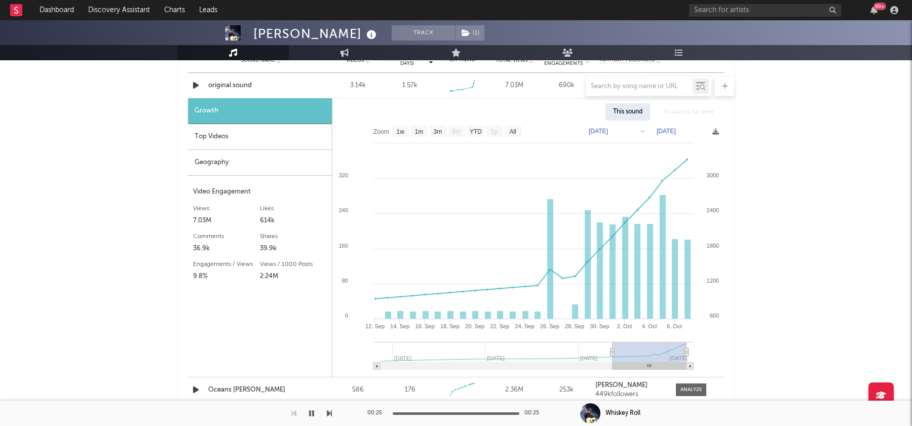
click at [238, 85] on div at bounding box center [455, 86] width 557 height 20
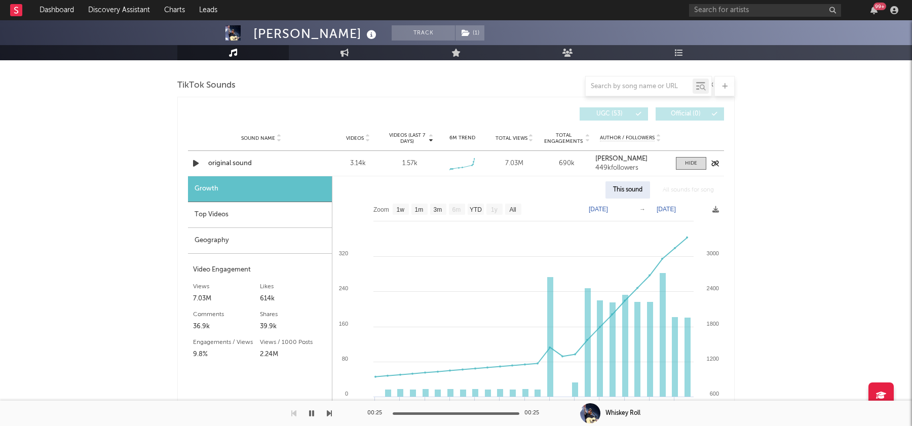
scroll to position [674, 0]
click at [235, 161] on div "original sound" at bounding box center [261, 165] width 106 height 10
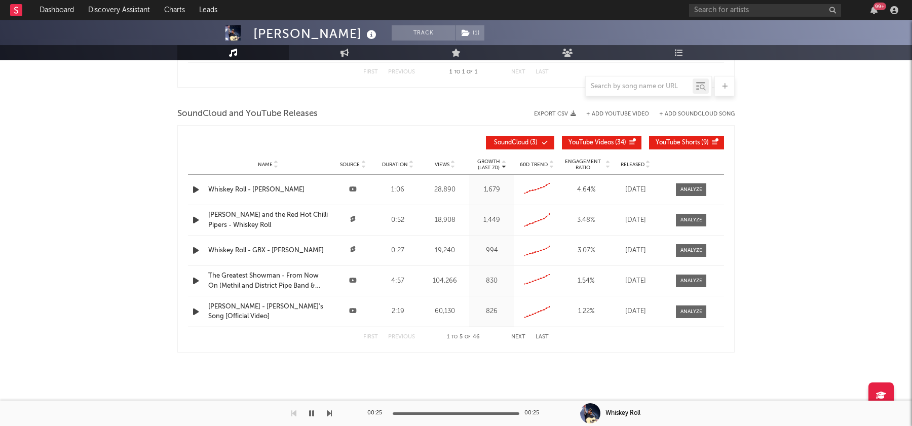
scroll to position [0, 0]
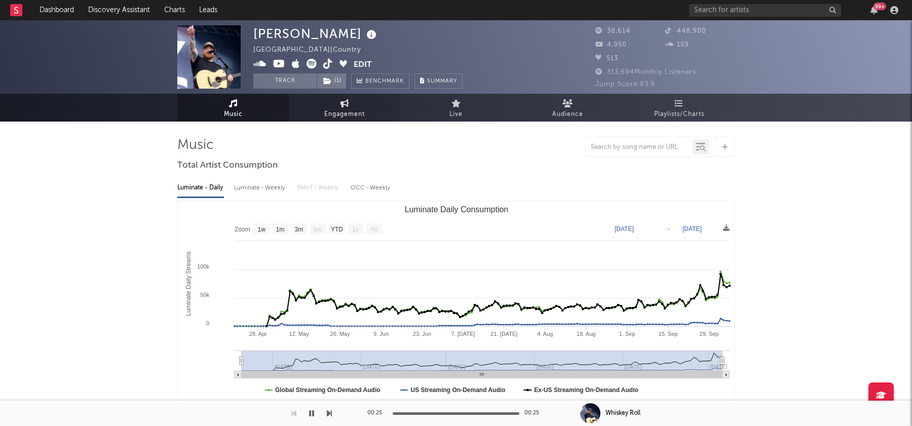
click at [356, 115] on span "Engagement" at bounding box center [344, 114] width 41 height 12
select select "1w"
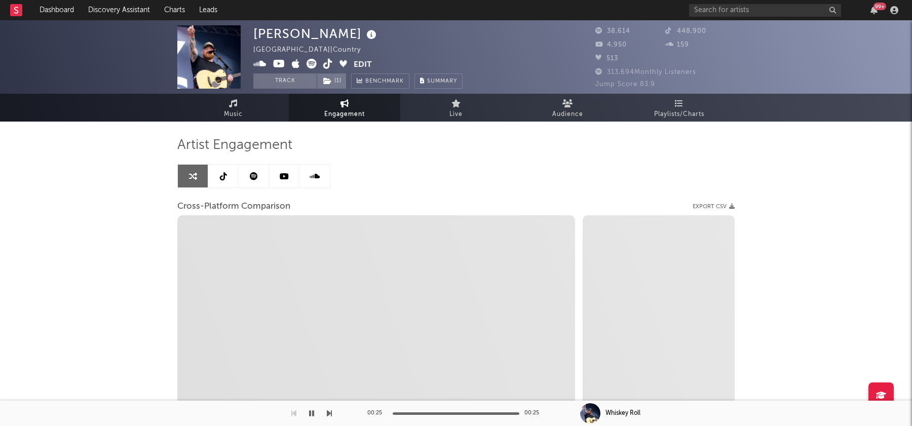
select select "1m"
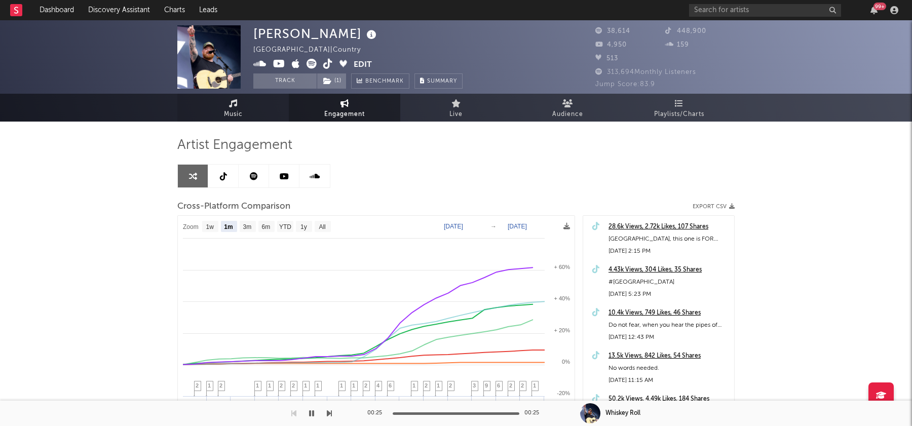
click at [246, 109] on link "Music" at bounding box center [232, 108] width 111 height 28
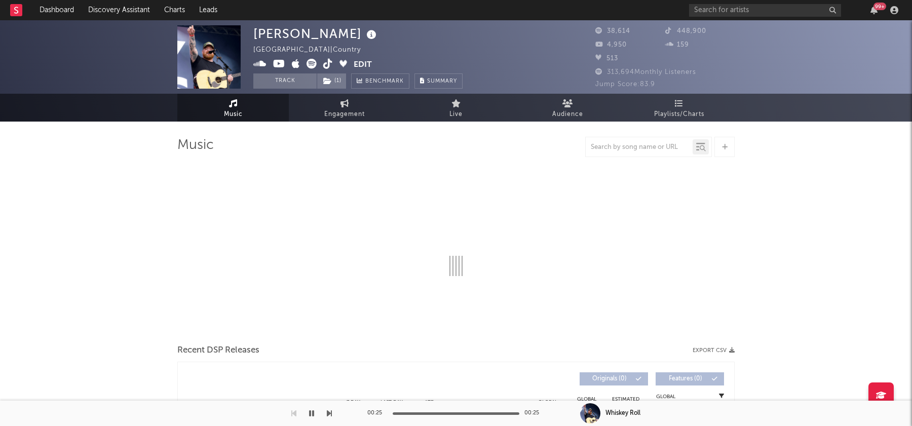
select select "1w"
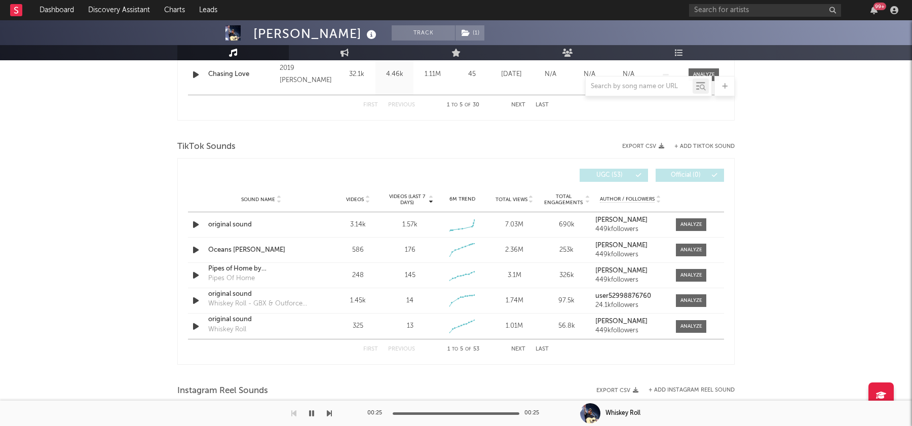
scroll to position [614, 0]
click at [696, 228] on div at bounding box center [692, 225] width 22 height 8
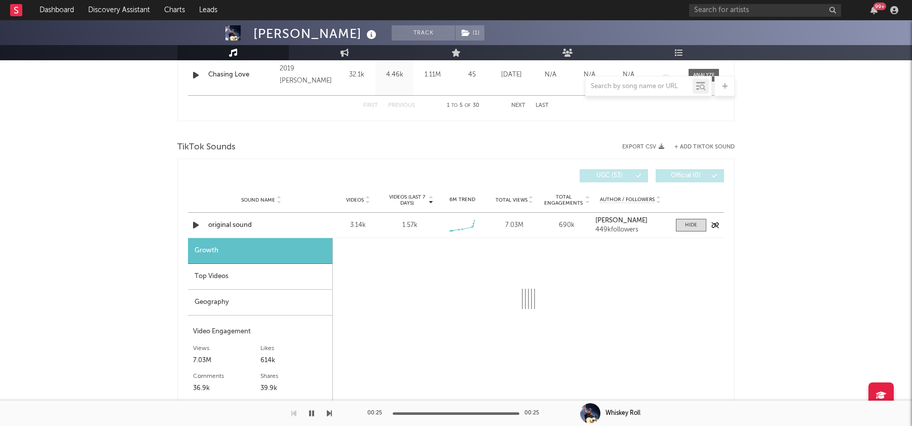
select select "1w"
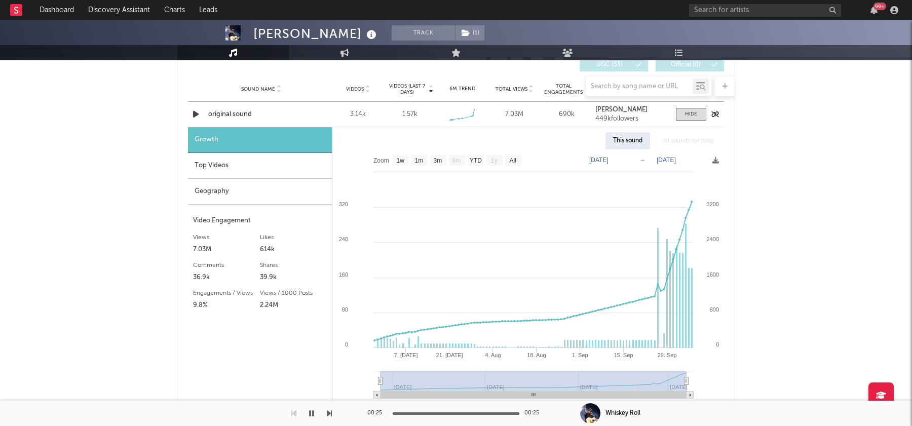
scroll to position [740, 0]
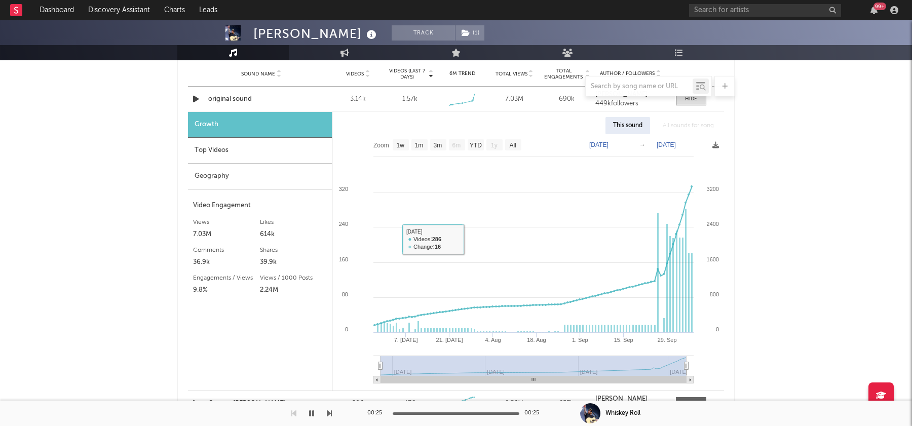
click at [230, 167] on div "Geography" at bounding box center [260, 177] width 144 height 26
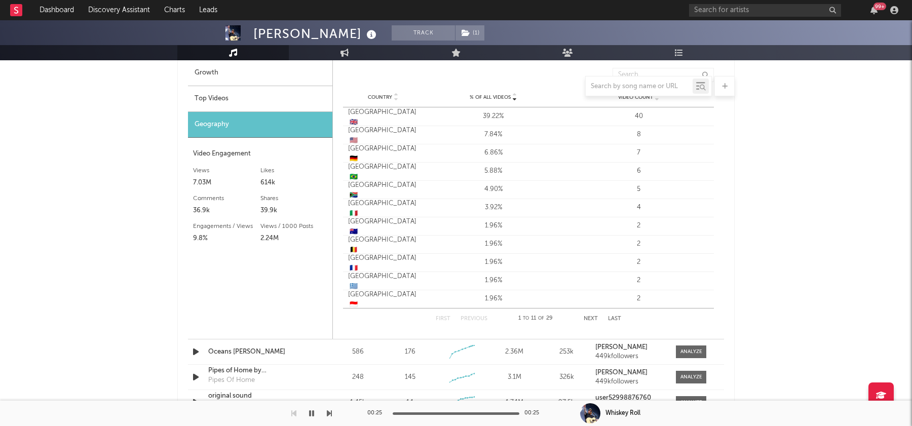
scroll to position [794, 0]
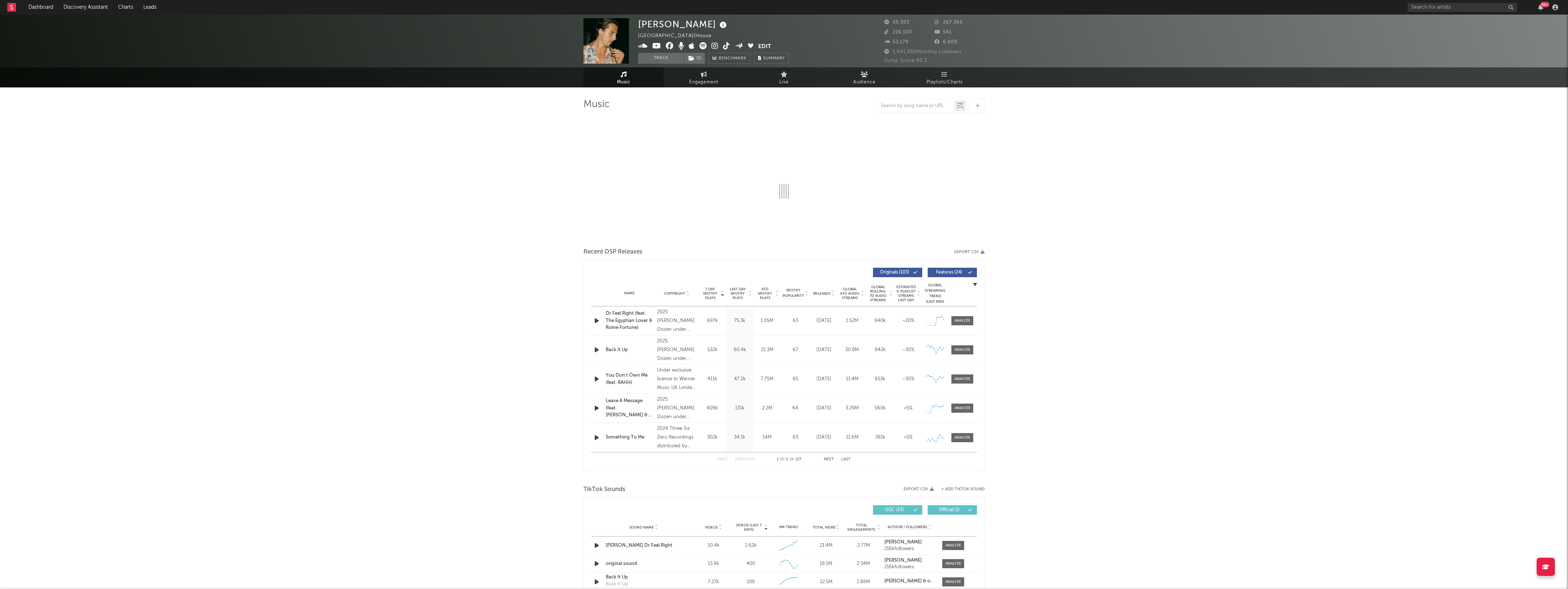
select select "6m"
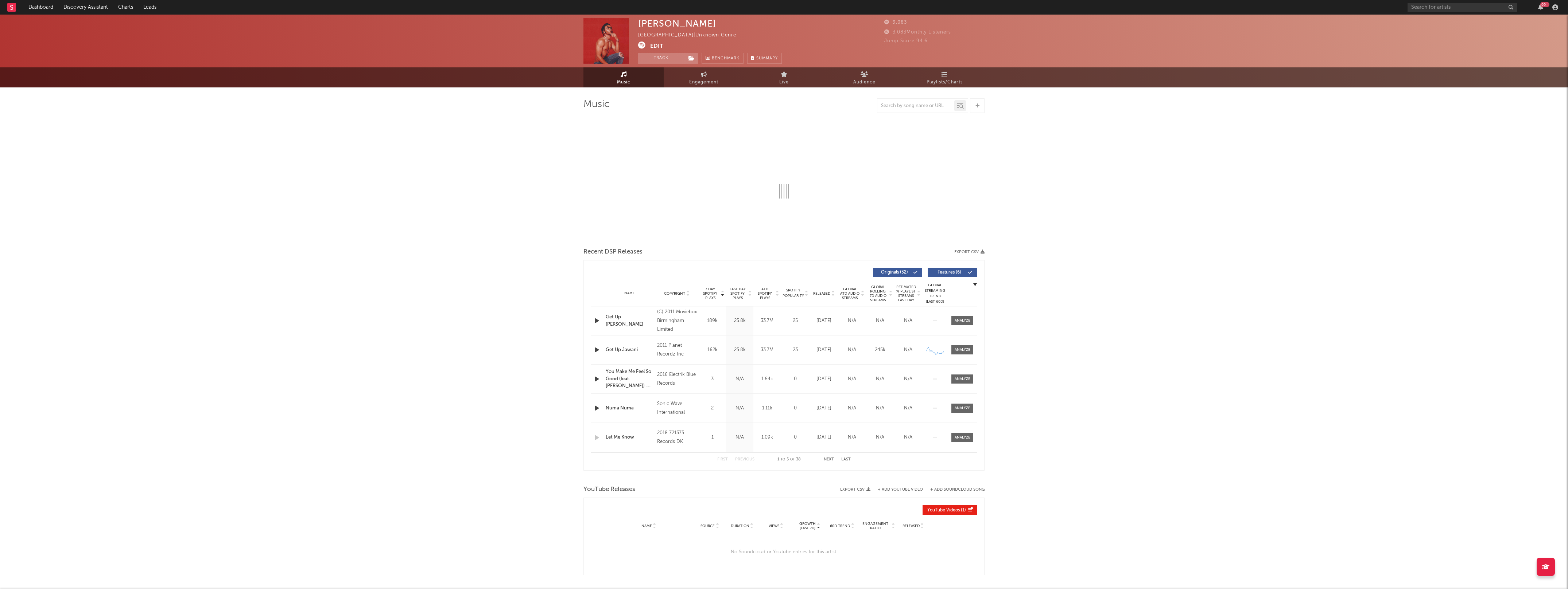
select select "1w"
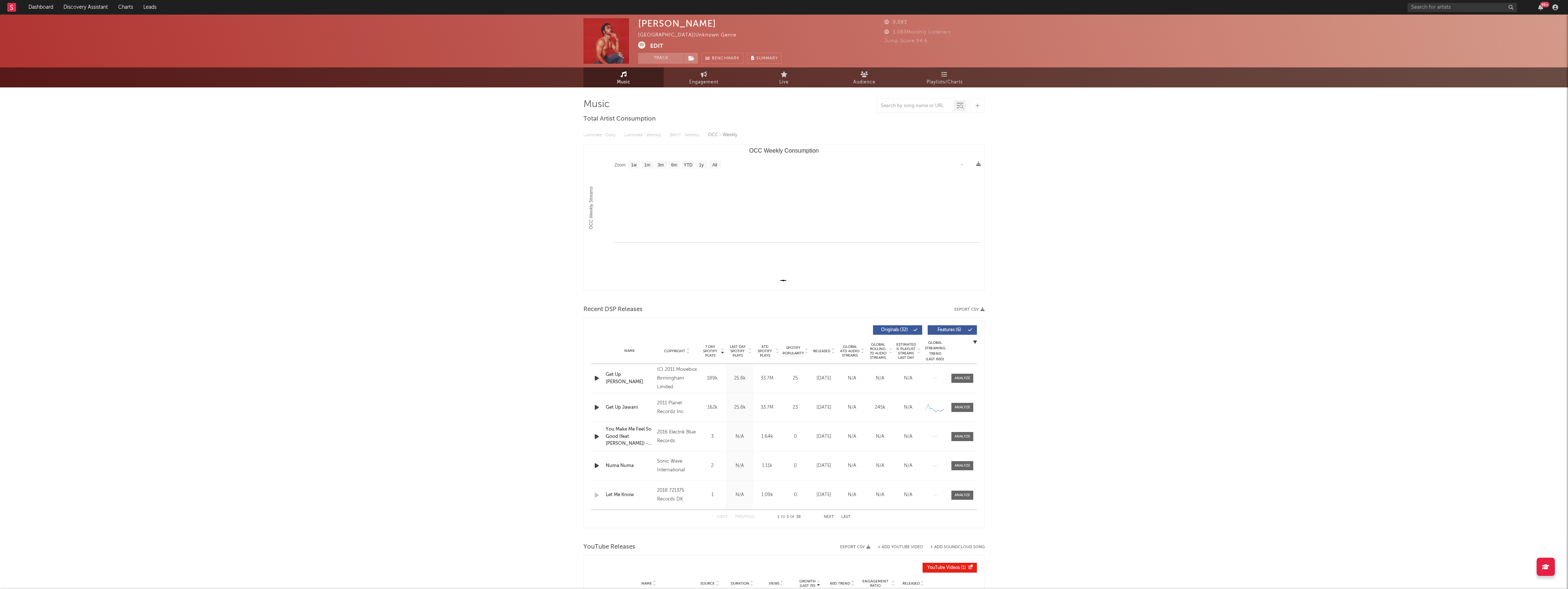
click at [642, 45] on icon at bounding box center [642, 45] width 7 height 7
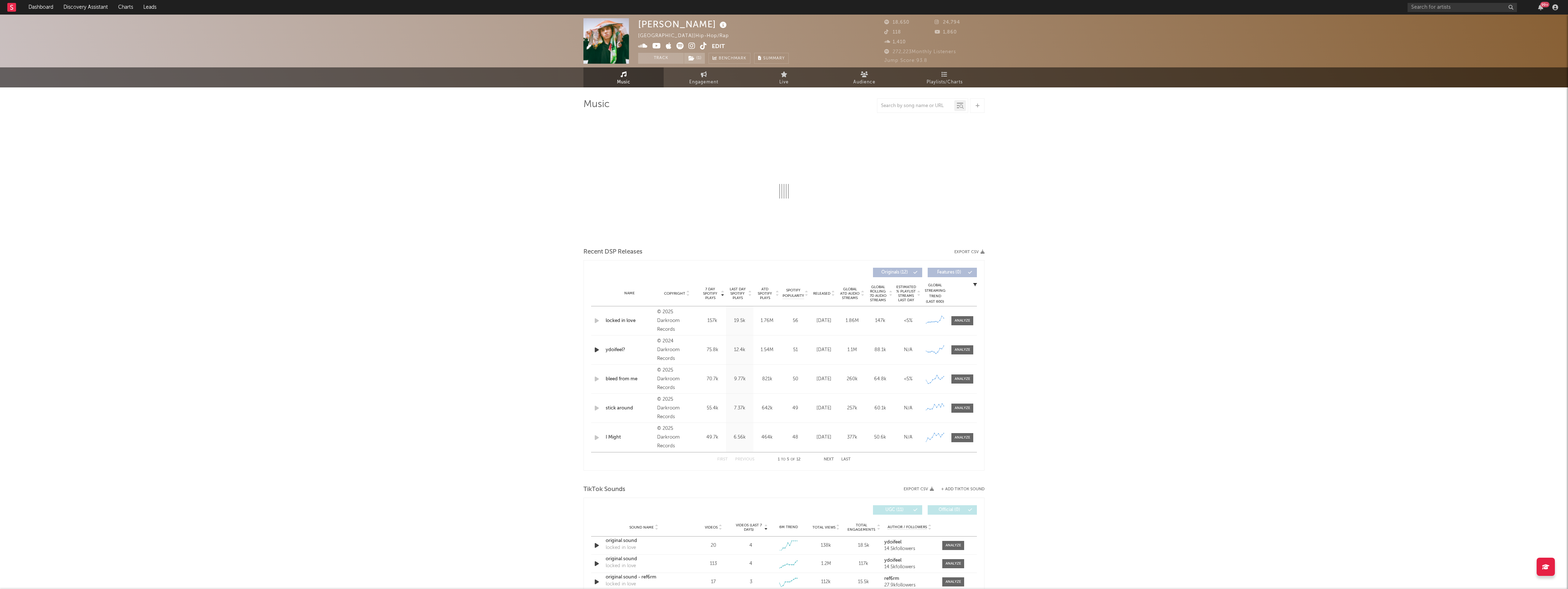
select select "6m"
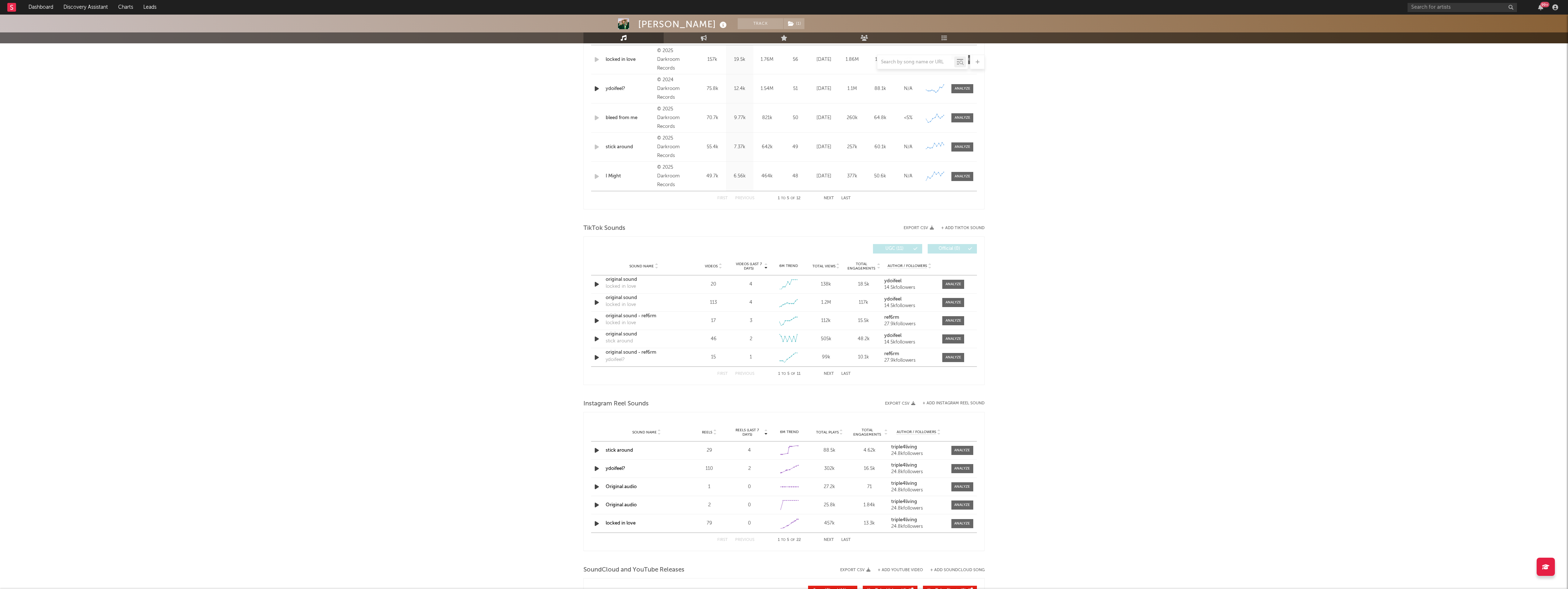
scroll to position [319, 0]
click at [715, 264] on span "Videos" at bounding box center [711, 265] width 13 height 4
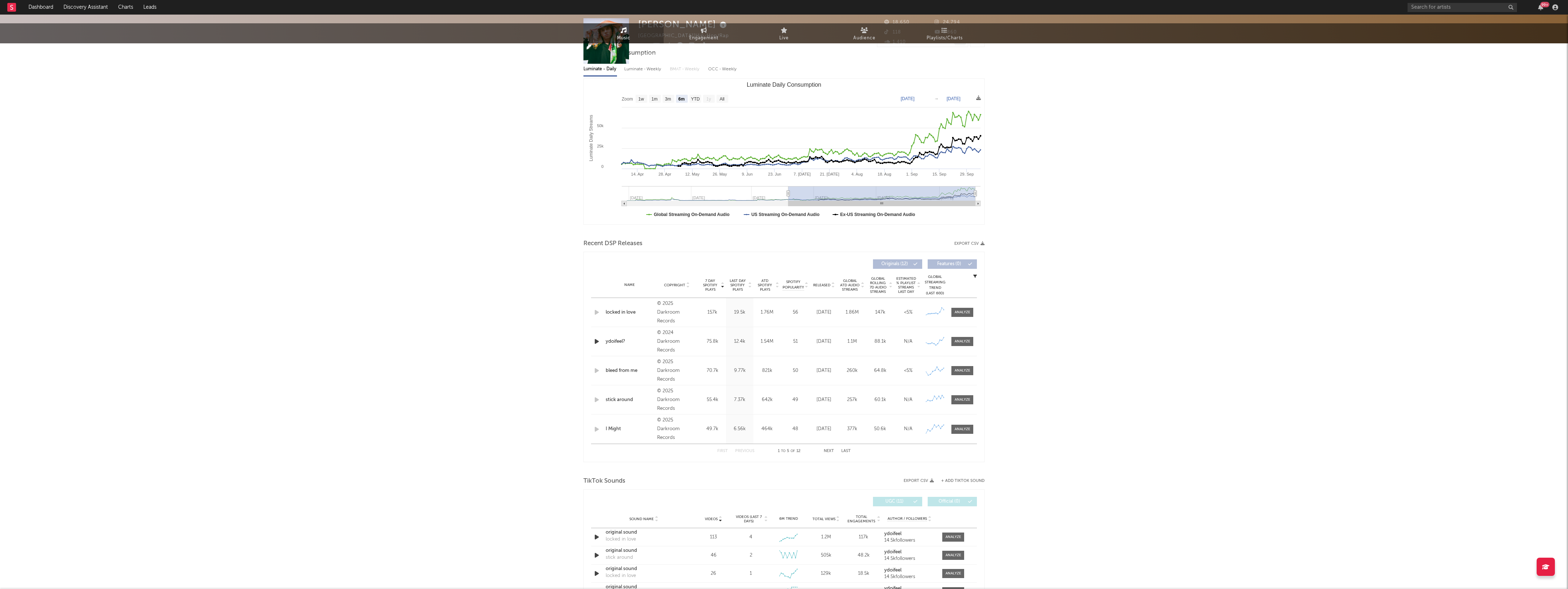
scroll to position [0, 0]
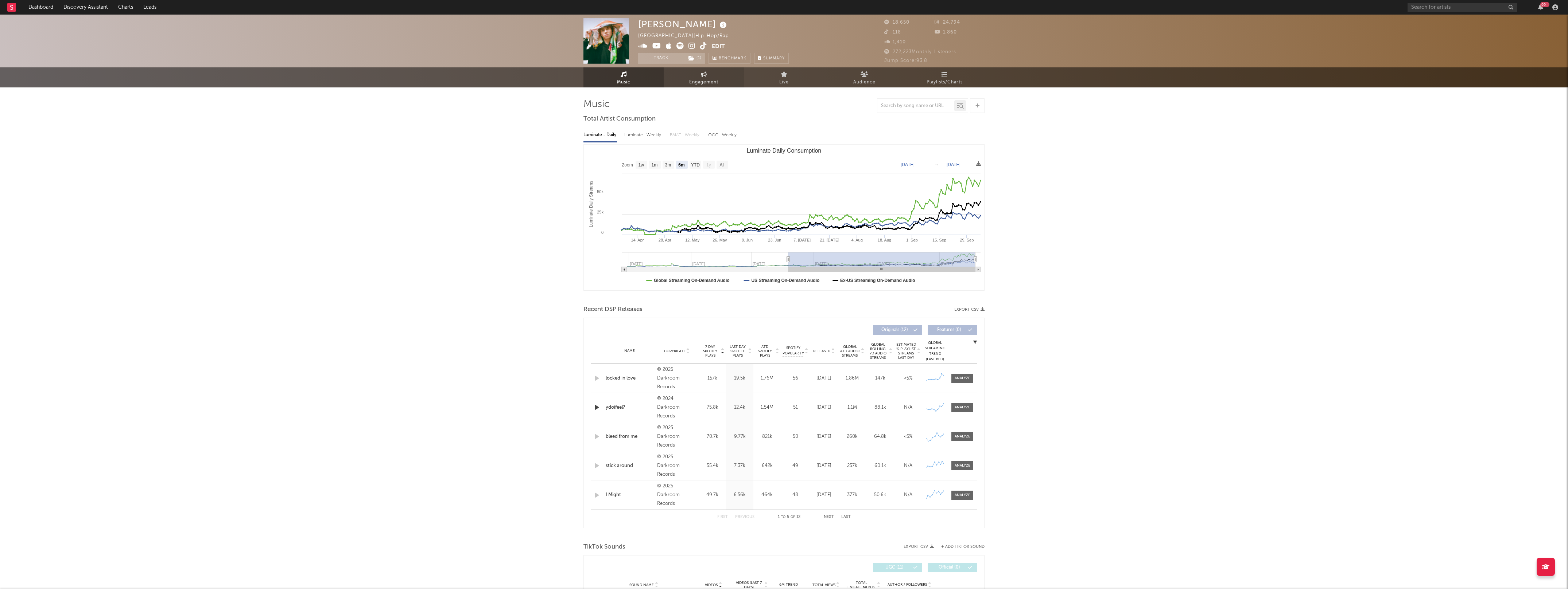
click at [704, 80] on span "Engagement" at bounding box center [704, 82] width 30 height 9
select select "1w"
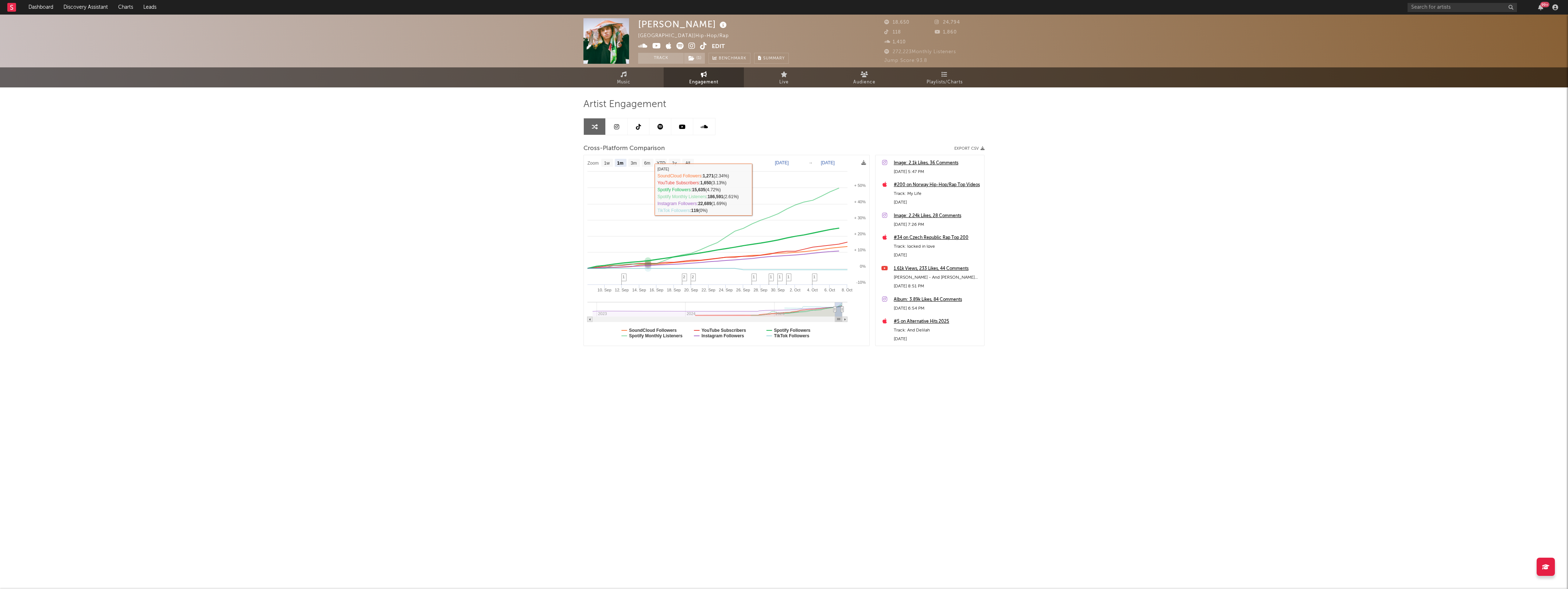
click at [649, 166] on rect at bounding box center [648, 163] width 12 height 8
select select "6m"
type input "2025-04-08"
select select "6m"
click at [645, 132] on link at bounding box center [638, 127] width 22 height 17
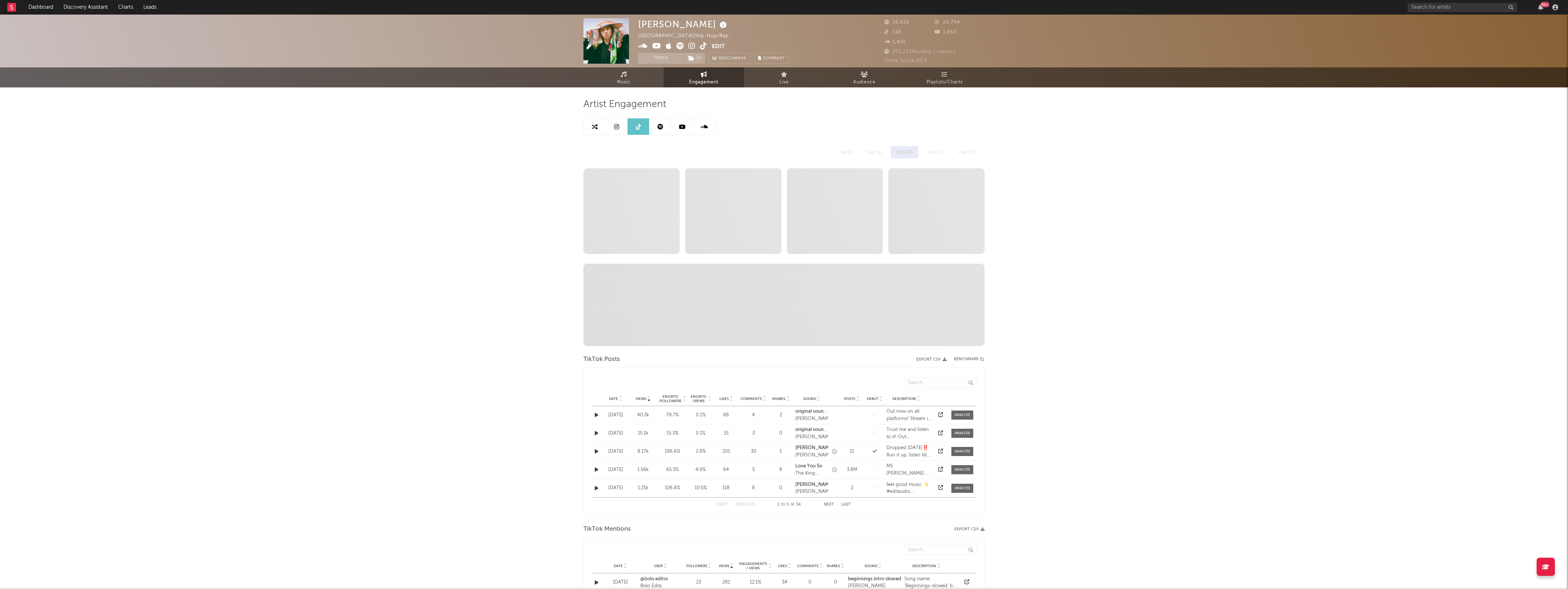
select select "6m"
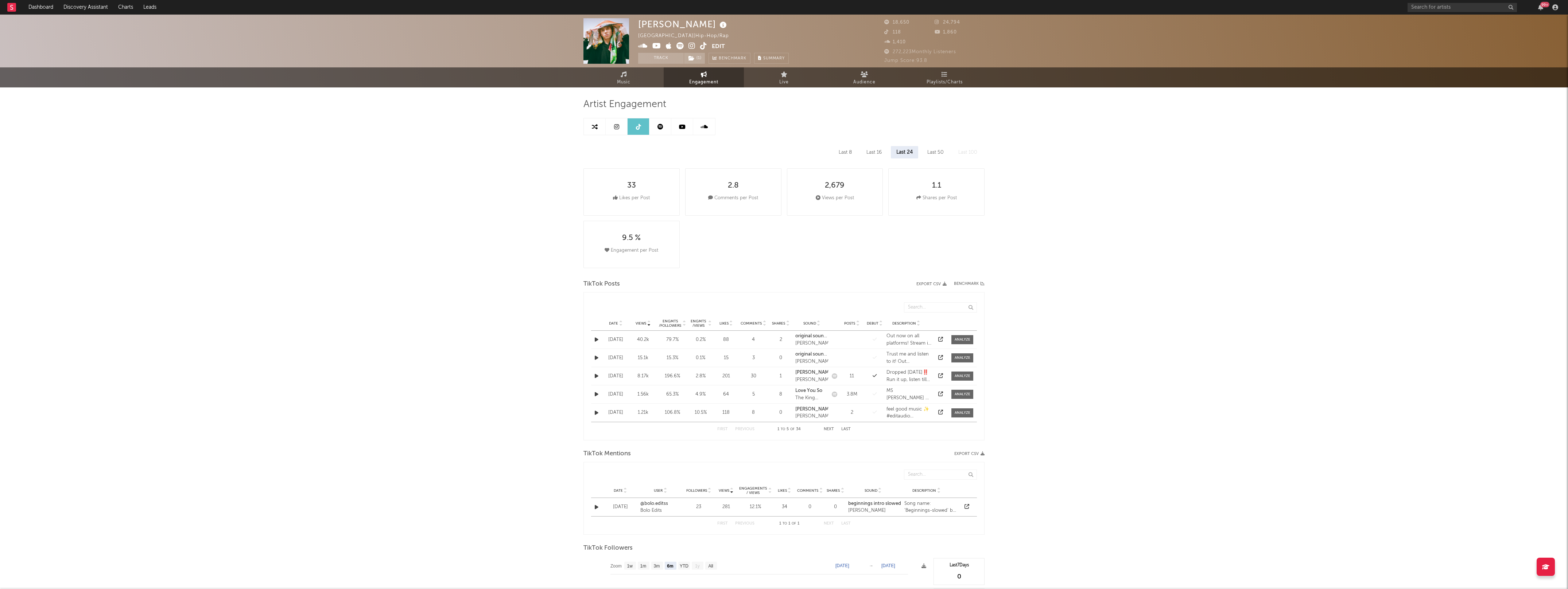
click at [706, 44] on icon at bounding box center [704, 46] width 7 height 7
click at [597, 121] on link at bounding box center [594, 127] width 22 height 17
select select "1m"
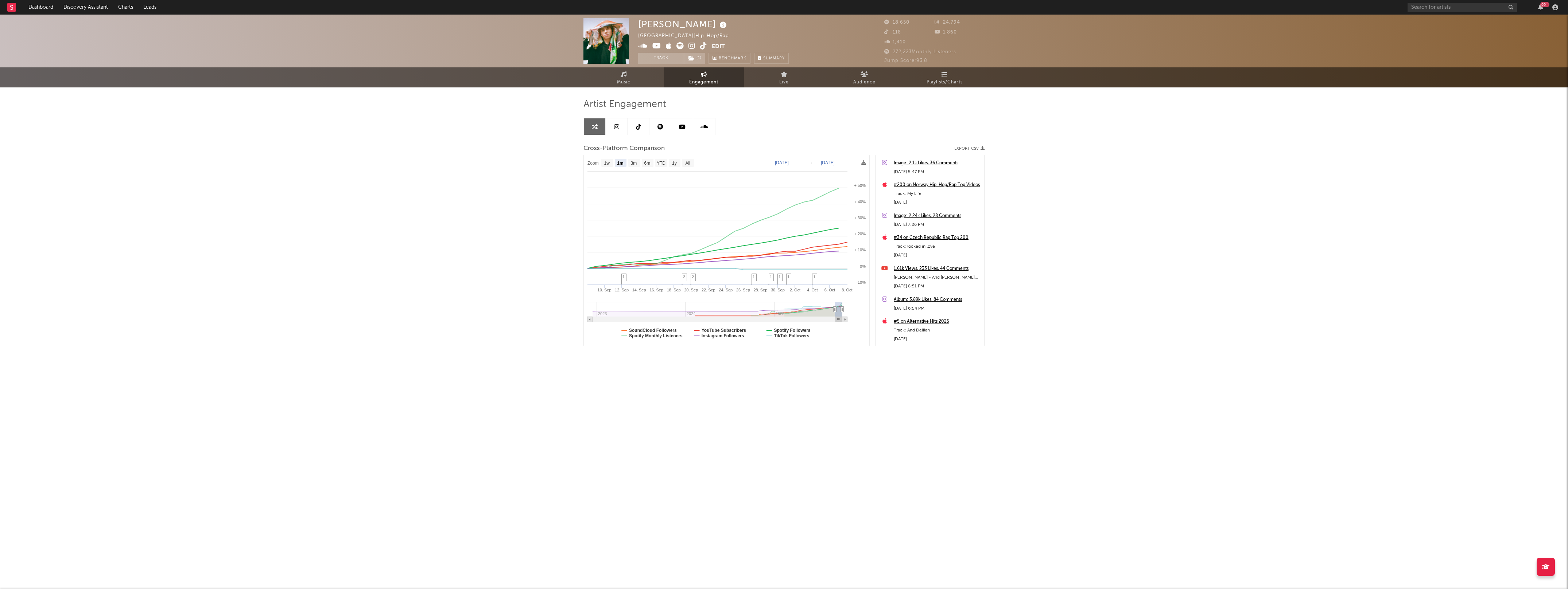
click at [704, 45] on icon at bounding box center [704, 46] width 7 height 7
drag, startPoint x: 858, startPoint y: 137, endPoint x: 751, endPoint y: 147, distance: 107.5
click at [765, 151] on div "Artist Engagement Cross-Platform Comparison Export CSV Zoom 1w 1m 3m 6m YTD 1y …" at bounding box center [784, 222] width 401 height 248
click at [631, 82] on link "Music" at bounding box center [623, 78] width 80 height 20
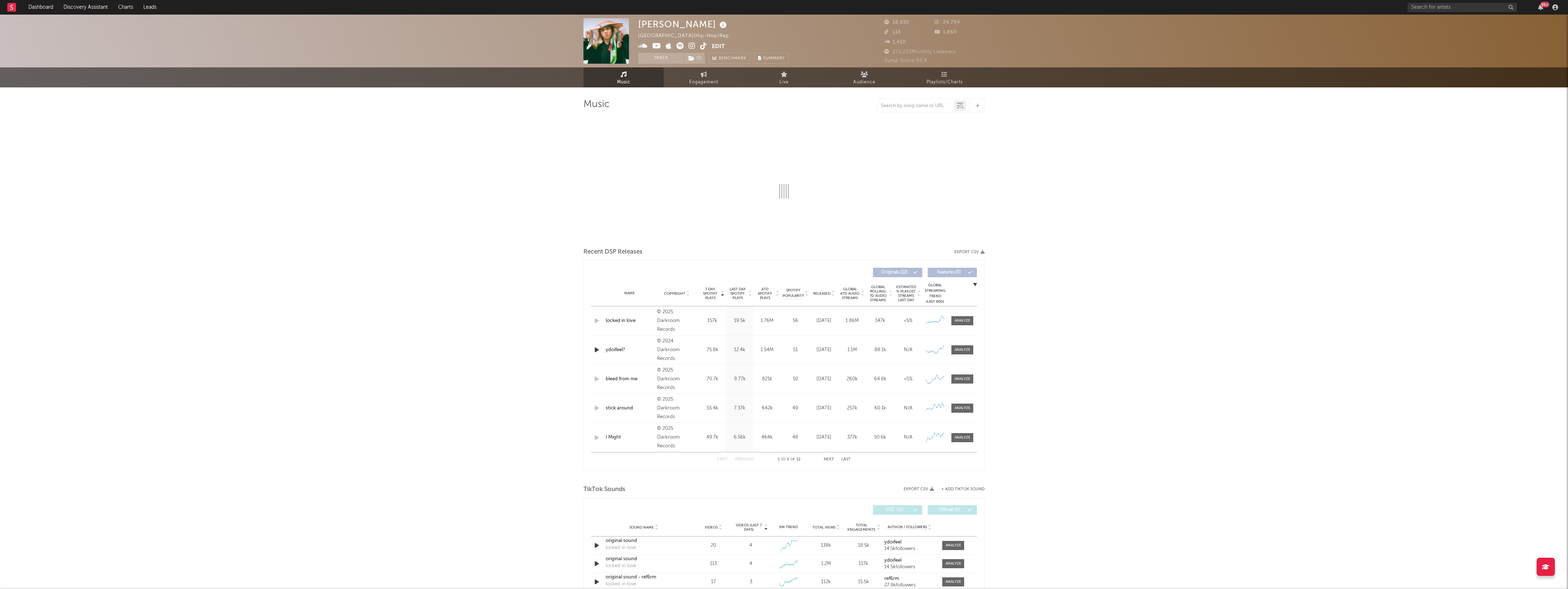
select select "6m"
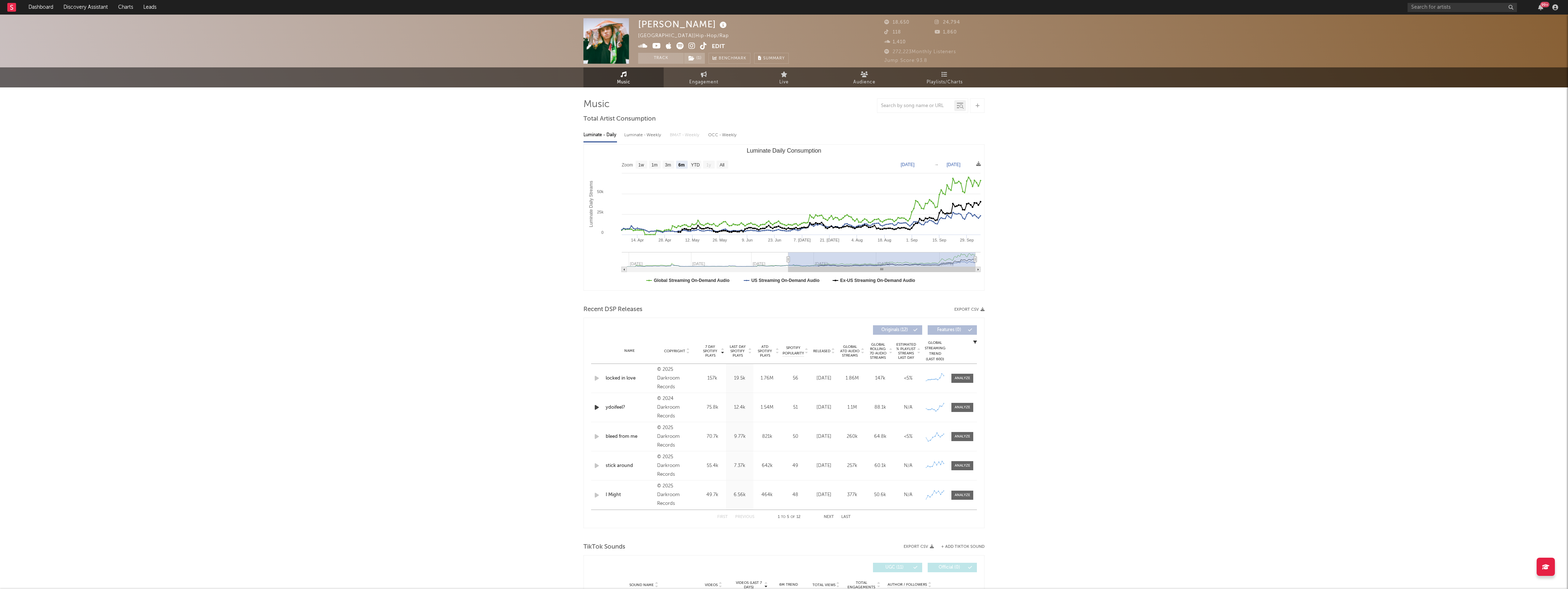
click at [738, 353] on span "Last Day Spotify Plays" at bounding box center [737, 351] width 19 height 13
click at [964, 379] on div at bounding box center [963, 378] width 16 height 6
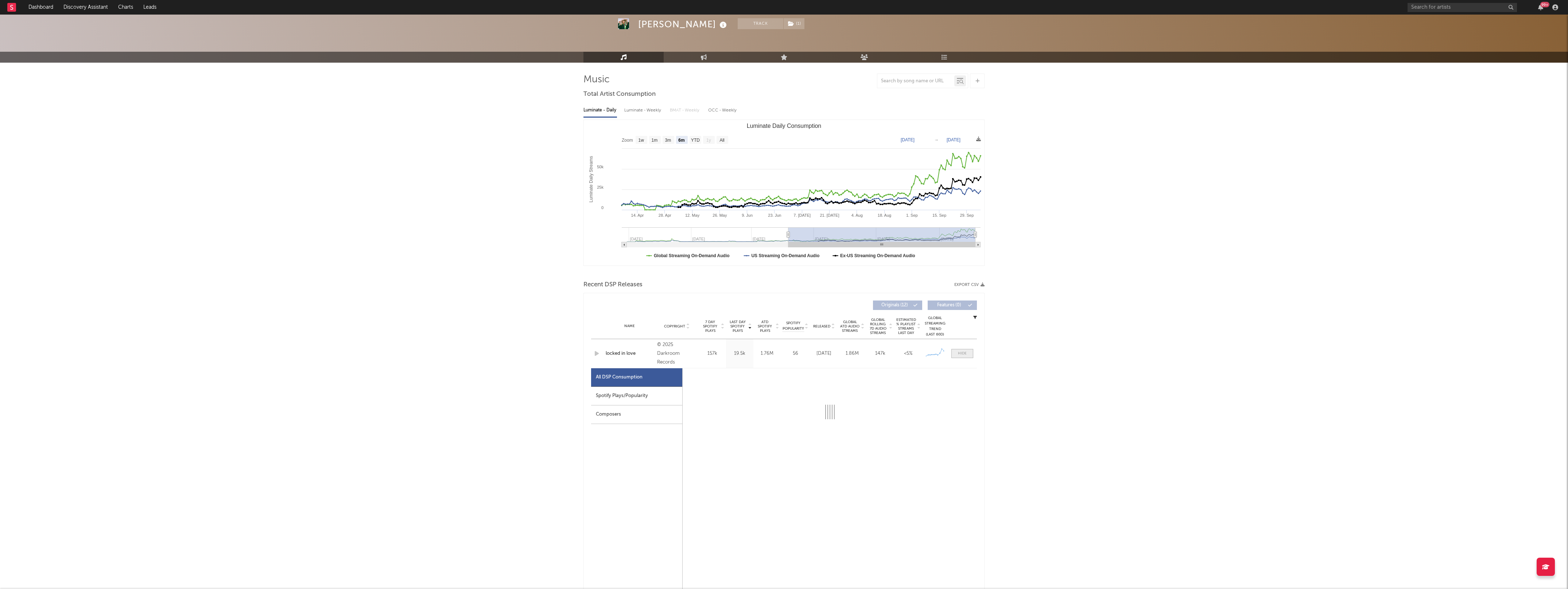
scroll to position [25, 0]
select select "6m"
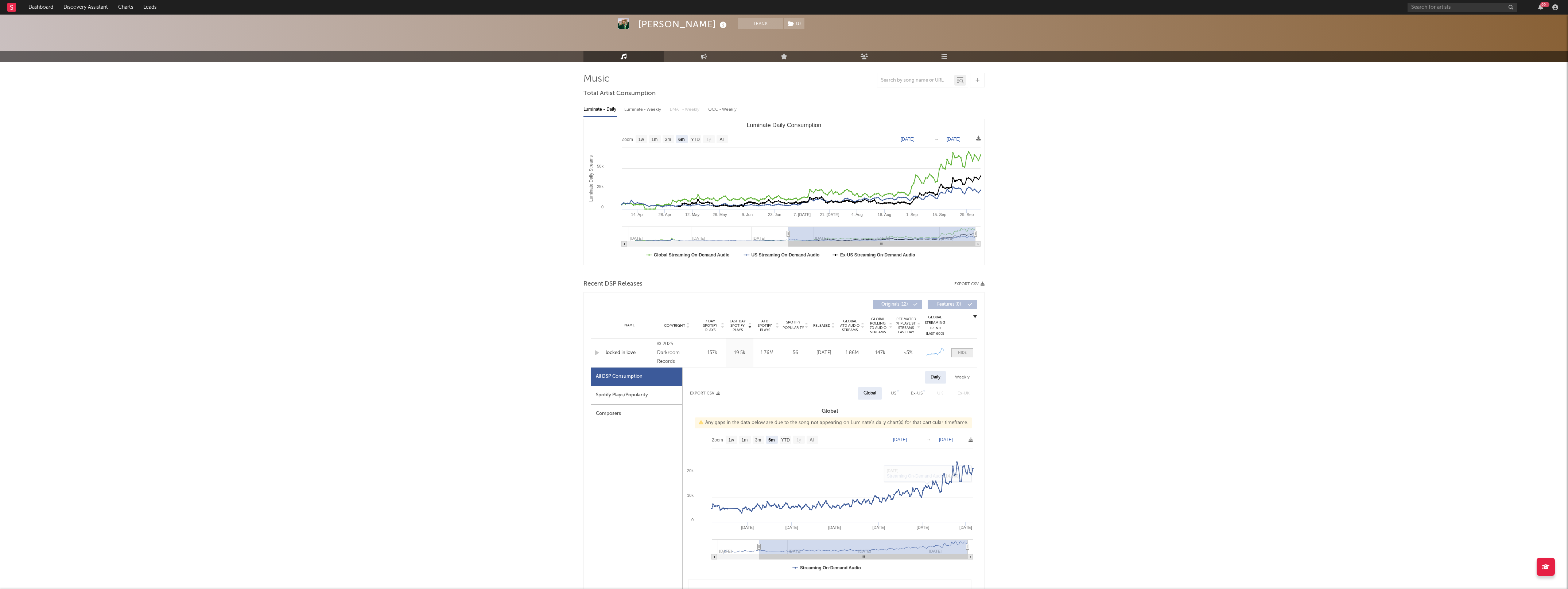
click at [961, 355] on div at bounding box center [962, 353] width 9 height 6
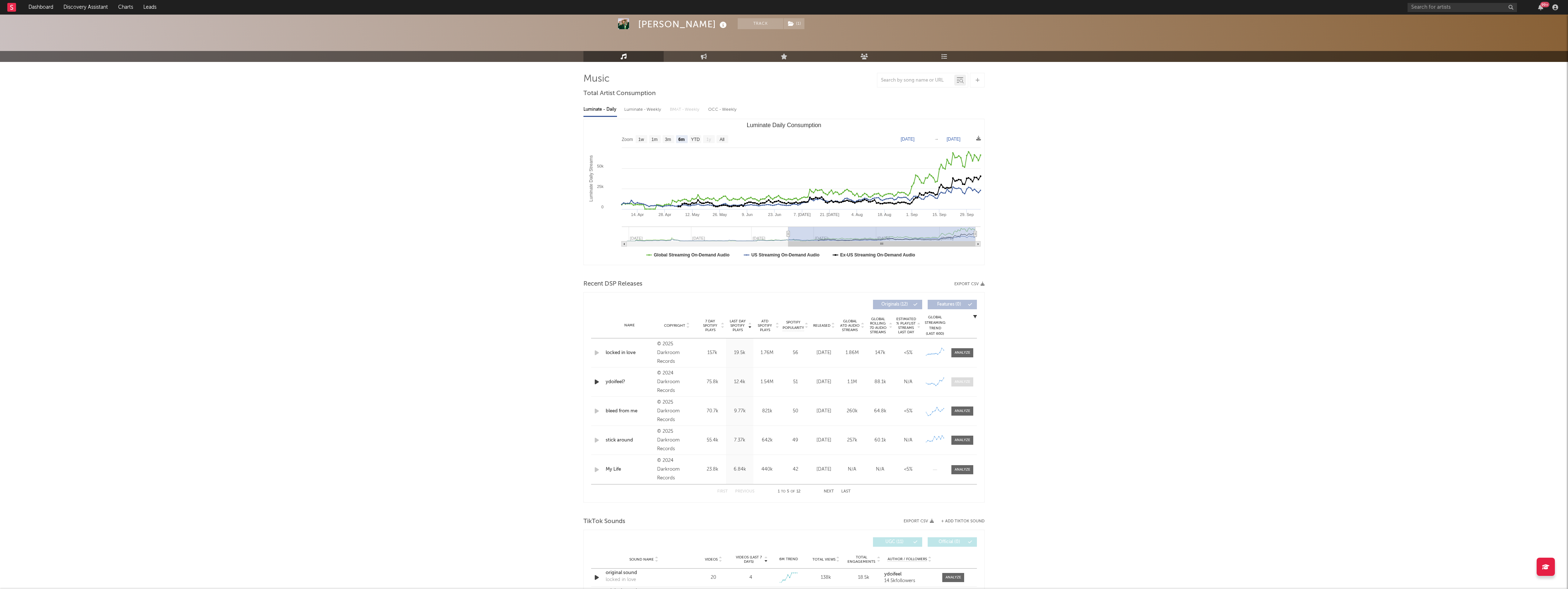
click at [961, 385] on div at bounding box center [963, 382] width 16 height 6
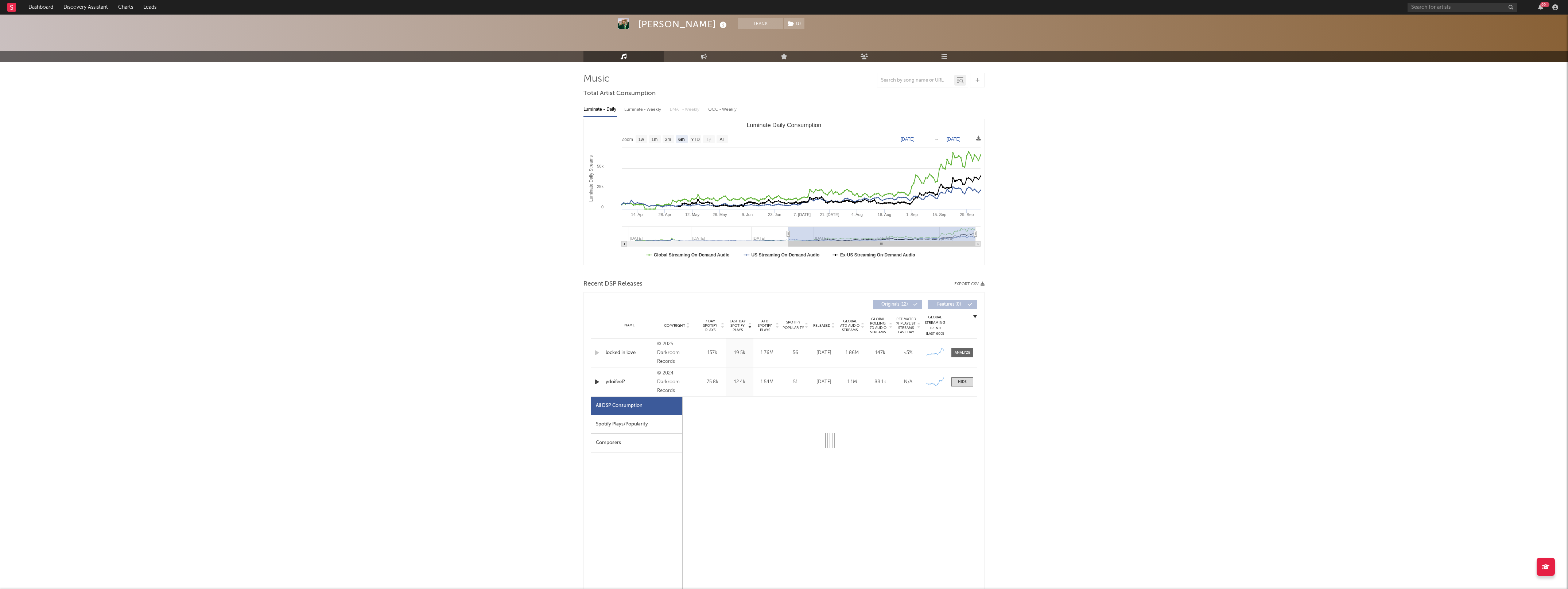
select select "6m"
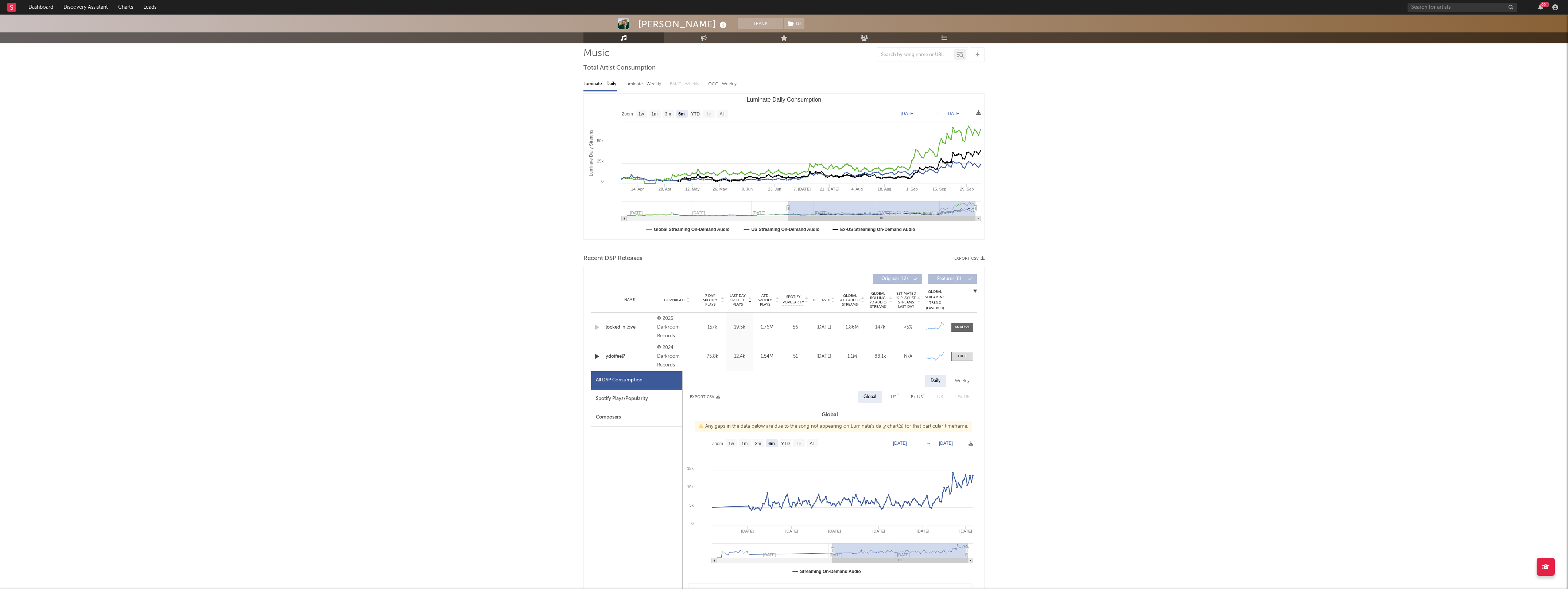
scroll to position [52, 0]
click at [965, 351] on span at bounding box center [962, 355] width 22 height 9
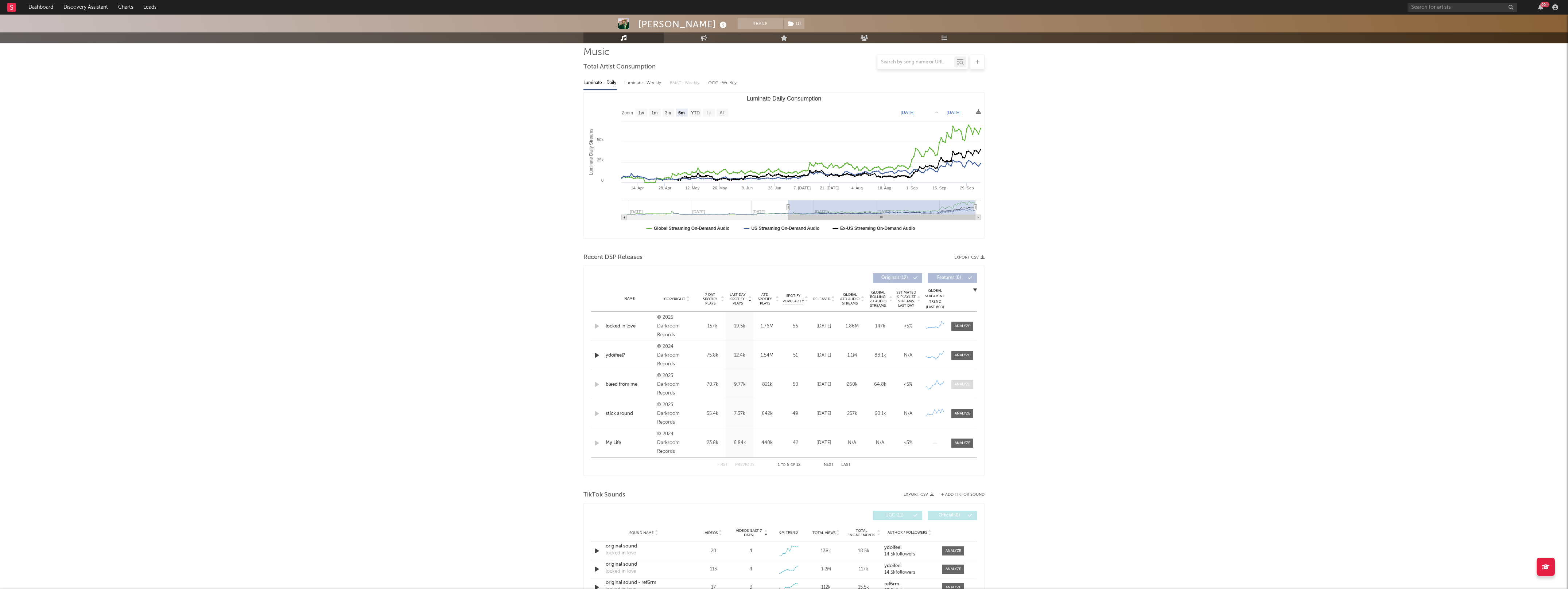
click at [961, 384] on div at bounding box center [963, 385] width 16 height 6
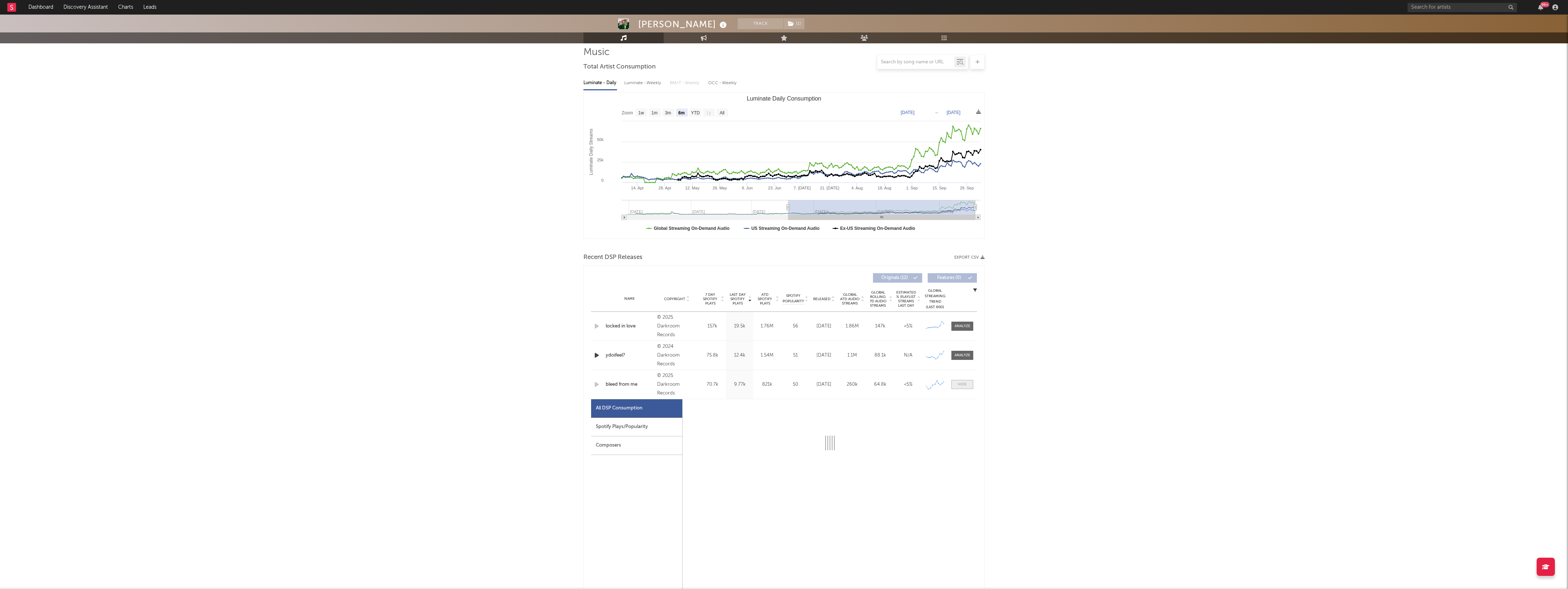
select select "1w"
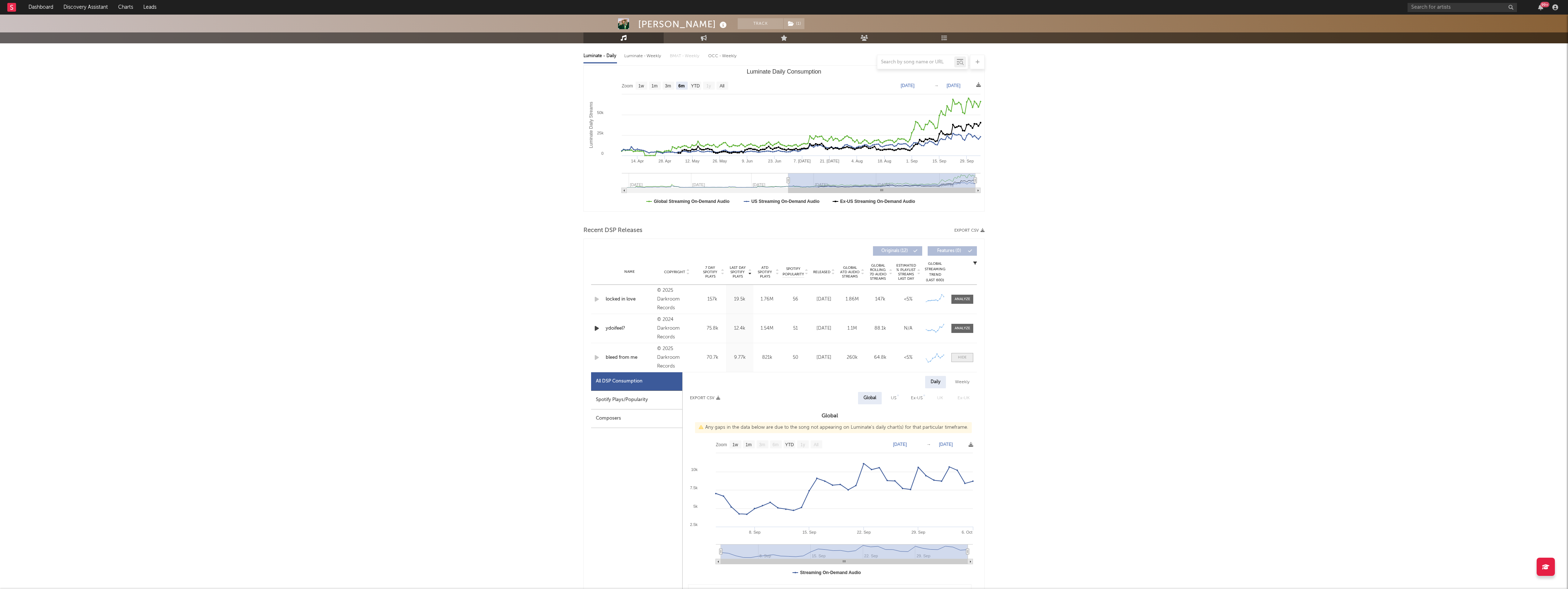
scroll to position [103, 0]
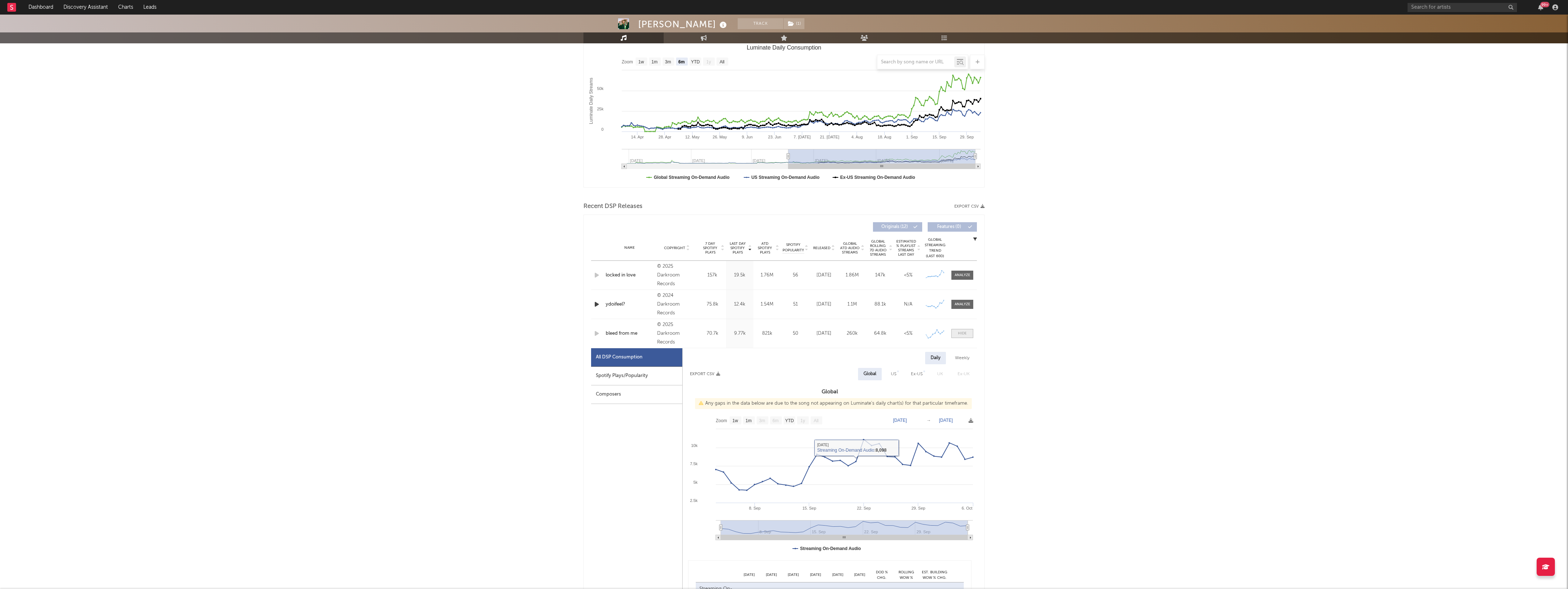
click at [968, 336] on span at bounding box center [962, 334] width 22 height 9
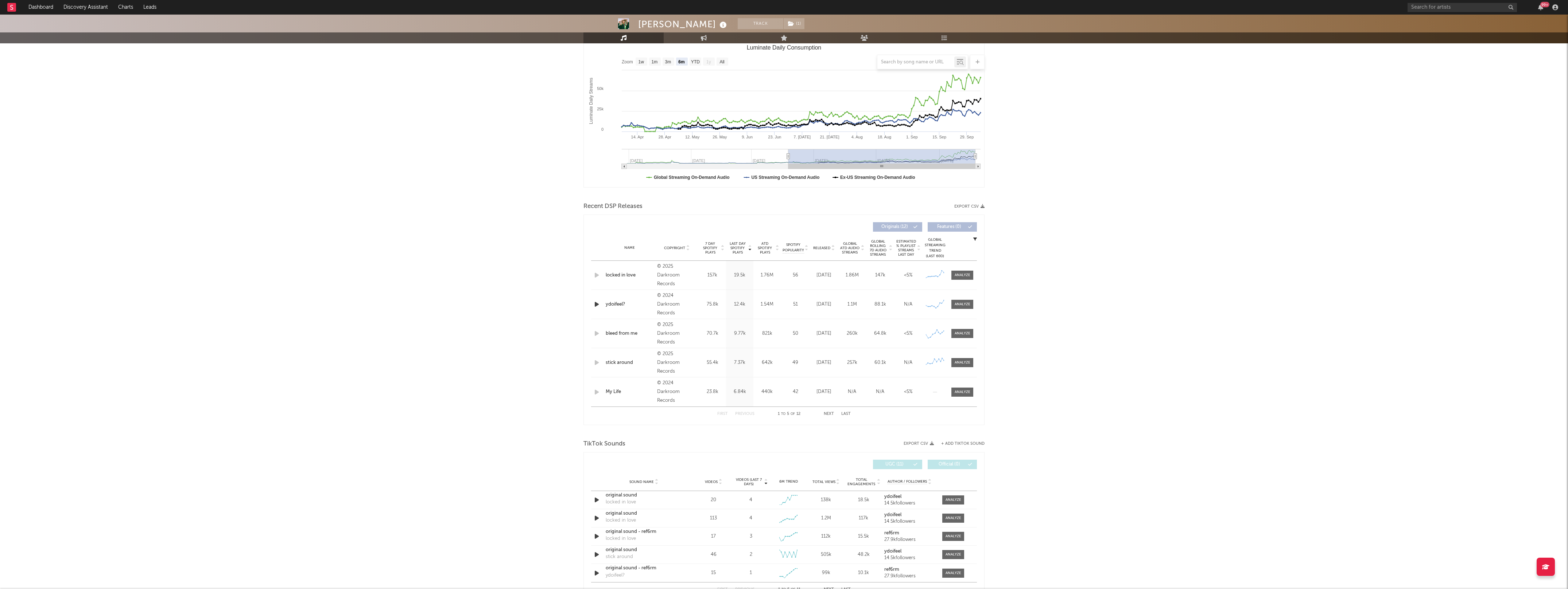
click at [830, 243] on div "Name Copyright Label Album Names Composer Names 7 Day Spotify Plays Last Day Sp…" at bounding box center [784, 247] width 386 height 25
click at [825, 247] on span "Released" at bounding box center [822, 248] width 17 height 4
click at [1083, 331] on div "Saam Sultan Track ( 1 ) United Kingdom | Hip-Hop/Rap Edit Track ( 1 ) Benchmark…" at bounding box center [784, 462] width 1568 height 1101
click at [967, 281] on div "Name And Delilah Copyright © 2025 Darkroom Records Label Darkroom Records Album…" at bounding box center [784, 275] width 386 height 29
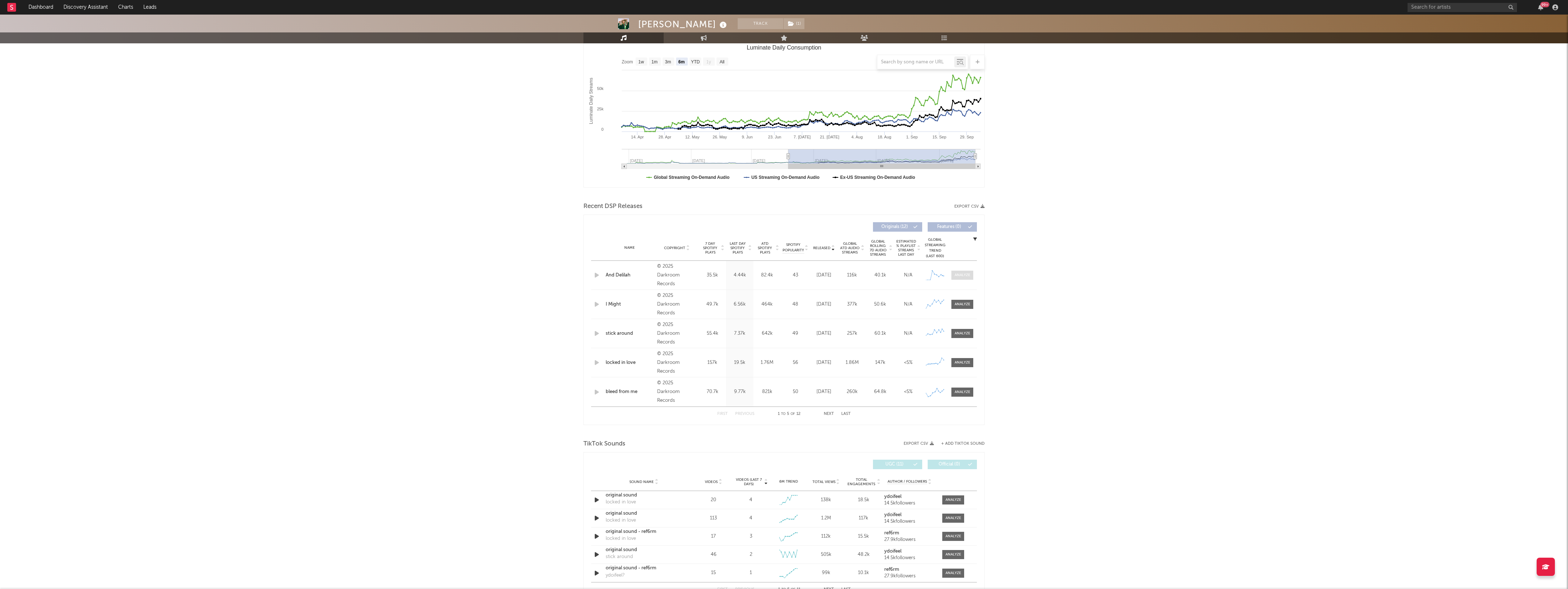
click at [967, 280] on div "Name And Delilah Copyright © 2025 Darkroom Records Label Darkroom Records Album…" at bounding box center [784, 275] width 386 height 29
click at [967, 279] on span at bounding box center [962, 275] width 22 height 9
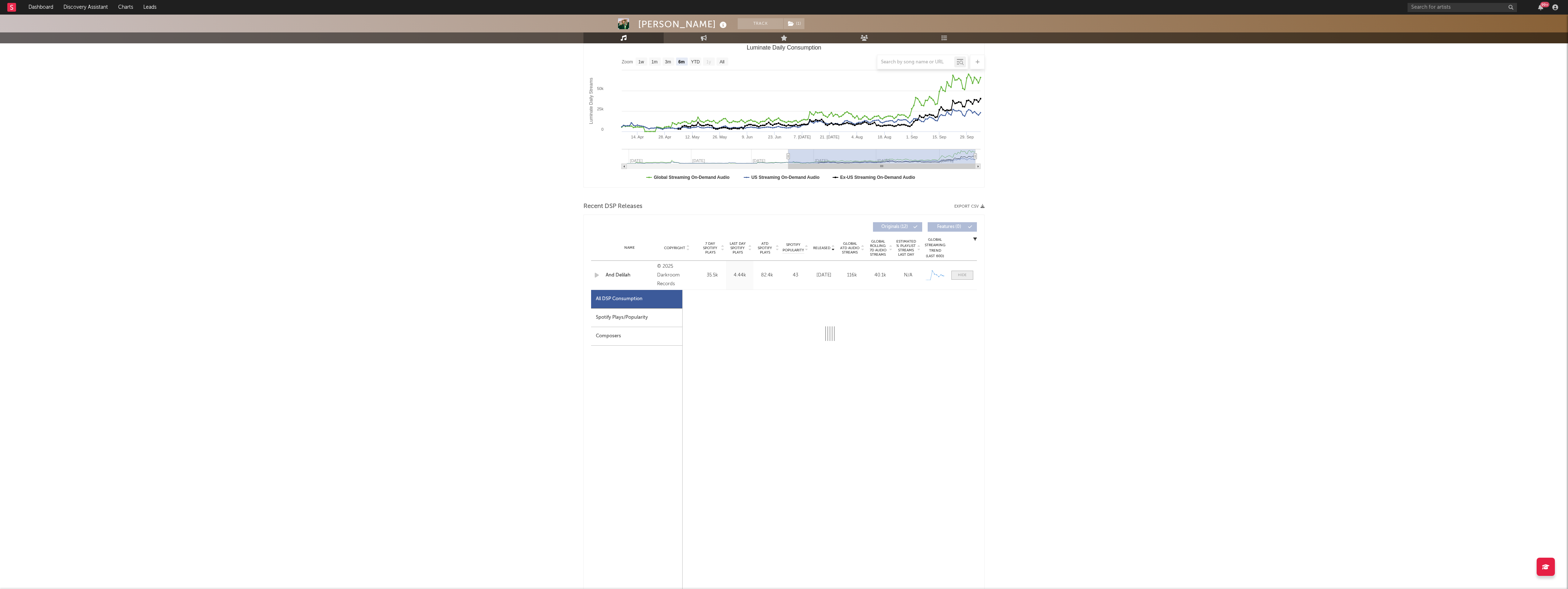
select select "1w"
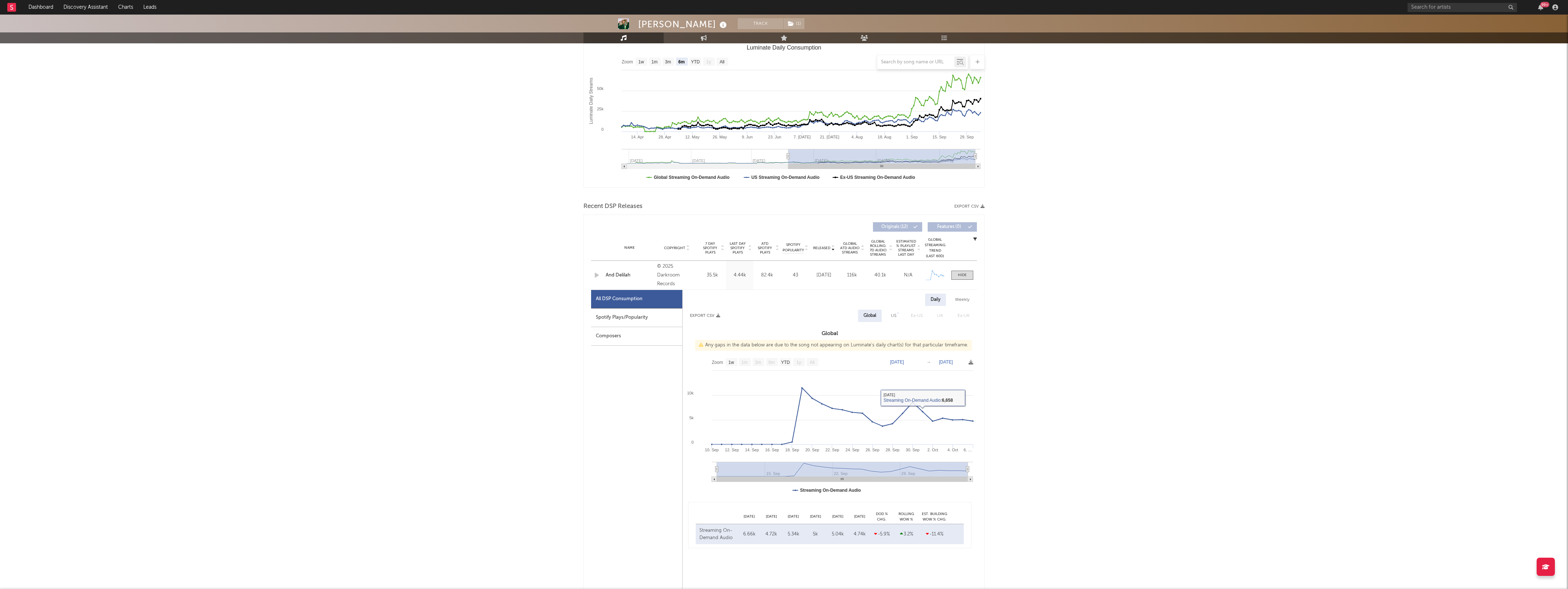
click at [961, 268] on div "Name And Delilah Copyright © 2025 Darkroom Records Label Darkroom Records Album…" at bounding box center [784, 275] width 386 height 29
click at [961, 273] on div at bounding box center [962, 275] width 9 height 6
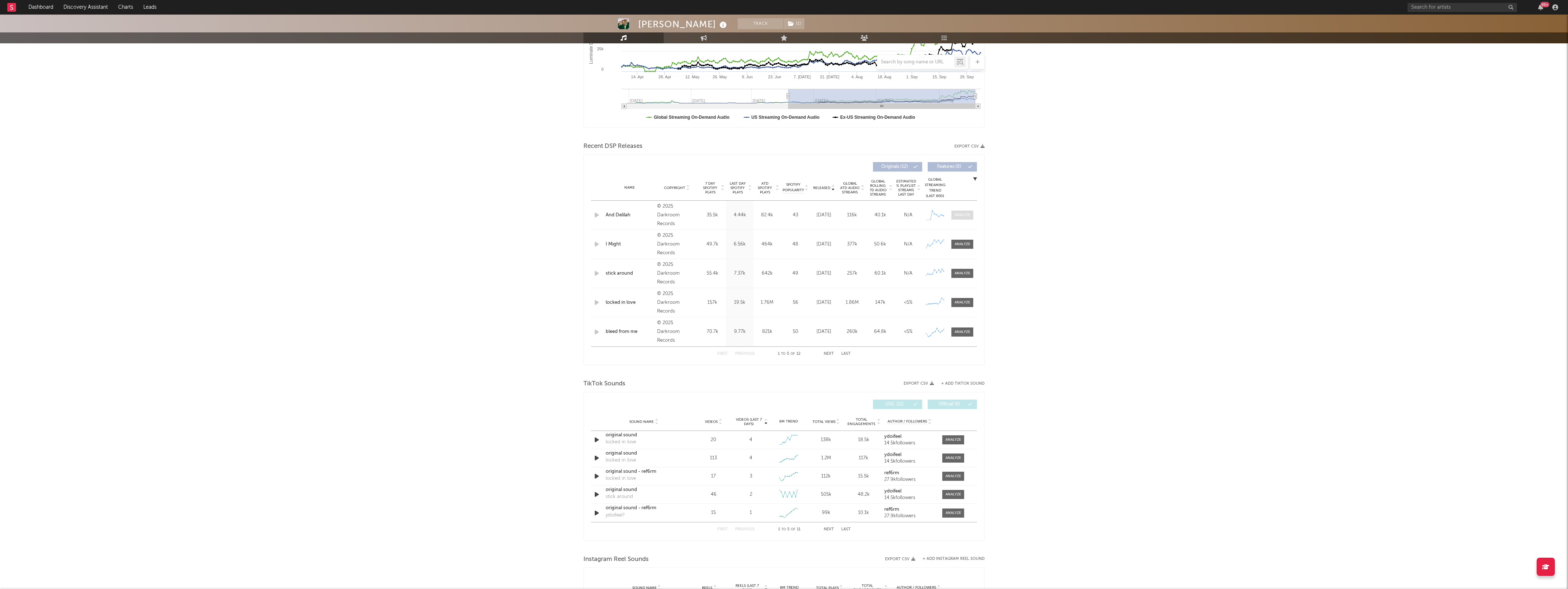
scroll to position [136, 0]
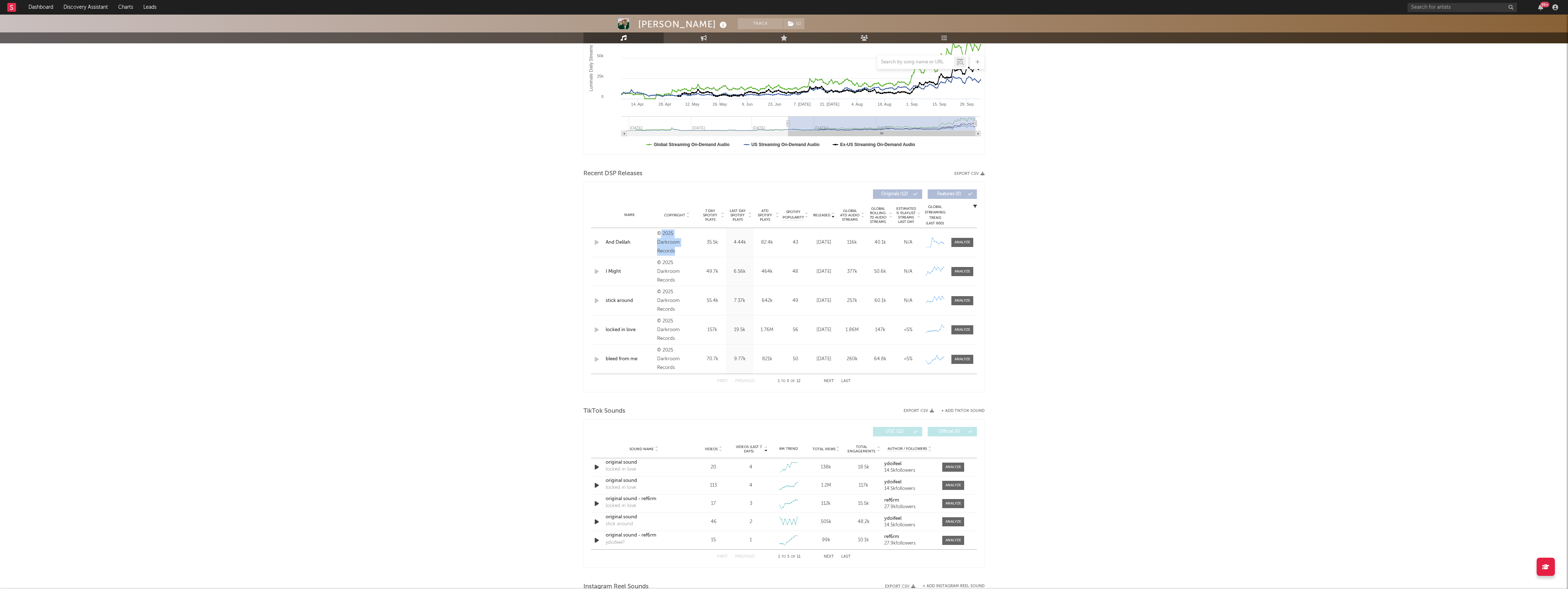
drag, startPoint x: 660, startPoint y: 239, endPoint x: 676, endPoint y: 245, distance: 17.1
click at [676, 245] on div "© 2025 Darkroom Records" at bounding box center [676, 242] width 40 height 26
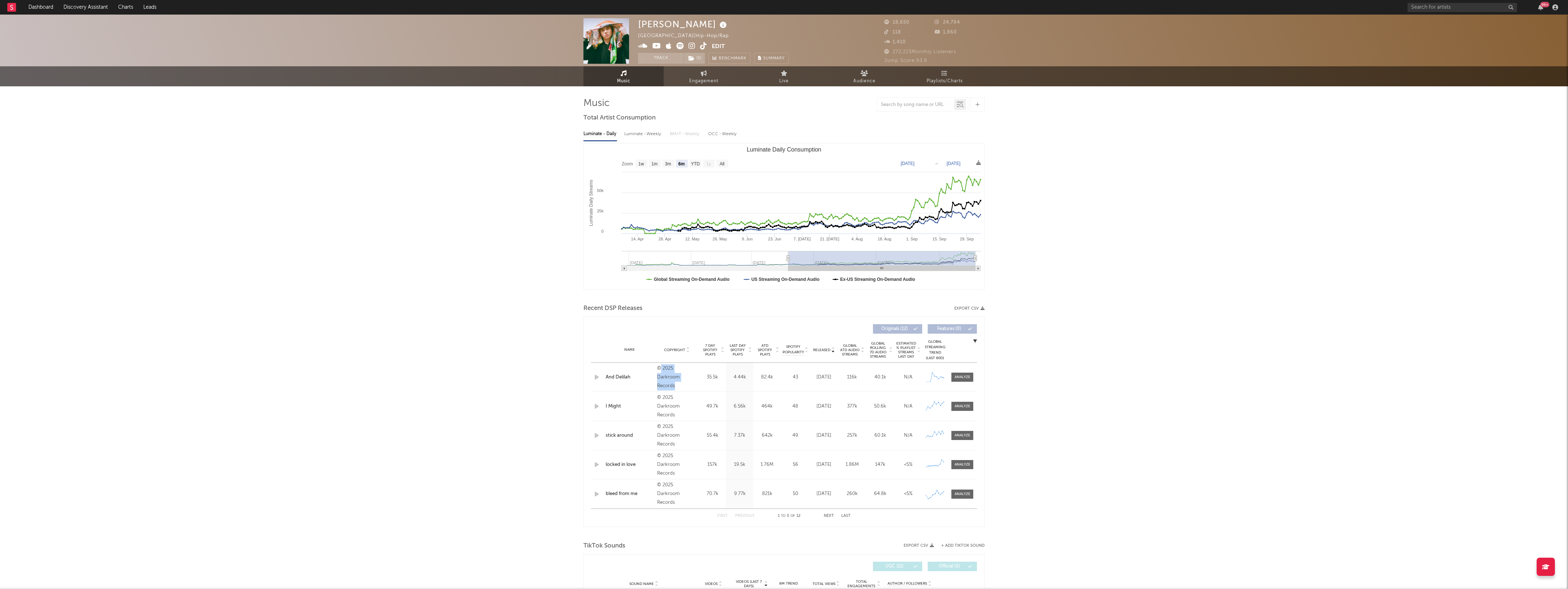
scroll to position [0, 0]
click at [699, 78] on span "Engagement" at bounding box center [704, 82] width 30 height 9
select select "1w"
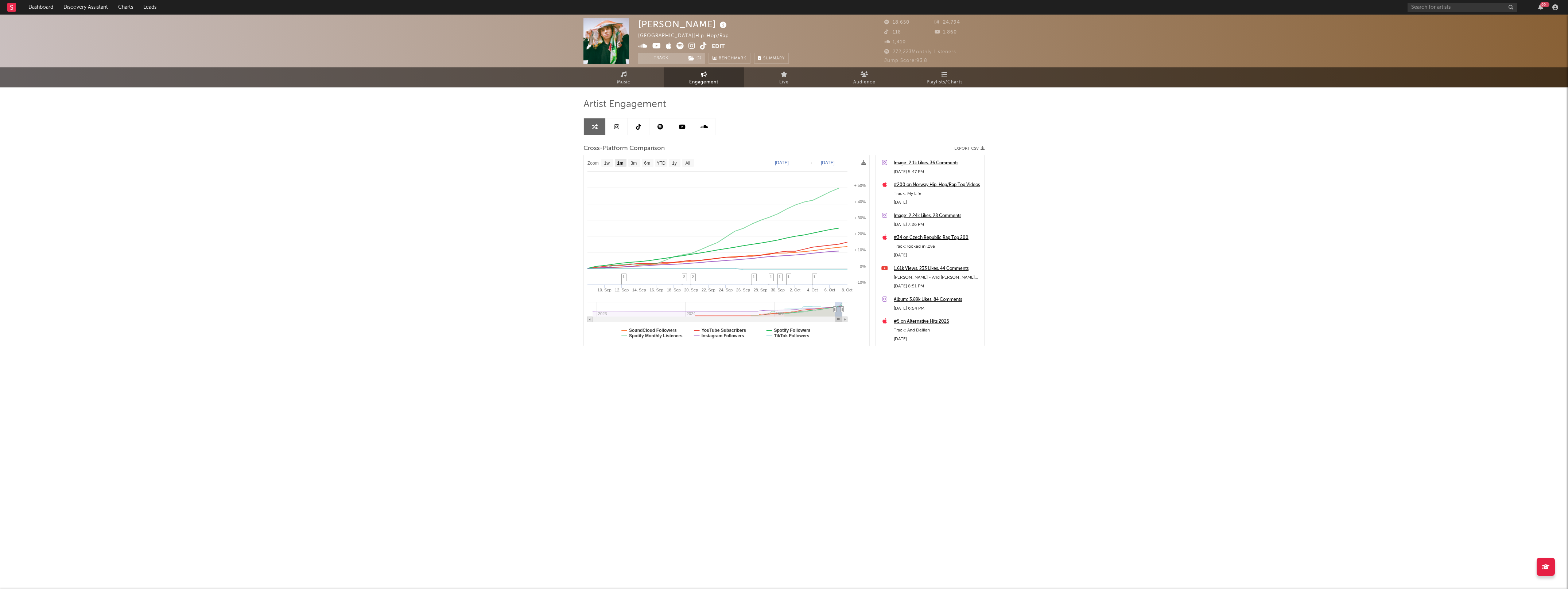
click at [621, 164] on text "1m" at bounding box center [620, 163] width 6 height 5
select select "1m"
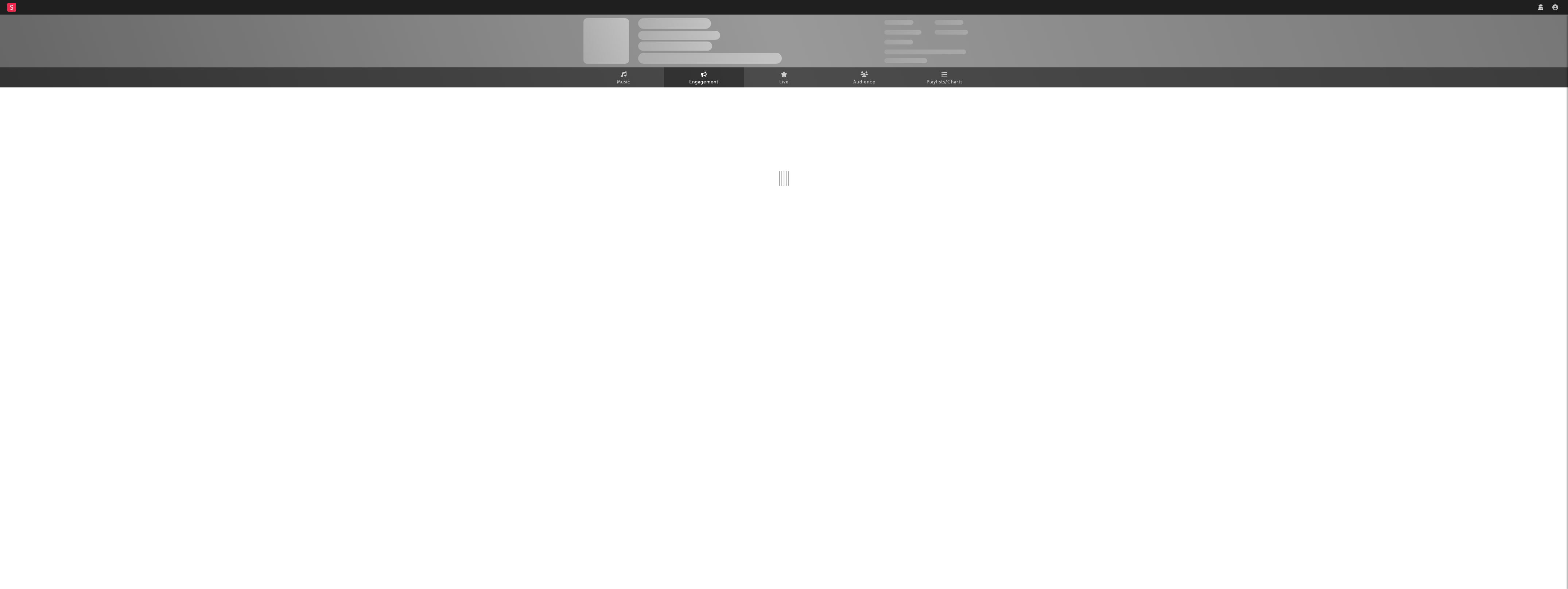
select select "1m"
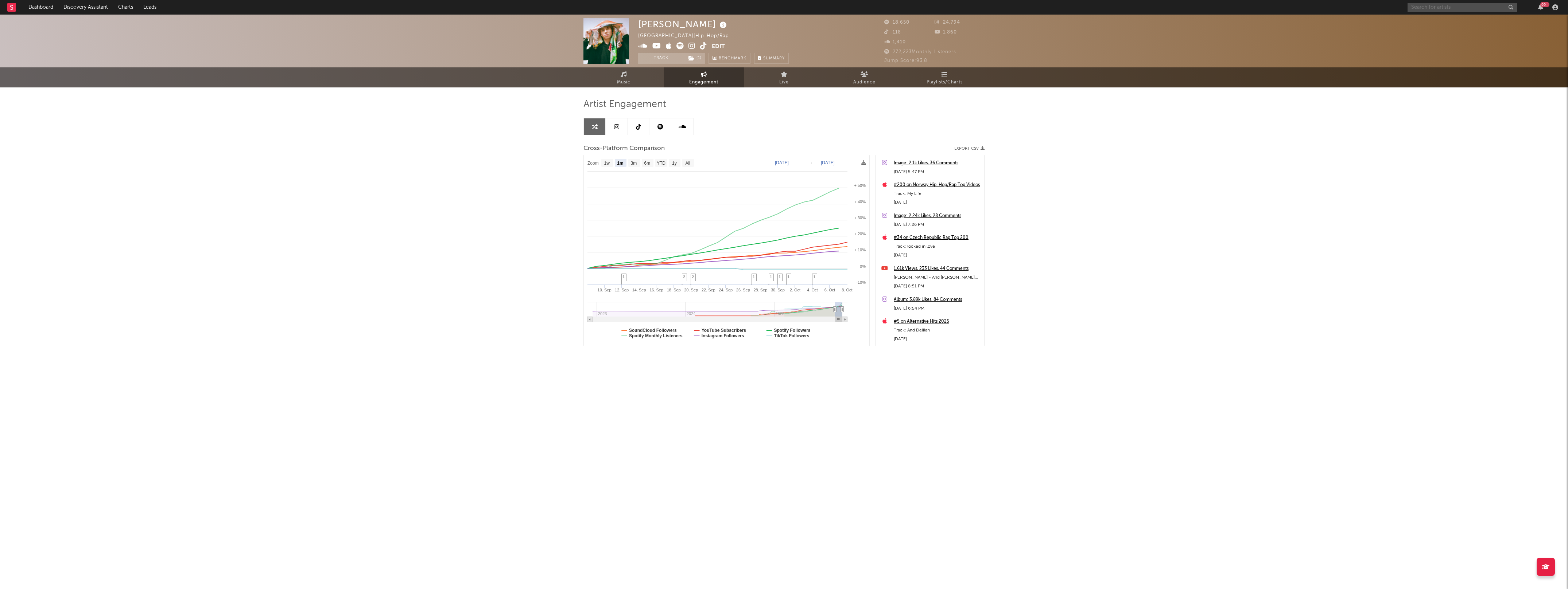
click at [1431, 8] on input "text" at bounding box center [1462, 7] width 109 height 9
type input "wood"
select select "1m"
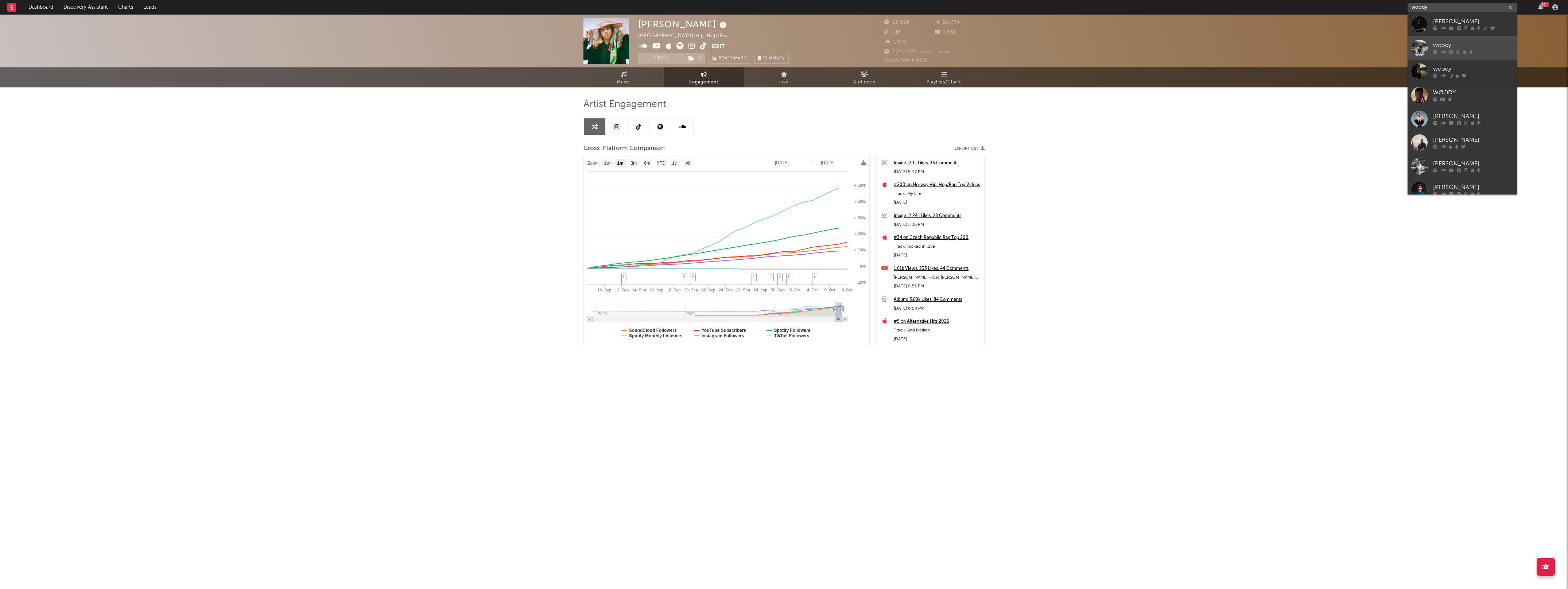
type input "woody"
click at [1456, 50] on icon at bounding box center [1458, 52] width 4 height 4
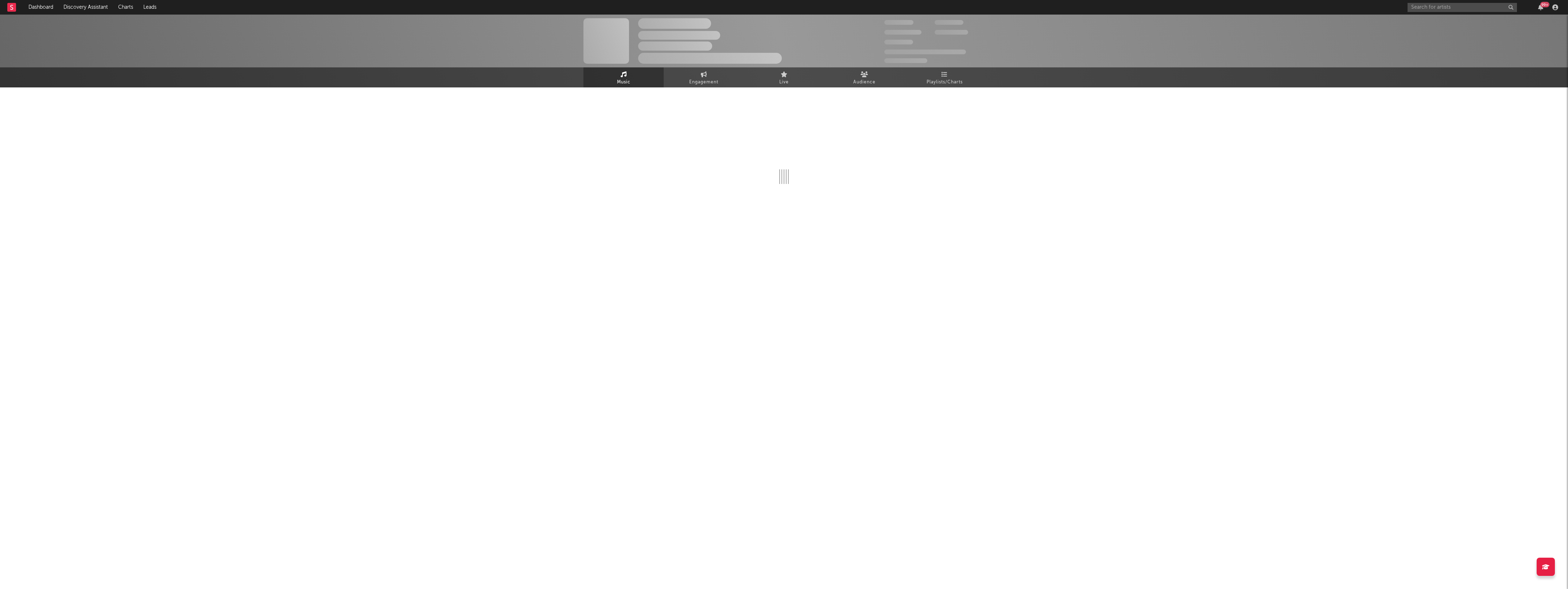
select select "1w"
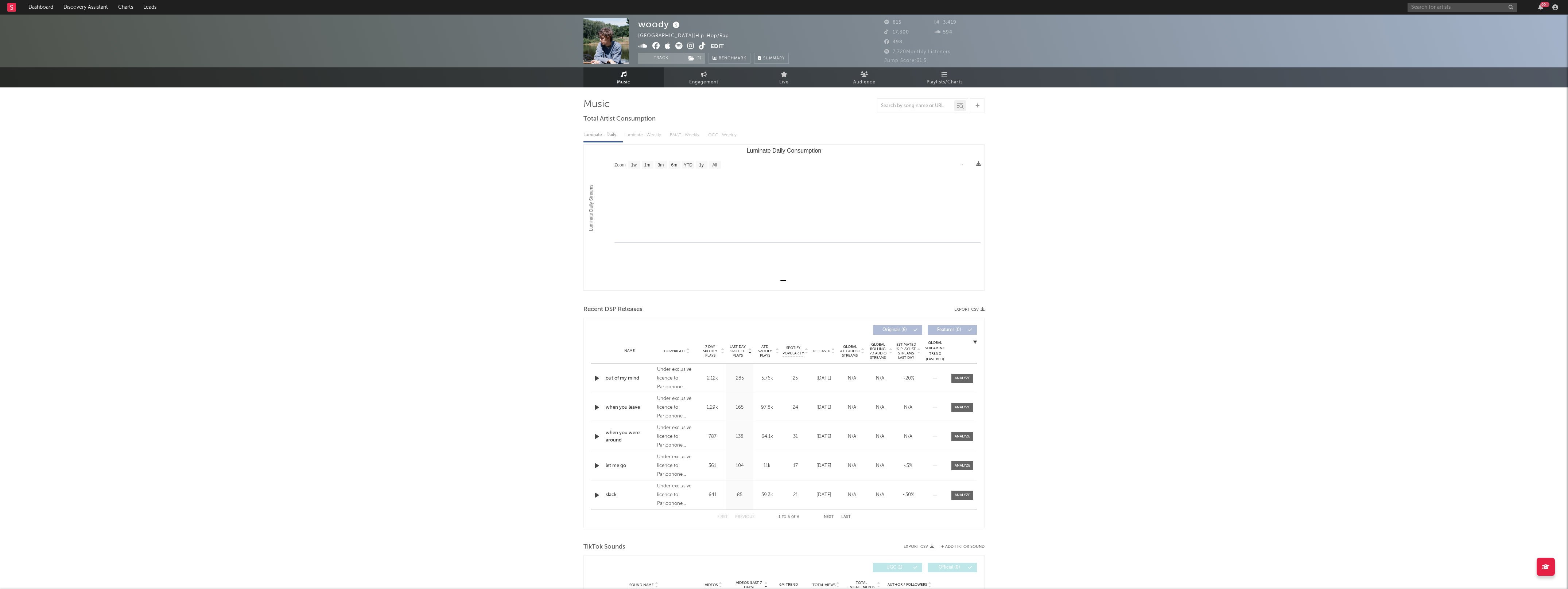
click at [692, 42] on icon at bounding box center [691, 46] width 7 height 7
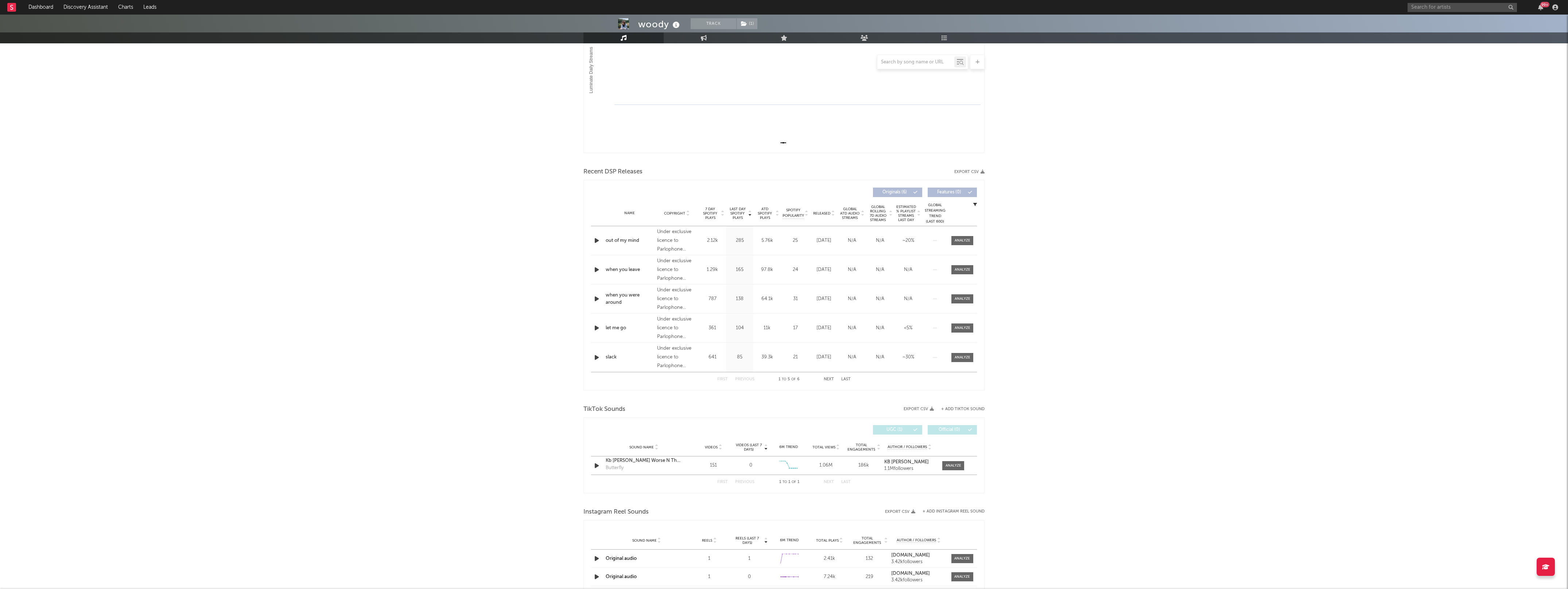
scroll to position [132, 0]
click at [821, 223] on div "Name Copyright Label Album Names Composer Names 7 Day Spotify Plays Last Day Sp…" at bounding box center [784, 219] width 386 height 25
click at [826, 218] on span "Released" at bounding box center [822, 220] width 17 height 4
click at [828, 385] on button "Next" at bounding box center [829, 386] width 10 height 4
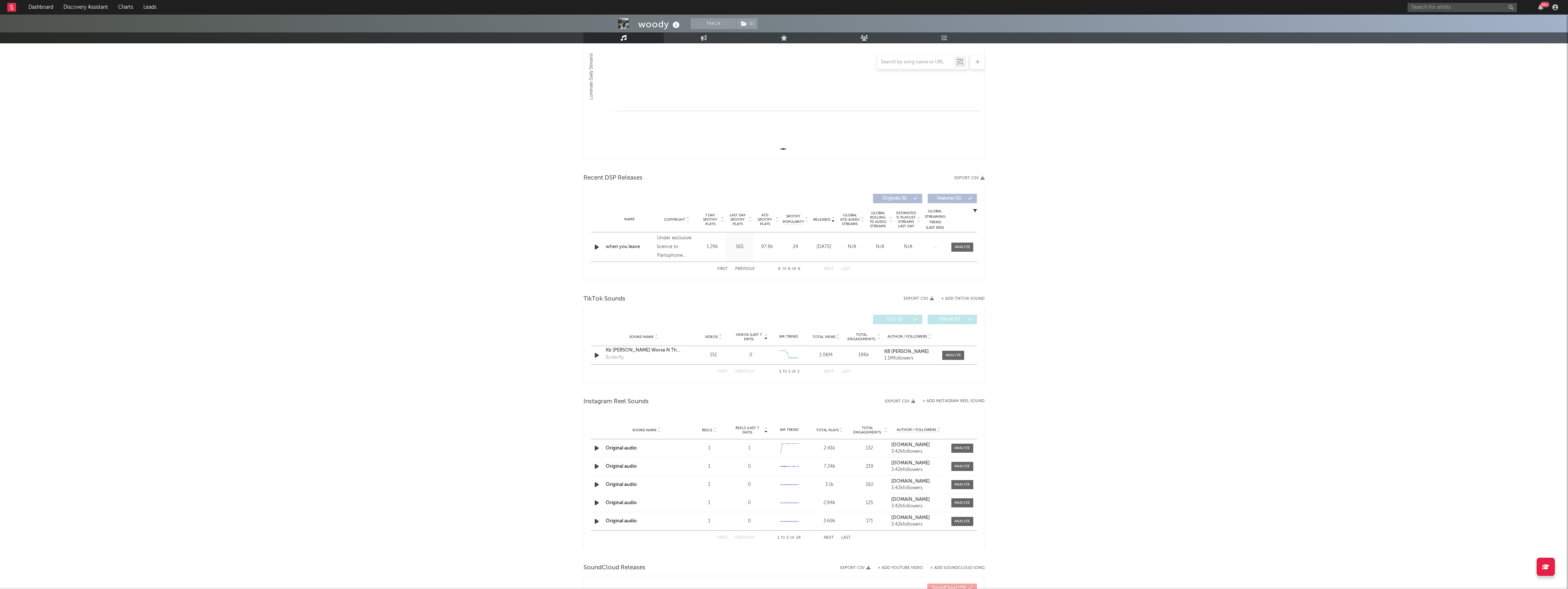
click at [755, 268] on div "First Previous 6 to 6 of 6 Next Last" at bounding box center [784, 269] width 133 height 14
click at [748, 273] on div "First Previous 6 to 6 of 6 Next Last" at bounding box center [784, 269] width 133 height 14
click at [749, 262] on div "First Previous 6 to 6 of 6 Next Last" at bounding box center [784, 269] width 133 height 14
click at [749, 267] on button "Previous" at bounding box center [745, 269] width 19 height 4
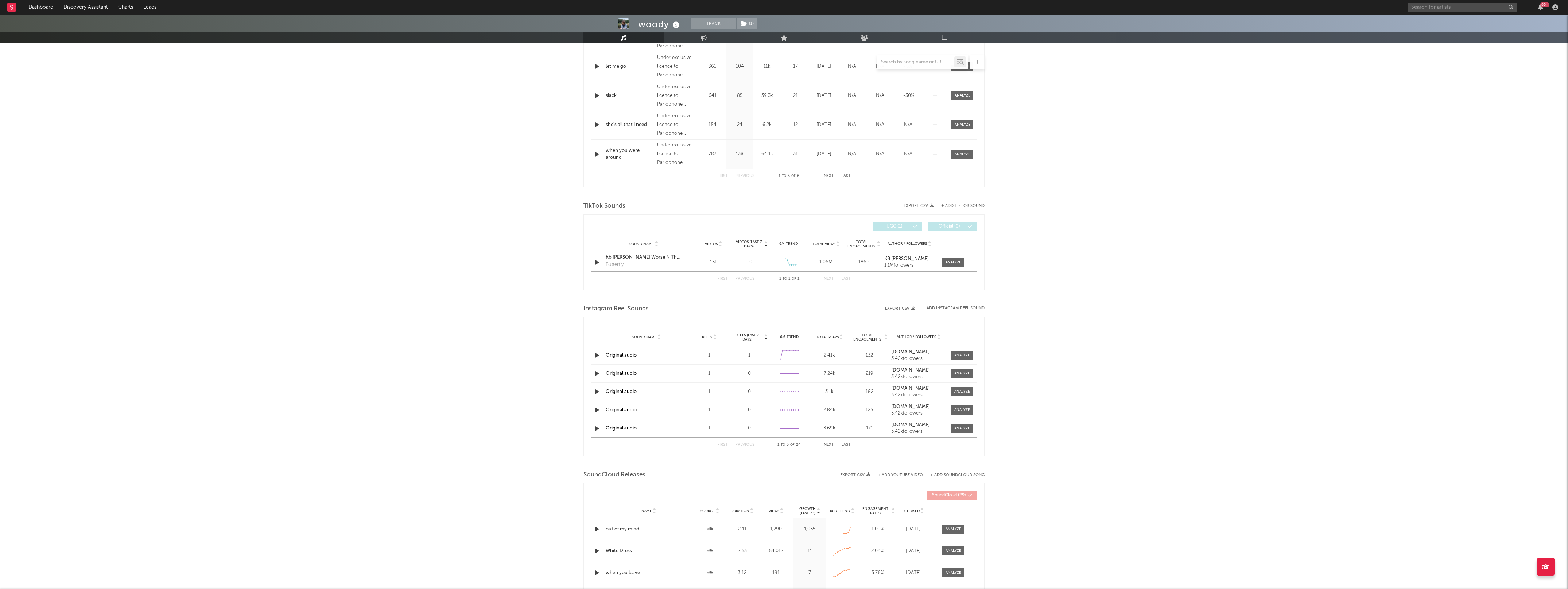
scroll to position [341, 0]
click at [829, 178] on div "First Previous 1 to 5 of 6 Next Last" at bounding box center [784, 177] width 133 height 14
click at [829, 175] on button "Next" at bounding box center [829, 177] width 10 height 4
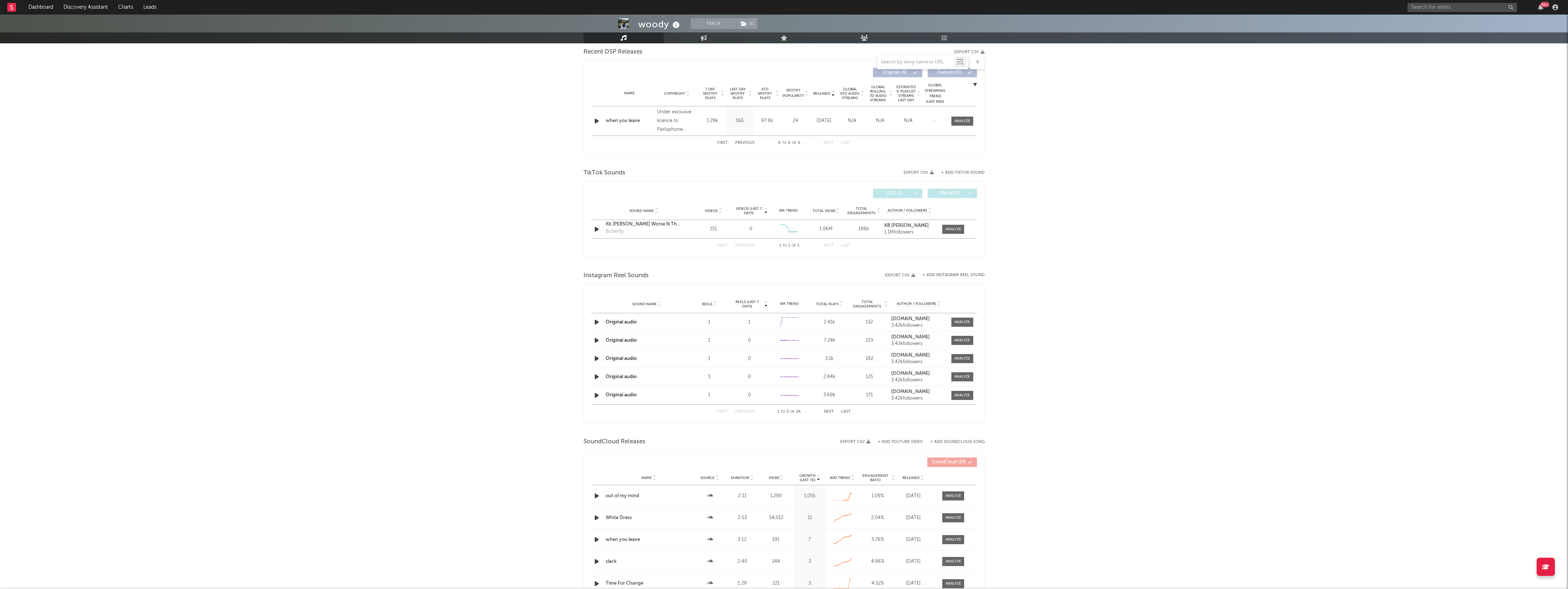
scroll to position [0, 0]
